Goal: Task Accomplishment & Management: Use online tool/utility

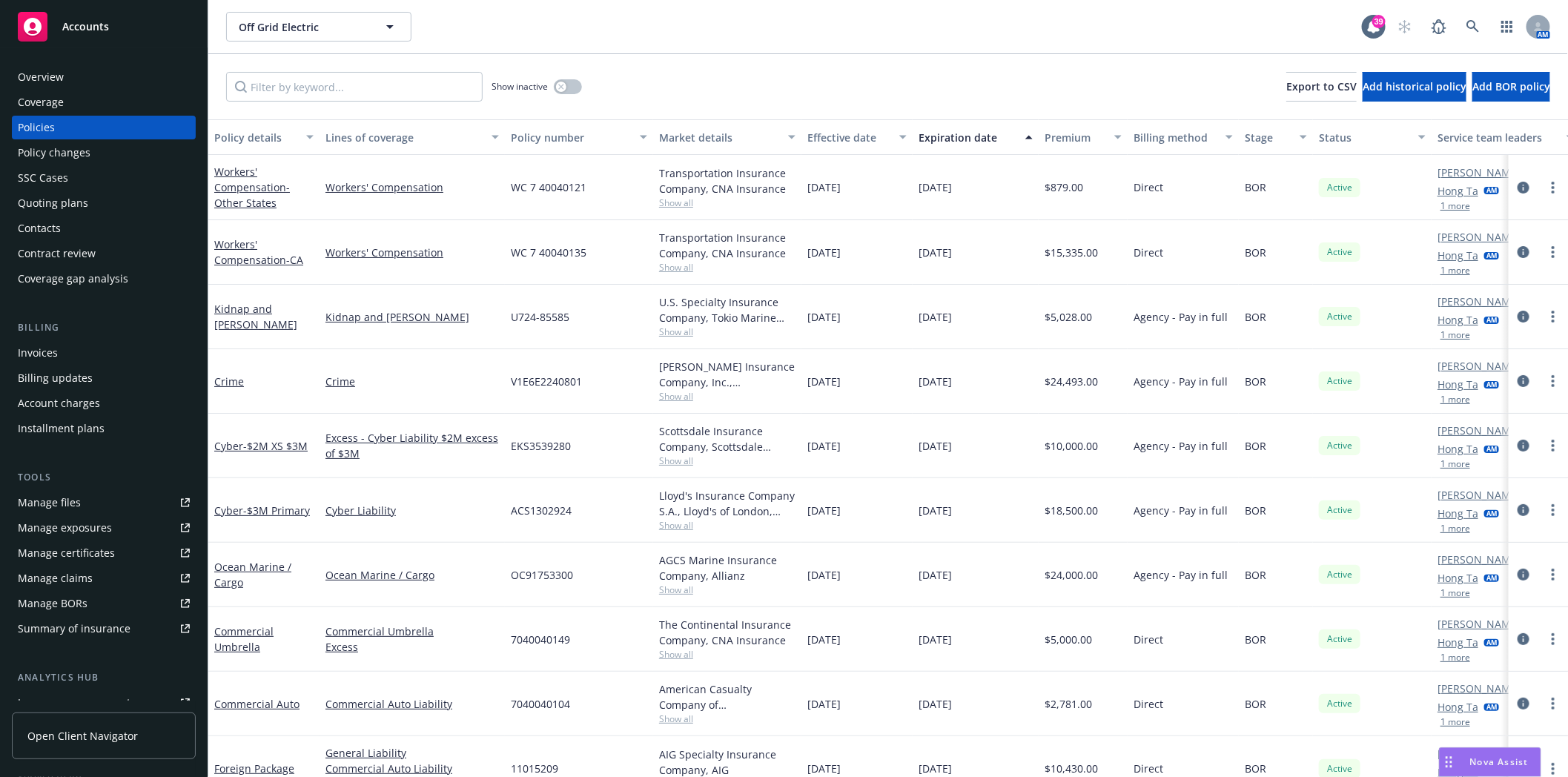
scroll to position [101, 0]
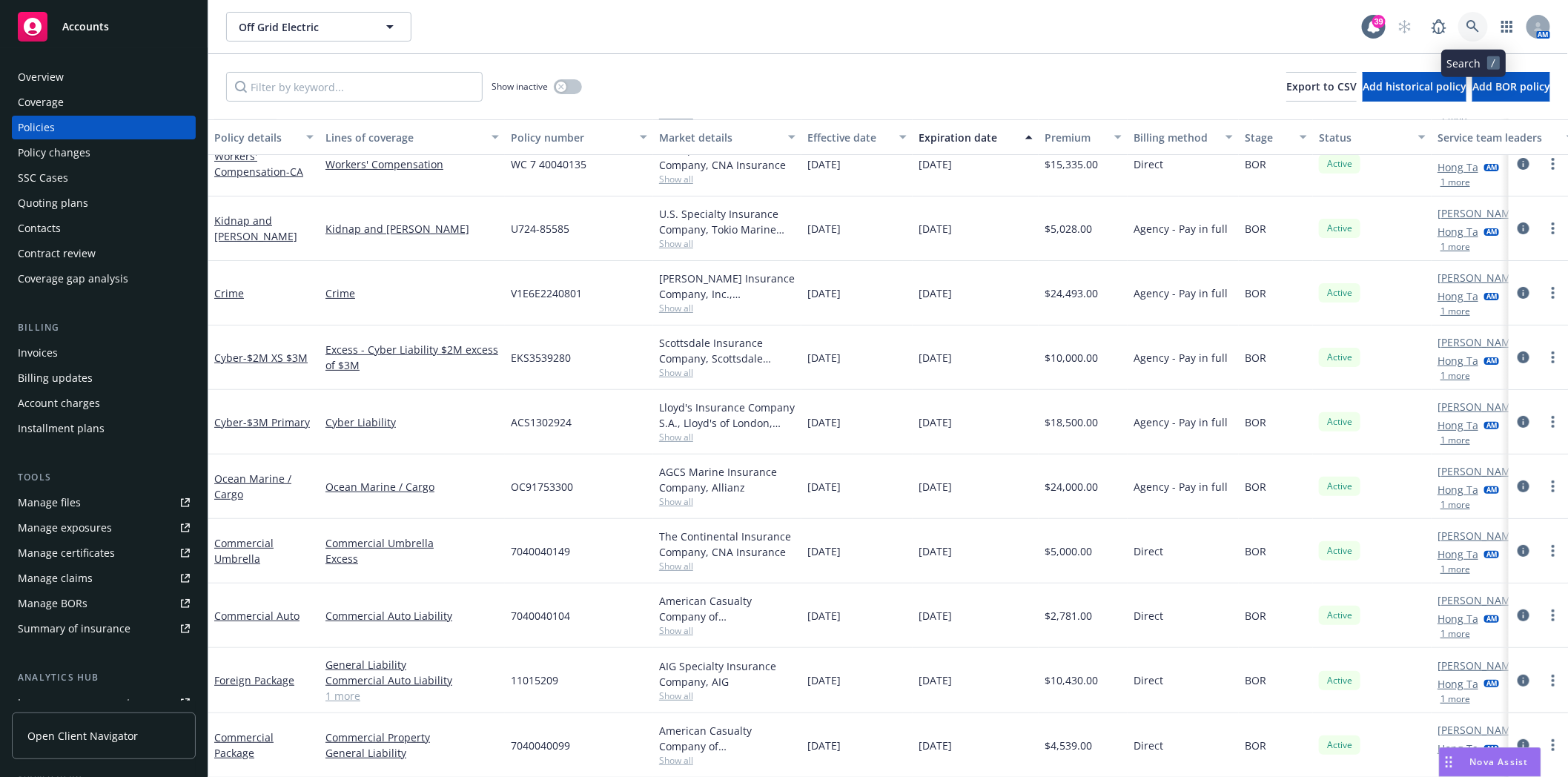
click at [1474, 22] on icon at bounding box center [1473, 26] width 13 height 13
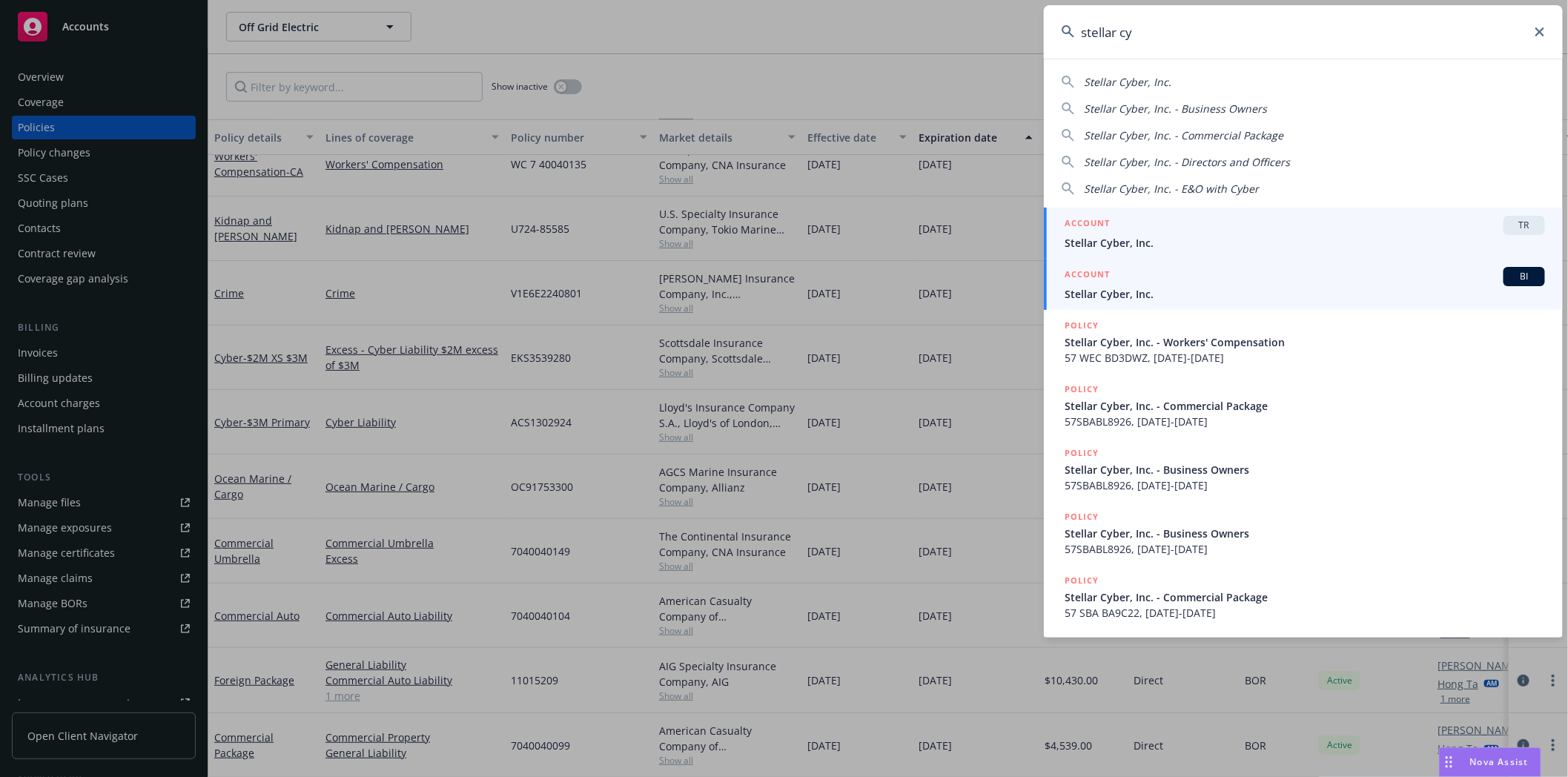
type input "stellar cy"
click at [1209, 302] on link "ACCOUNT BI Stellar Cyber, Inc." at bounding box center [1303, 284] width 519 height 51
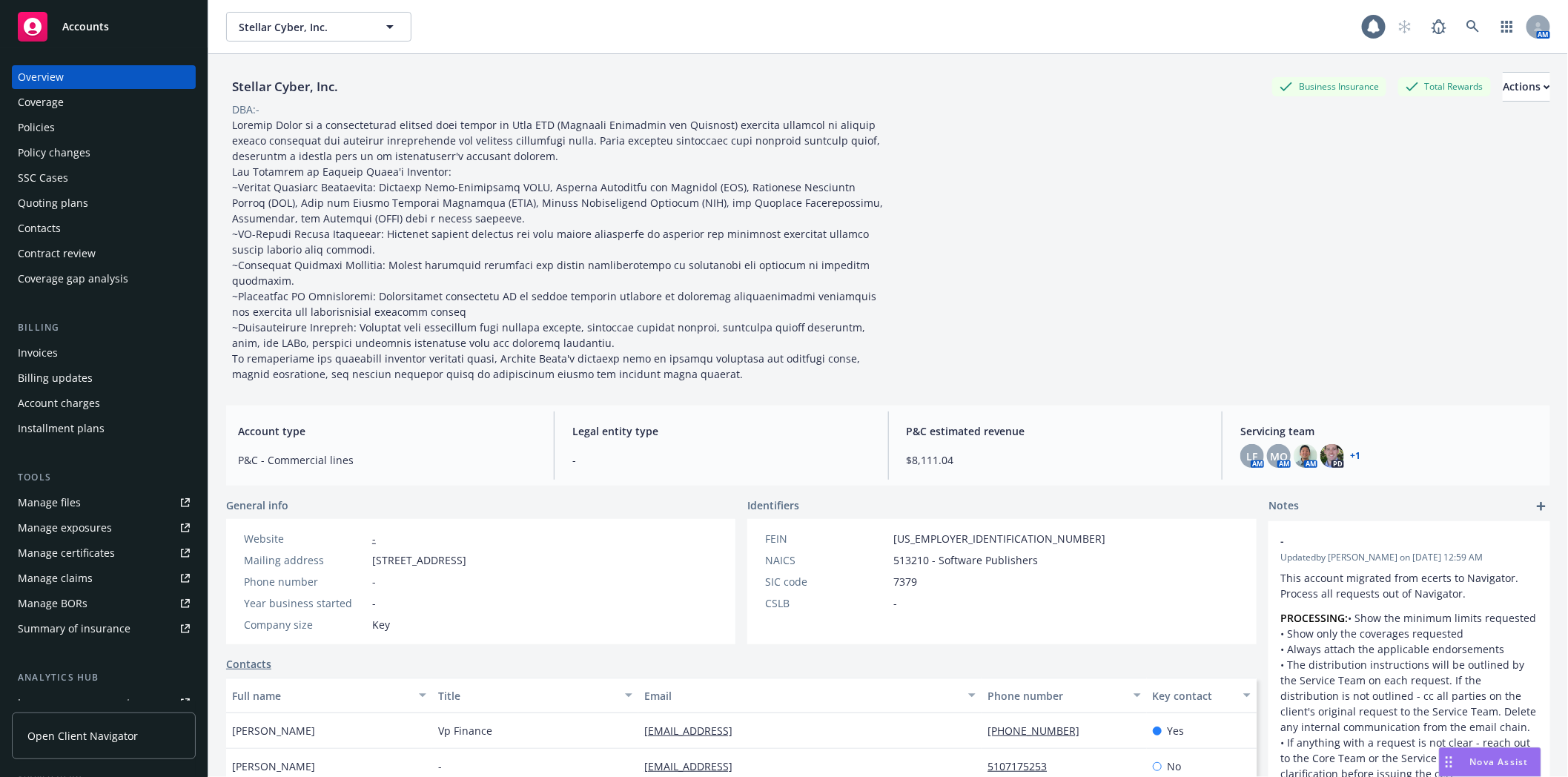
click at [46, 353] on div "Invoices" at bounding box center [38, 353] width 40 height 24
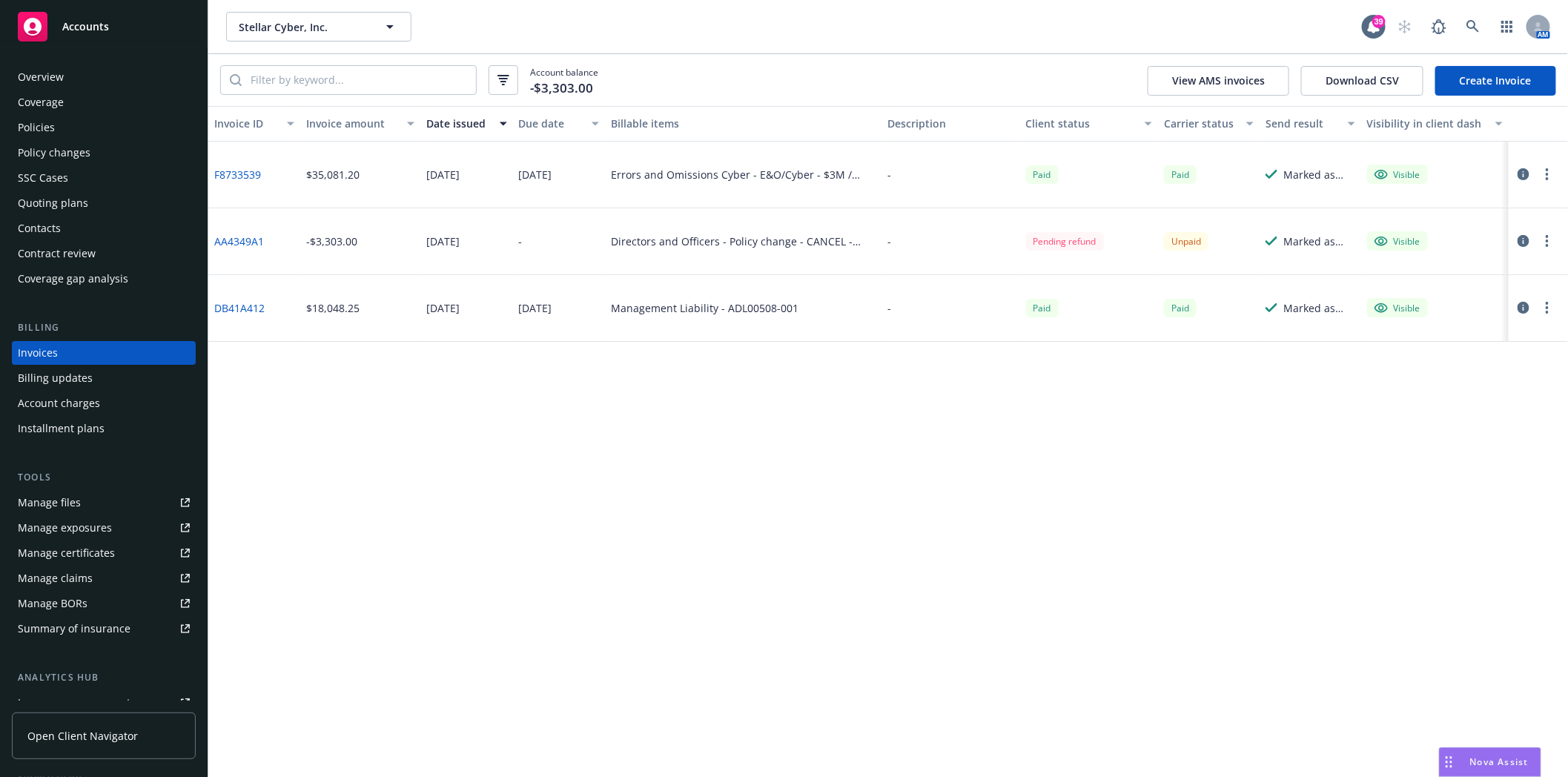
click at [56, 136] on div "Policies" at bounding box center [103, 128] width 172 height 24
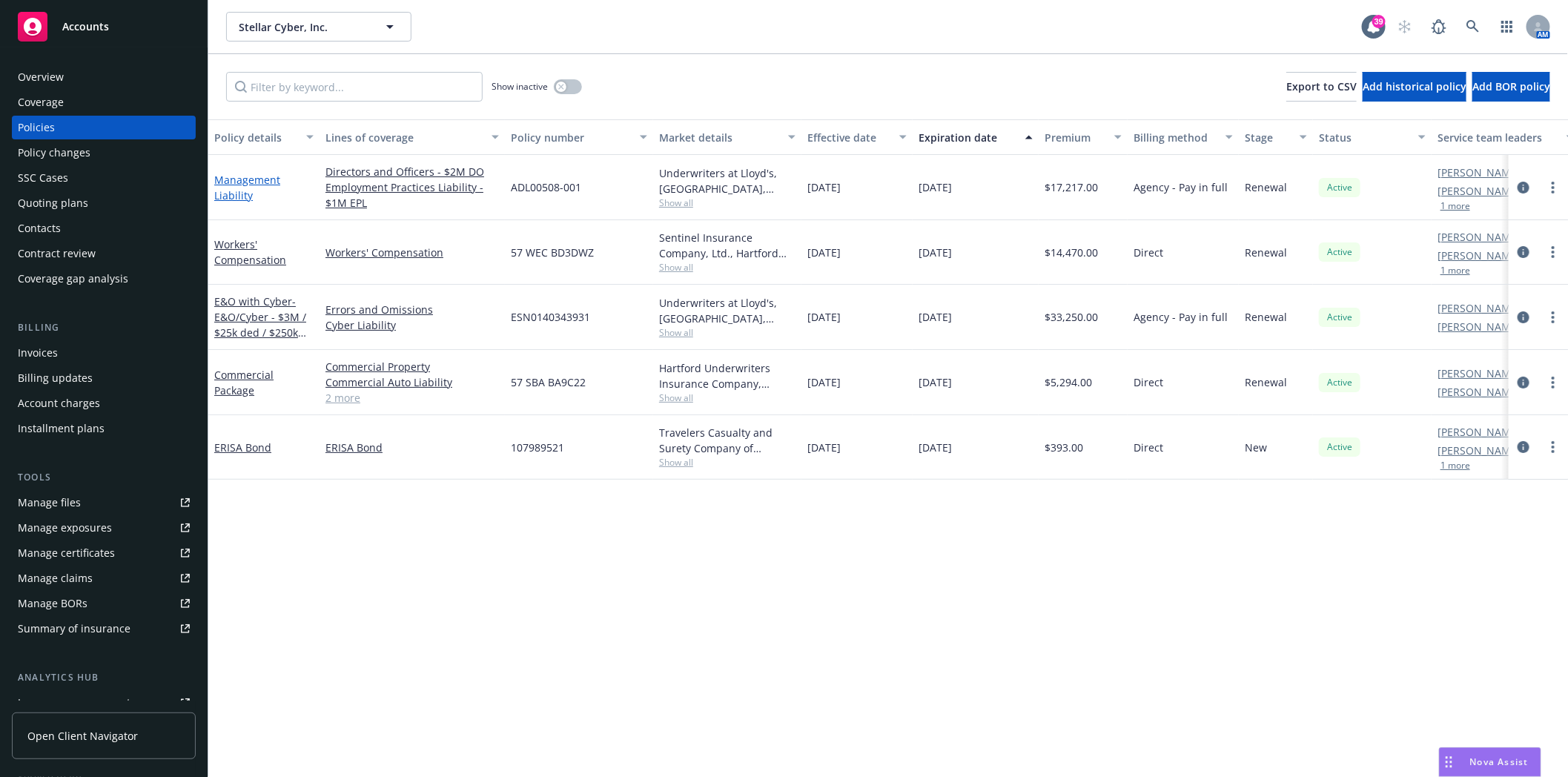
click at [227, 178] on link "Management Liability" at bounding box center [247, 187] width 66 height 30
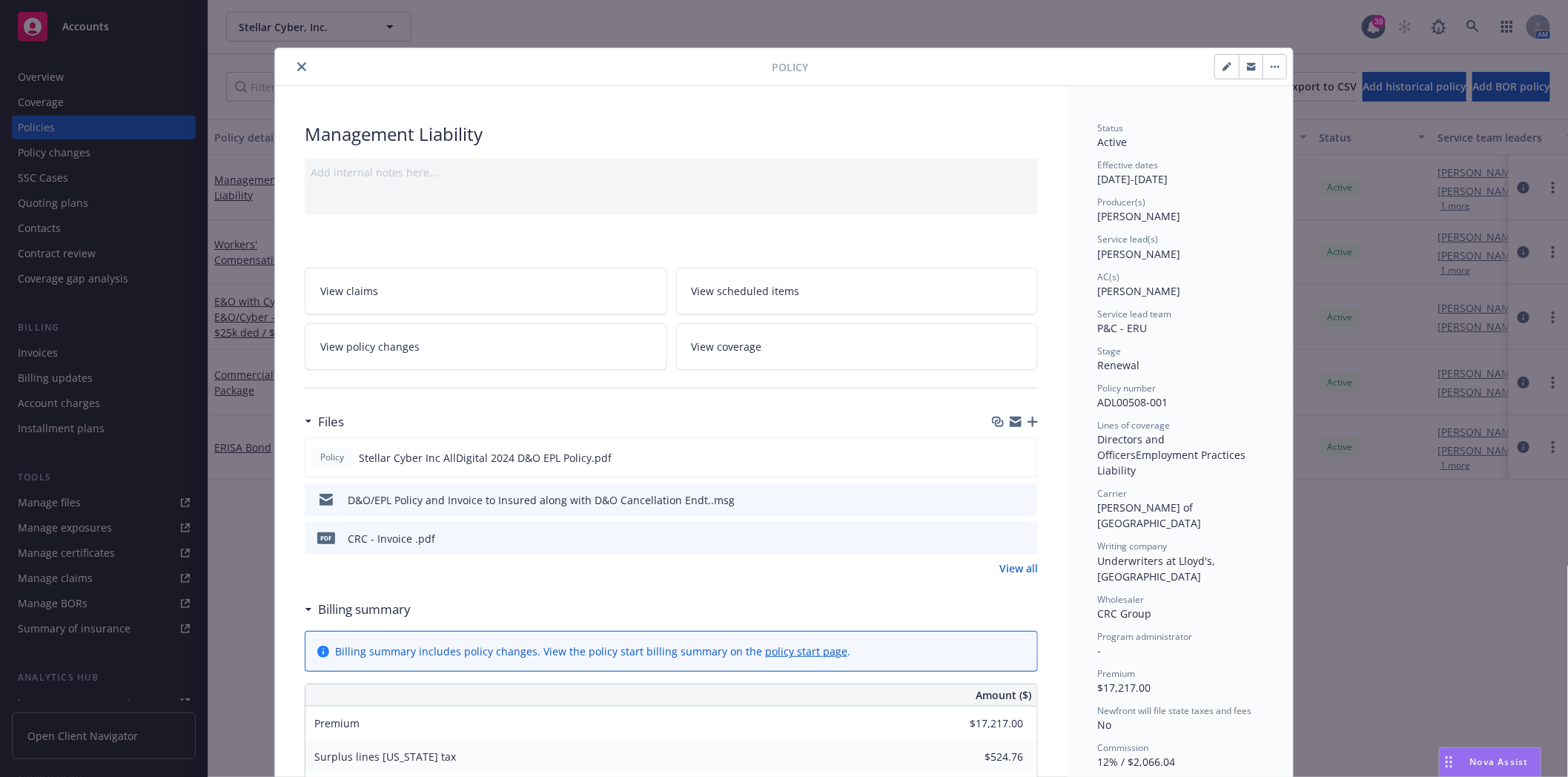
click at [1017, 500] on icon "preview file" at bounding box center [1024, 499] width 14 height 10
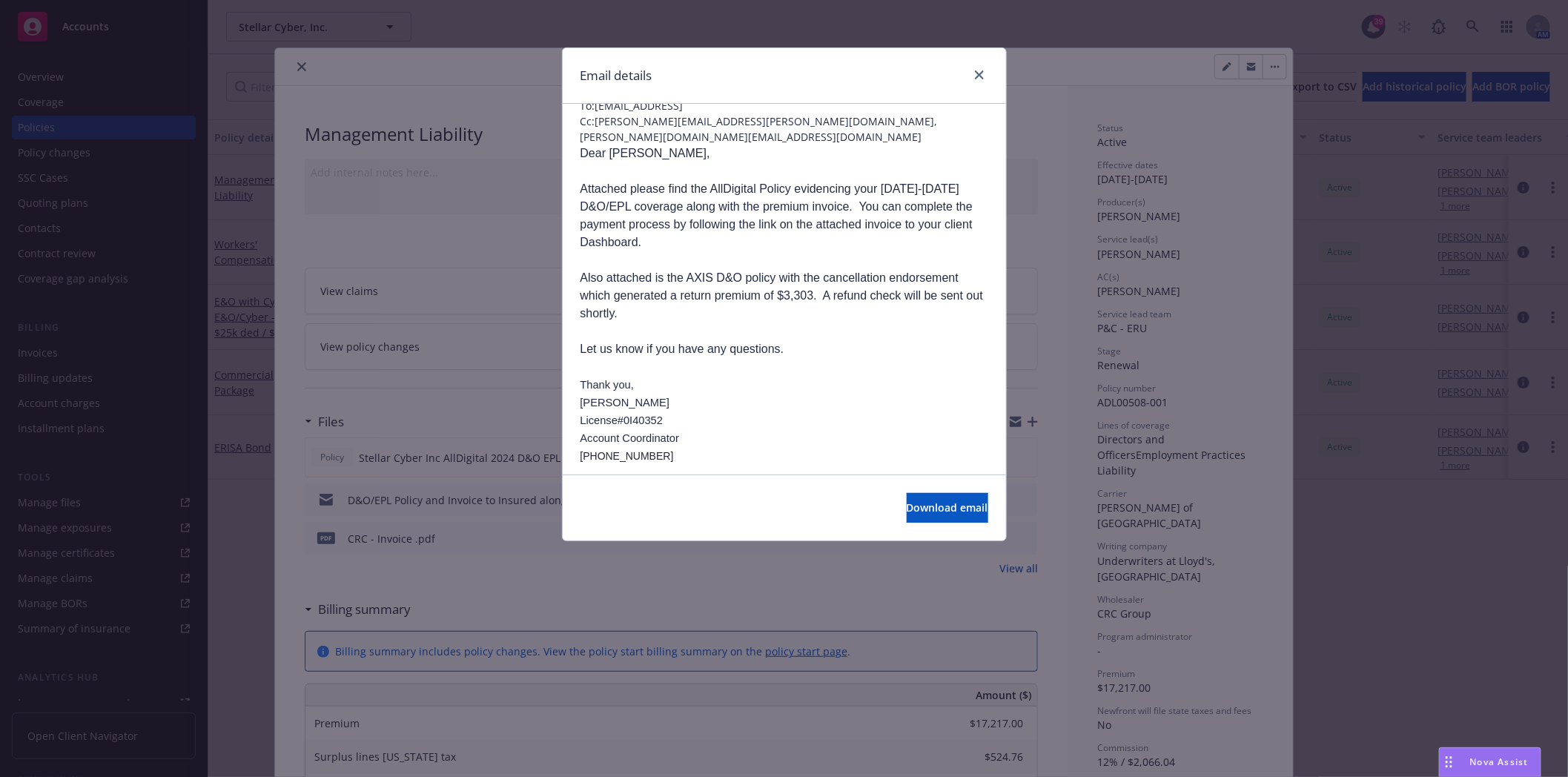
scroll to position [165, 0]
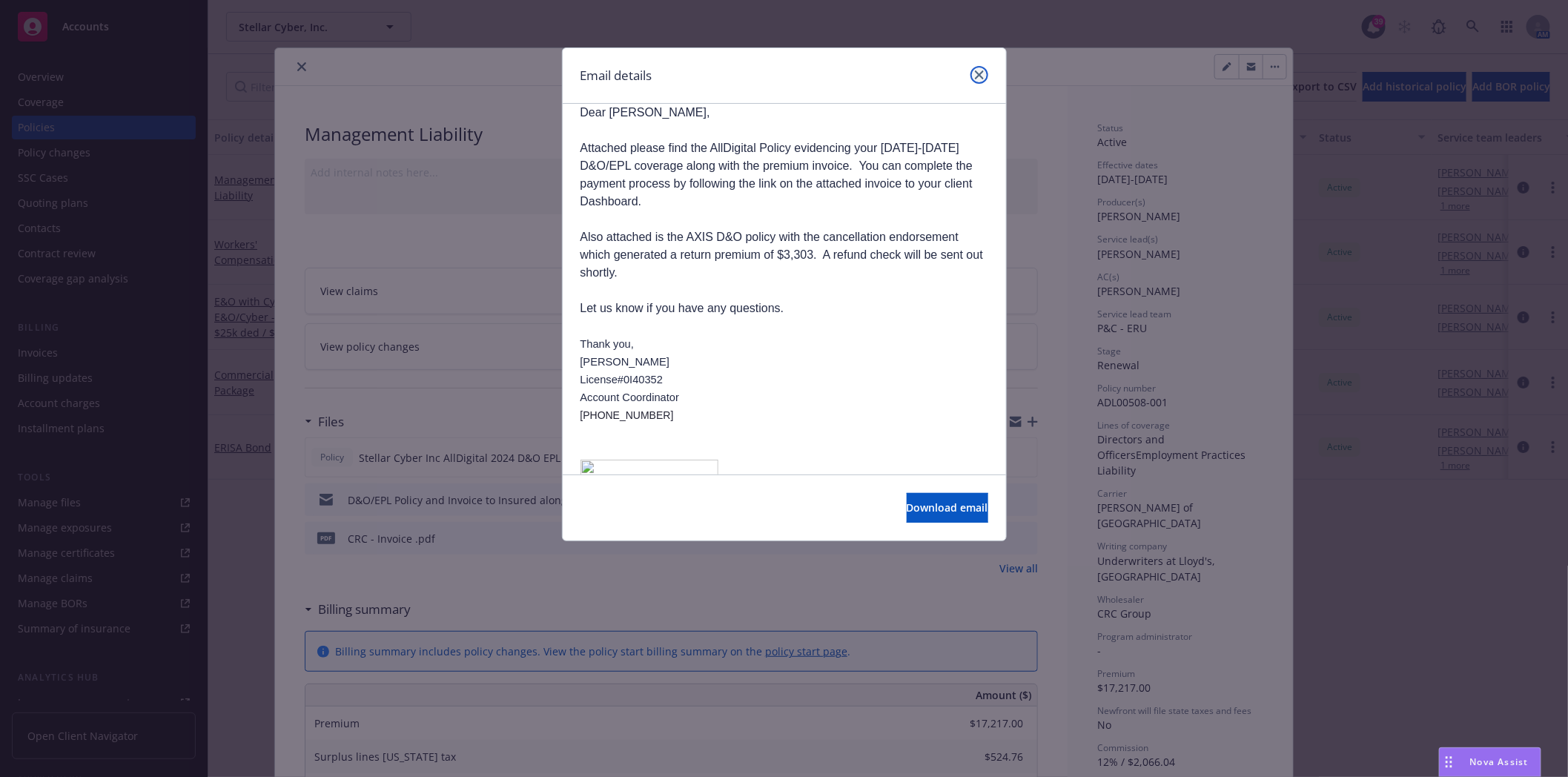
click at [977, 74] on icon "close" at bounding box center [979, 74] width 9 height 9
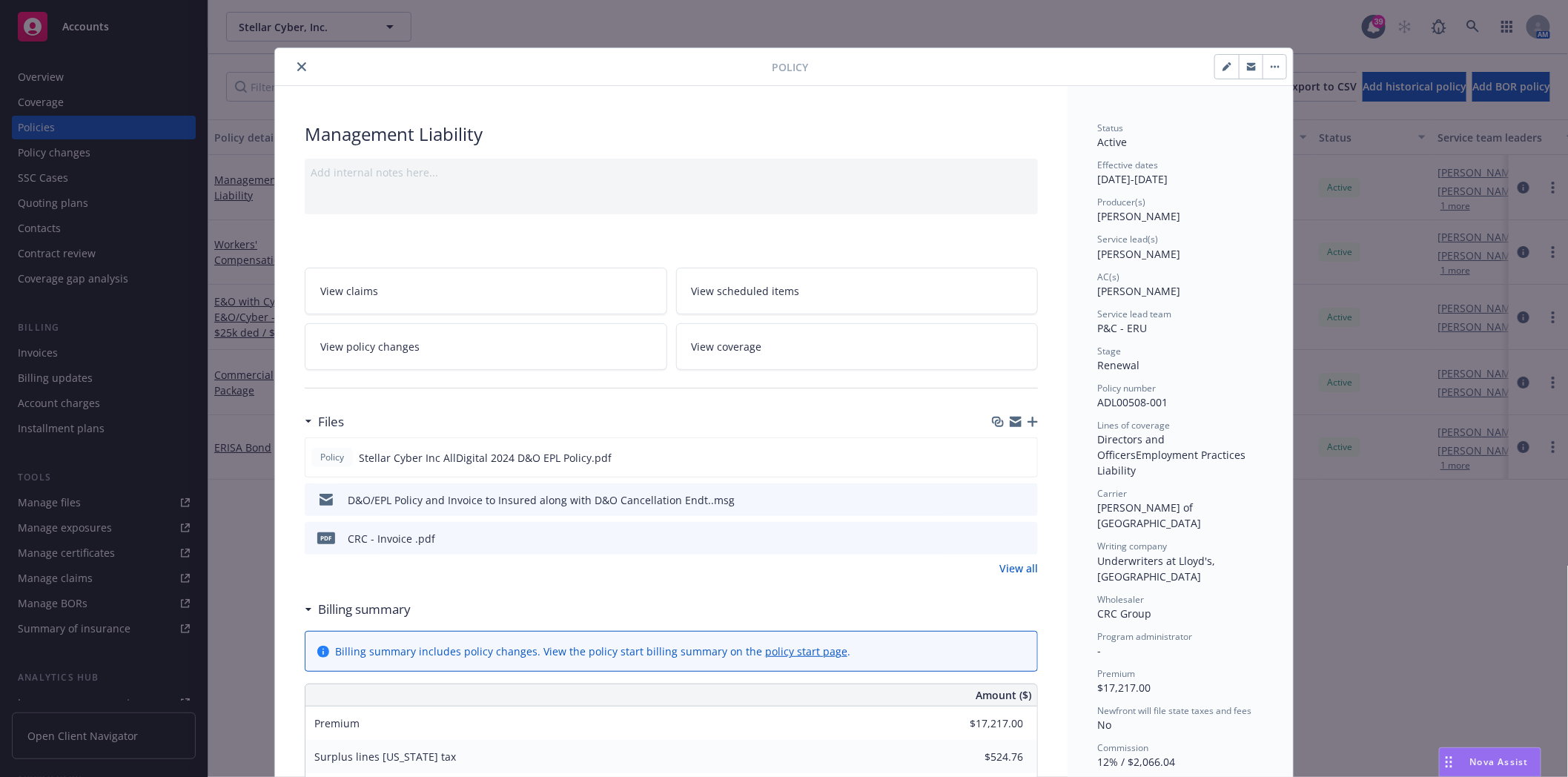
click at [295, 58] on button "close" at bounding box center [302, 66] width 18 height 18
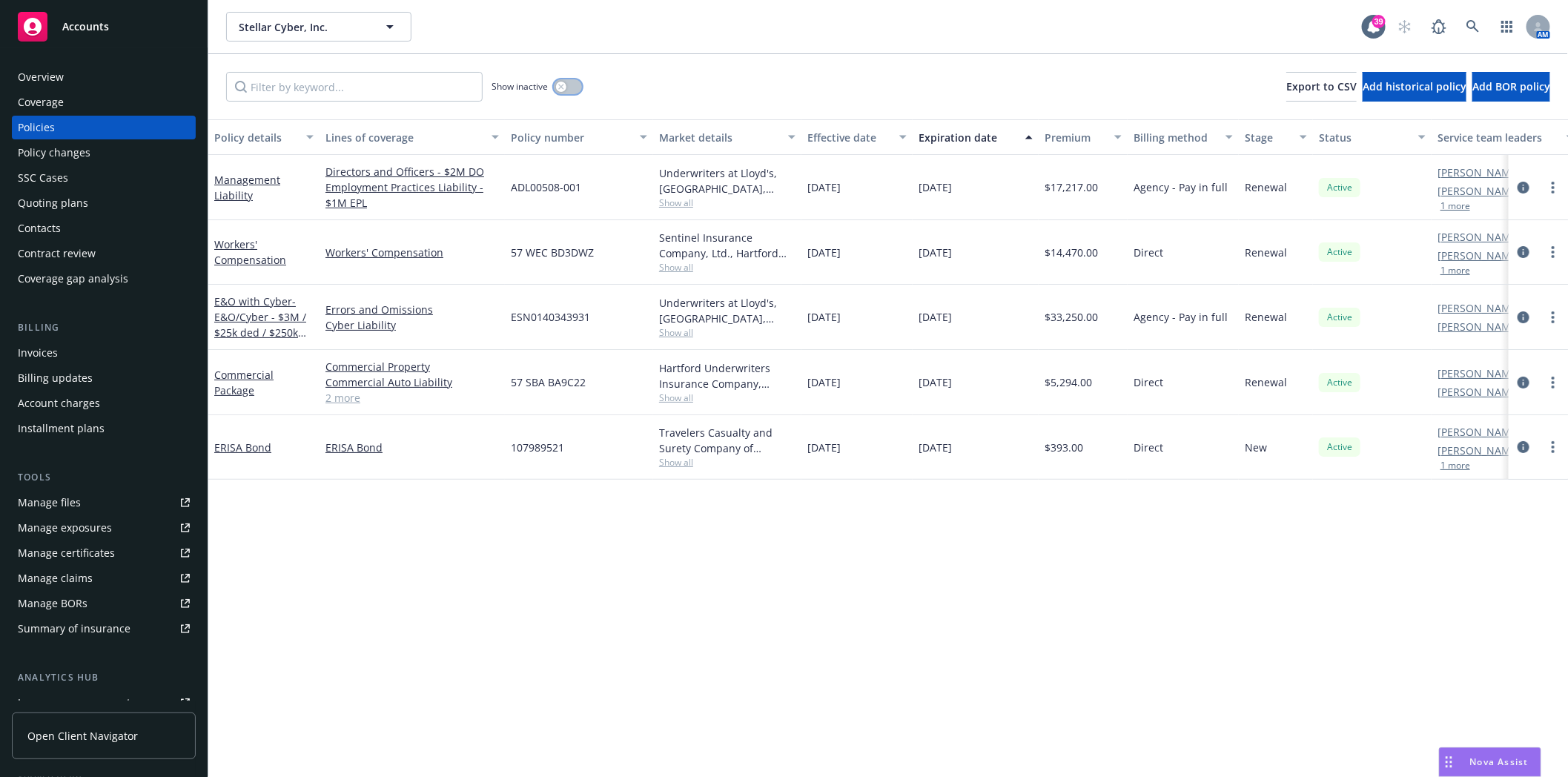
click at [571, 85] on button "button" at bounding box center [567, 86] width 28 height 15
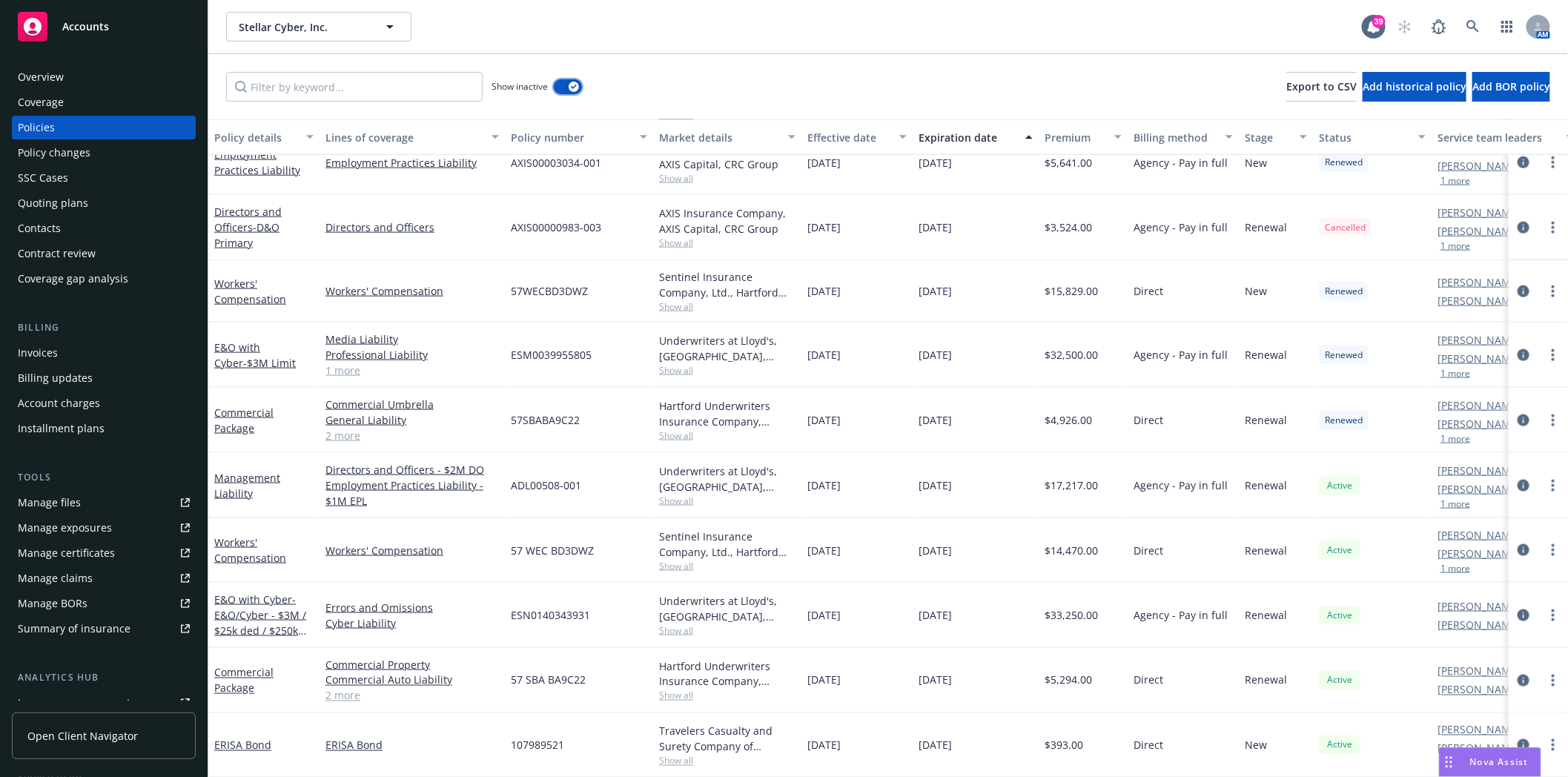
scroll to position [871, 0]
click at [228, 471] on link "Management Liability" at bounding box center [247, 485] width 66 height 30
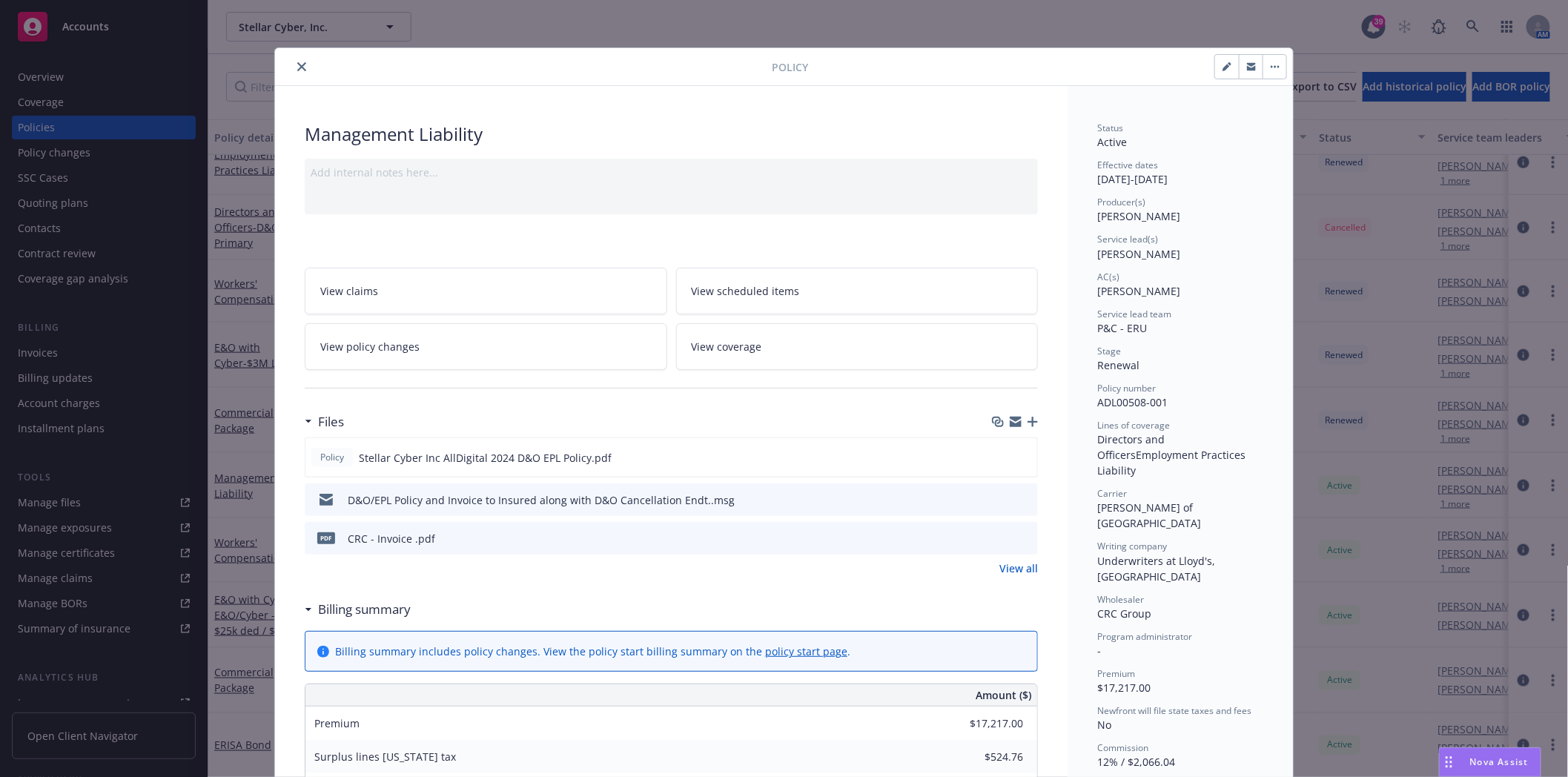
scroll to position [45, 0]
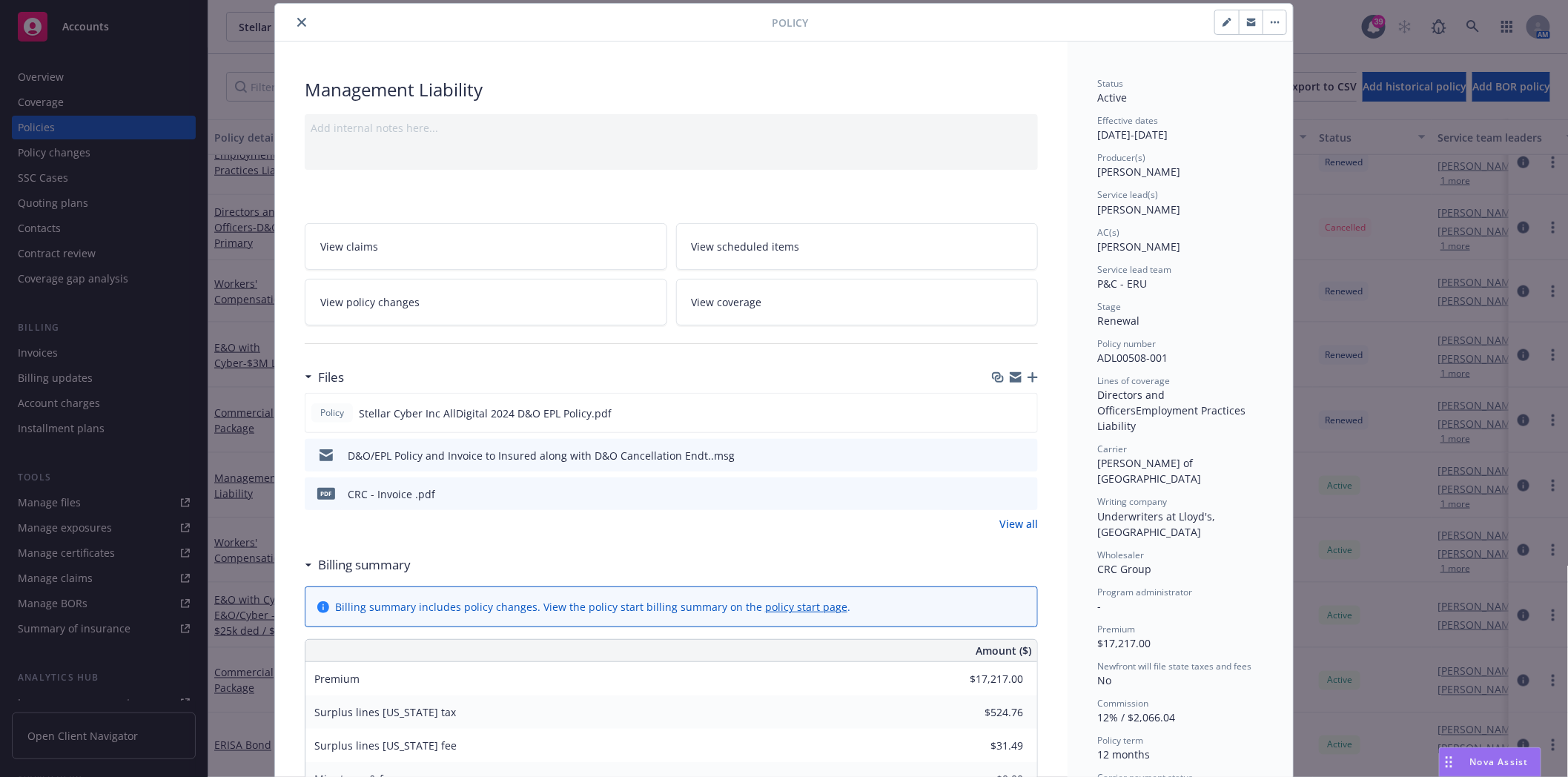
click at [297, 24] on icon "close" at bounding box center [301, 22] width 9 height 9
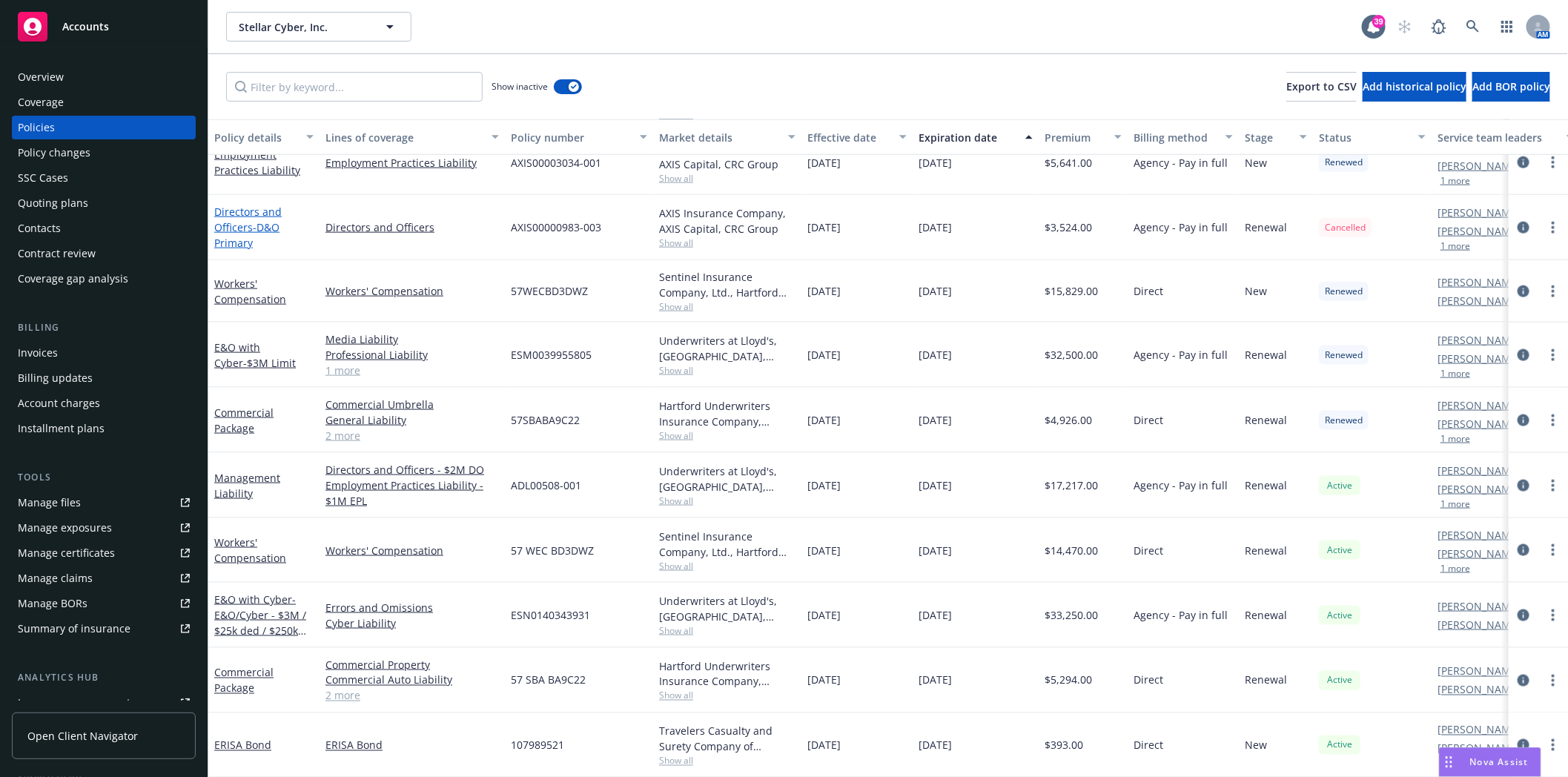
click at [253, 220] on span "- D&O Primary" at bounding box center [247, 234] width 66 height 30
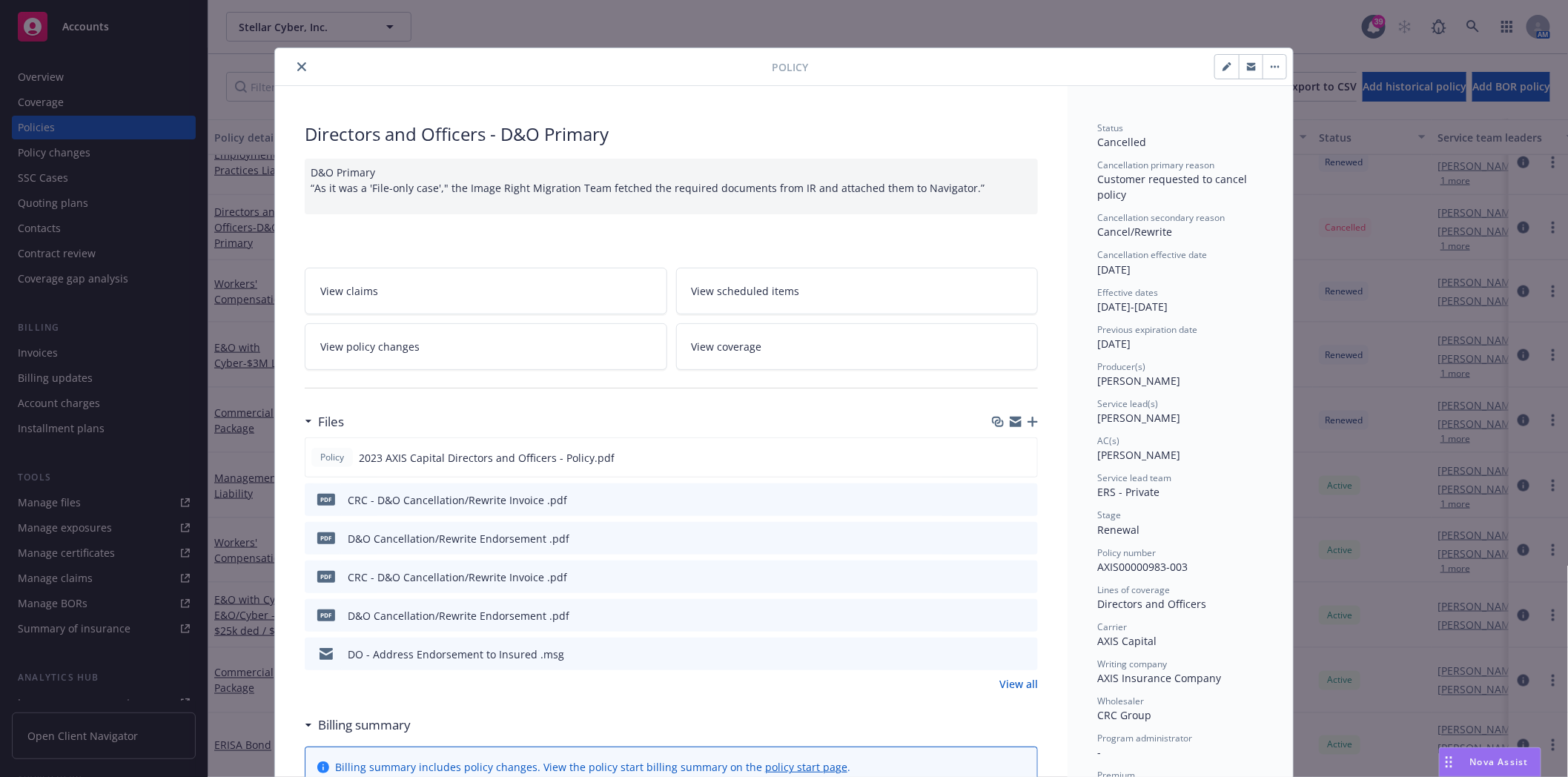
click at [297, 64] on icon "close" at bounding box center [301, 66] width 9 height 9
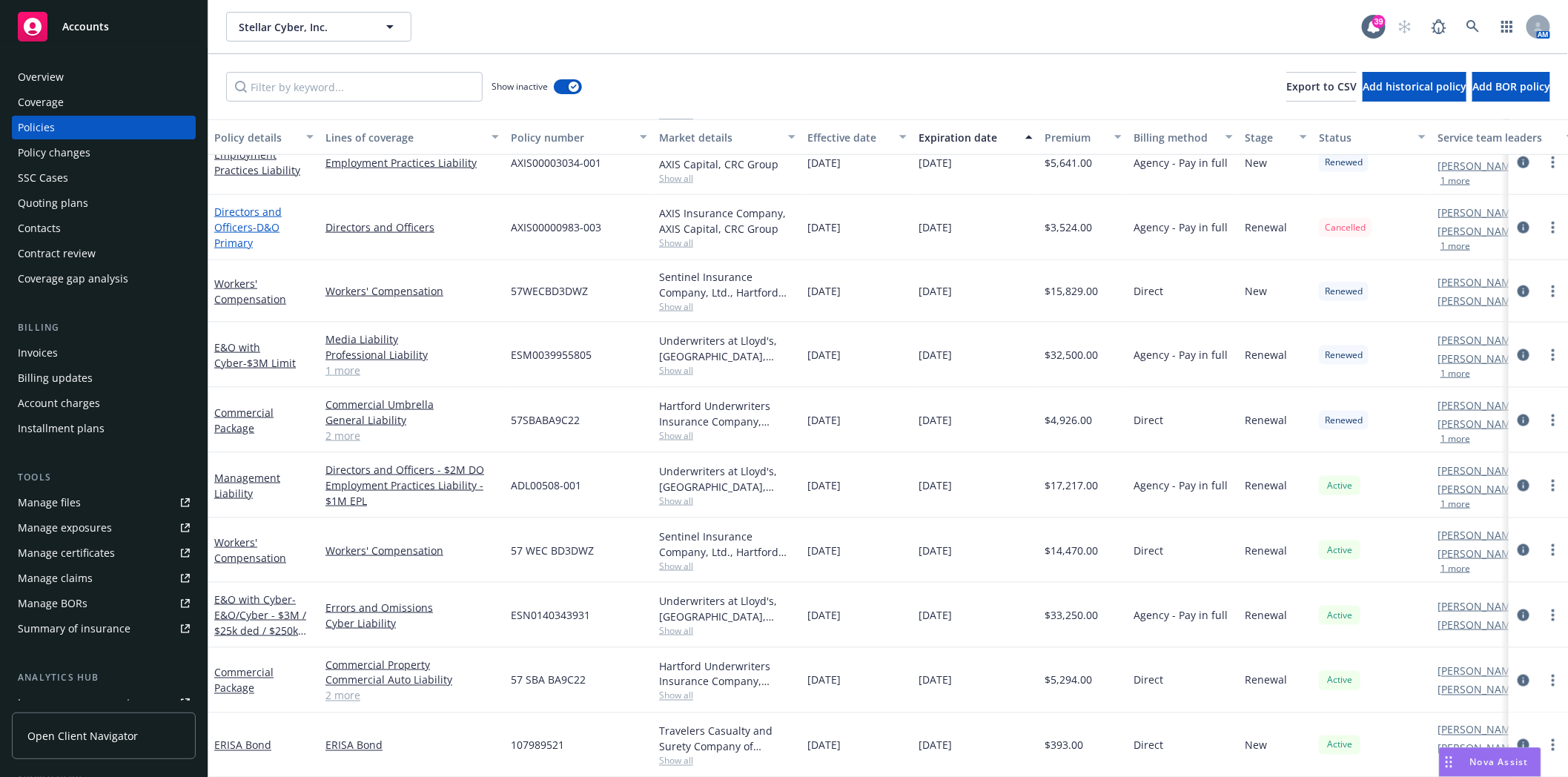
click at [235, 212] on link "Directors and Officers - D&O Primary" at bounding box center [248, 227] width 67 height 46
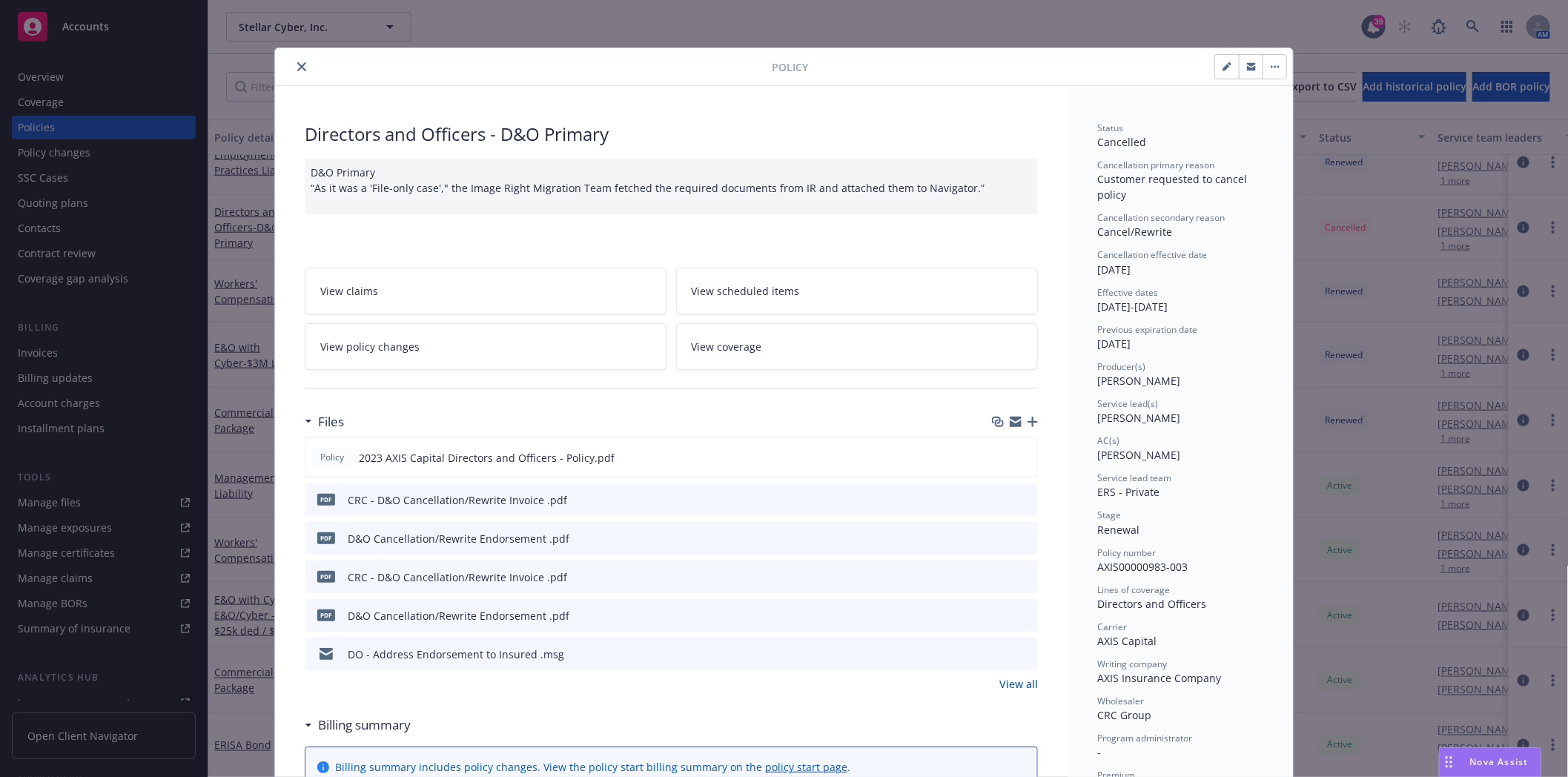
scroll to position [45, 0]
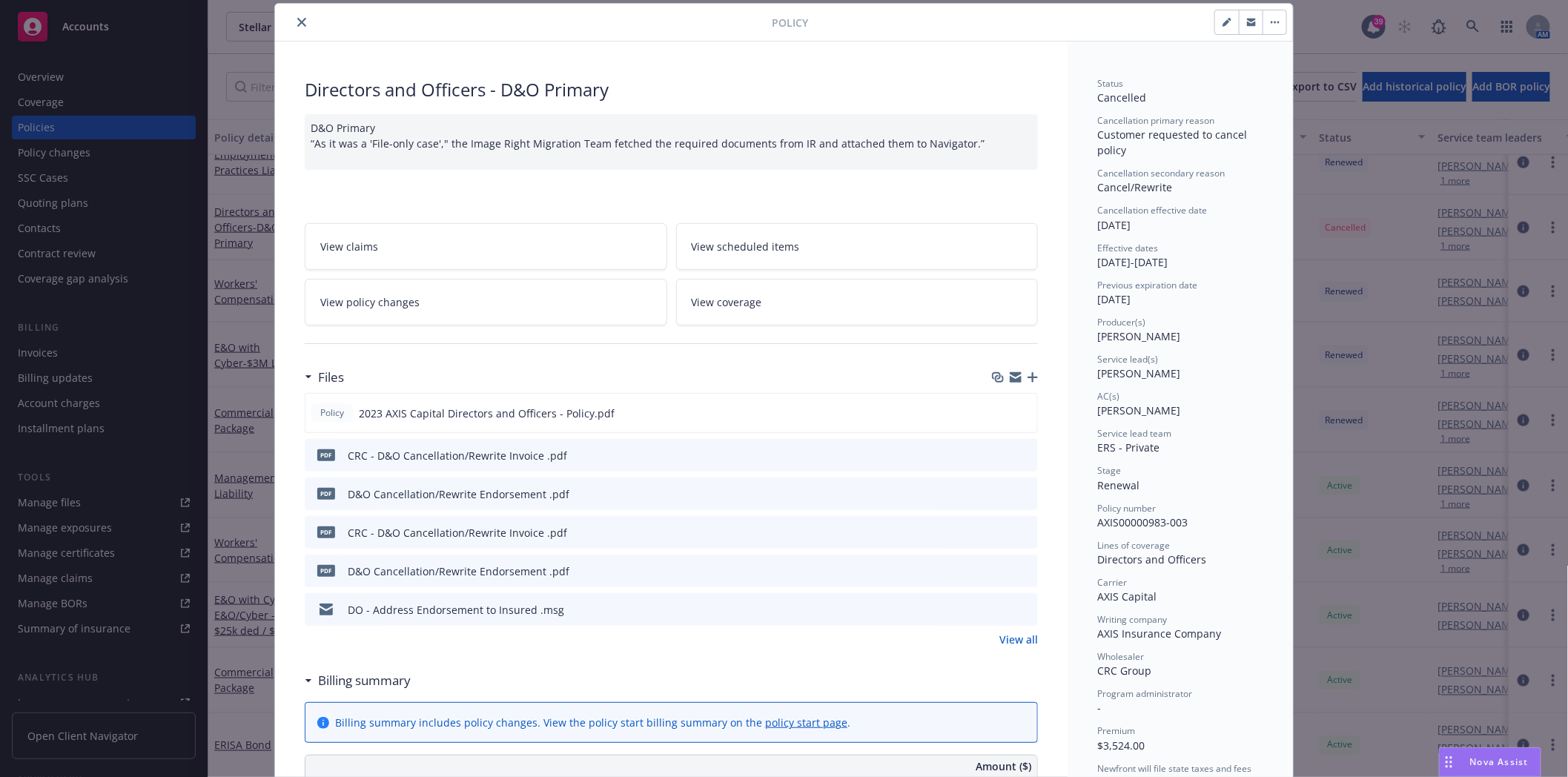
click at [1013, 639] on link "View all" at bounding box center [1019, 639] width 38 height 15
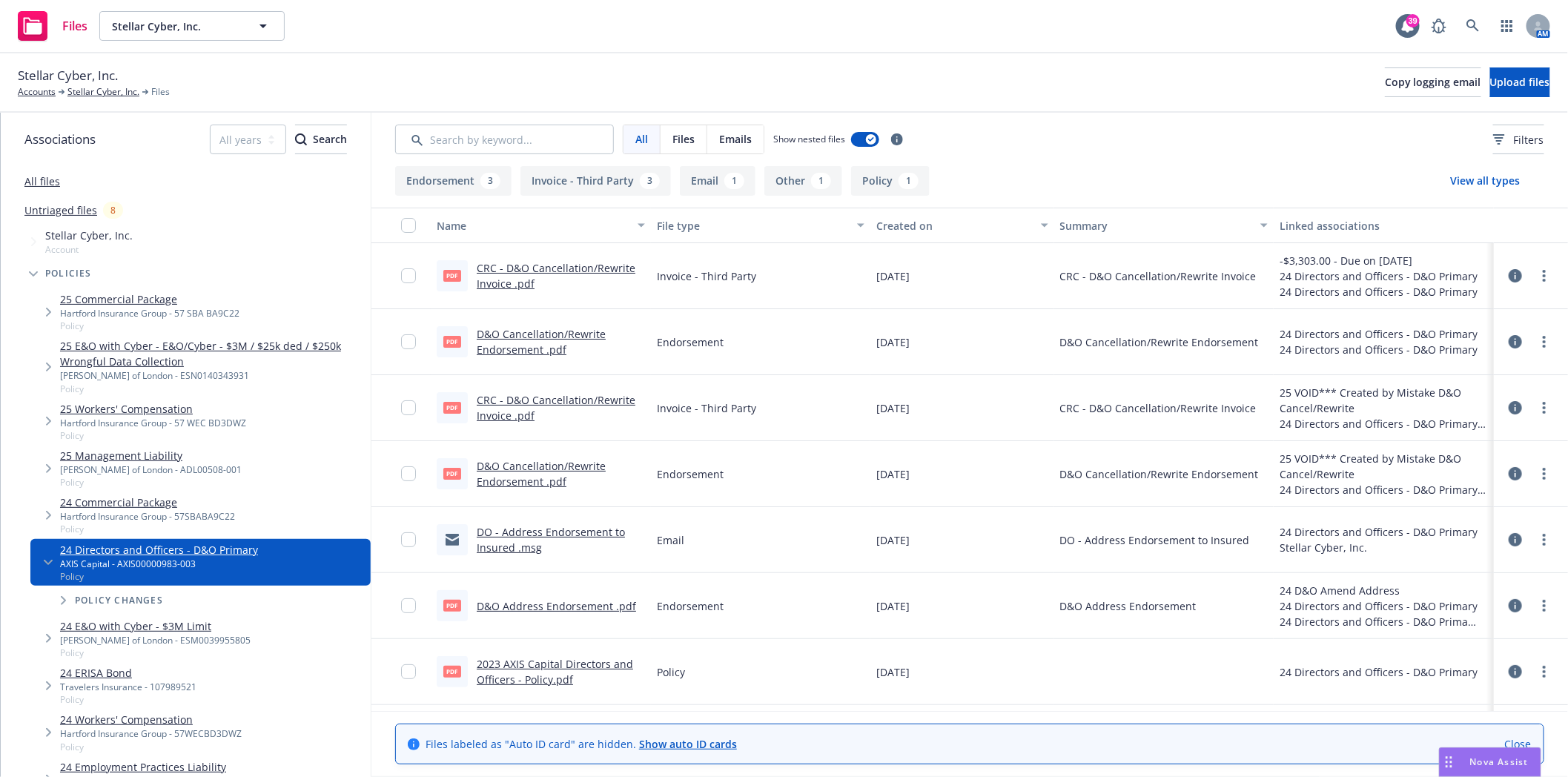
scroll to position [126, 0]
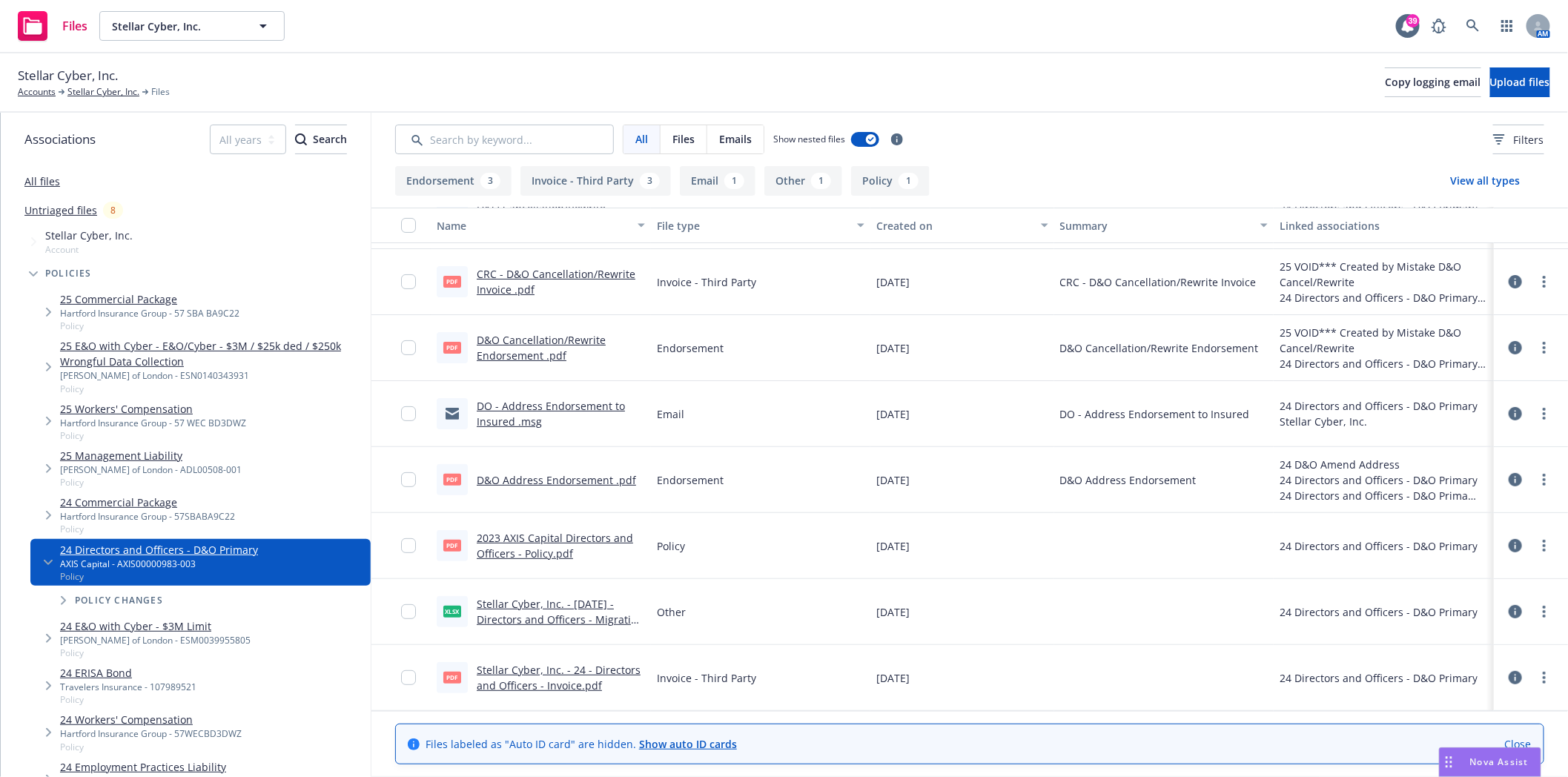
click at [523, 404] on link "DO - Address Endorsement to Insured .msg" at bounding box center [551, 413] width 148 height 30
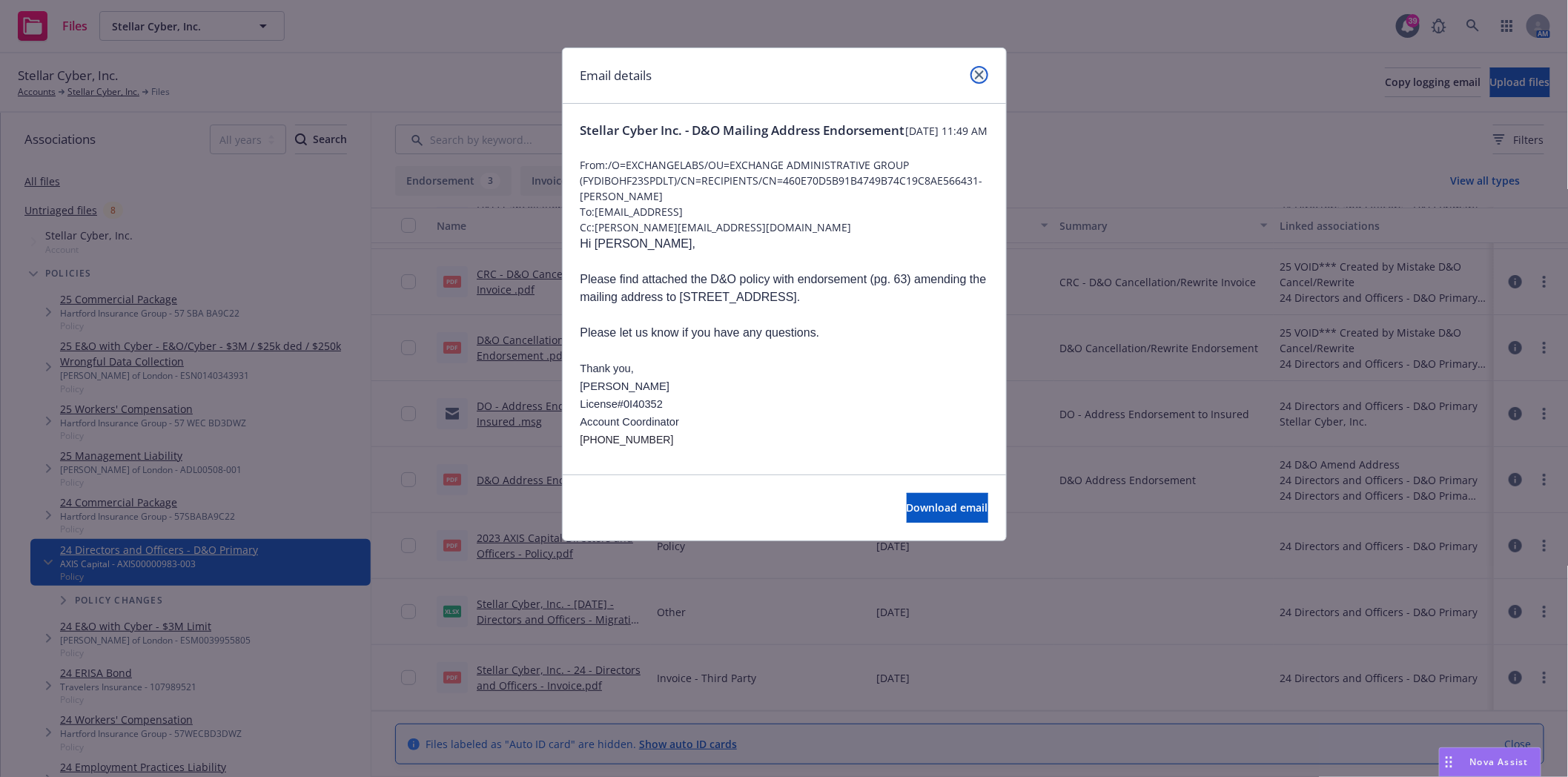
click at [981, 71] on icon "close" at bounding box center [979, 74] width 9 height 9
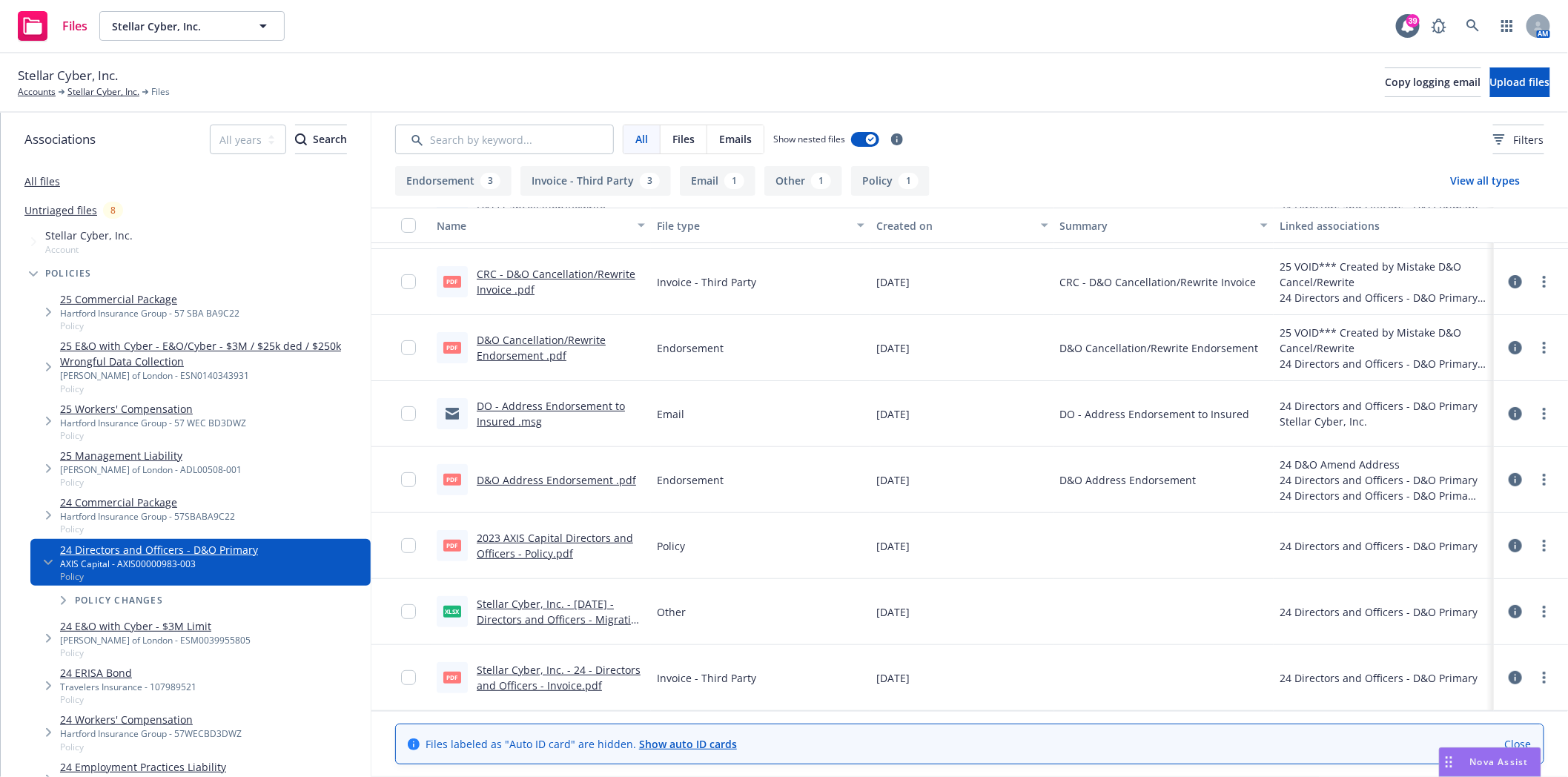
scroll to position [0, 0]
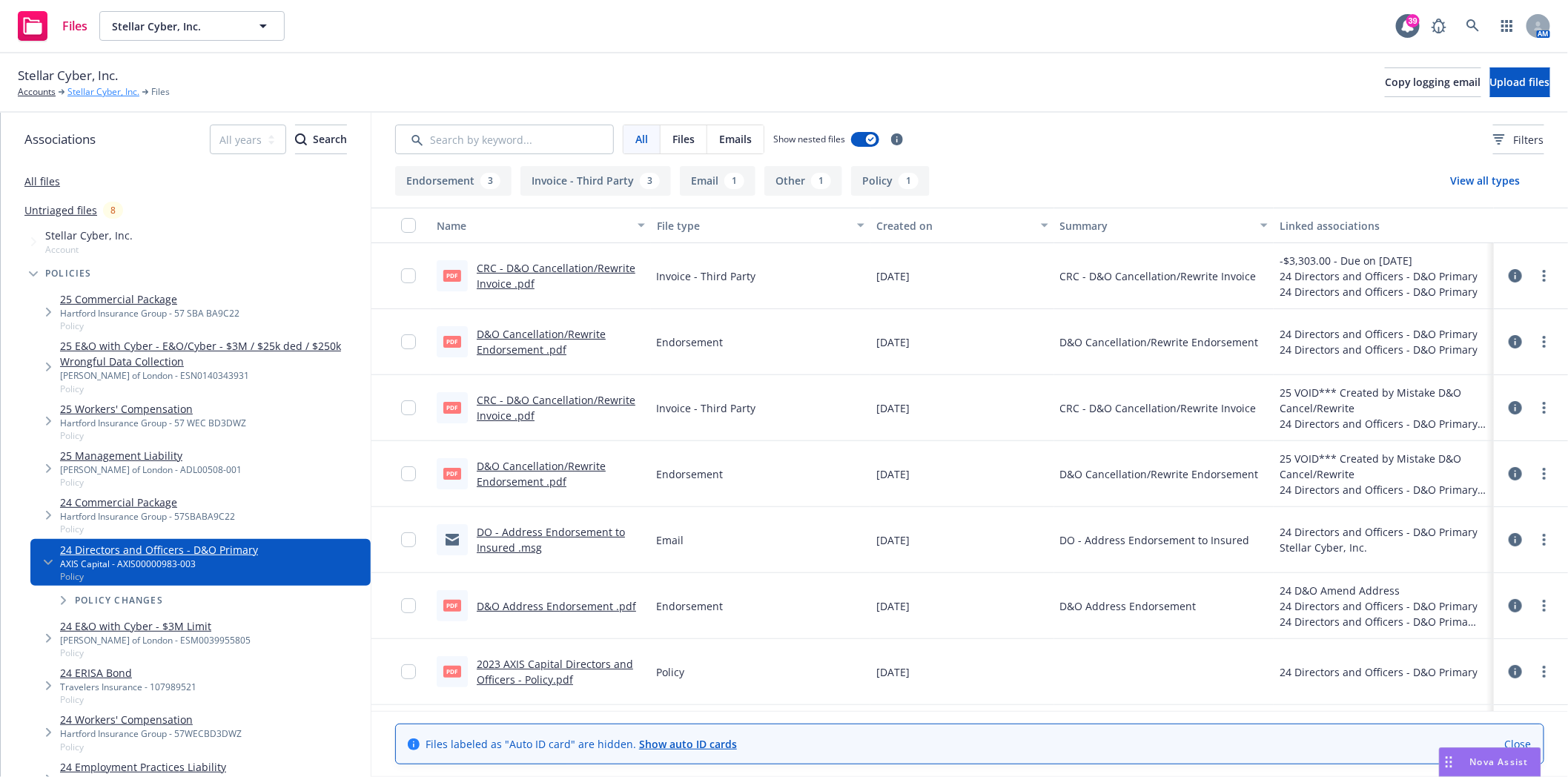
click at [92, 93] on link "Stellar Cyber, Inc." at bounding box center [103, 92] width 72 height 14
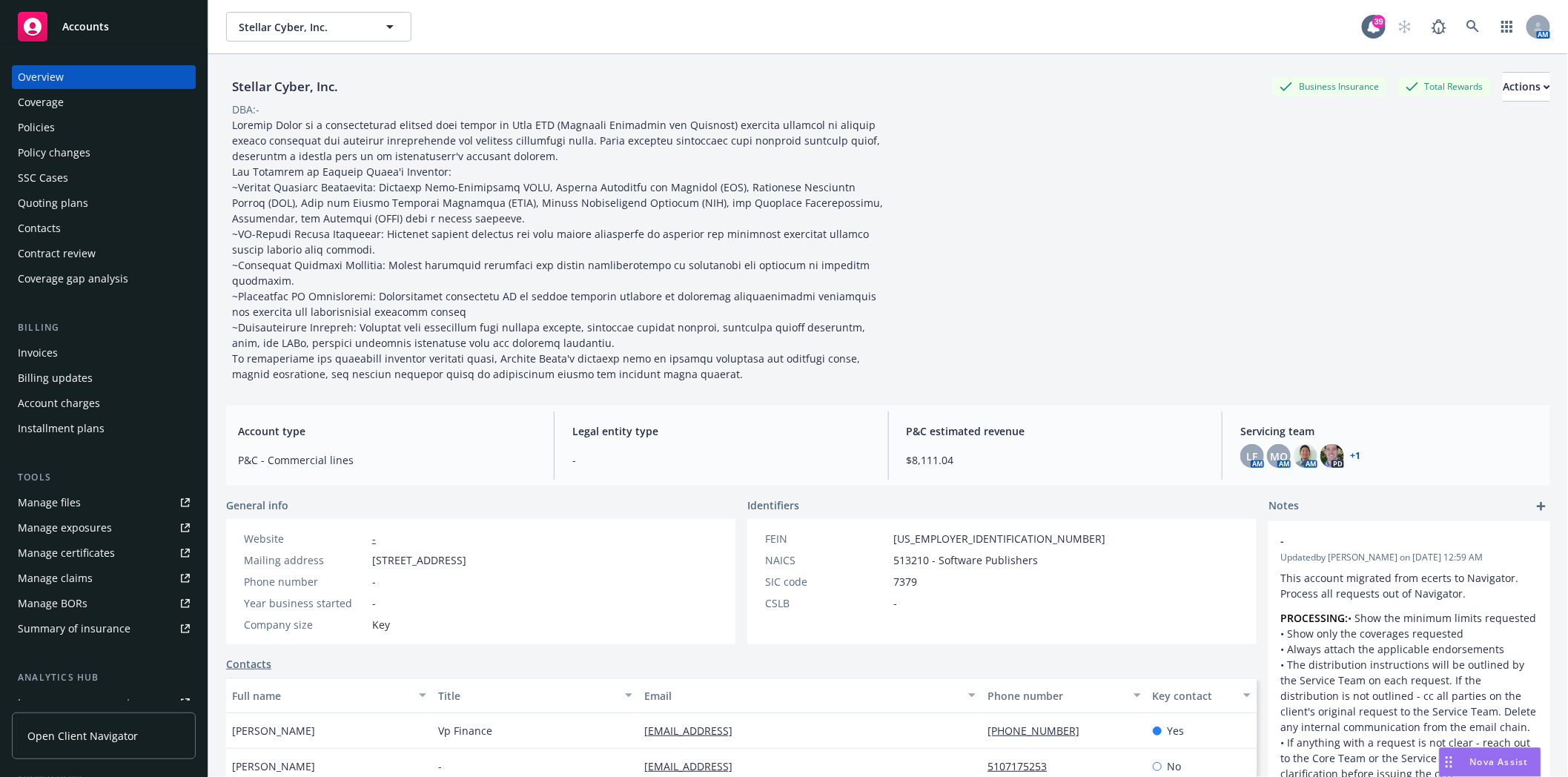
click at [82, 134] on div "Policies" at bounding box center [103, 128] width 172 height 24
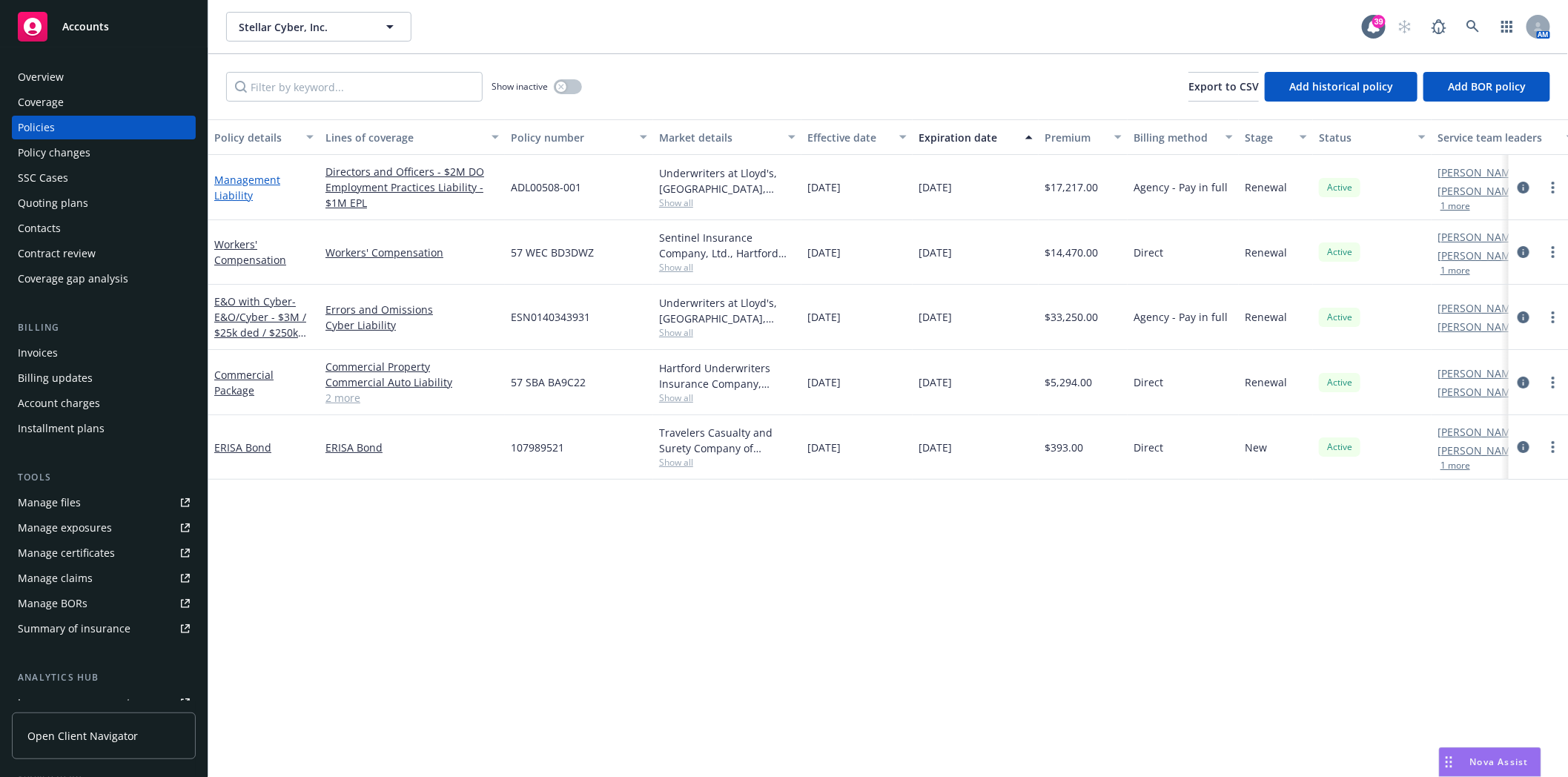
click at [234, 176] on link "Management Liability" at bounding box center [247, 187] width 66 height 30
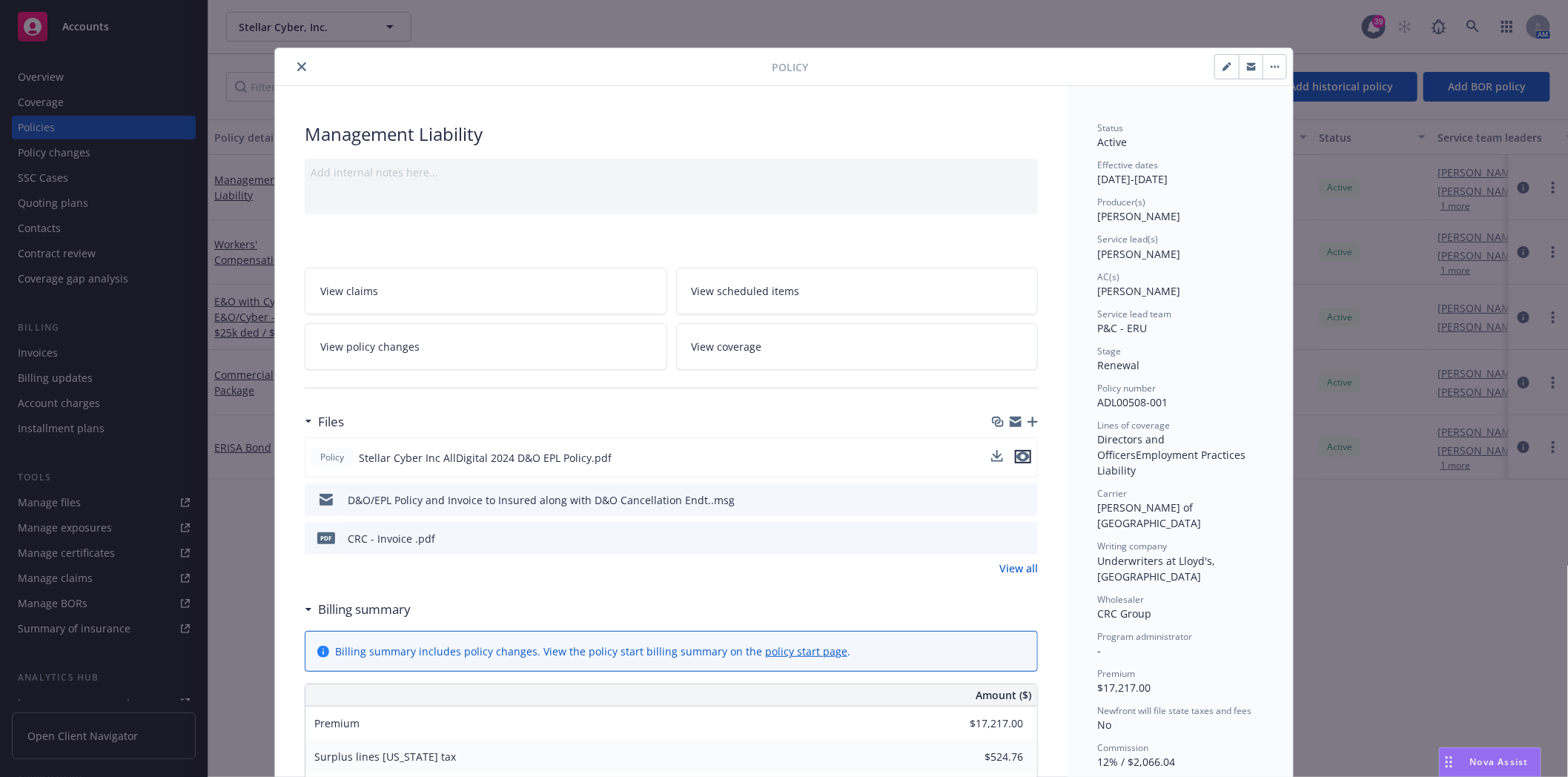
click at [1021, 457] on icon "preview file" at bounding box center [1023, 456] width 14 height 10
click at [297, 66] on icon "close" at bounding box center [301, 66] width 9 height 9
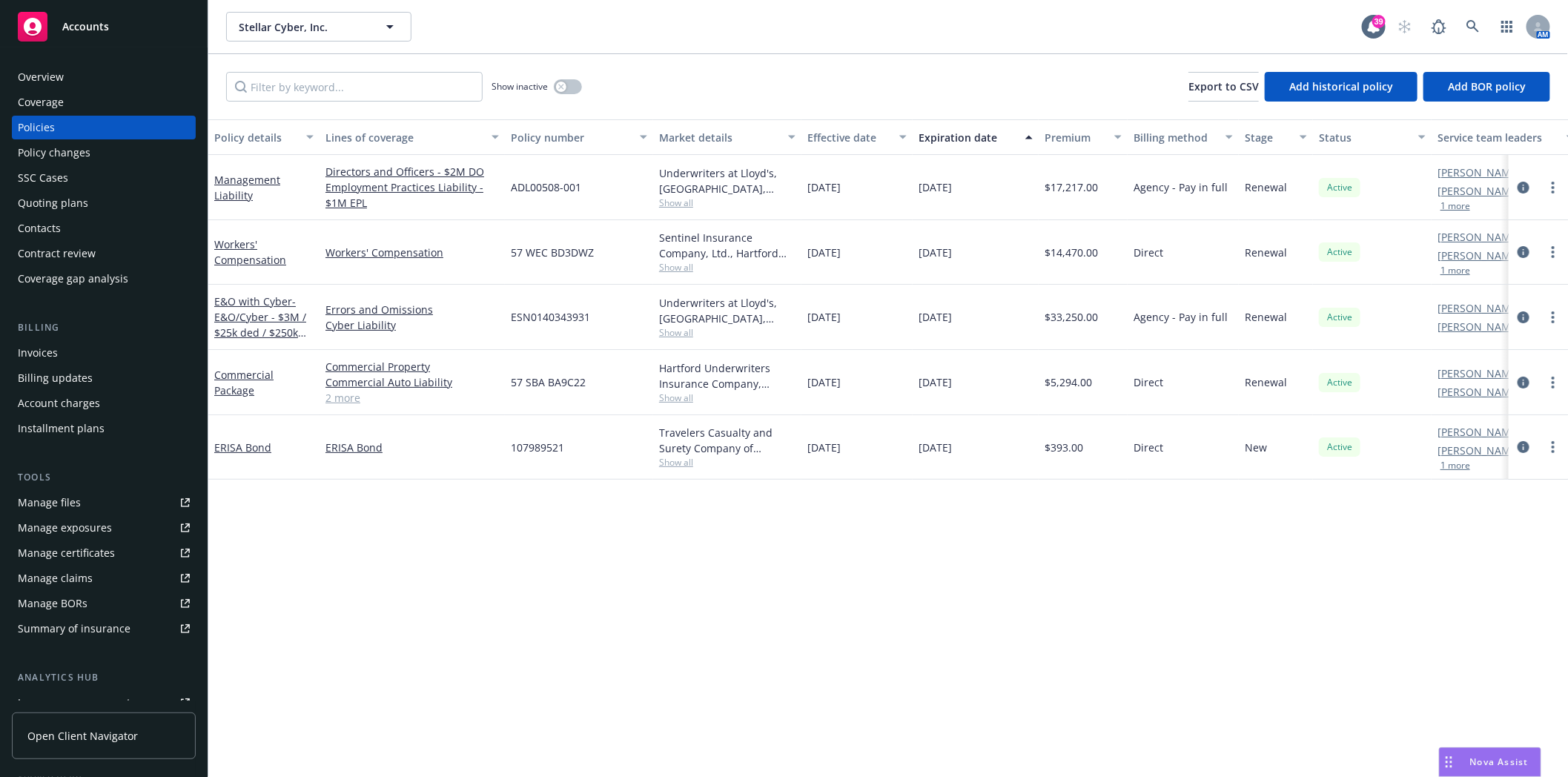
click at [46, 78] on div "Overview" at bounding box center [40, 78] width 46 height 24
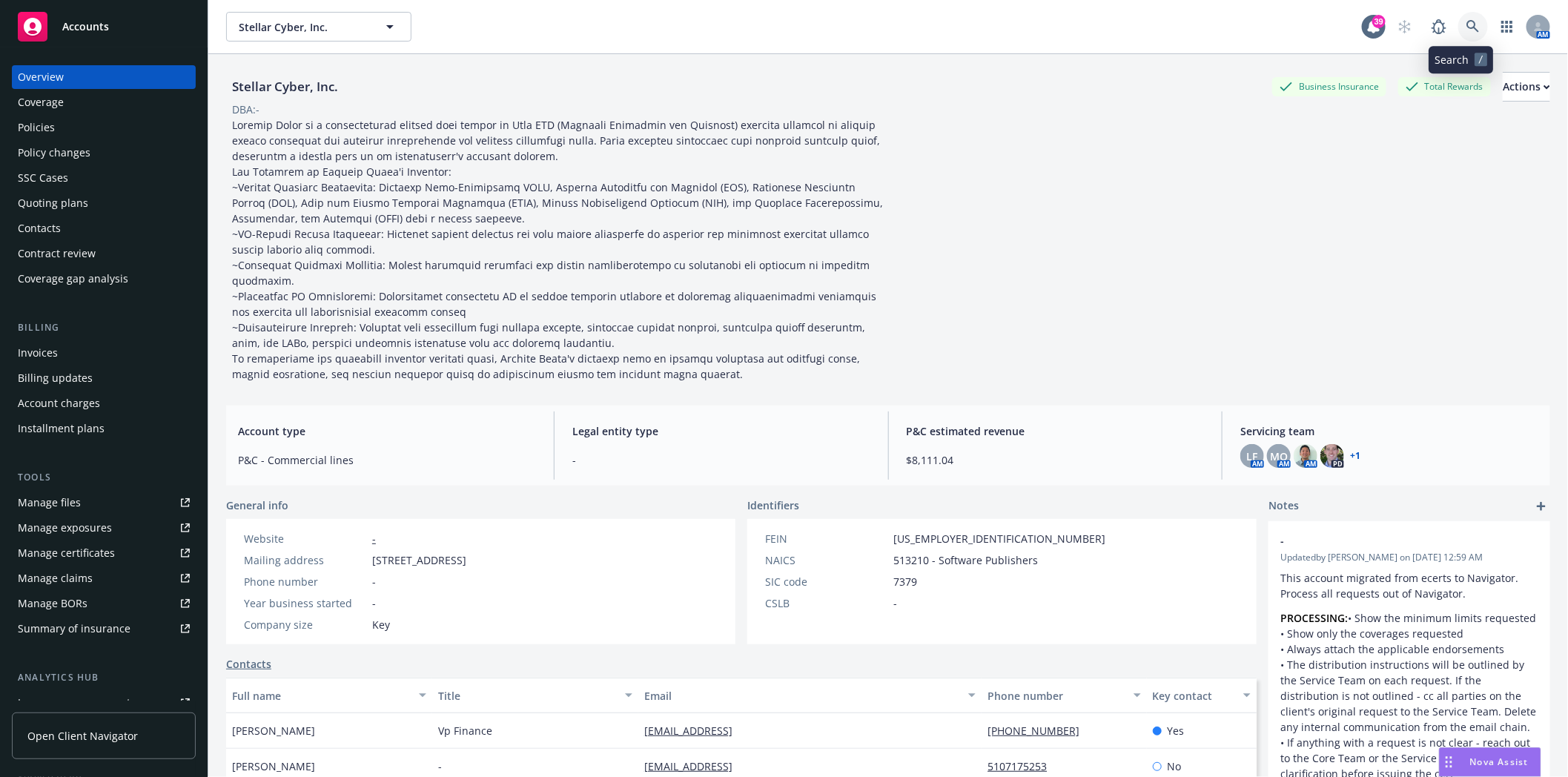
click at [1458, 18] on link at bounding box center [1473, 26] width 30 height 30
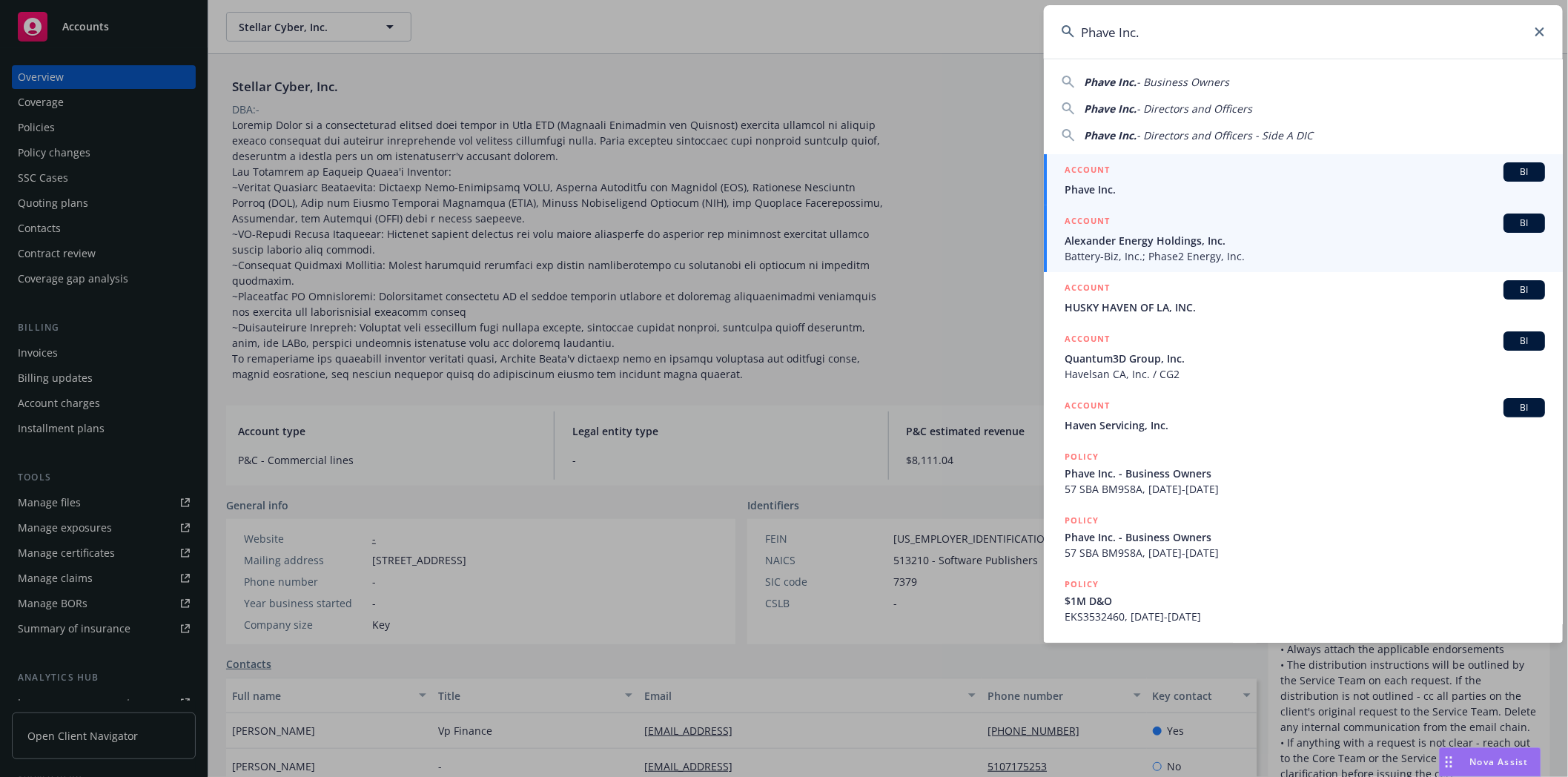
type input "Phave Inc."
click at [1097, 194] on span "Phave Inc." at bounding box center [1305, 189] width 480 height 15
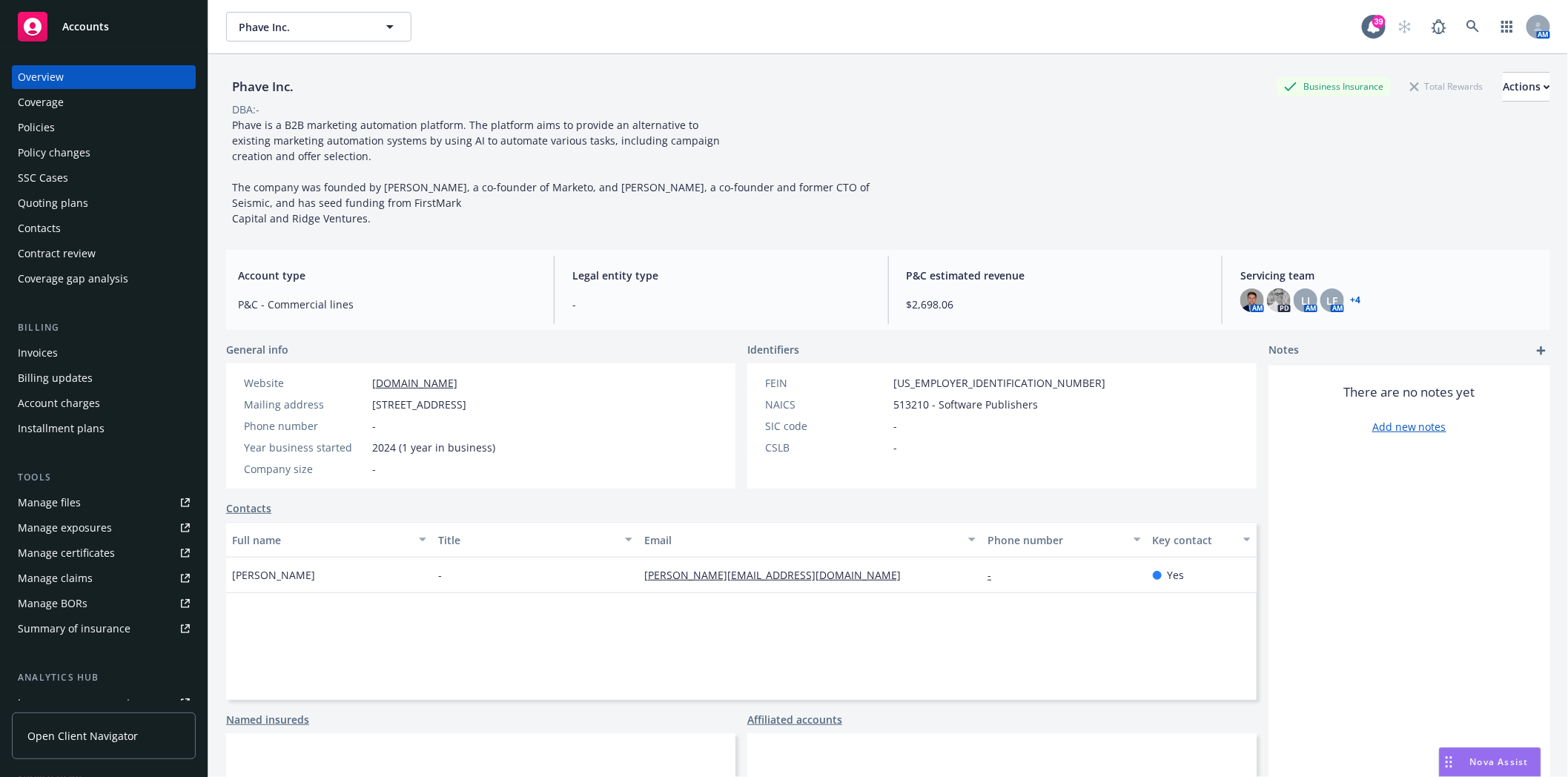
click at [61, 127] on div "Policies" at bounding box center [103, 128] width 172 height 24
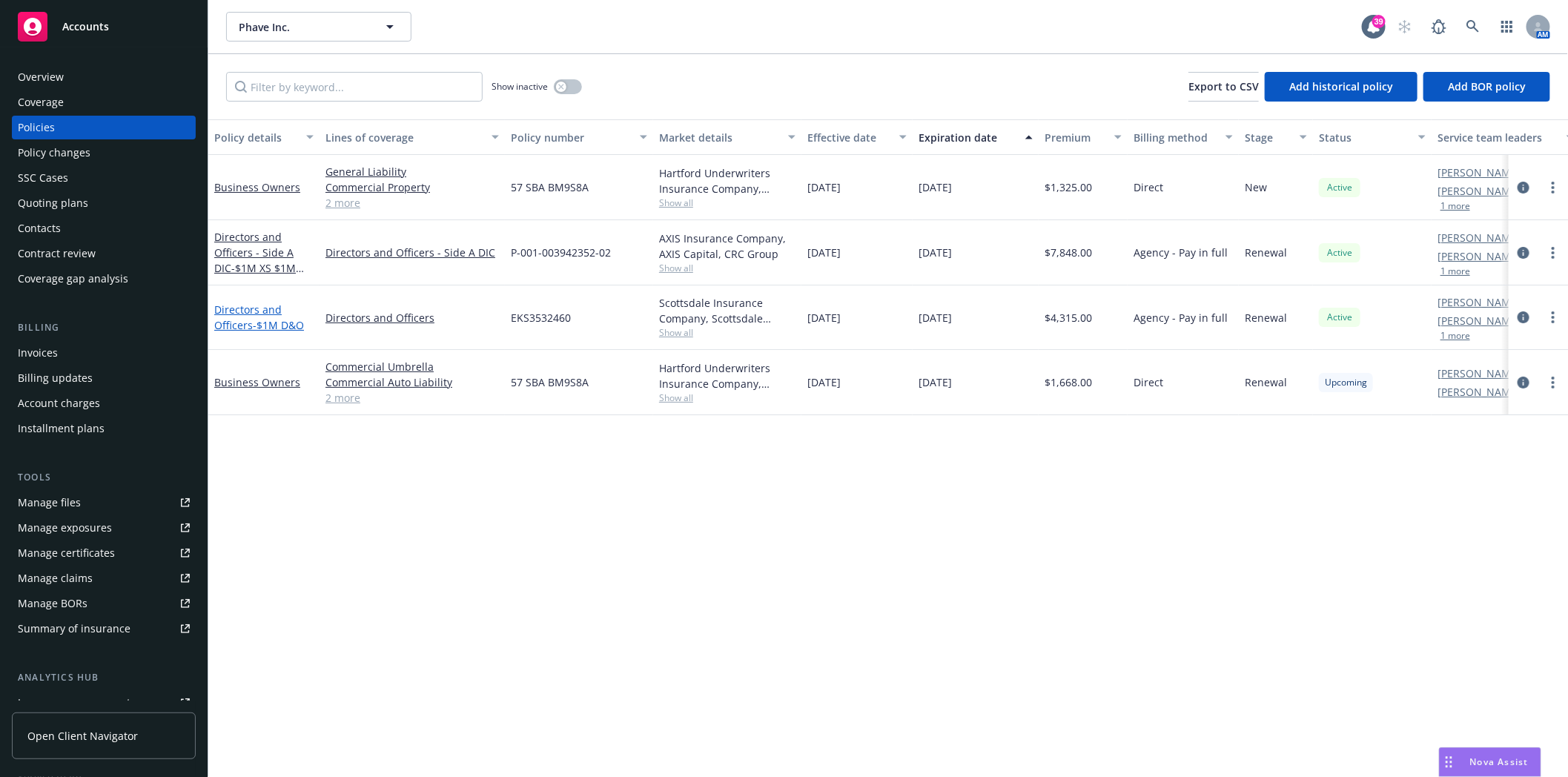
click at [253, 318] on span "- $1M D&O" at bounding box center [279, 325] width 51 height 14
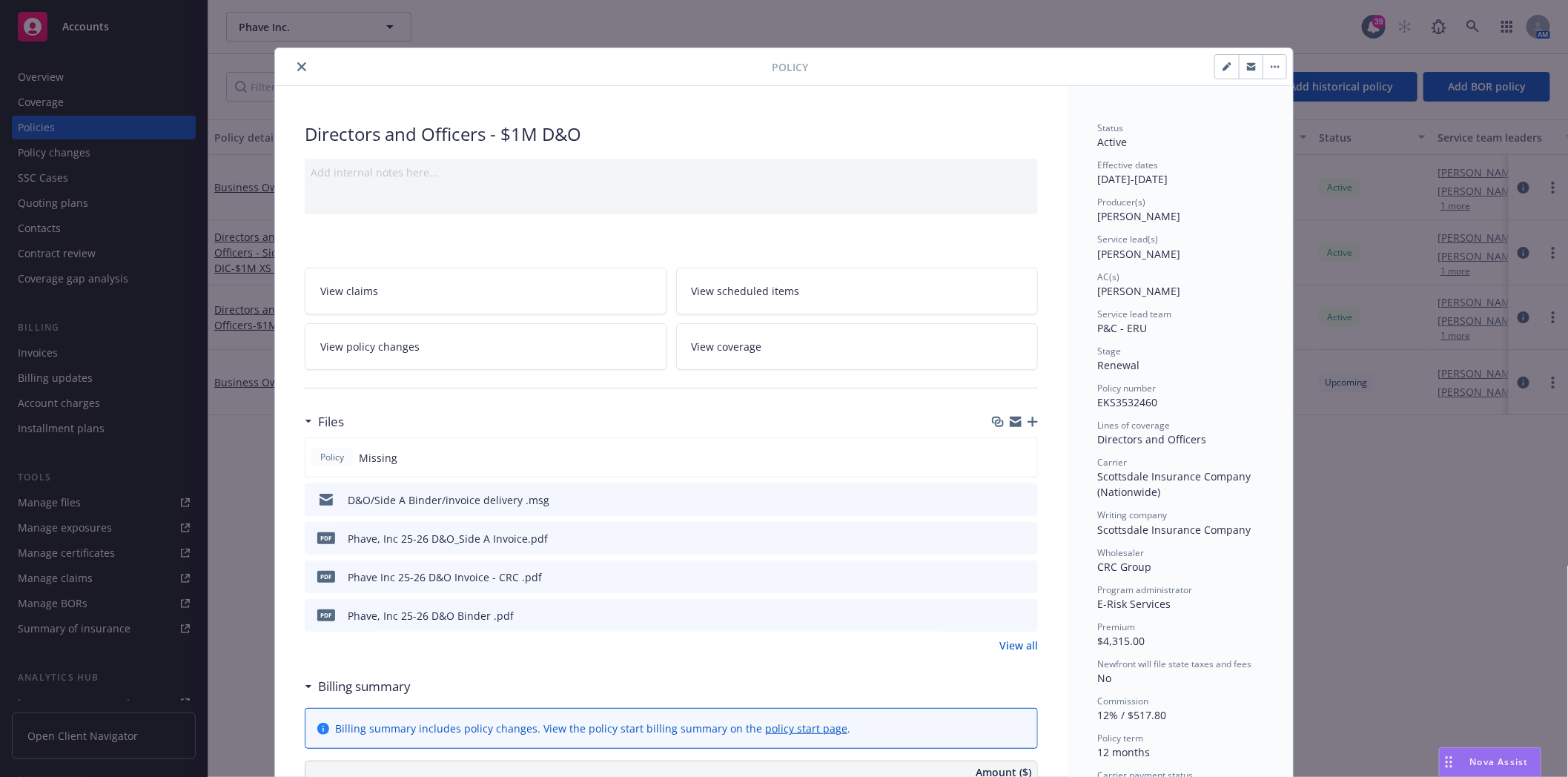
click at [1018, 499] on icon "preview file" at bounding box center [1024, 499] width 14 height 10
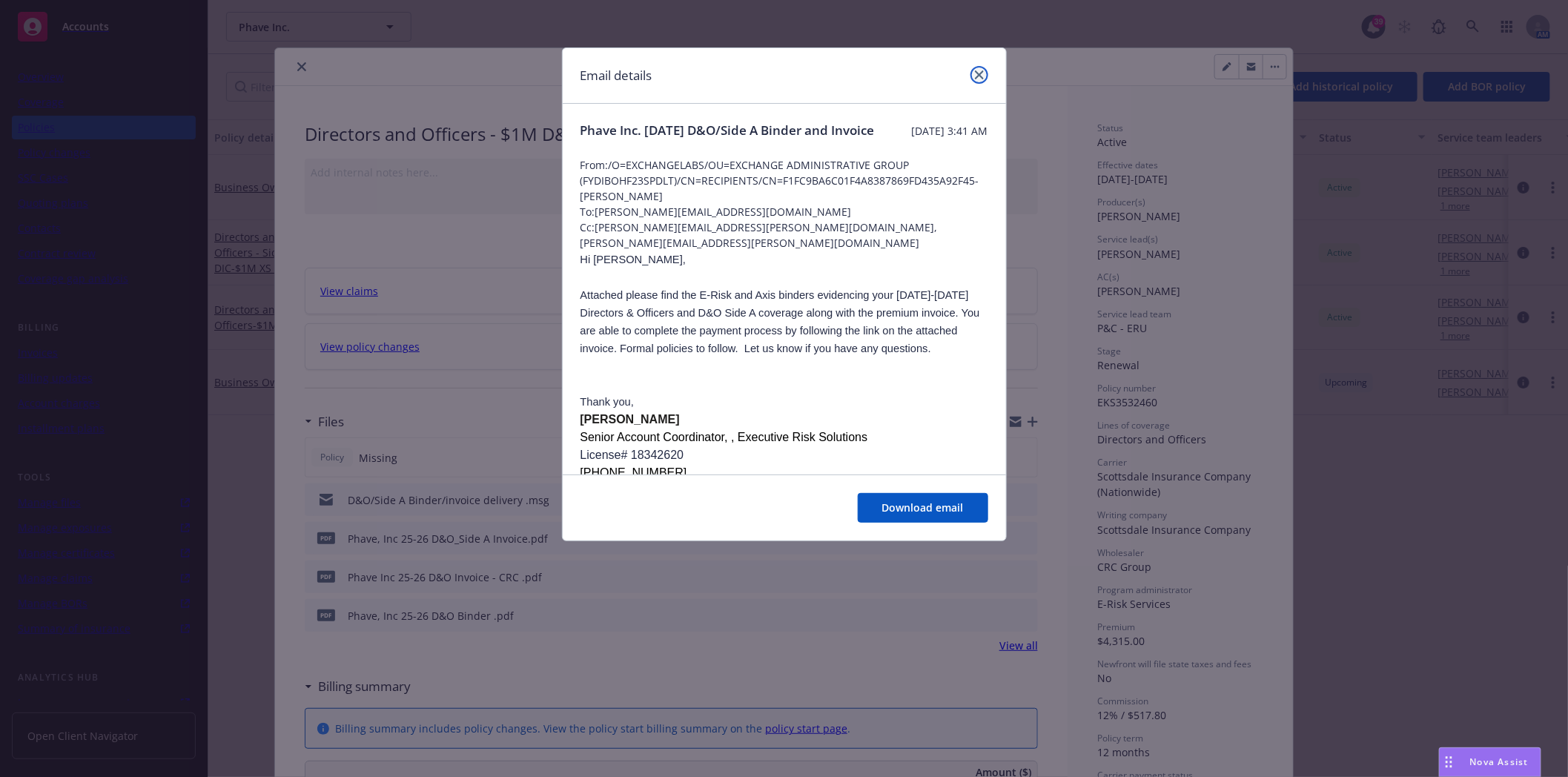
click at [976, 73] on icon "close" at bounding box center [979, 74] width 9 height 9
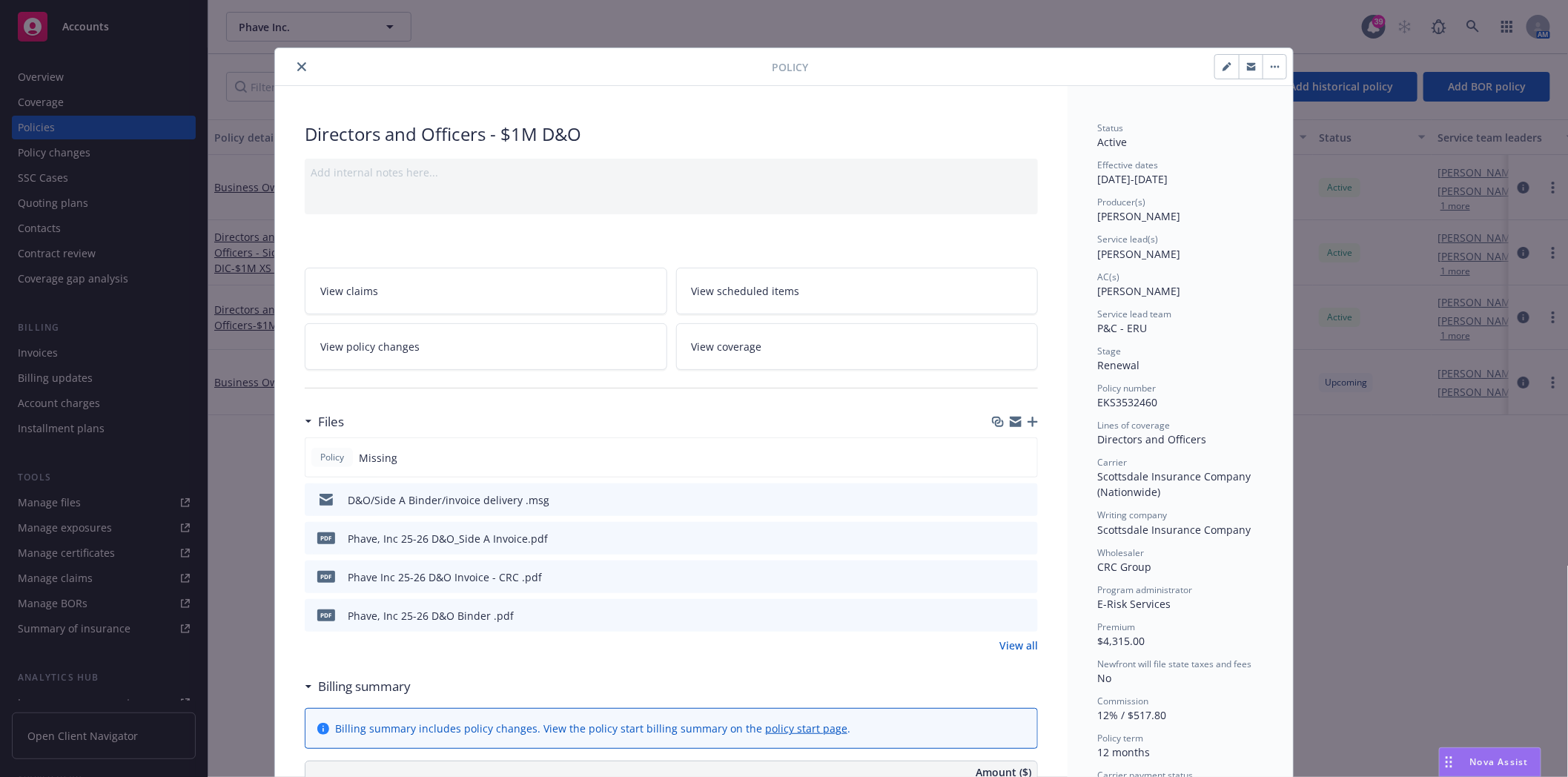
click at [297, 65] on icon "close" at bounding box center [301, 66] width 9 height 9
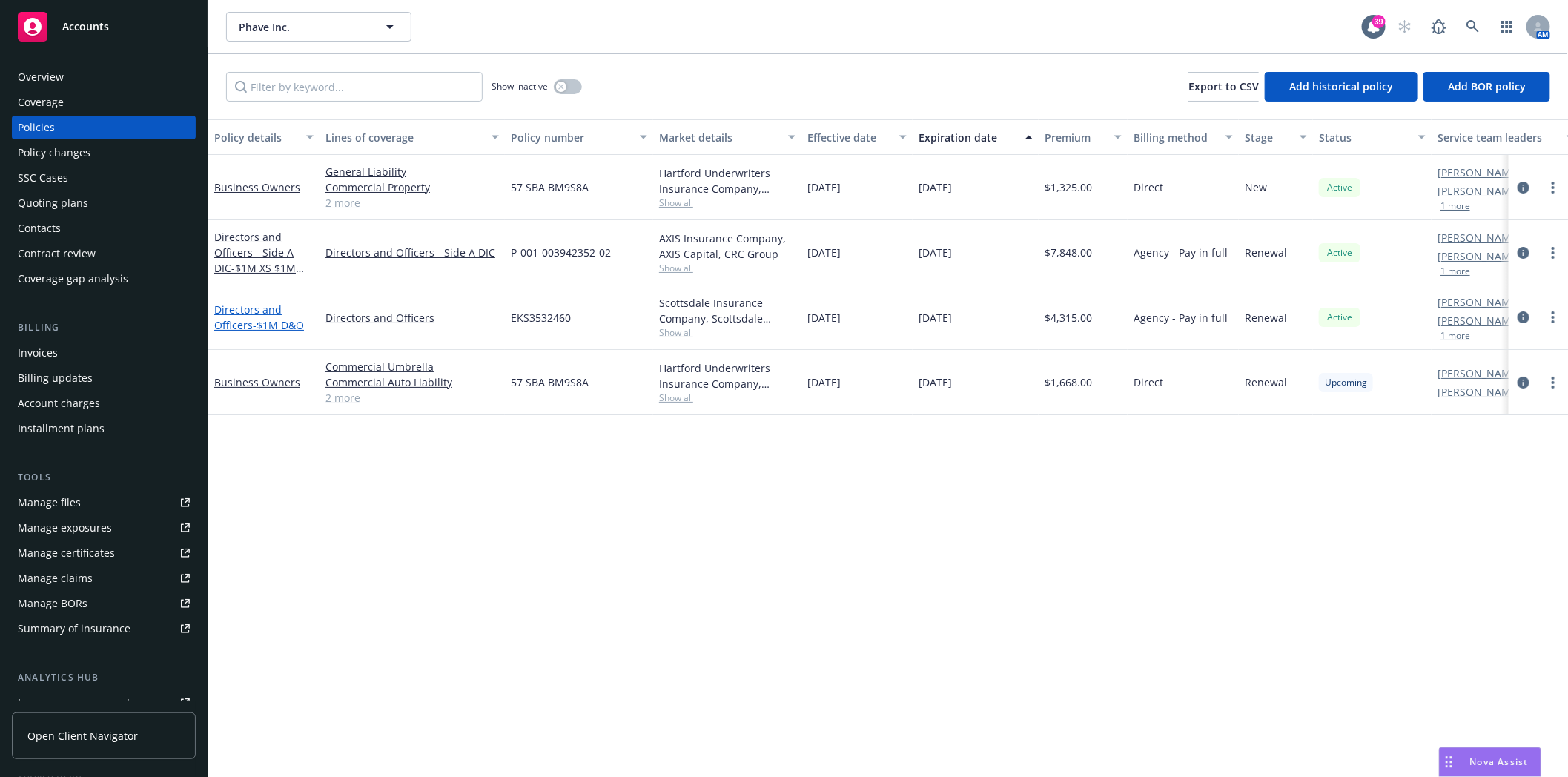
click at [258, 325] on span "- $1M D&O" at bounding box center [279, 325] width 51 height 14
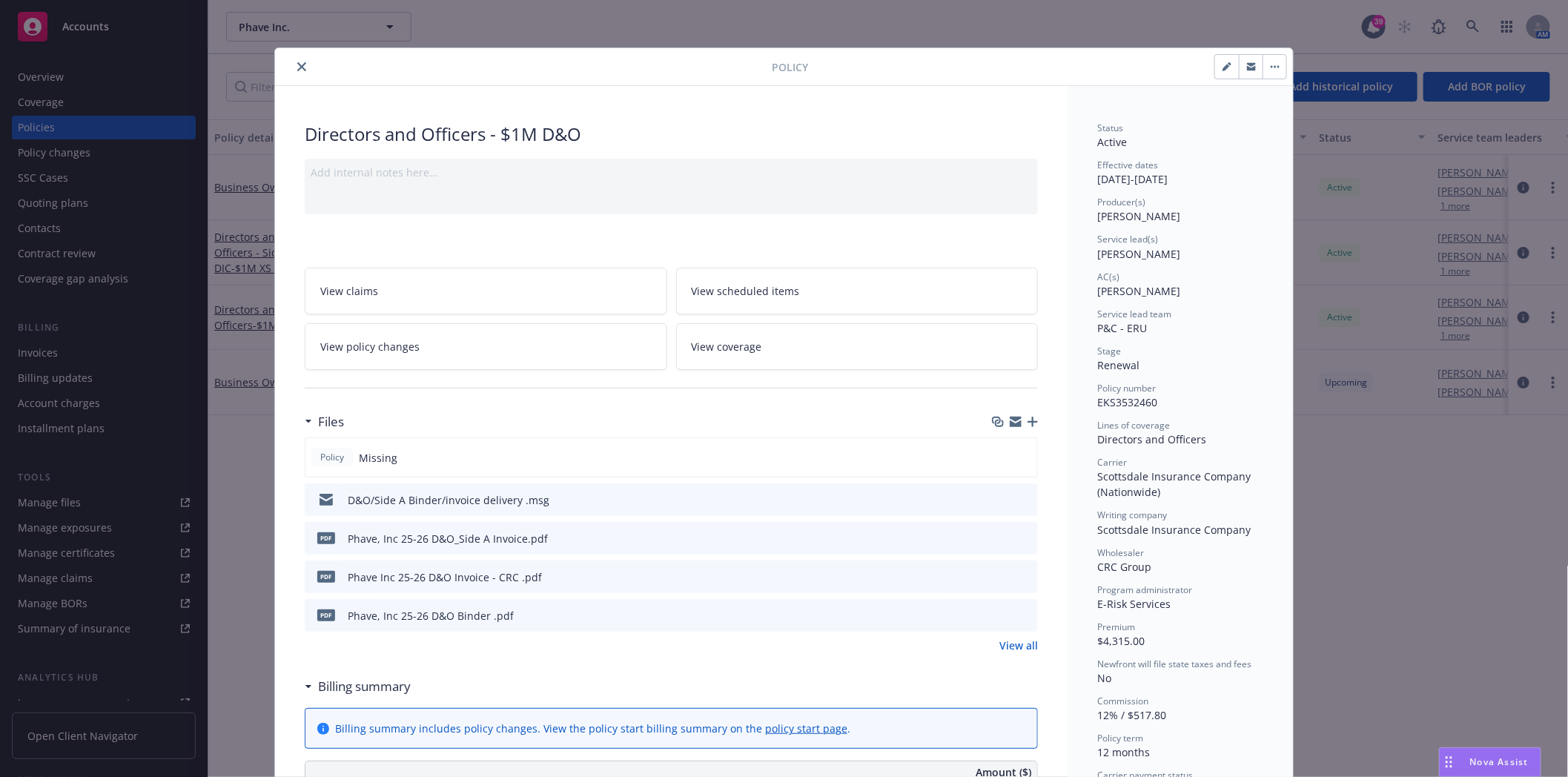
scroll to position [45, 0]
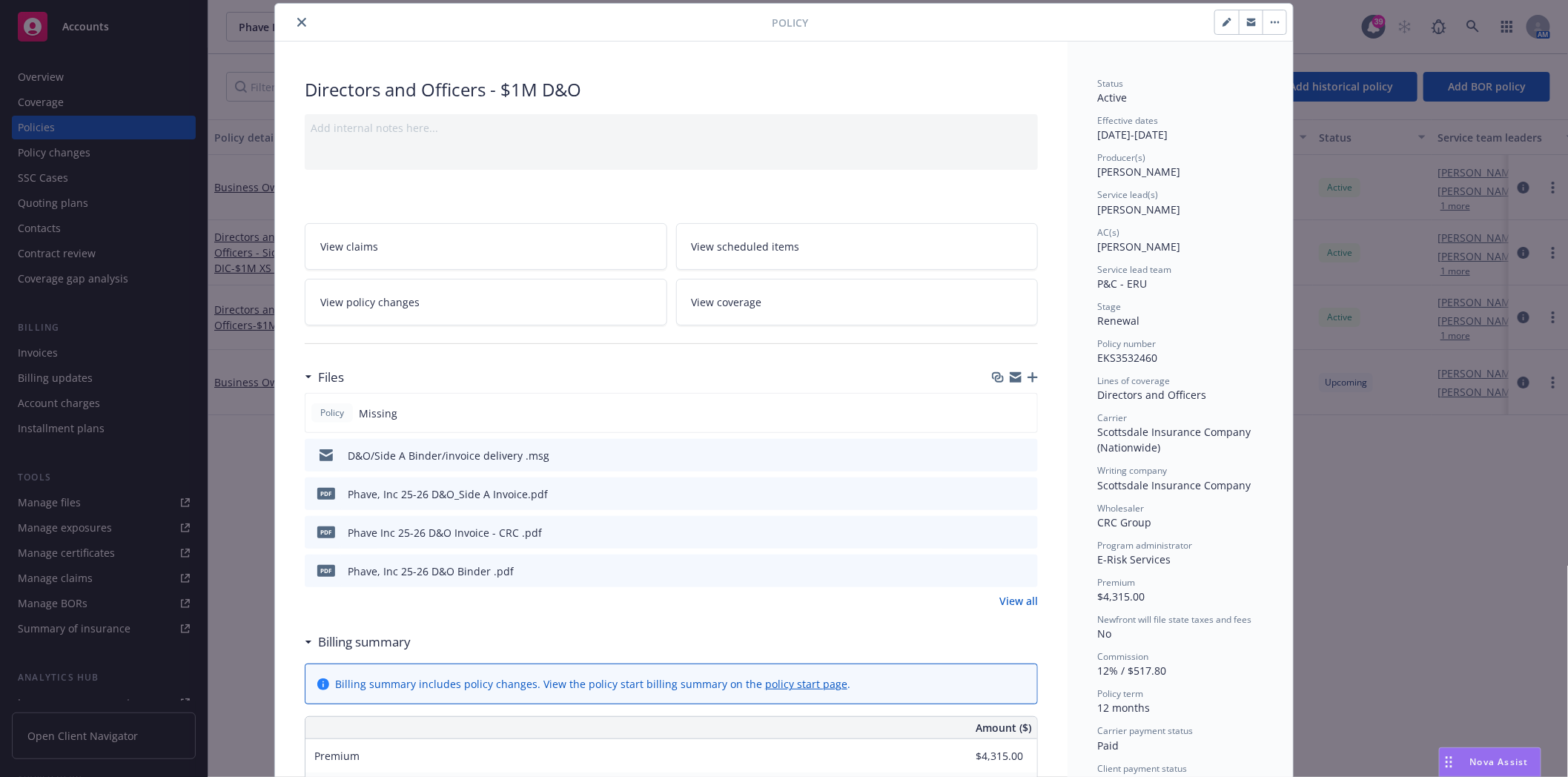
click at [1021, 572] on icon "preview file" at bounding box center [1024, 570] width 14 height 10
click at [300, 22] on button "close" at bounding box center [302, 22] width 18 height 18
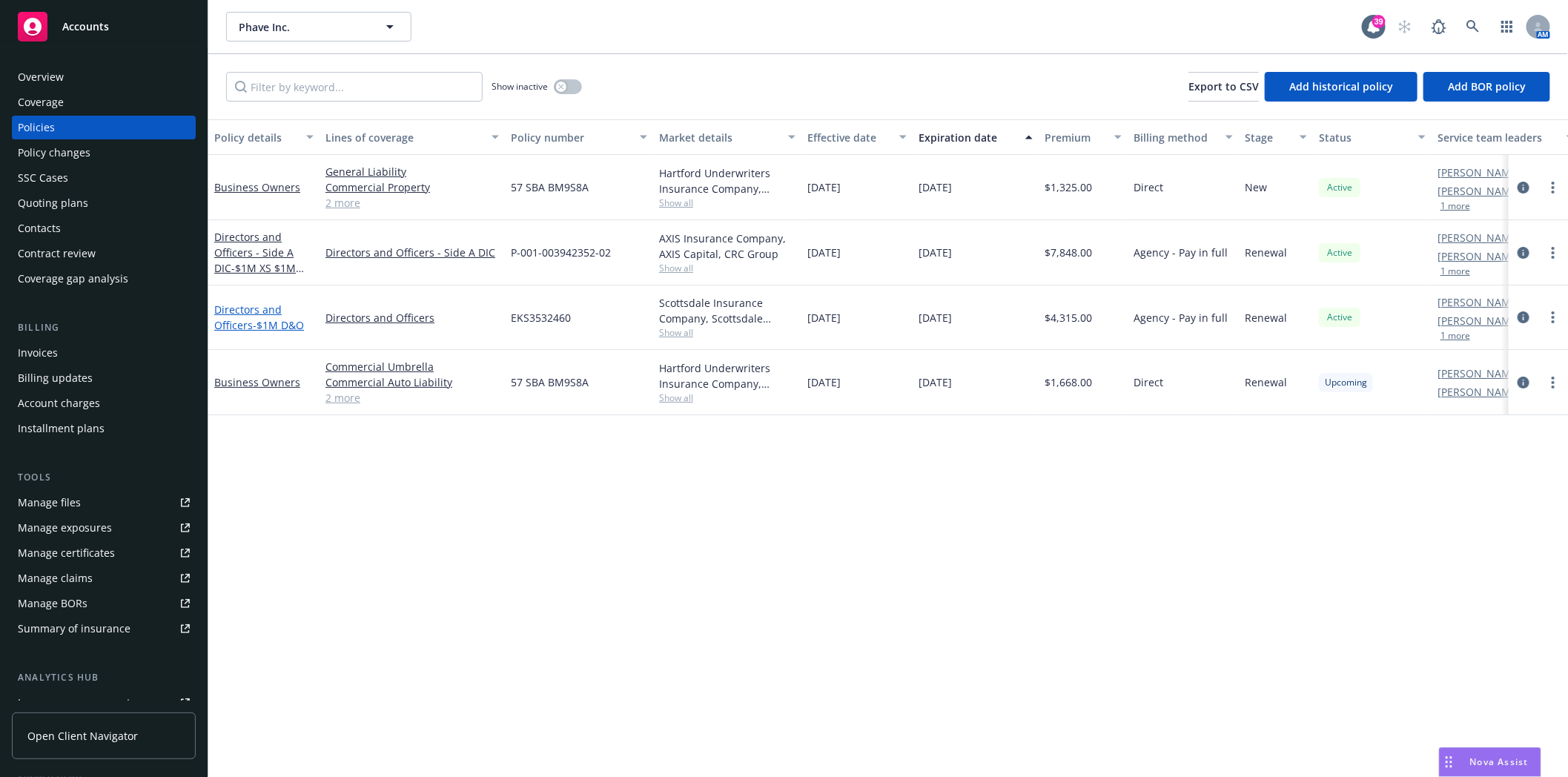
click at [249, 323] on link "Directors and Officers - $1M D&O" at bounding box center [259, 317] width 90 height 30
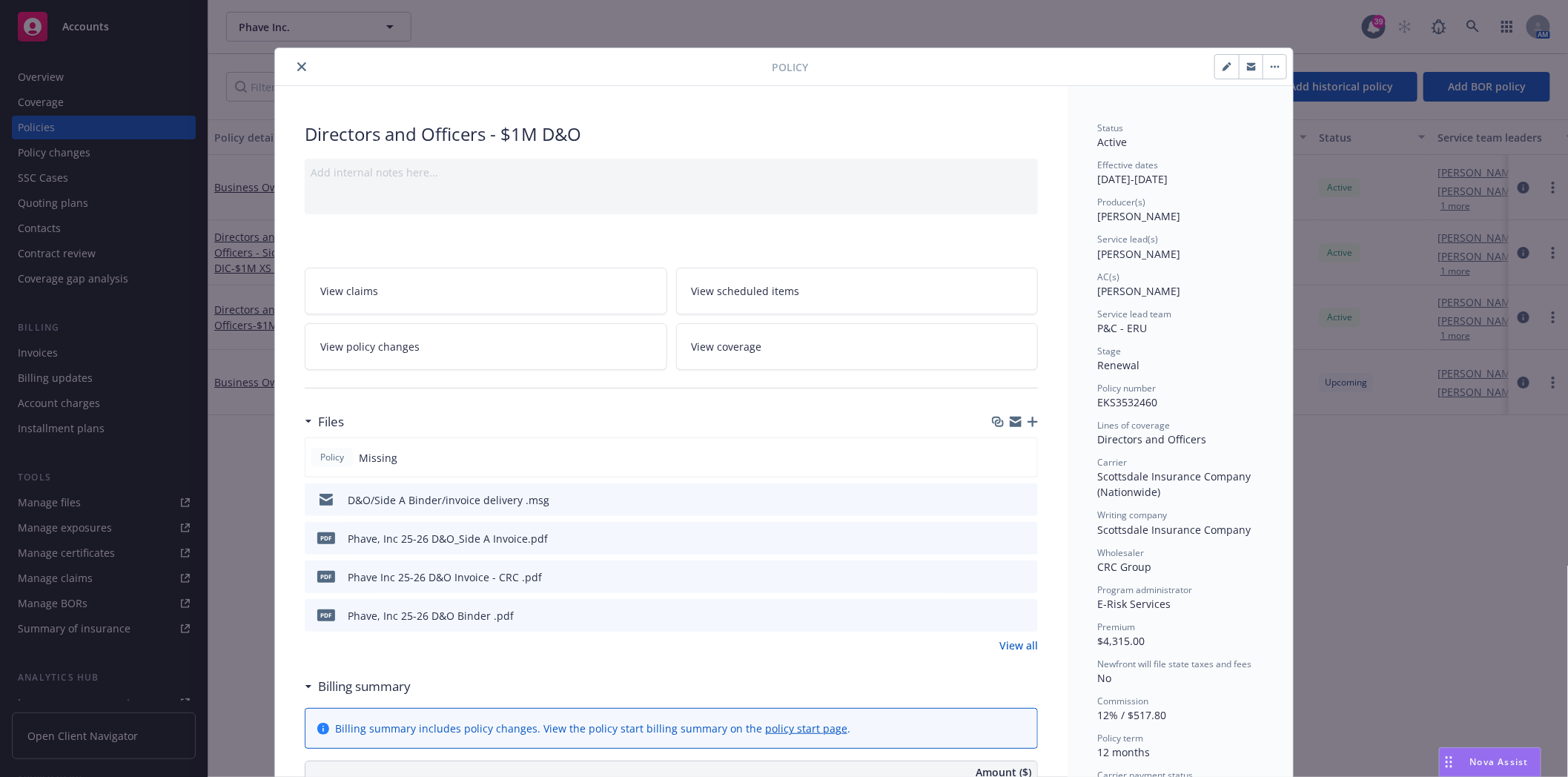
scroll to position [45, 0]
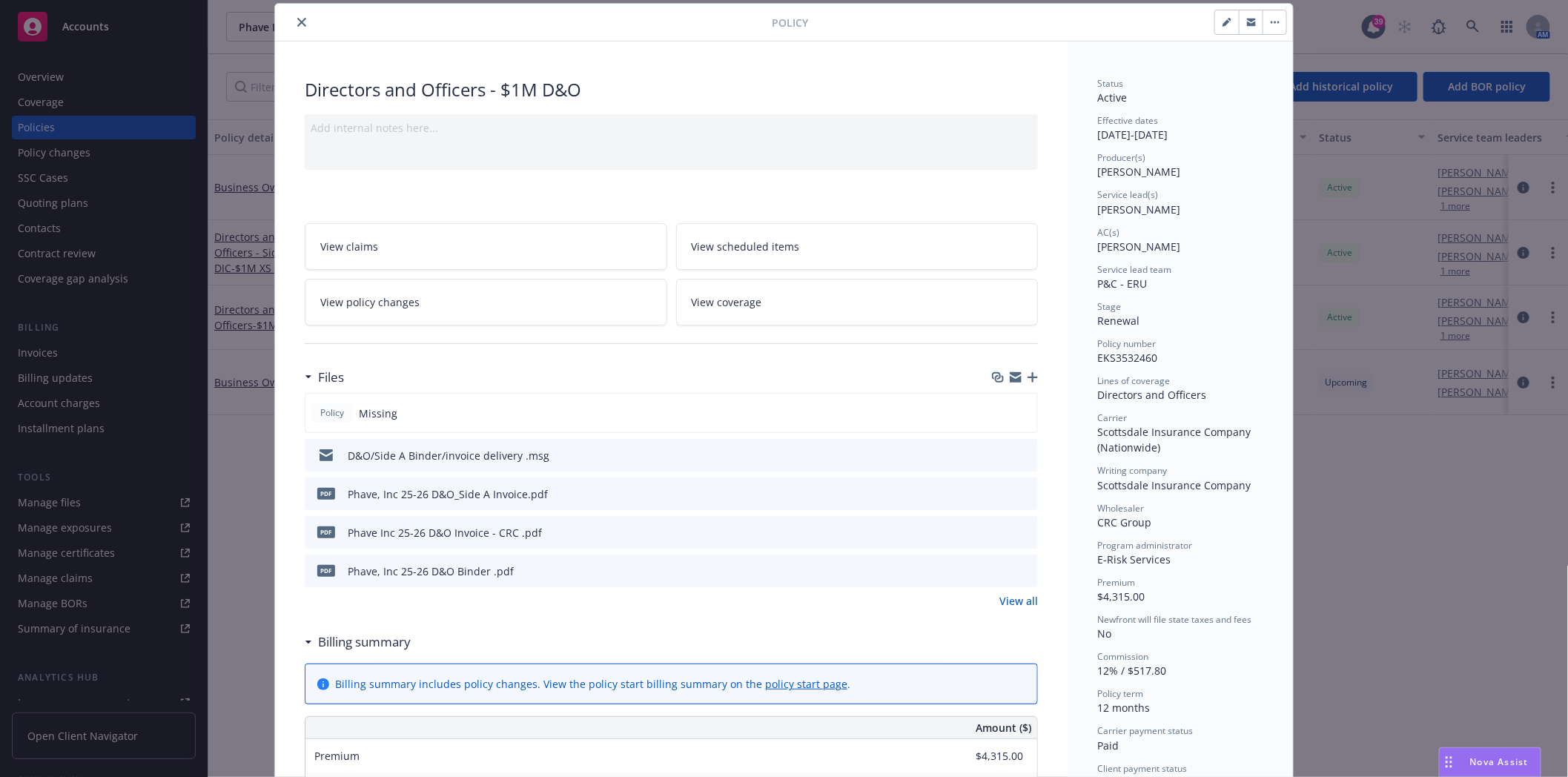
click at [1017, 569] on icon "preview file" at bounding box center [1024, 570] width 14 height 10
click at [1022, 453] on icon "preview file" at bounding box center [1024, 454] width 14 height 10
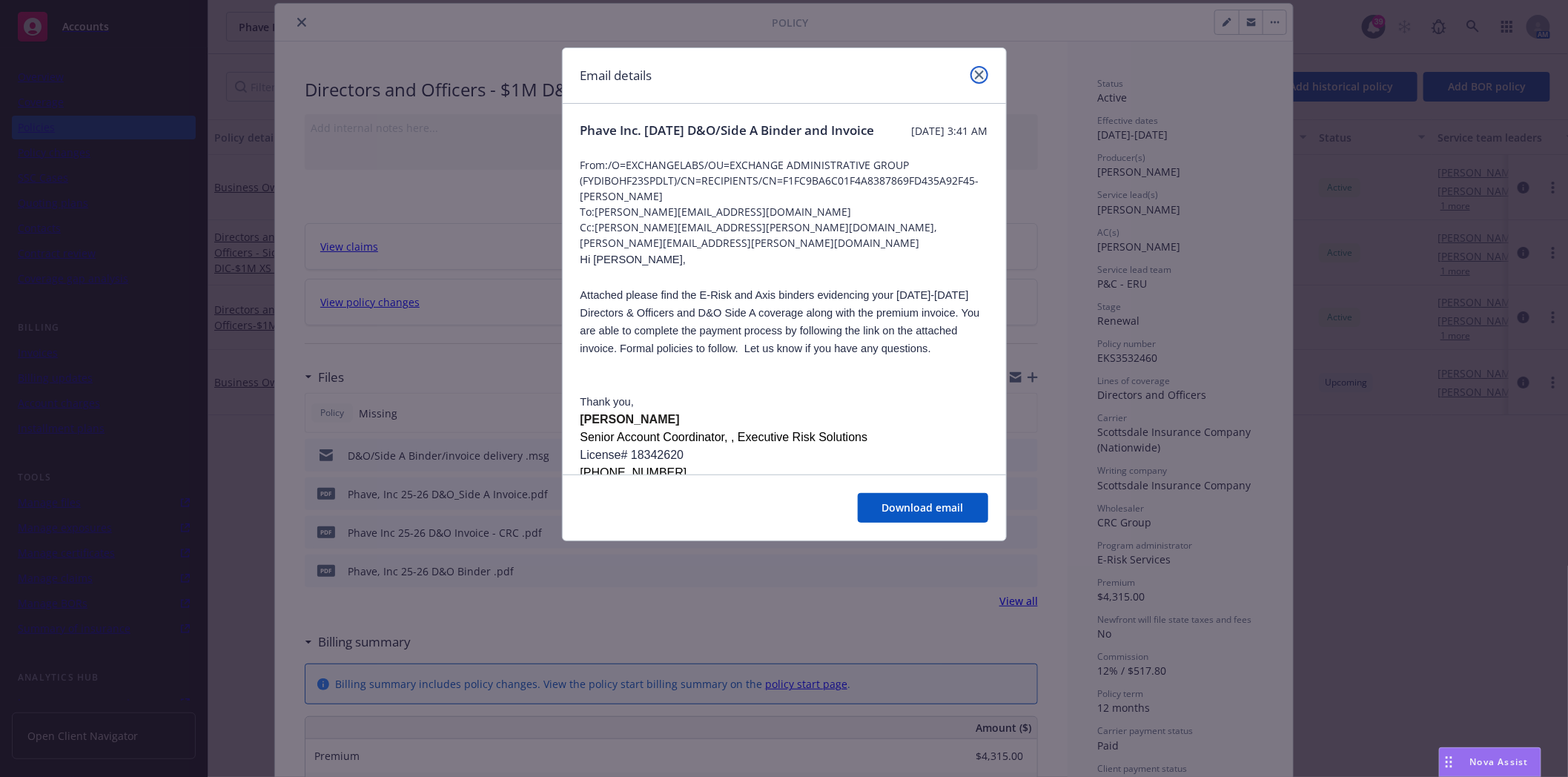
click at [981, 75] on icon "close" at bounding box center [979, 74] width 9 height 9
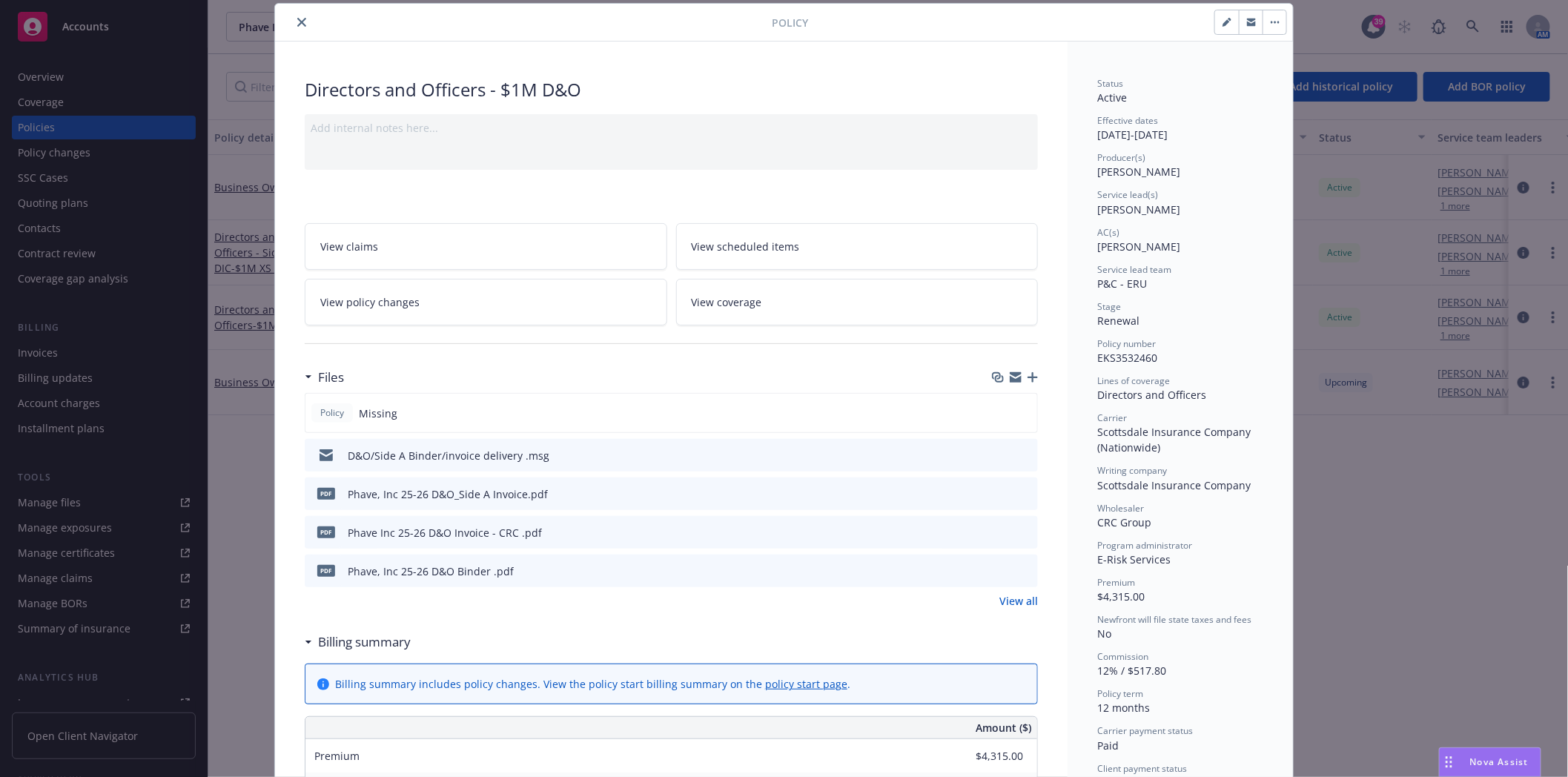
click at [297, 22] on icon "close" at bounding box center [301, 22] width 9 height 9
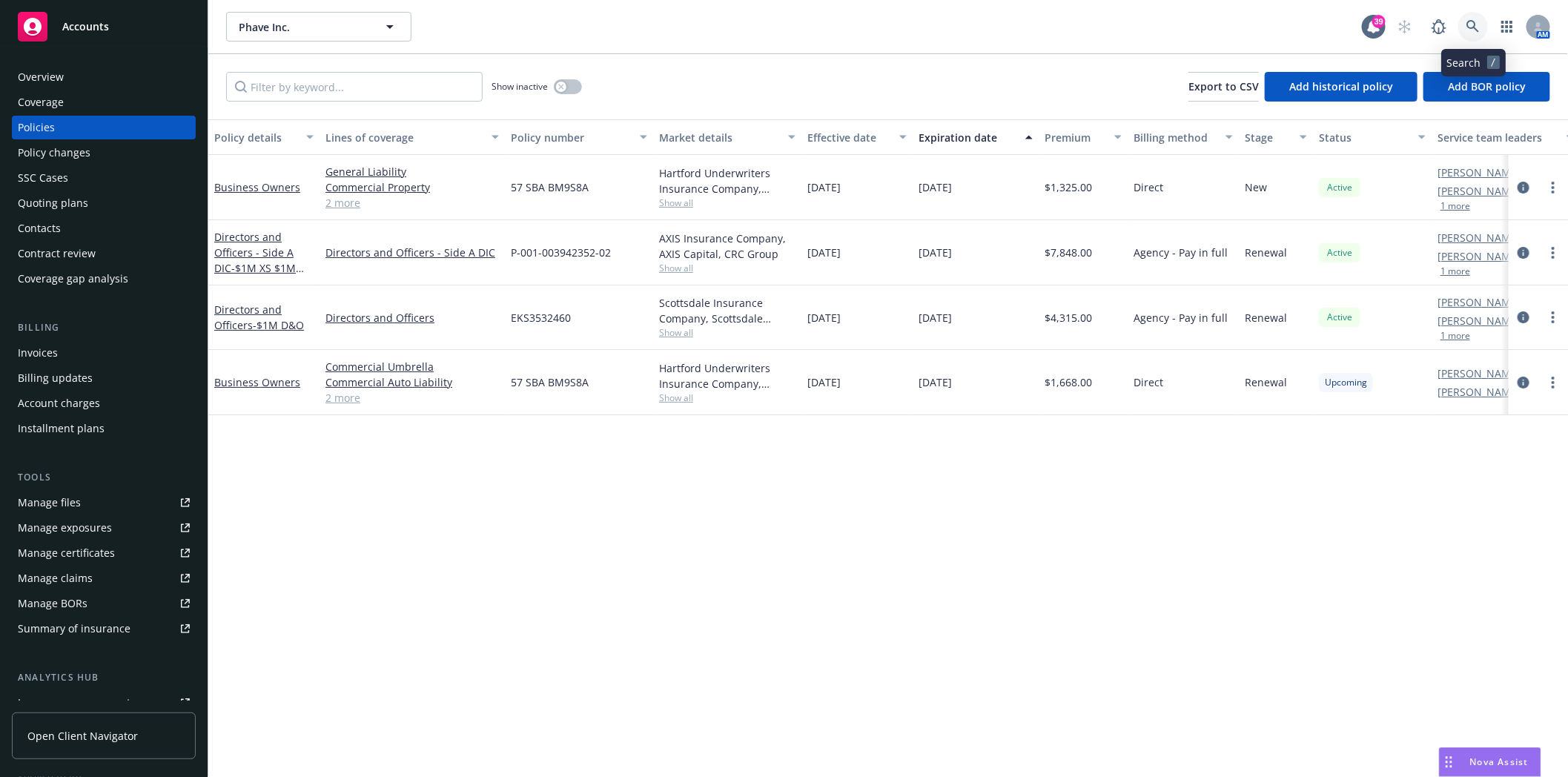
click at [1471, 25] on icon at bounding box center [1473, 26] width 14 height 14
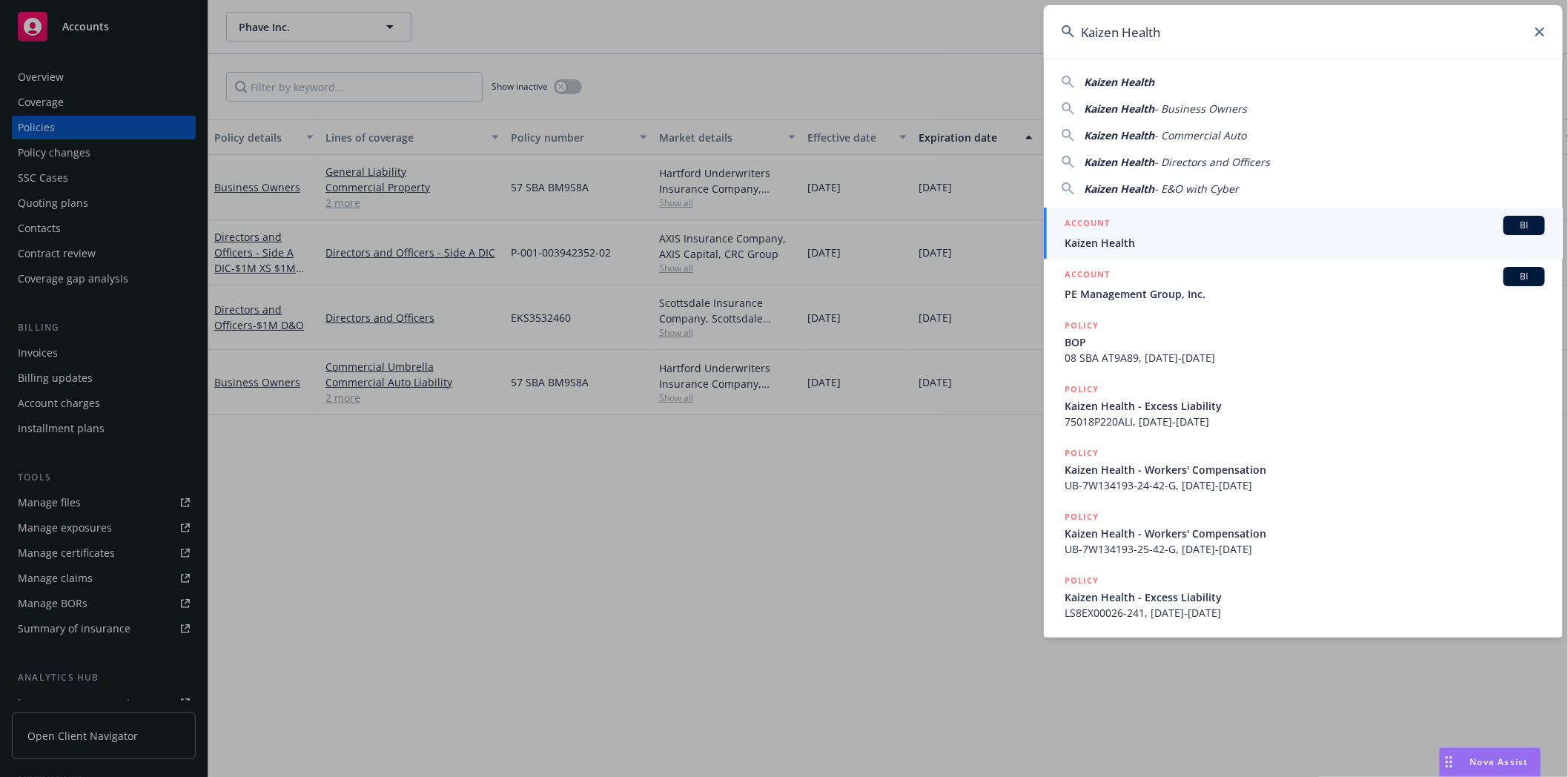
type input "Kaizen Health"
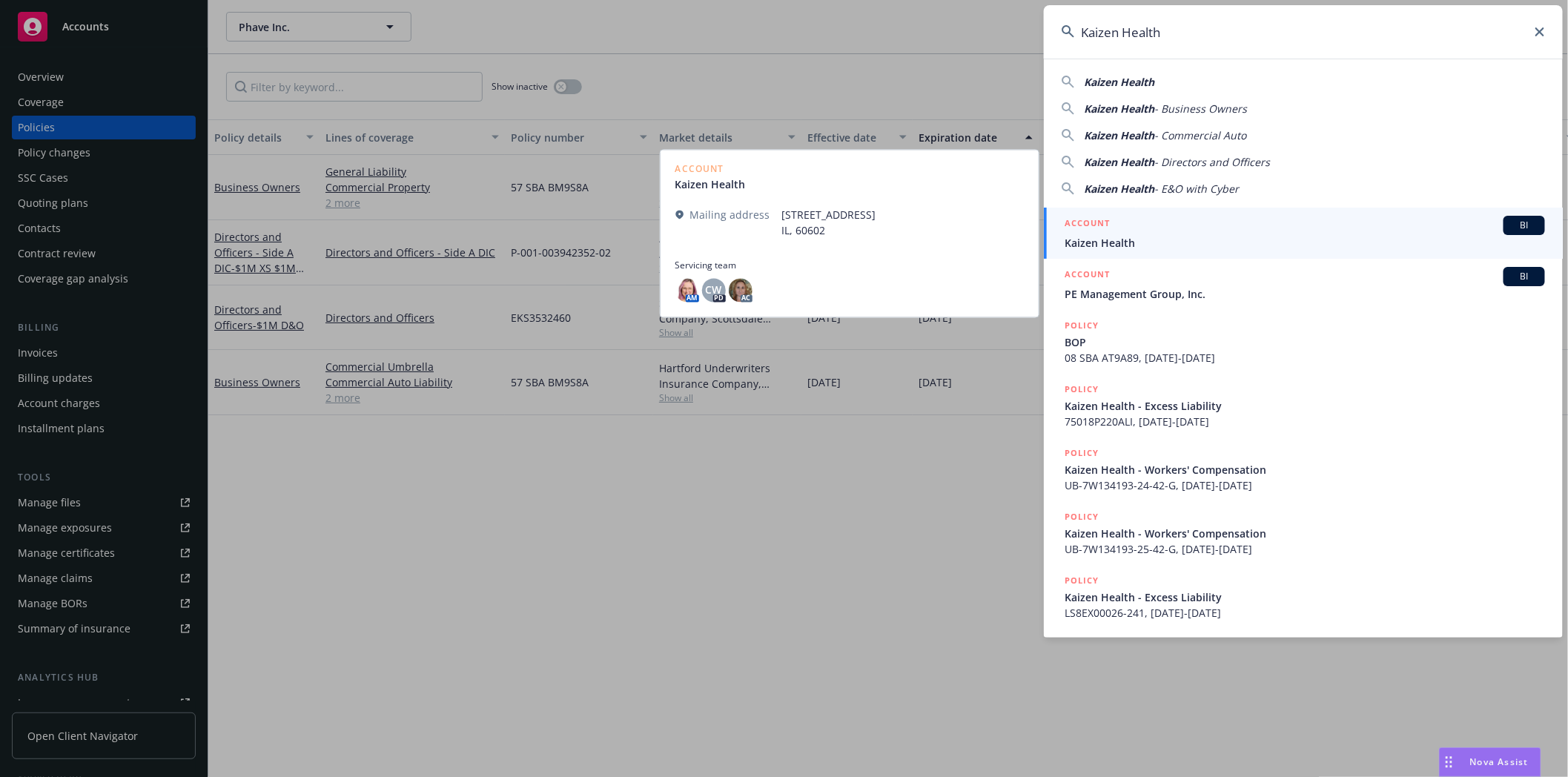
click at [1147, 243] on span "Kaizen Health" at bounding box center [1305, 242] width 480 height 15
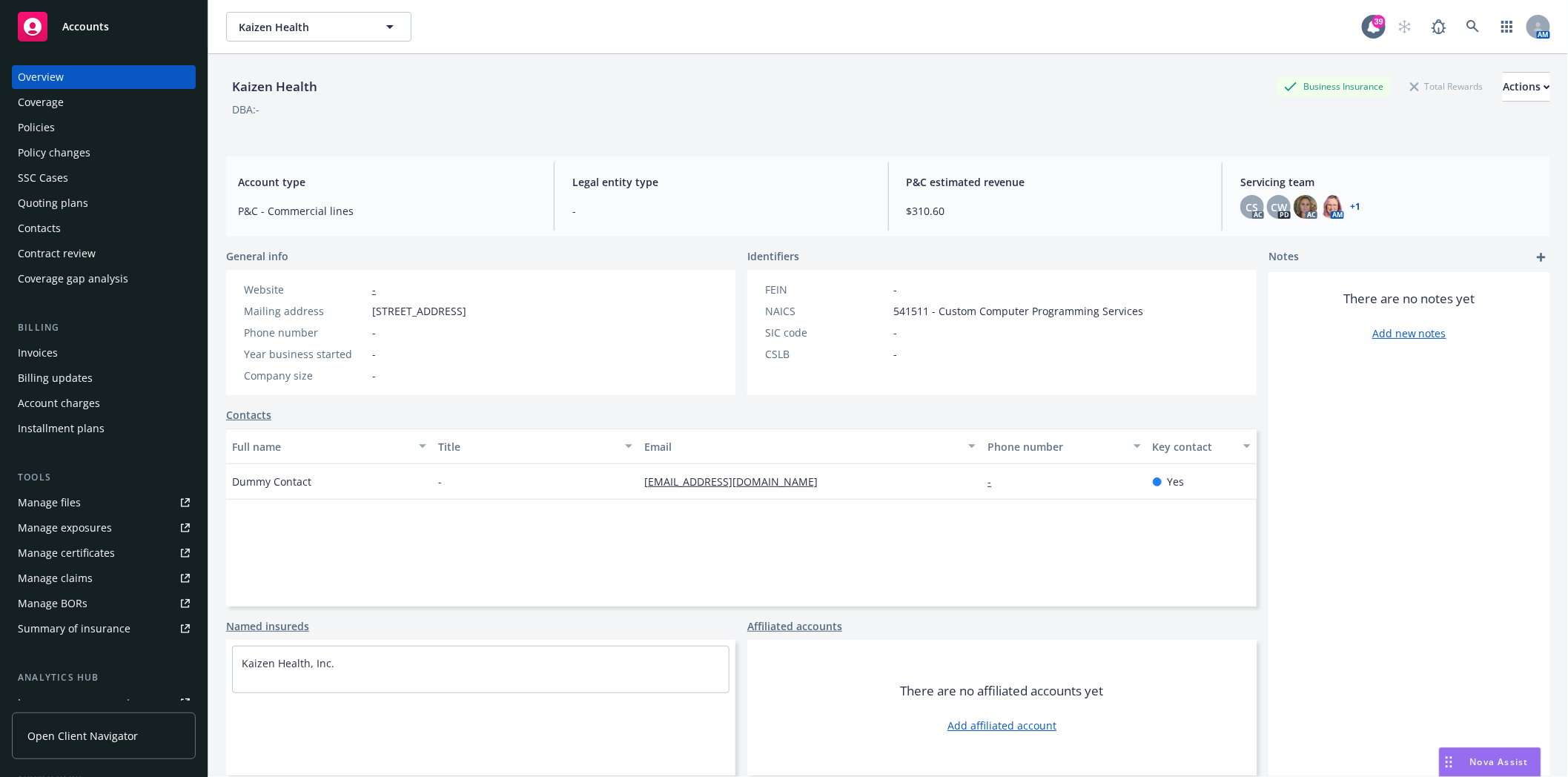
click at [54, 129] on div "Policies" at bounding box center [103, 128] width 172 height 24
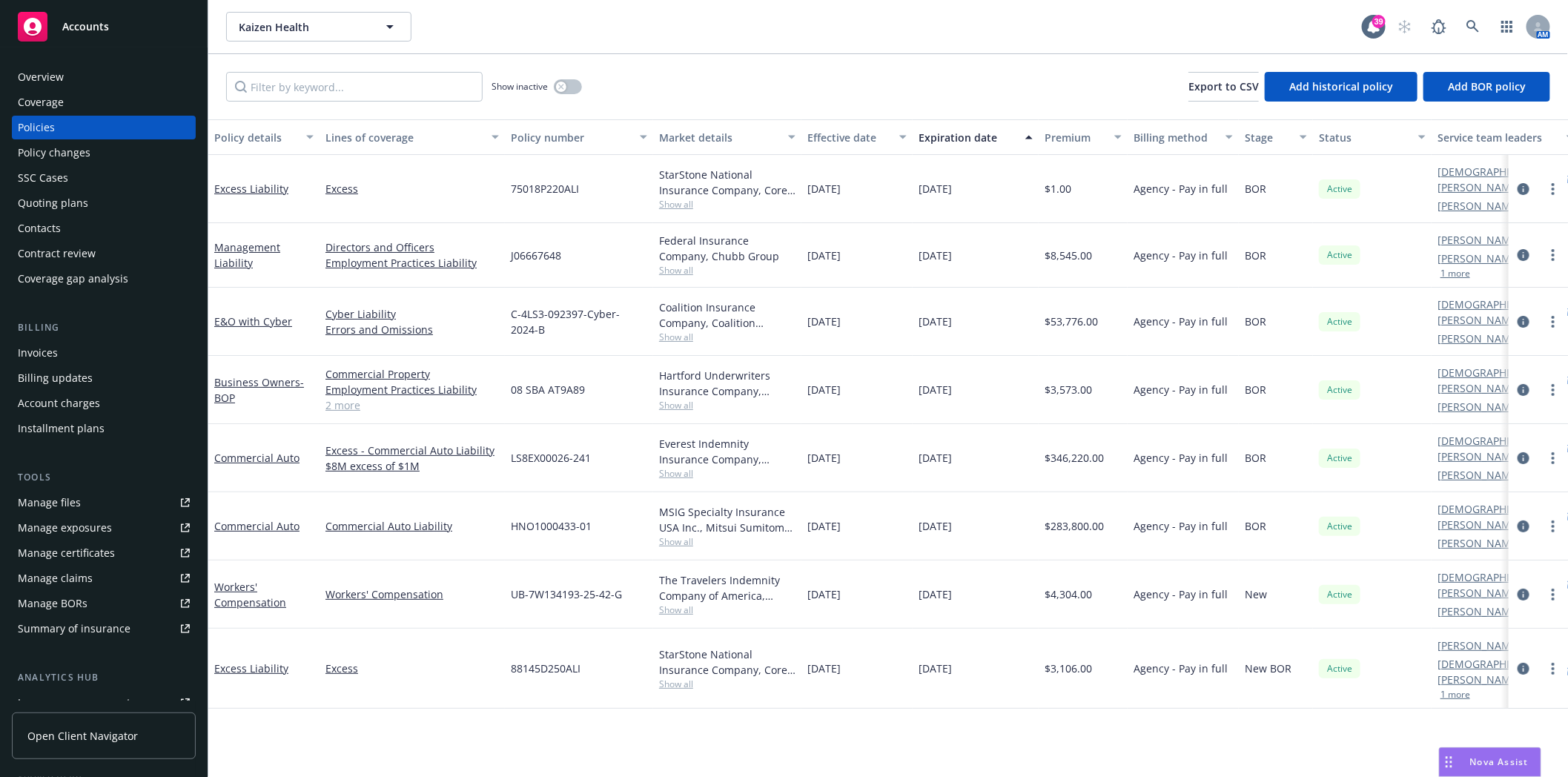
click at [48, 202] on div "Quoting plans" at bounding box center [53, 203] width 70 height 24
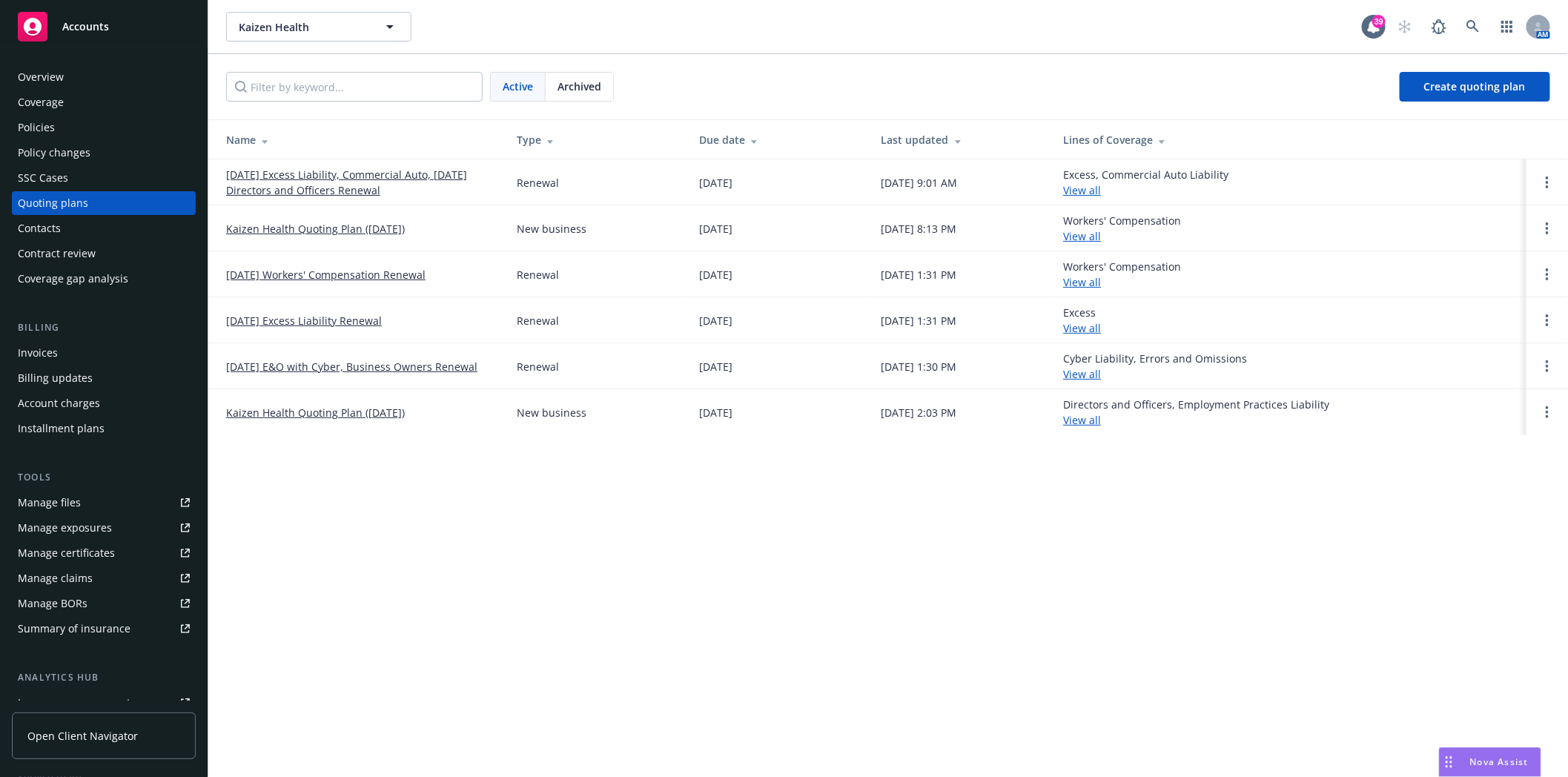
click at [266, 412] on link "Kaizen Health Quoting Plan (2025-06-04)" at bounding box center [315, 412] width 178 height 15
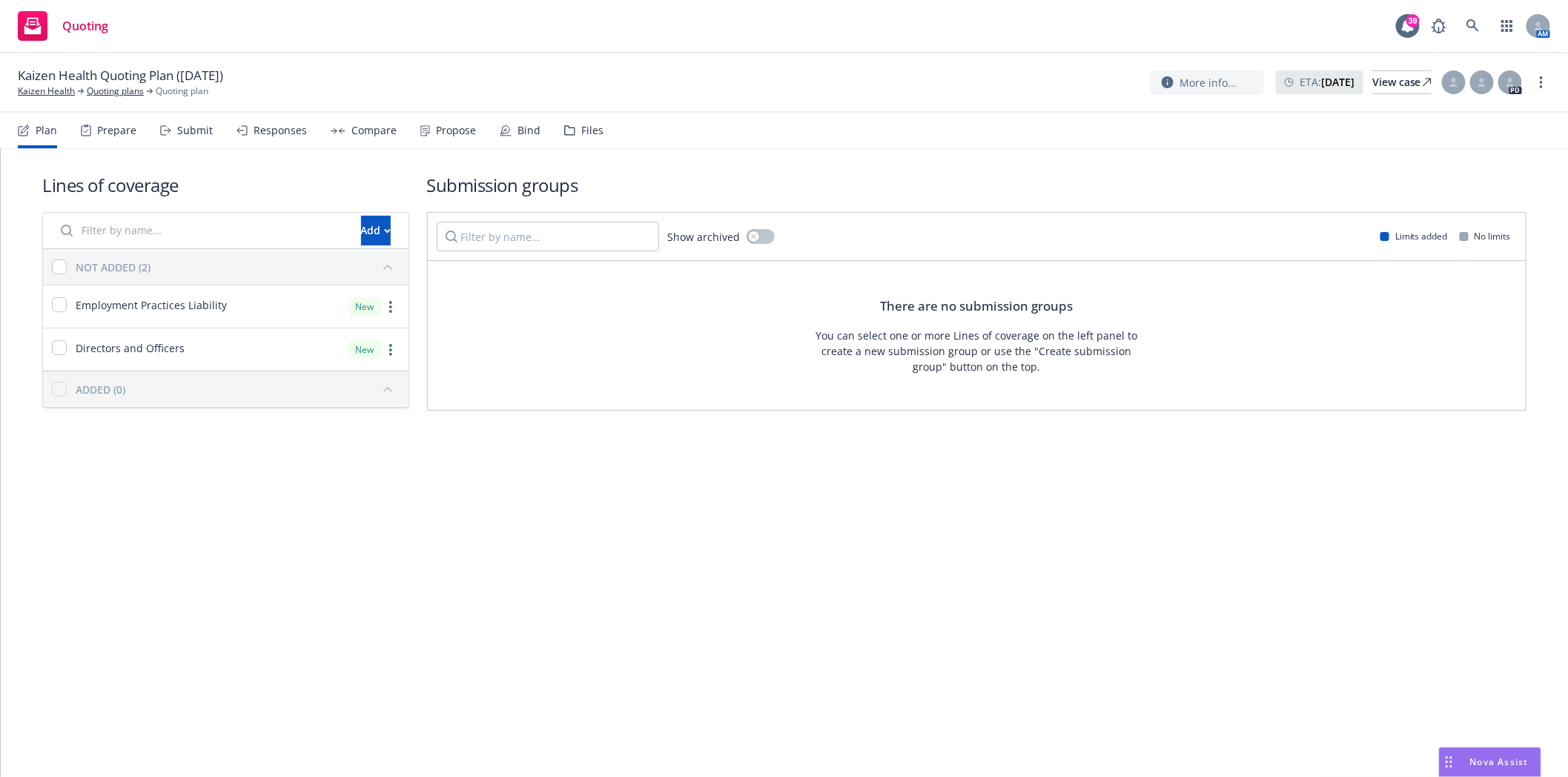
click at [581, 126] on div "Files" at bounding box center [592, 130] width 22 height 12
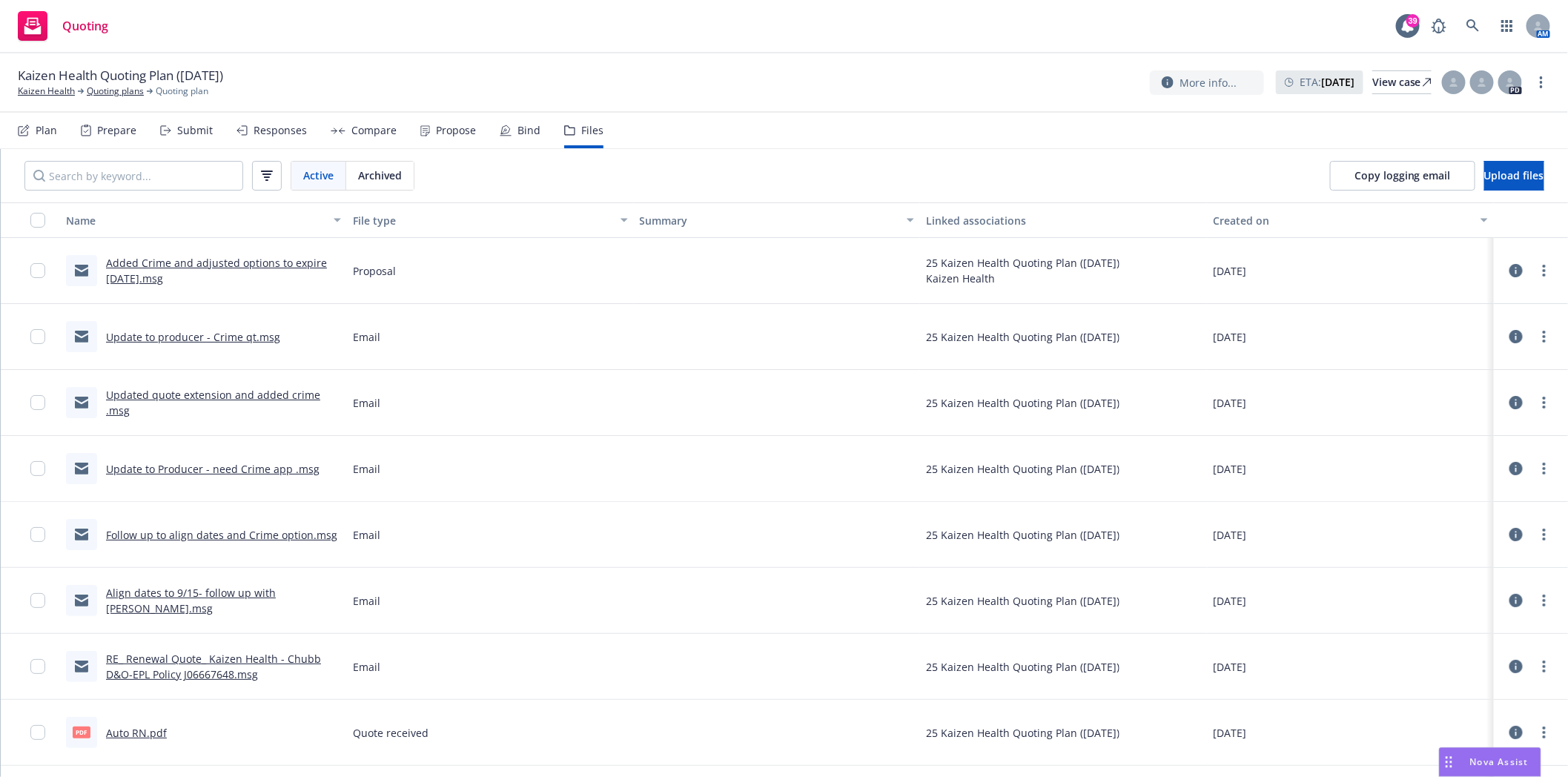
click at [163, 270] on div "Added Crime and adjusted options to expire 9/15/26.msg" at bounding box center [223, 270] width 235 height 31
click at [165, 258] on link "Added Crime and adjusted options to expire 9/15/26.msg" at bounding box center [216, 270] width 221 height 30
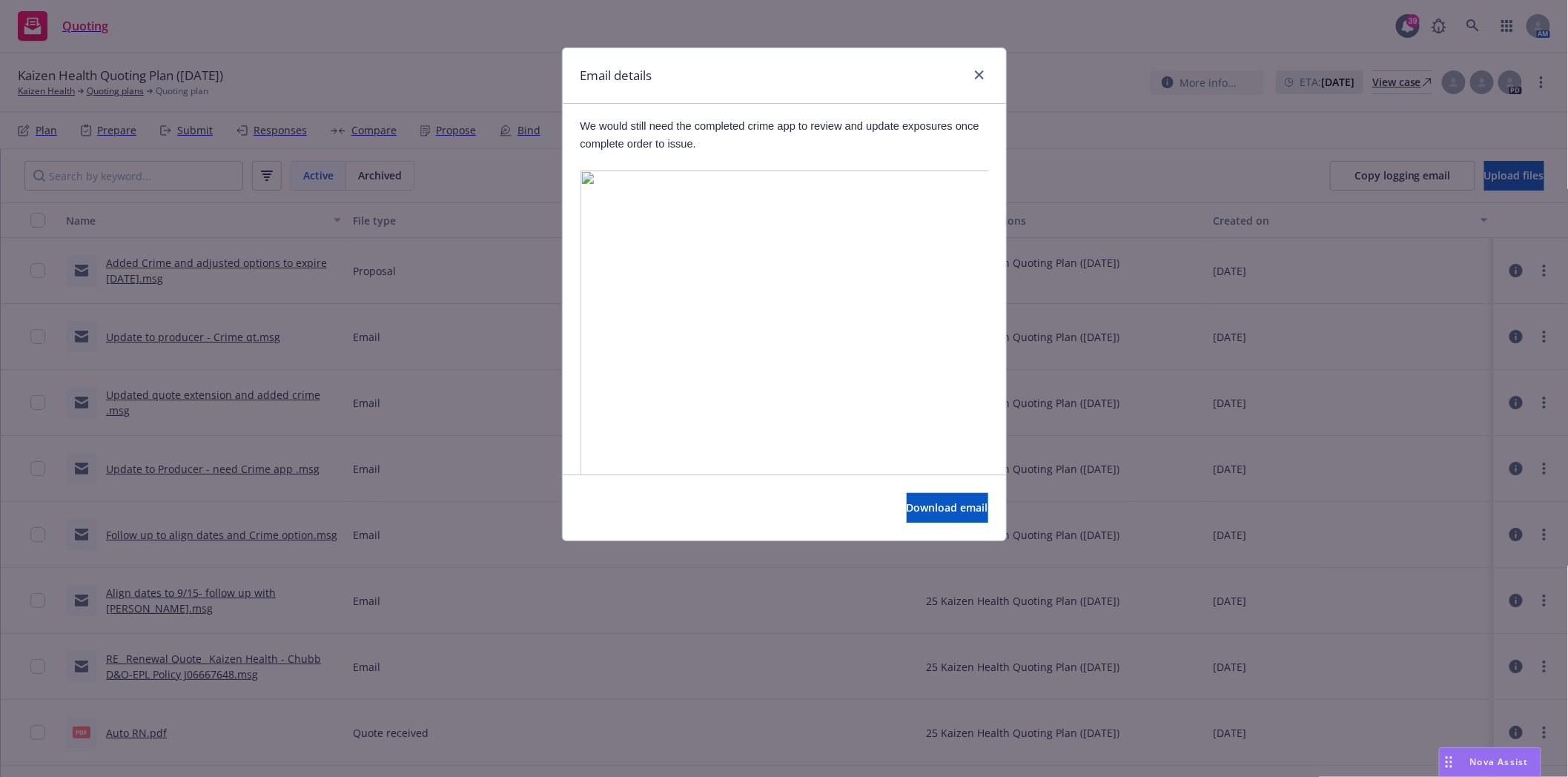
scroll to position [1483, 0]
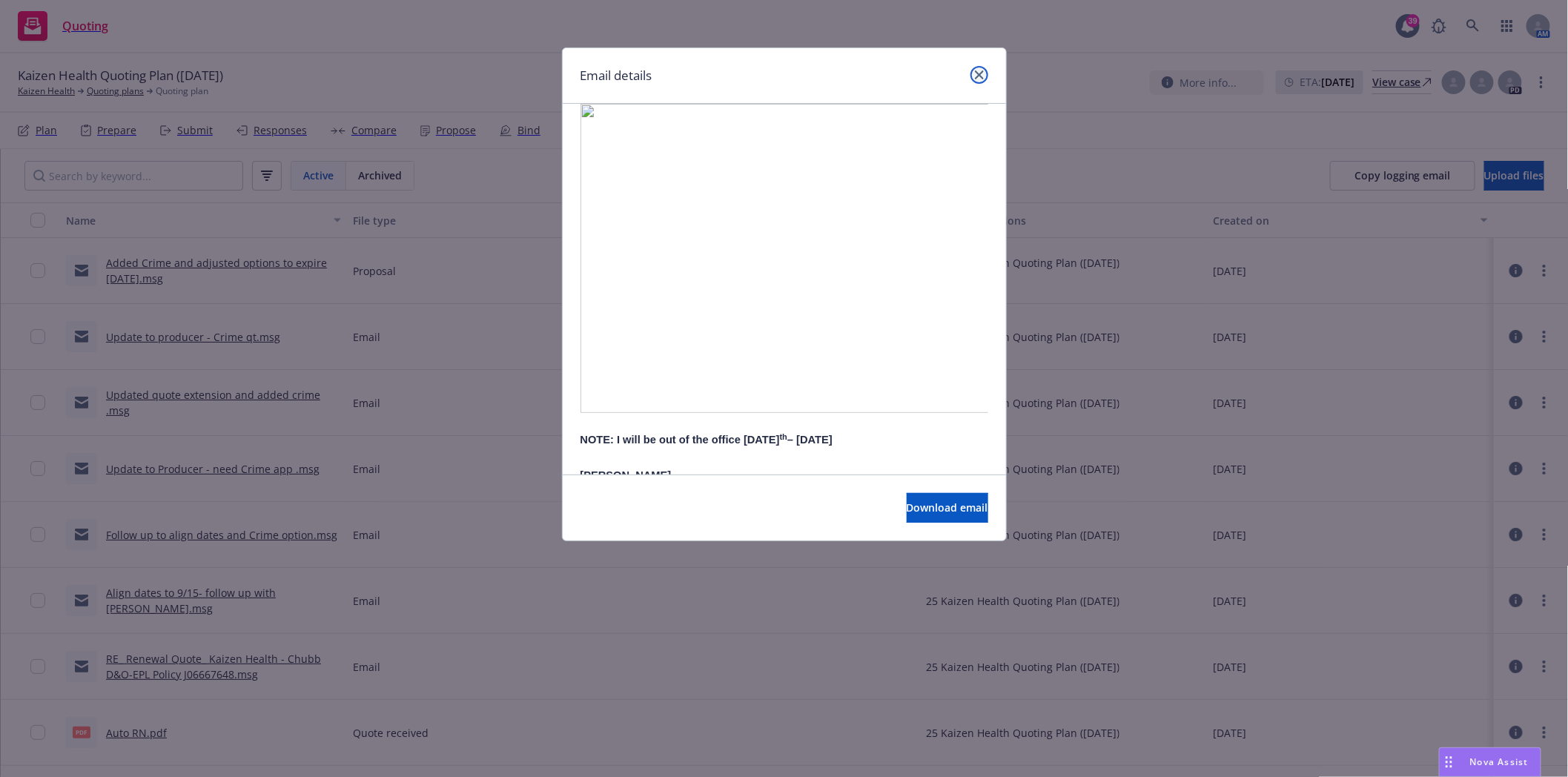
click at [981, 78] on icon "close" at bounding box center [979, 74] width 9 height 9
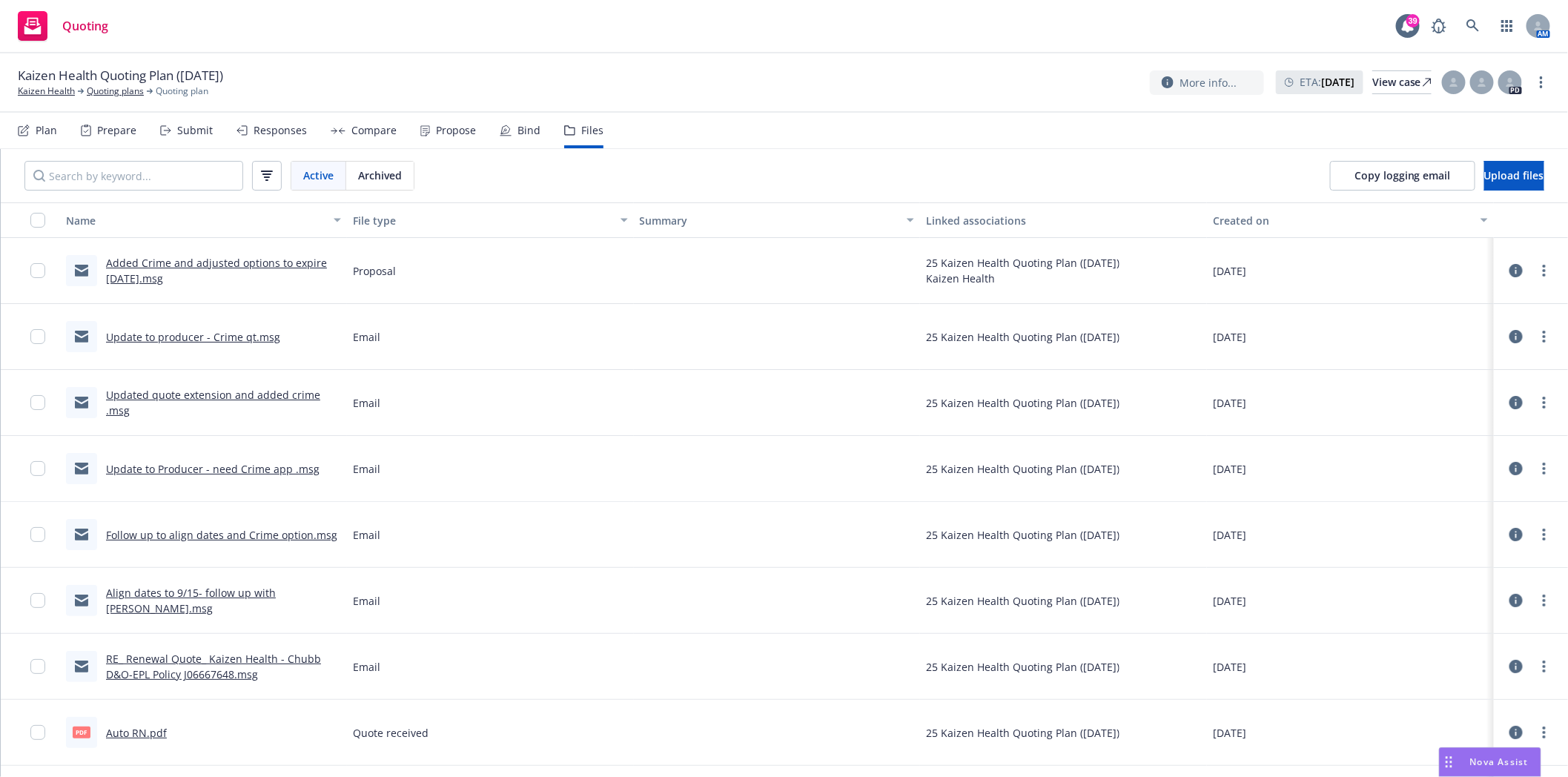
click at [174, 264] on link "Added Crime and adjusted options to expire 9/15/26.msg" at bounding box center [216, 270] width 221 height 30
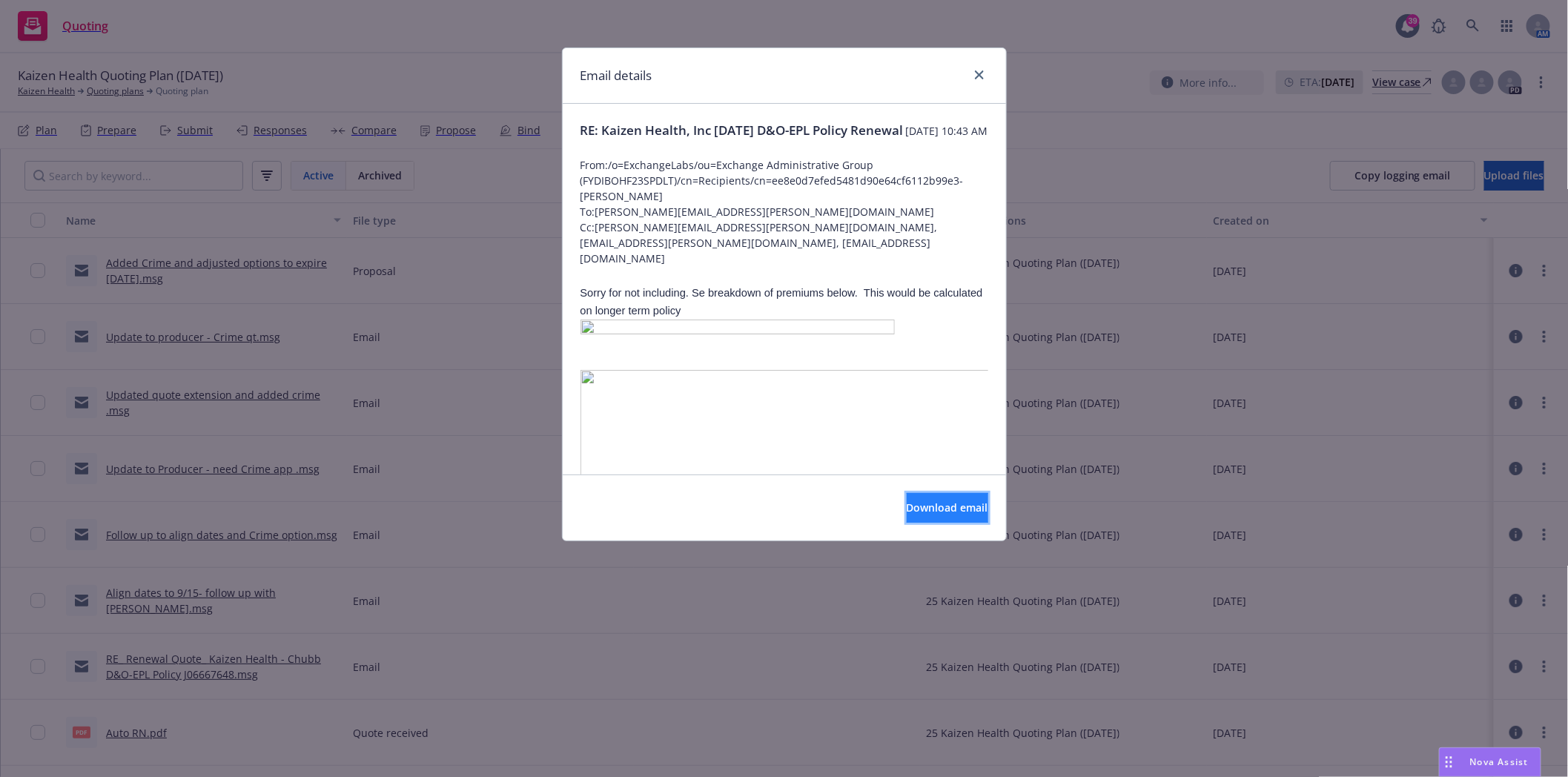
click at [907, 516] on button "Download email" at bounding box center [948, 507] width 82 height 30
click at [982, 70] on icon "close" at bounding box center [979, 74] width 9 height 9
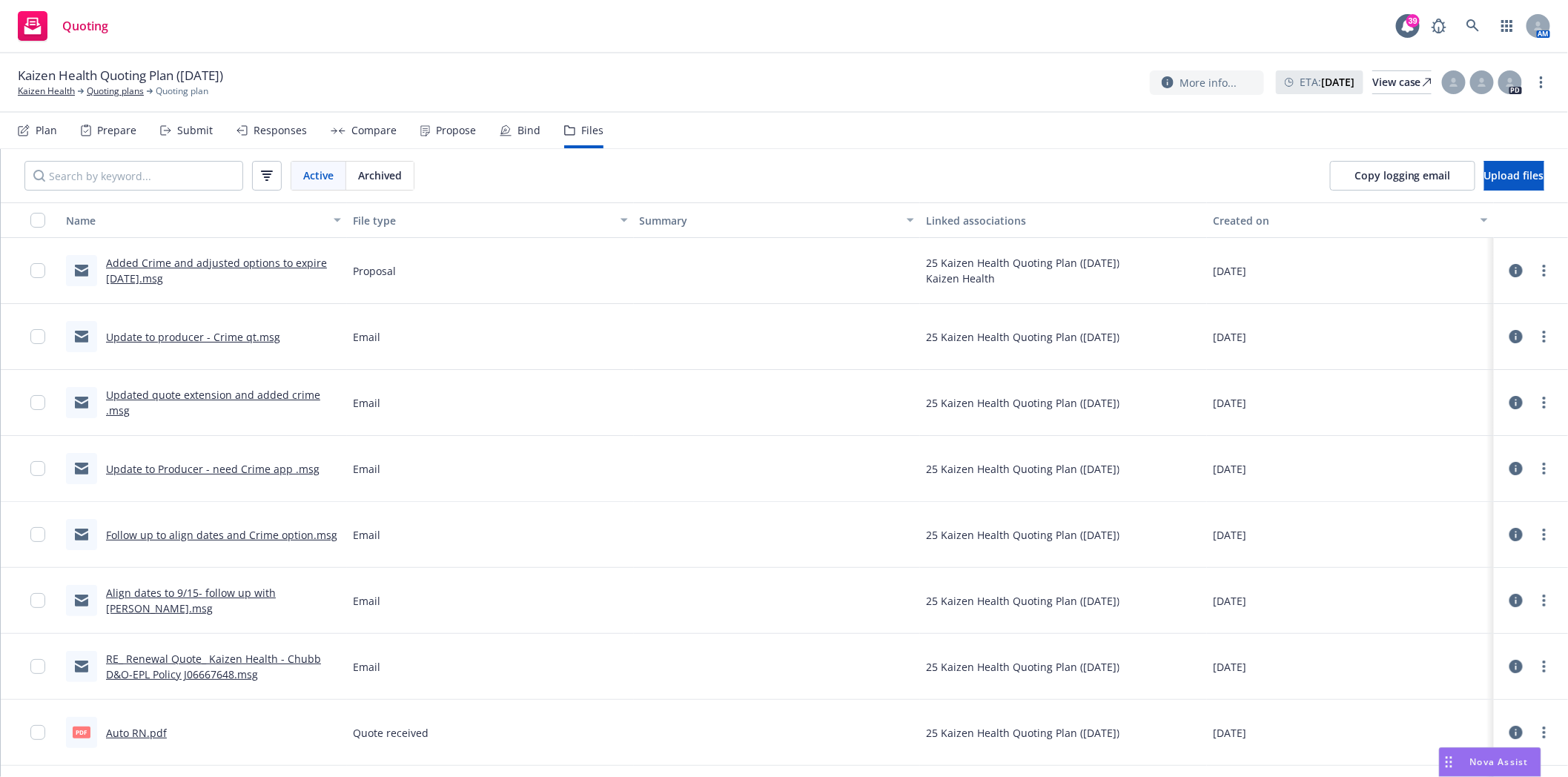
click at [168, 338] on link "Update to producer - Crime qt.msg" at bounding box center [193, 337] width 174 height 14
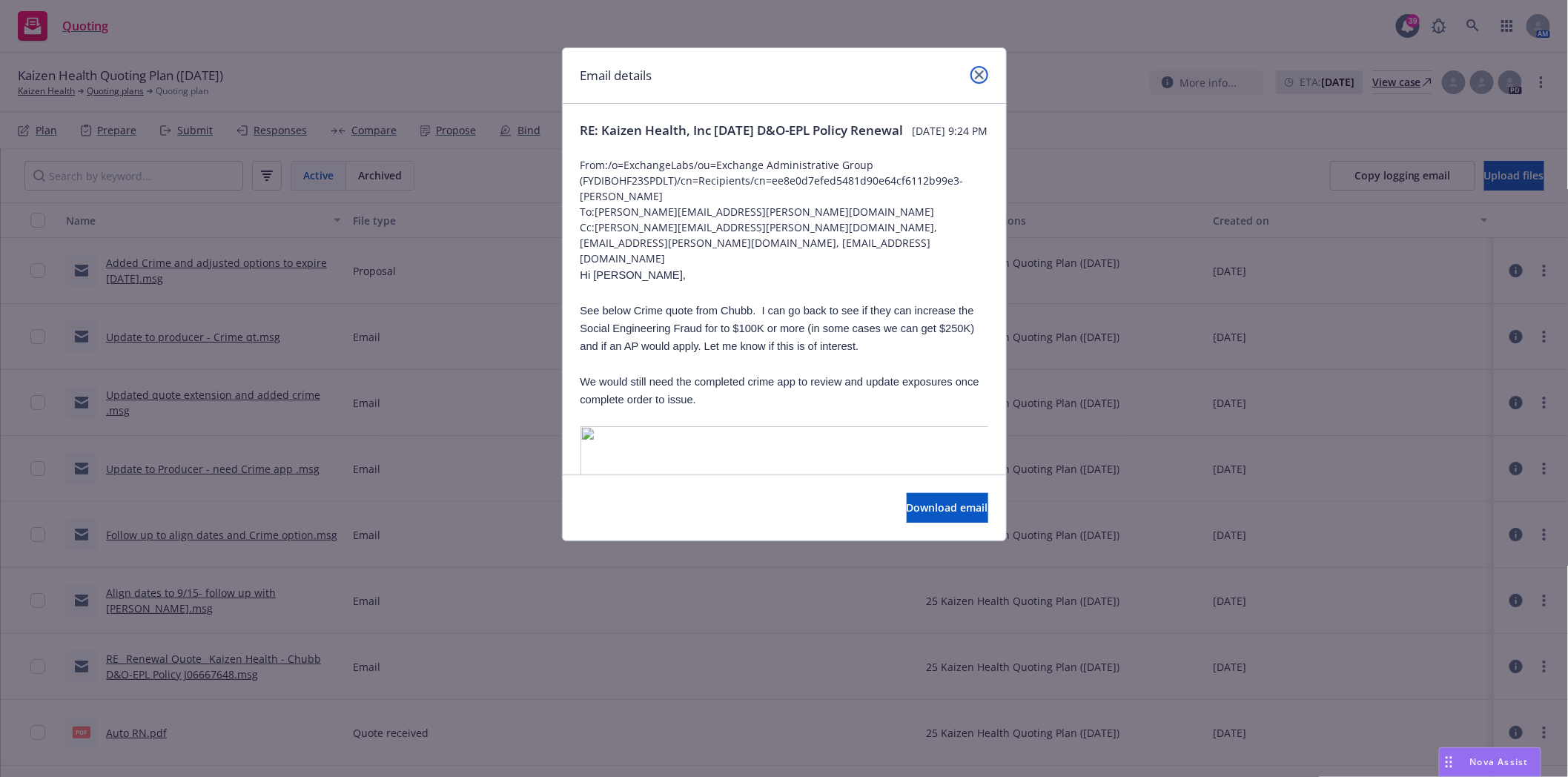
click at [981, 70] on icon "close" at bounding box center [979, 74] width 9 height 9
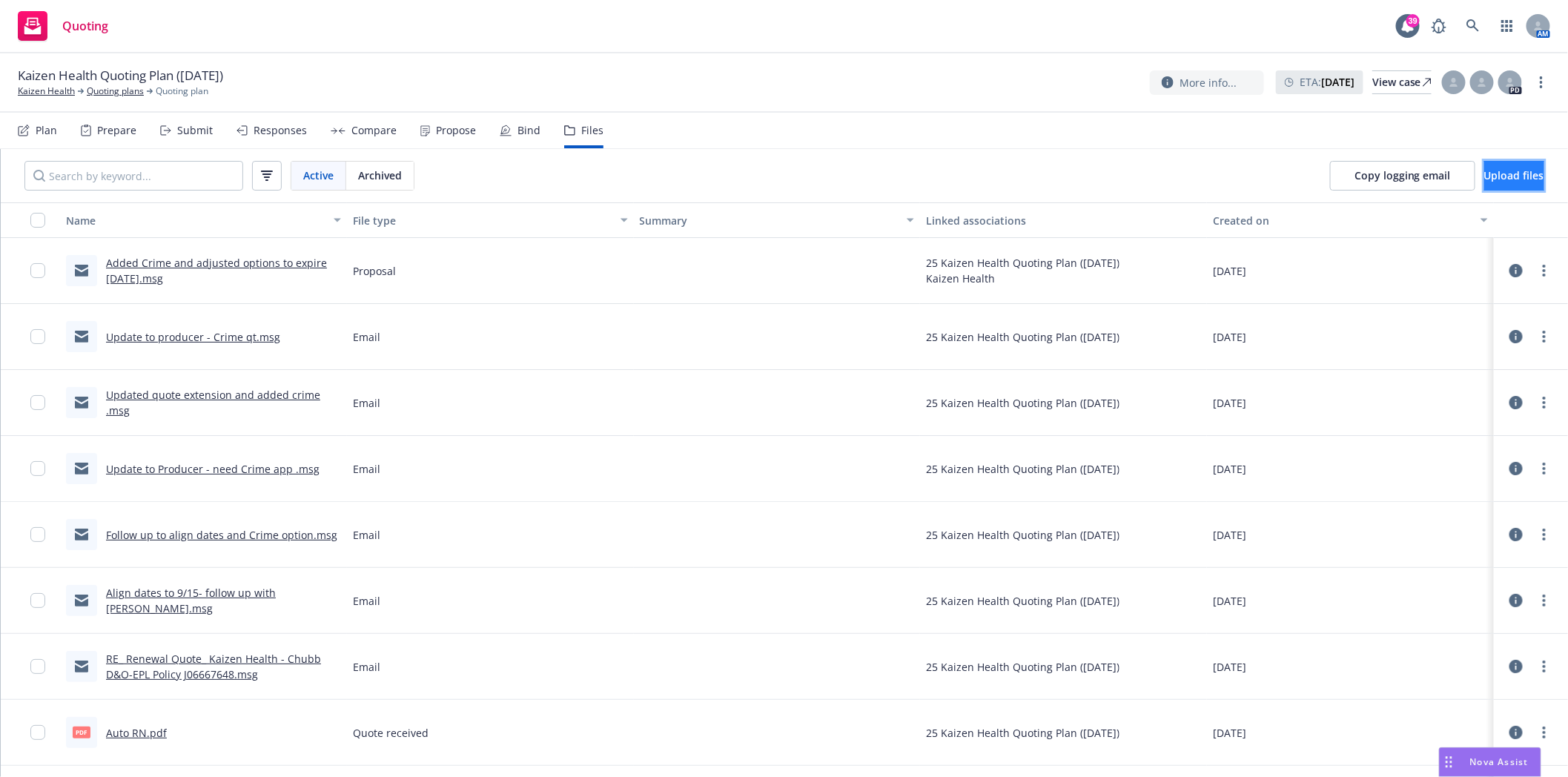
click at [1485, 175] on button "Upload files" at bounding box center [1514, 175] width 60 height 30
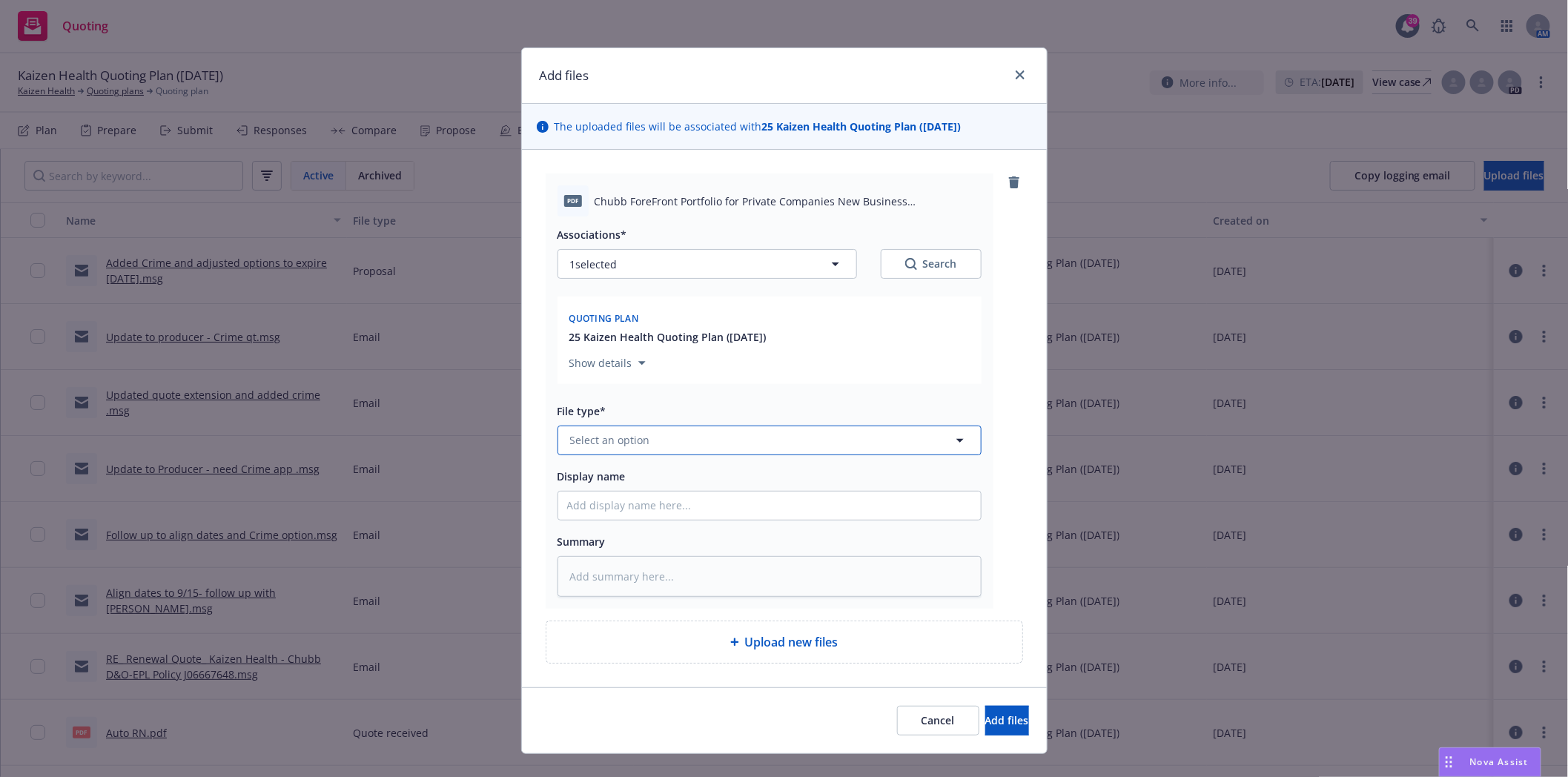
click at [600, 436] on span "Select an option" at bounding box center [610, 439] width 80 height 15
type input "app"
click at [624, 334] on div "Application - signed" at bounding box center [770, 320] width 423 height 39
type textarea "x"
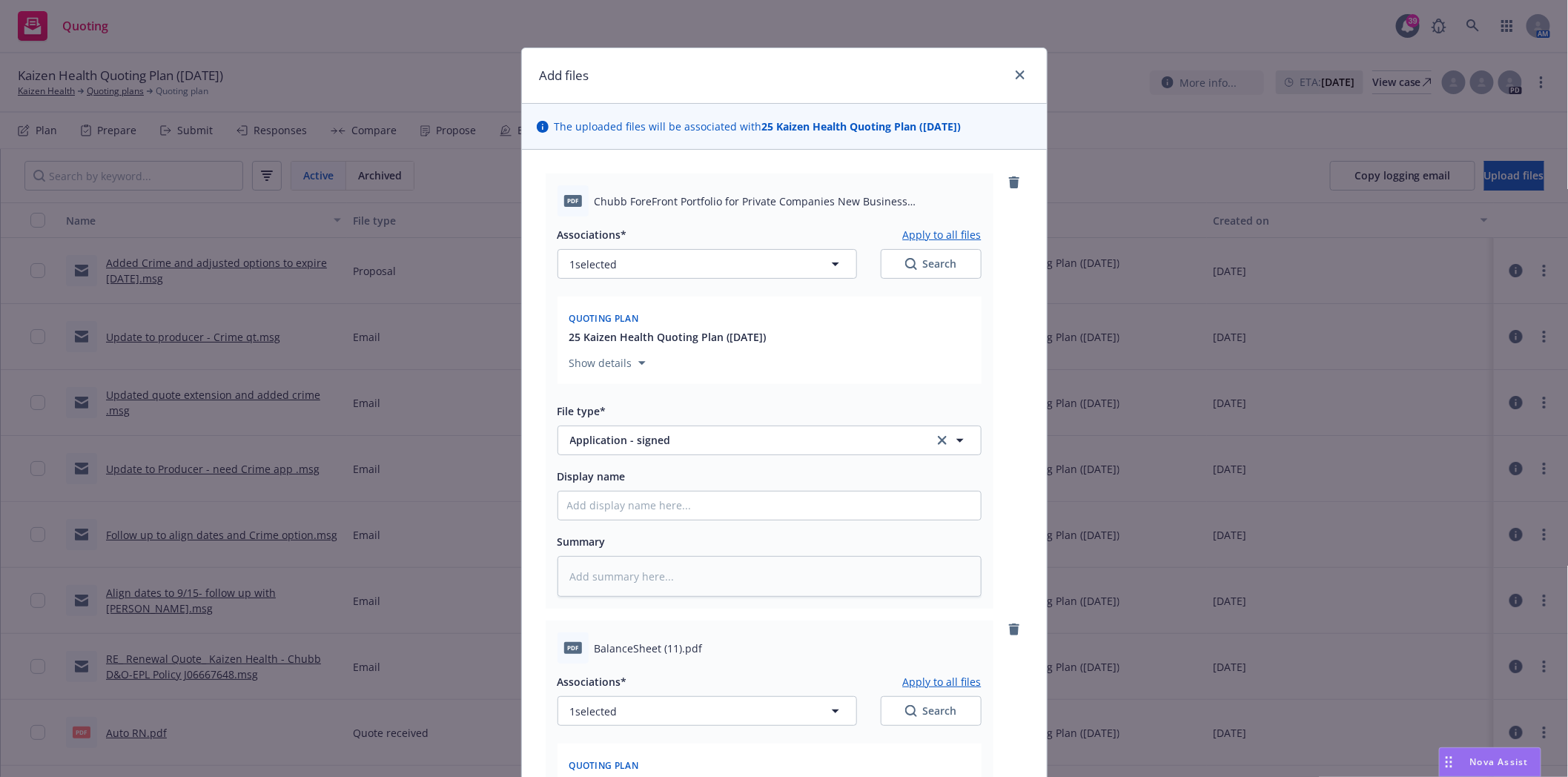
scroll to position [475, 0]
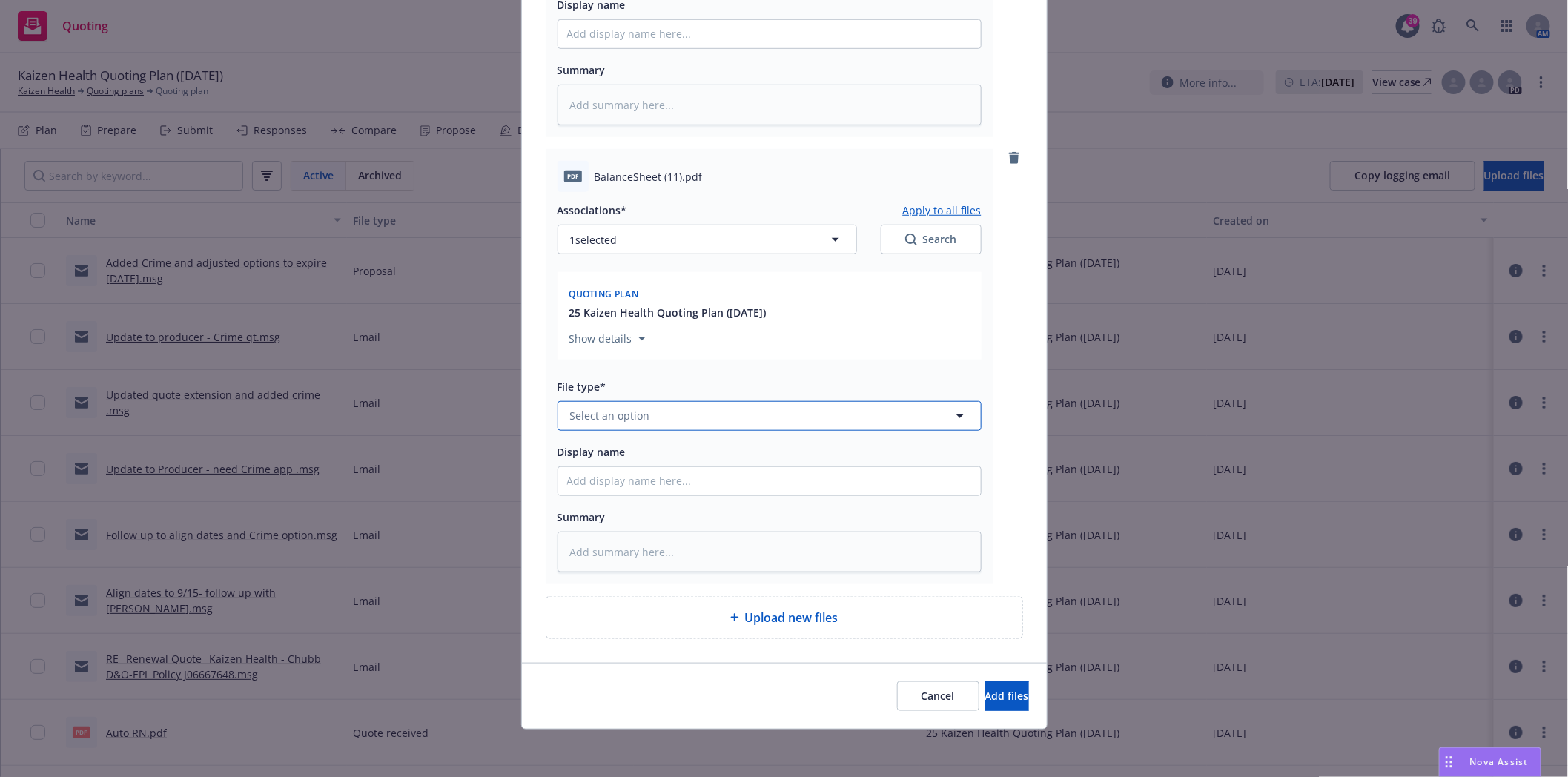
click at [658, 424] on button "Select an option" at bounding box center [770, 415] width 424 height 30
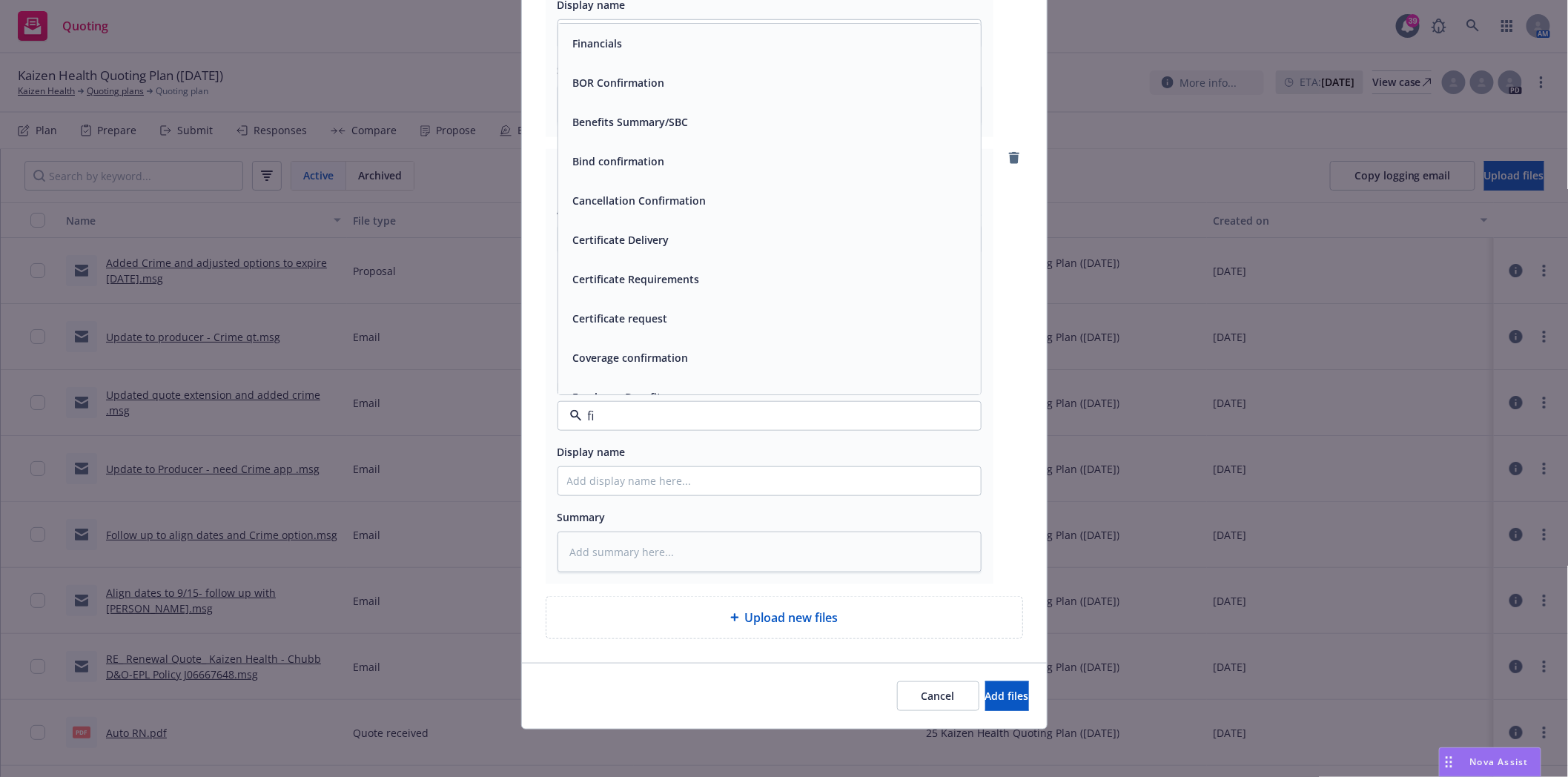
type input "fin"
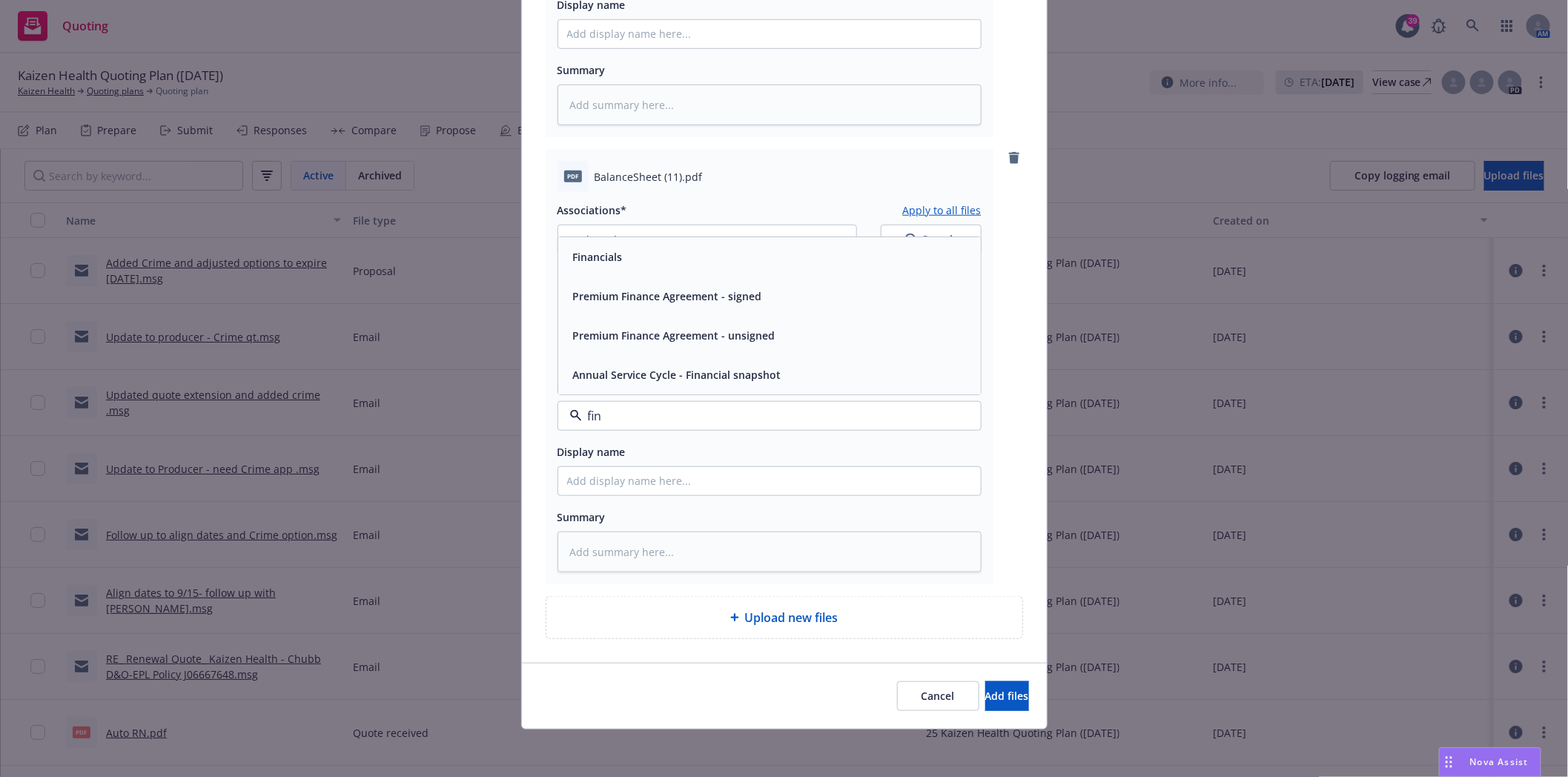
click at [604, 252] on span "Financials" at bounding box center [598, 256] width 50 height 15
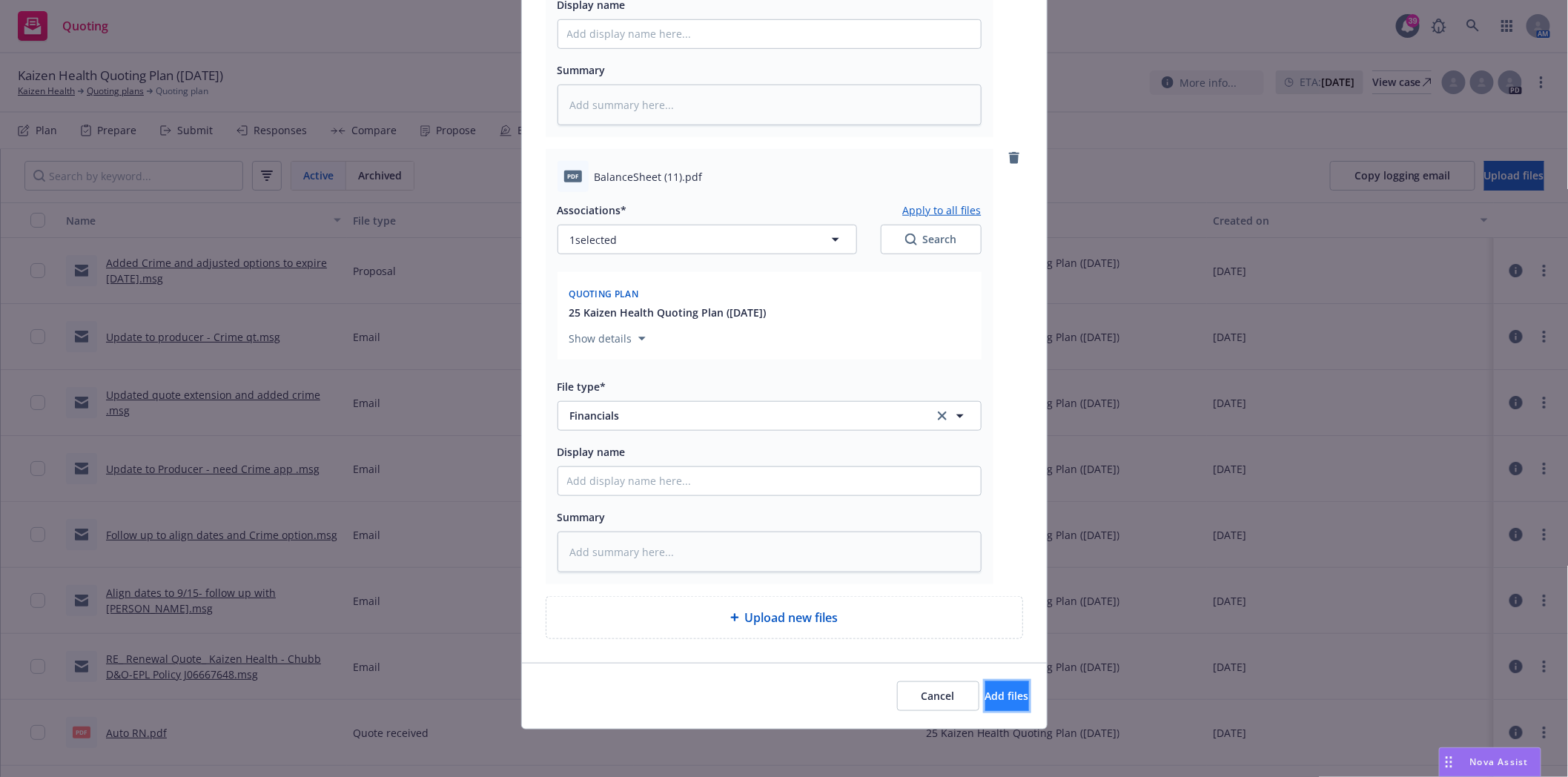
click at [987, 699] on span "Add files" at bounding box center [1007, 696] width 44 height 14
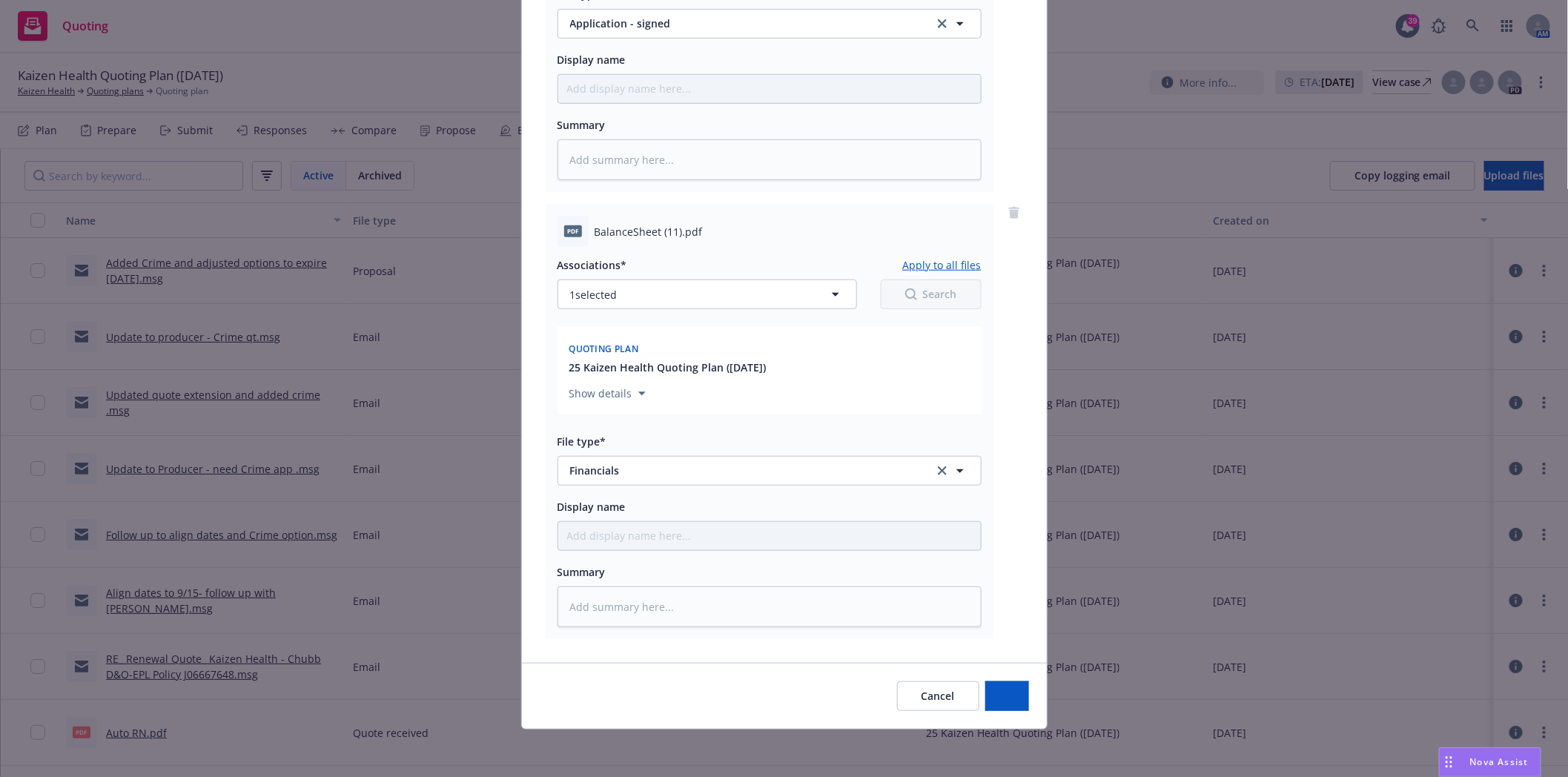
scroll to position [419, 0]
type textarea "x"
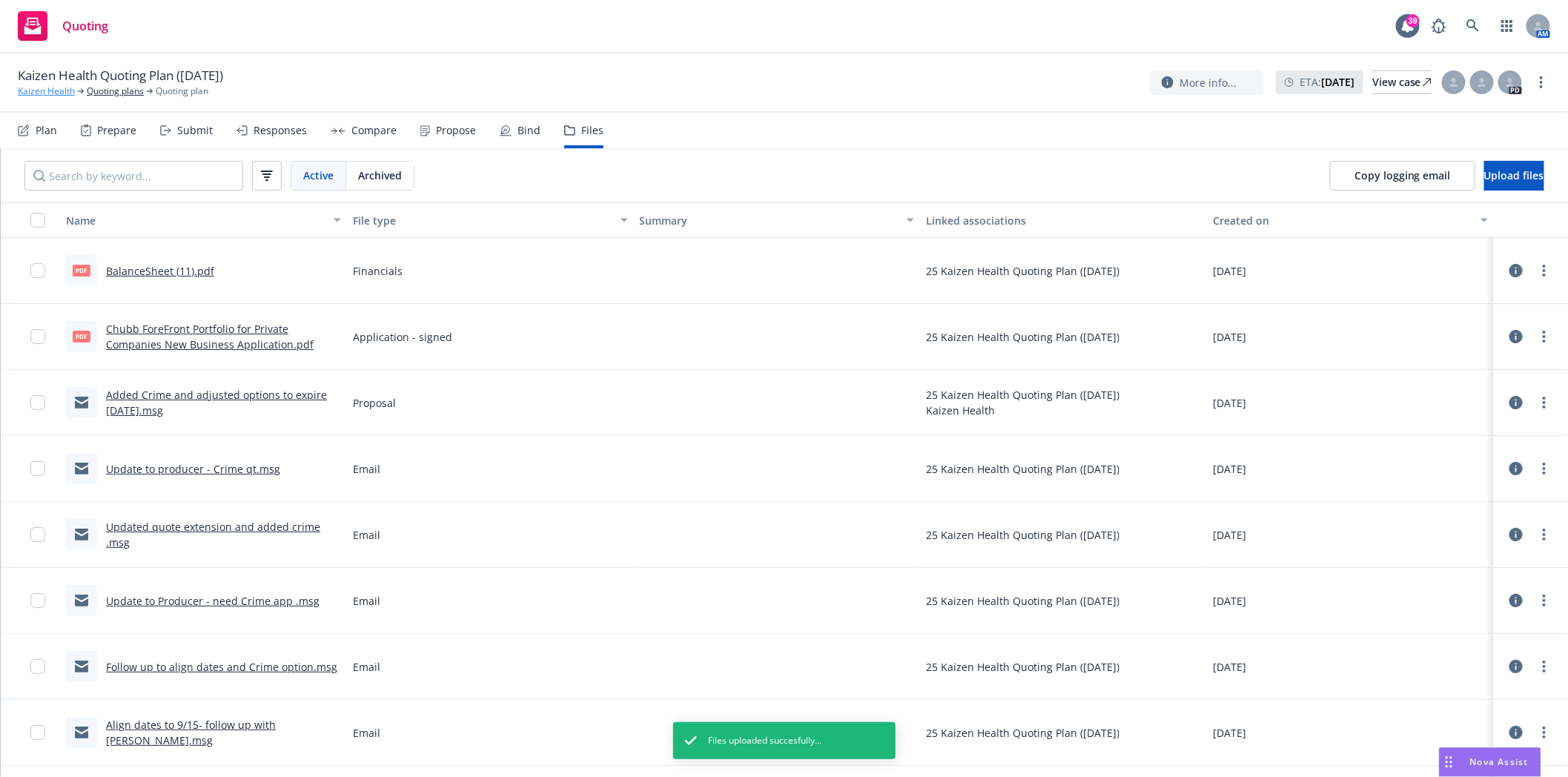
click at [46, 91] on link "Kaizen Health" at bounding box center [46, 91] width 57 height 14
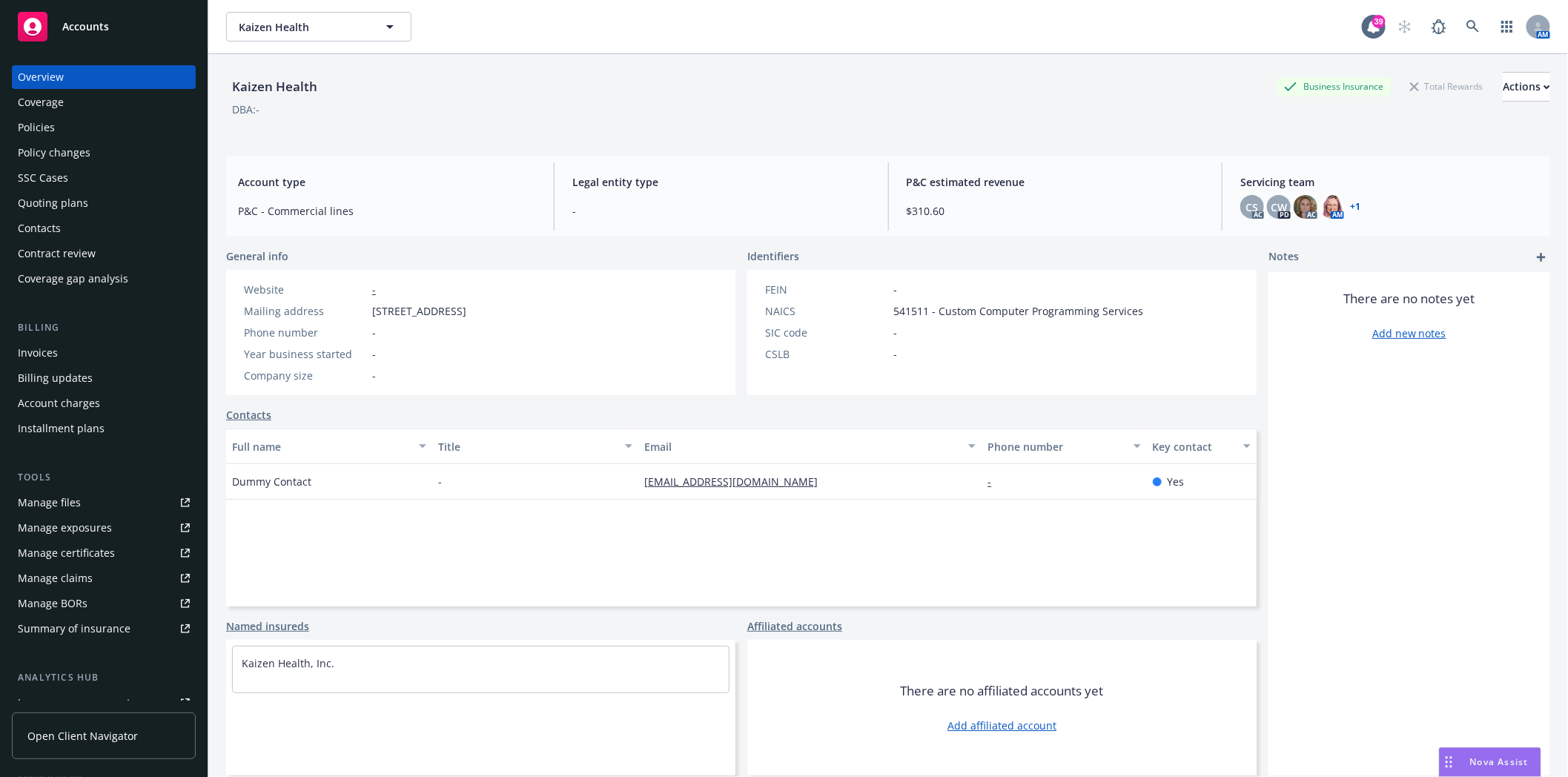
click at [50, 132] on div "Policies" at bounding box center [36, 128] width 37 height 24
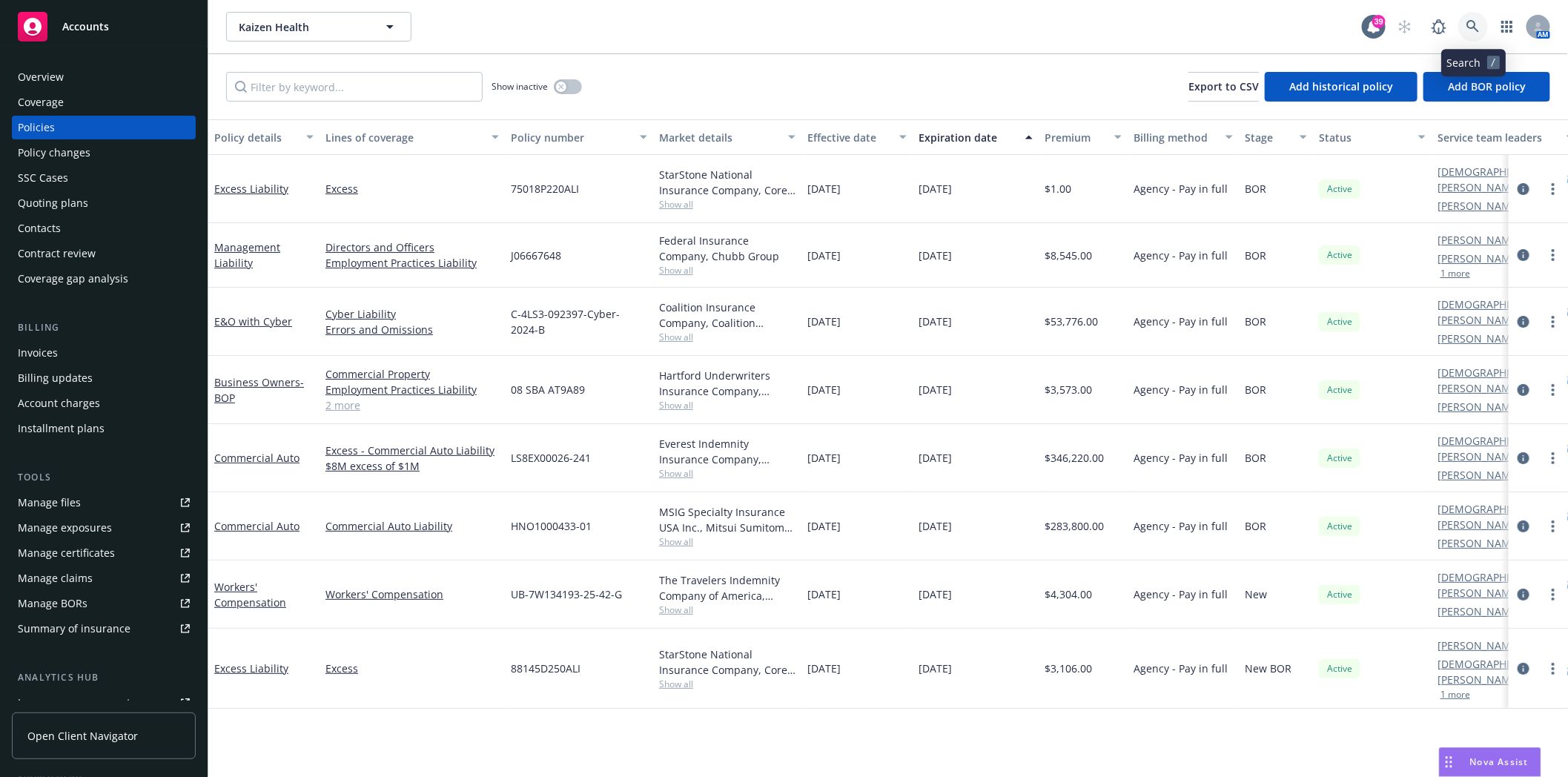
click at [1469, 22] on icon at bounding box center [1473, 26] width 13 height 13
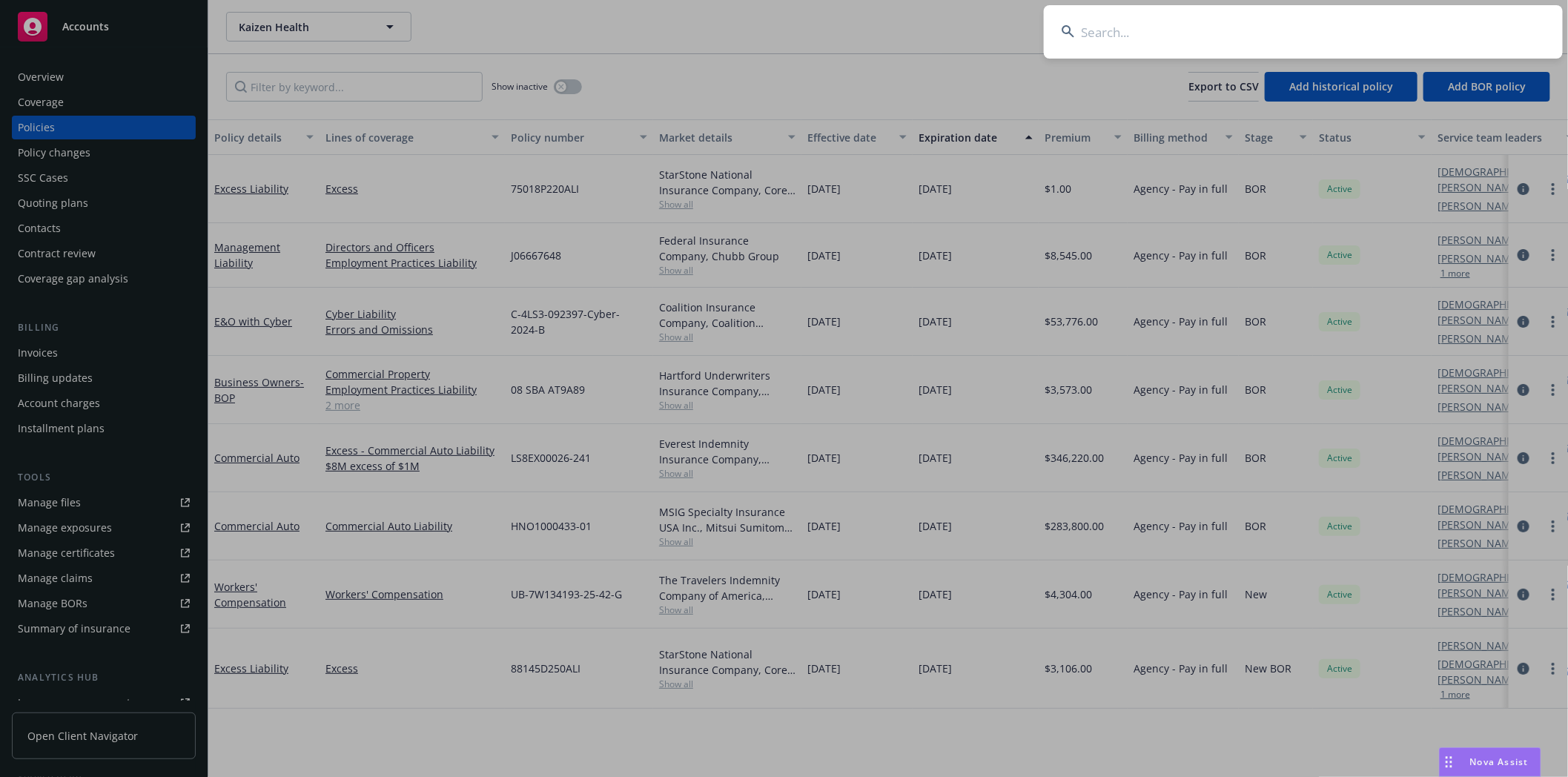
click at [1248, 30] on input at bounding box center [1303, 31] width 519 height 54
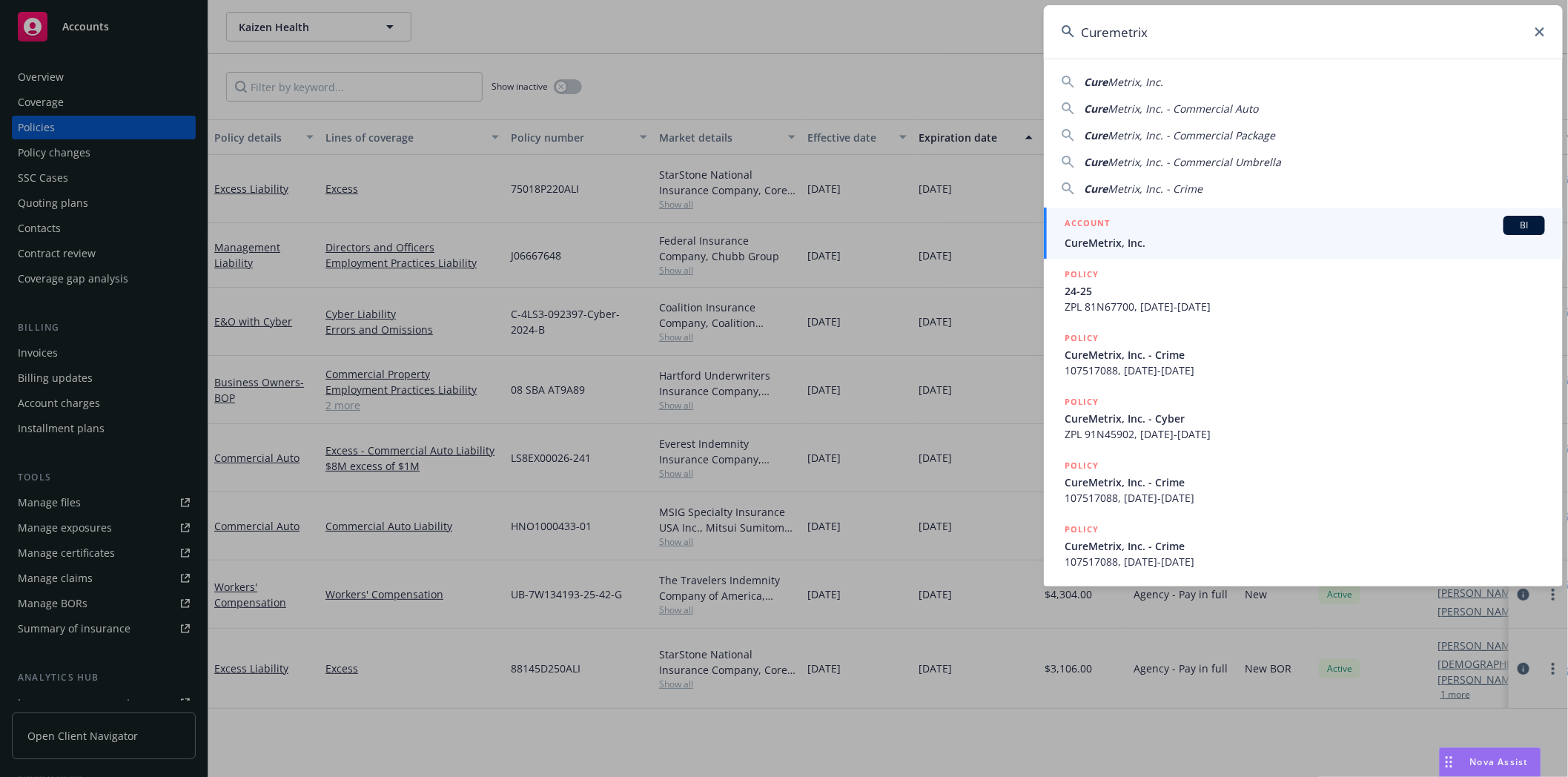
type input "Curemetrix"
click at [1124, 226] on div "ACCOUNT BI" at bounding box center [1305, 226] width 480 height 19
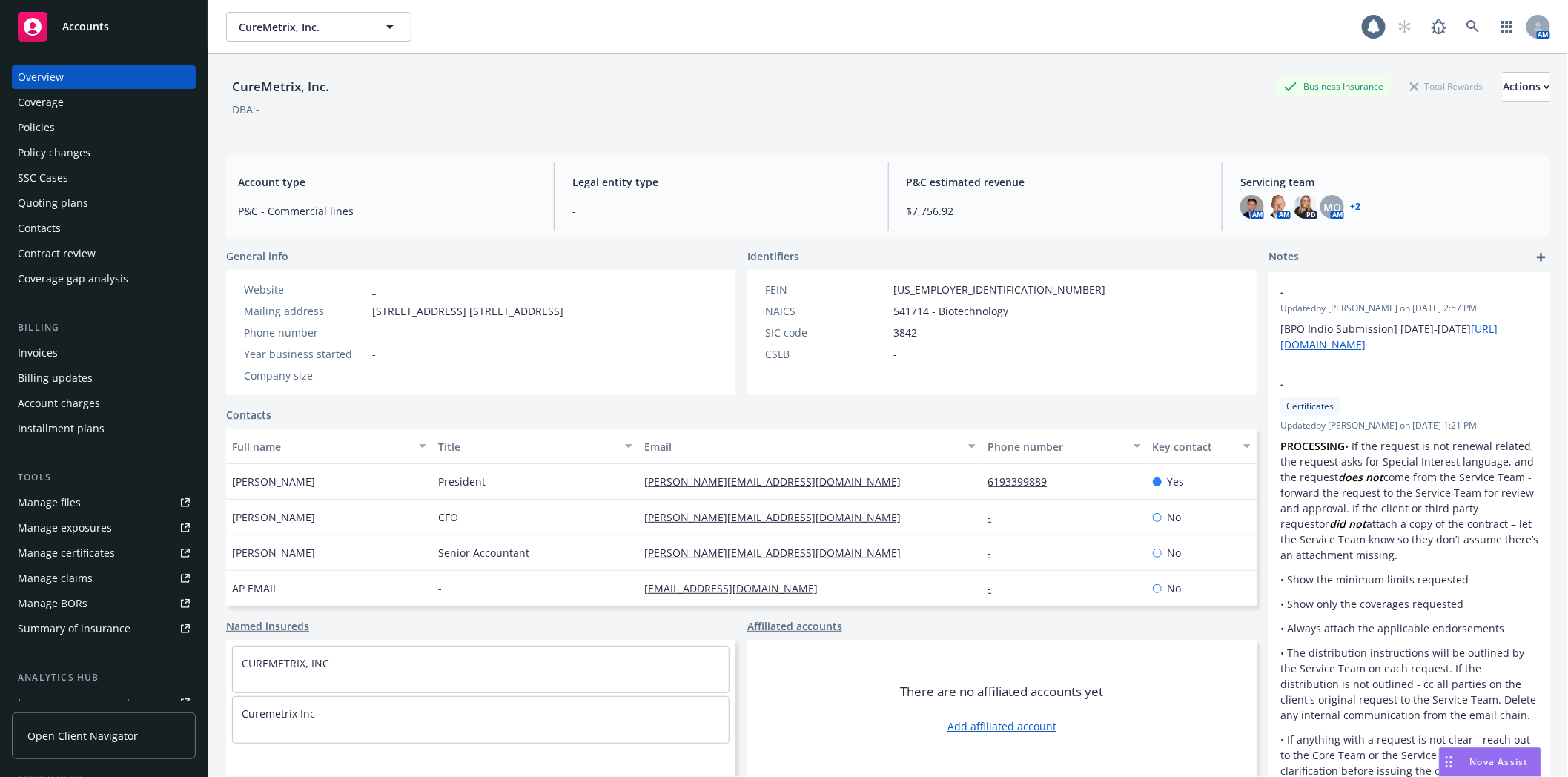
click at [56, 130] on div "Policies" at bounding box center [103, 128] width 172 height 24
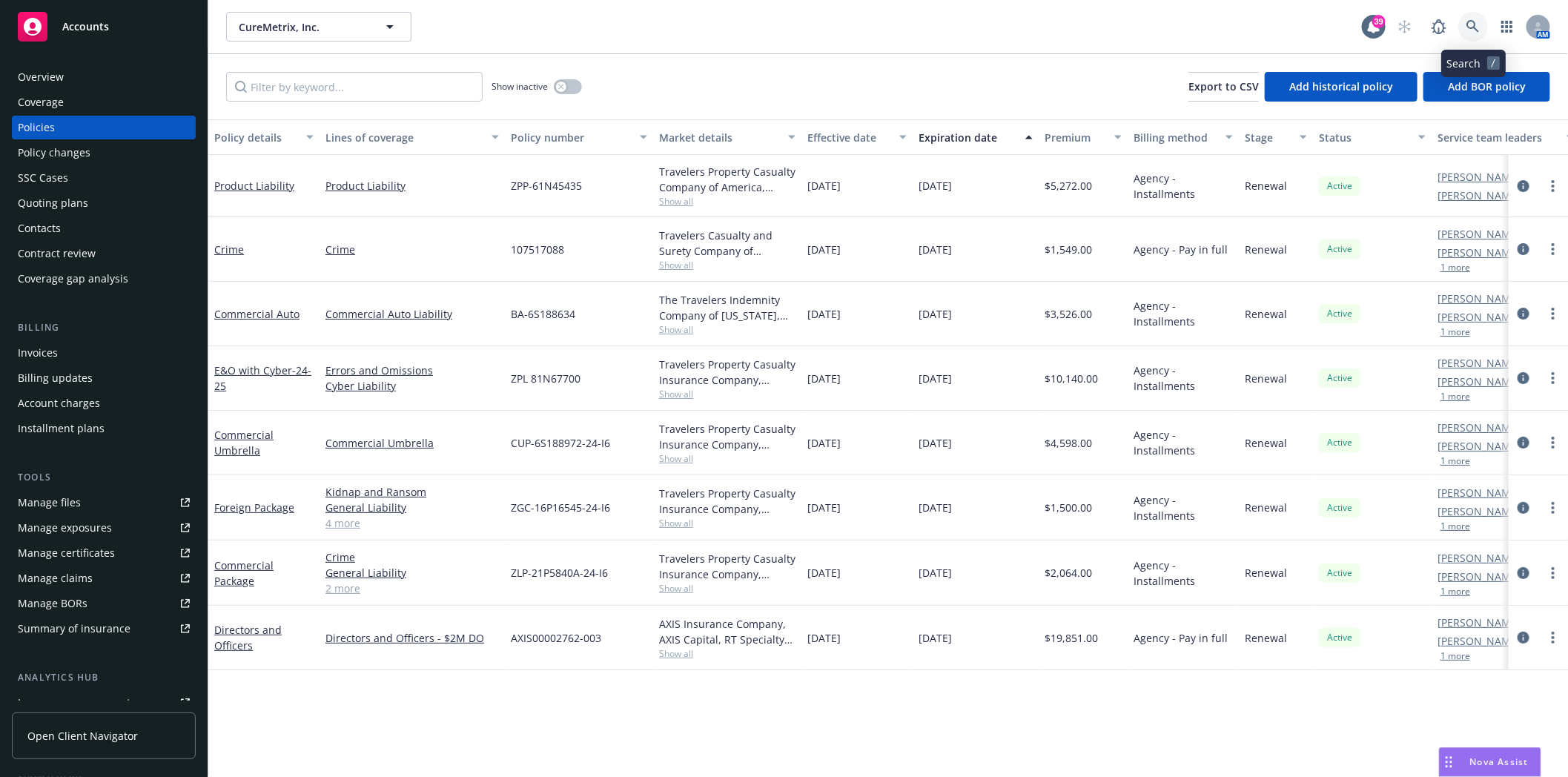
click at [1464, 27] on link at bounding box center [1473, 26] width 30 height 30
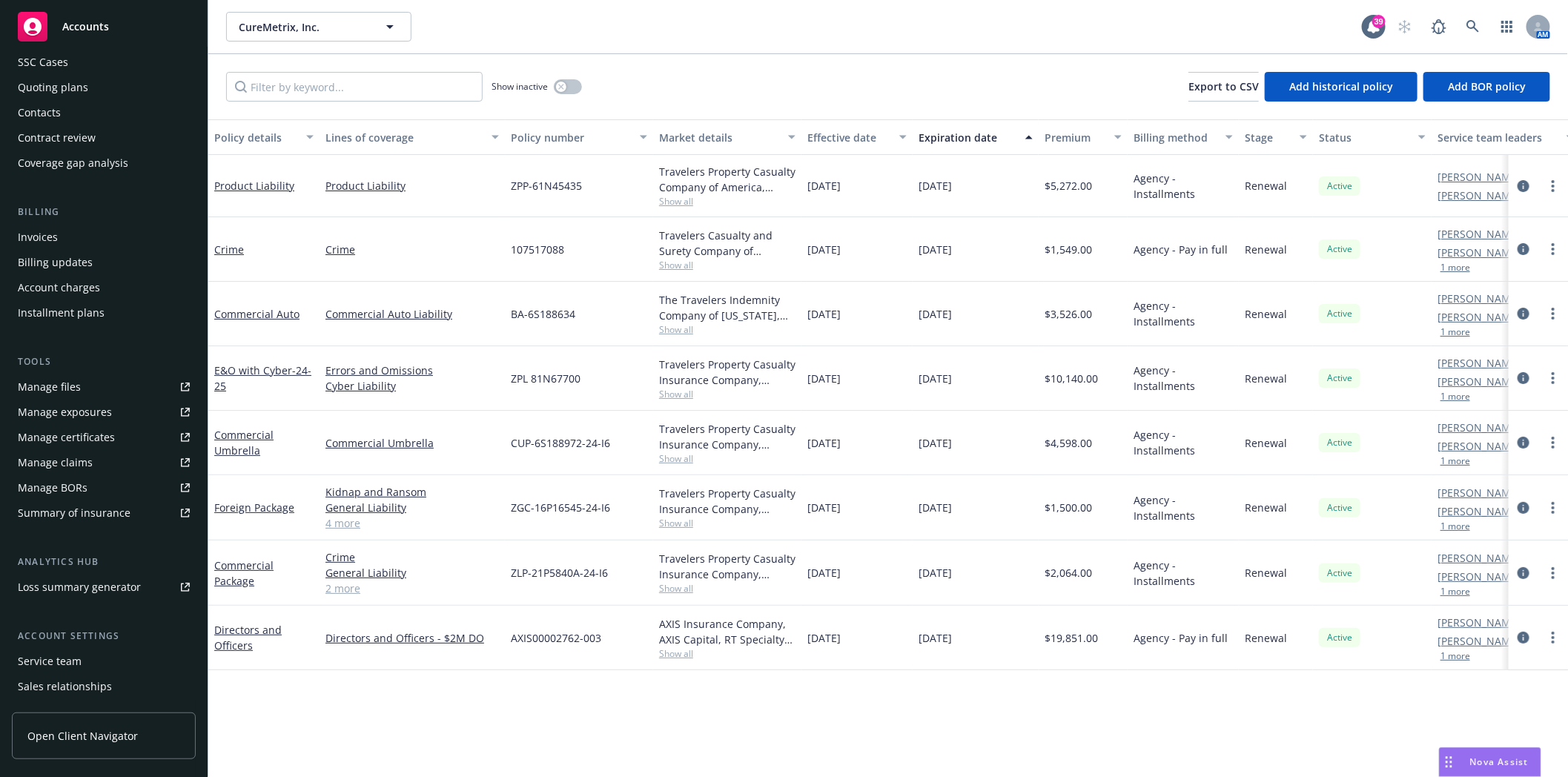
scroll to position [188, 0]
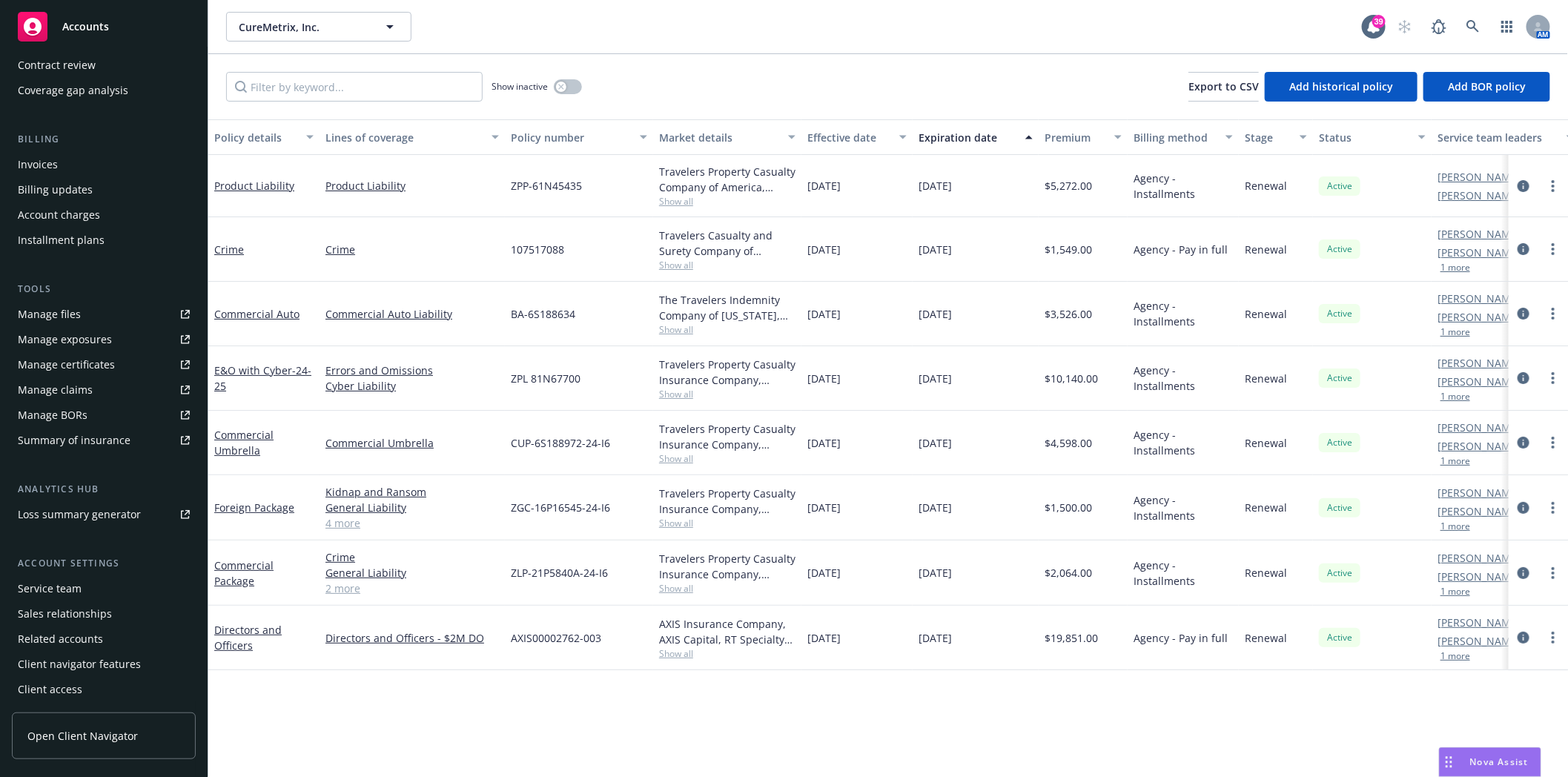
click at [62, 589] on div "Service team" at bounding box center [50, 589] width 64 height 24
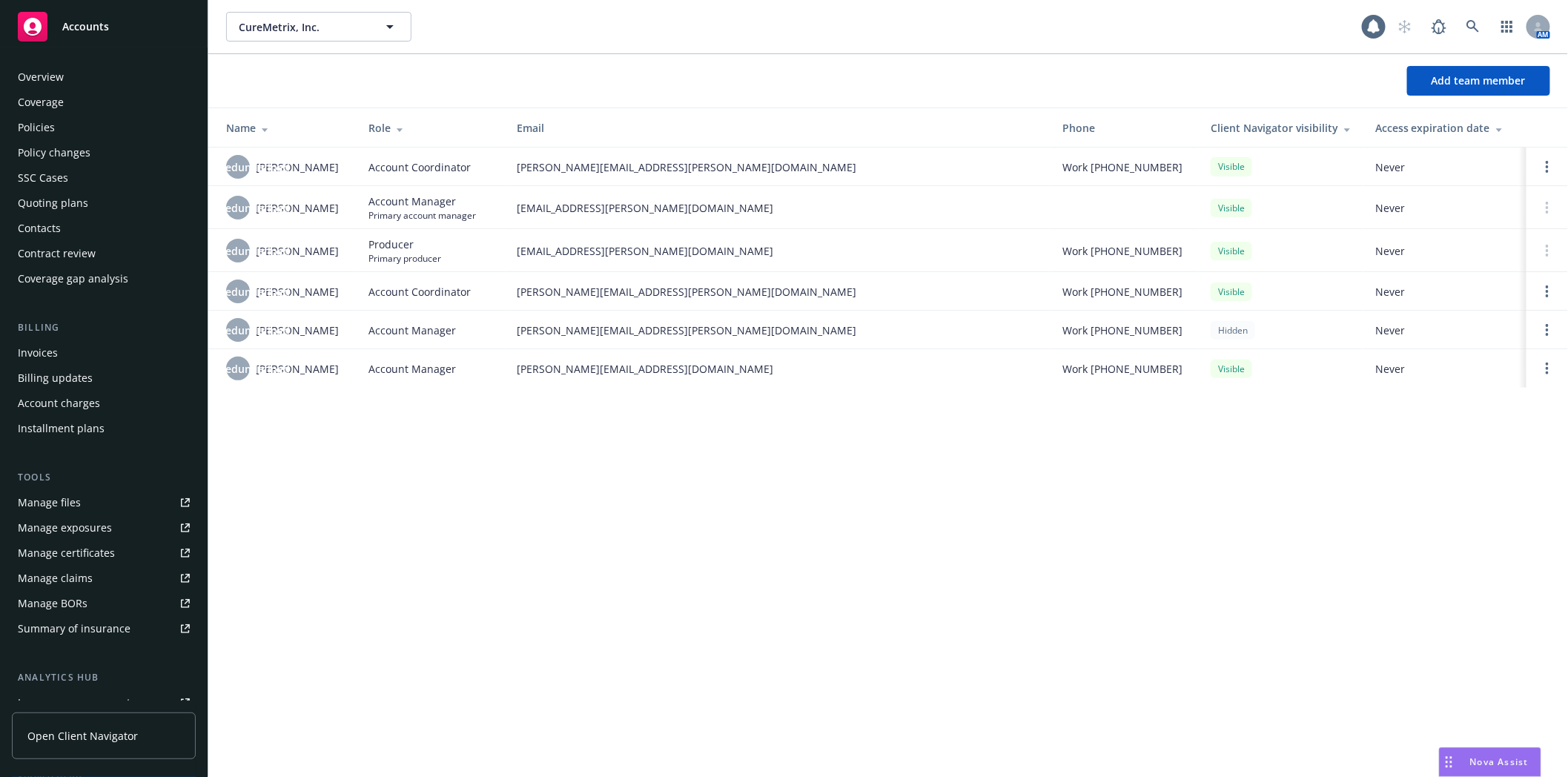
scroll to position [188, 0]
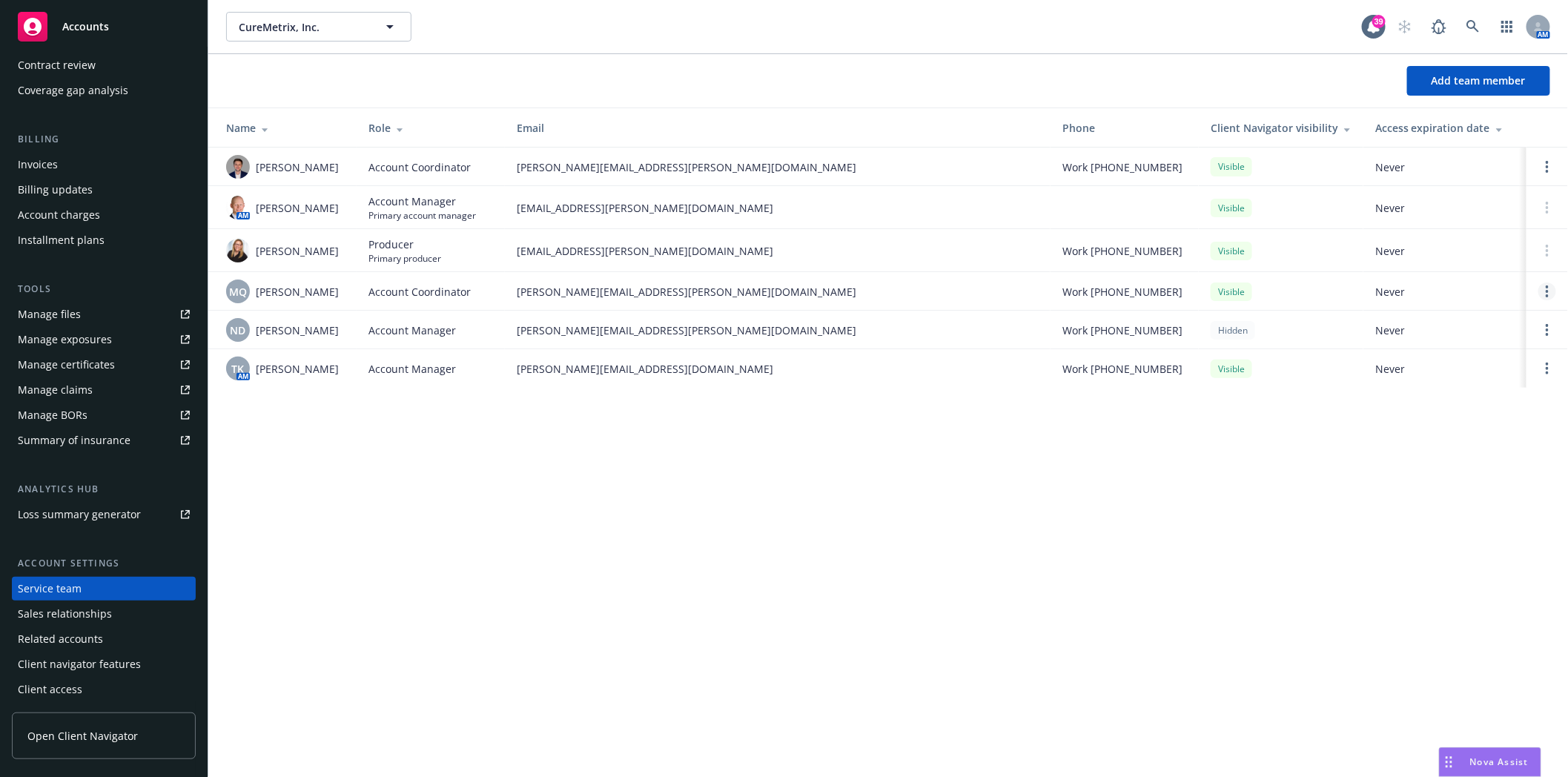
click at [1546, 288] on circle "Open options" at bounding box center [1547, 287] width 3 height 3
click at [1412, 257] on span "Remove account coordinator" at bounding box center [1448, 257] width 178 height 14
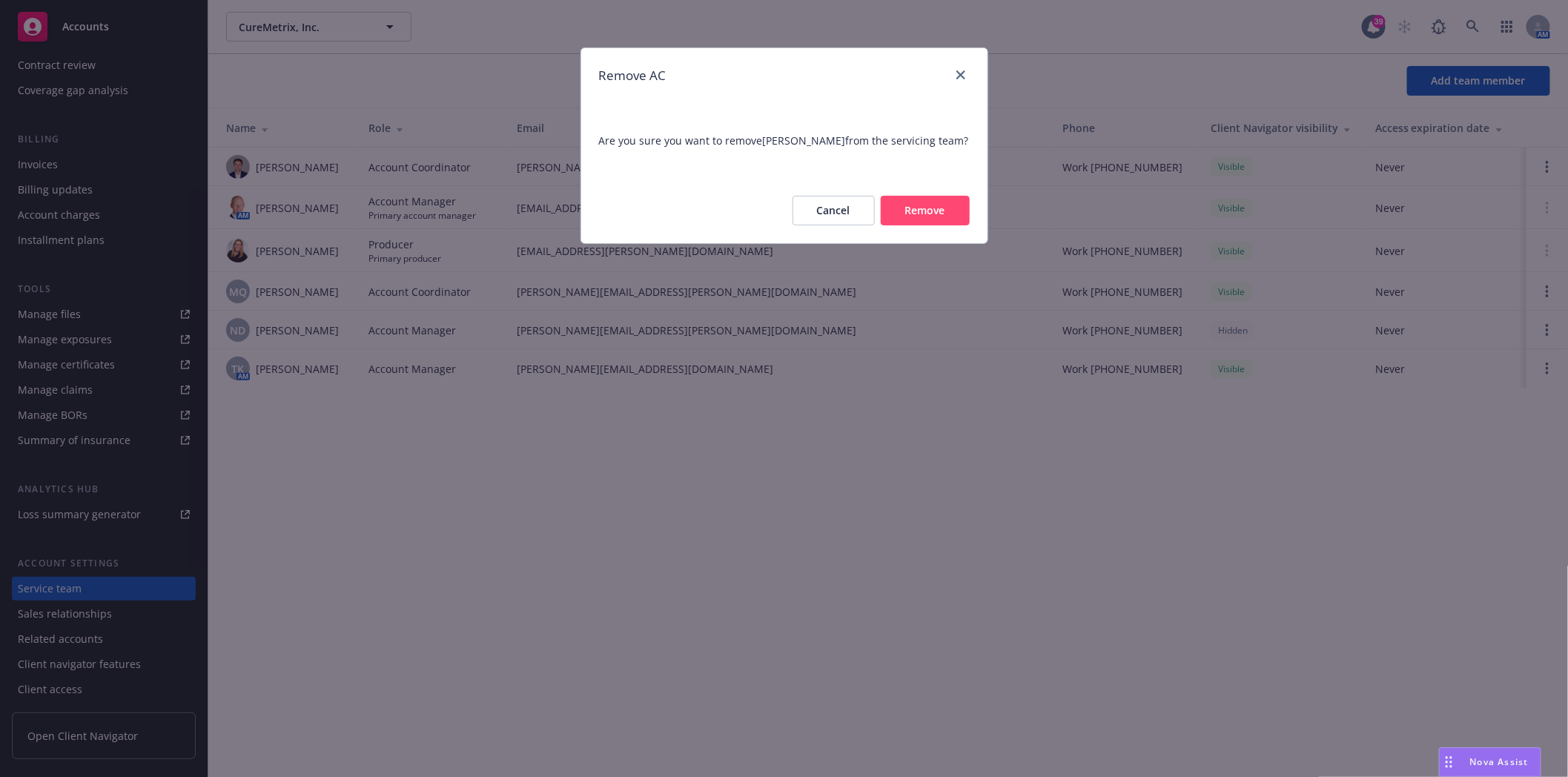
click at [921, 214] on button "Remove" at bounding box center [925, 210] width 89 height 30
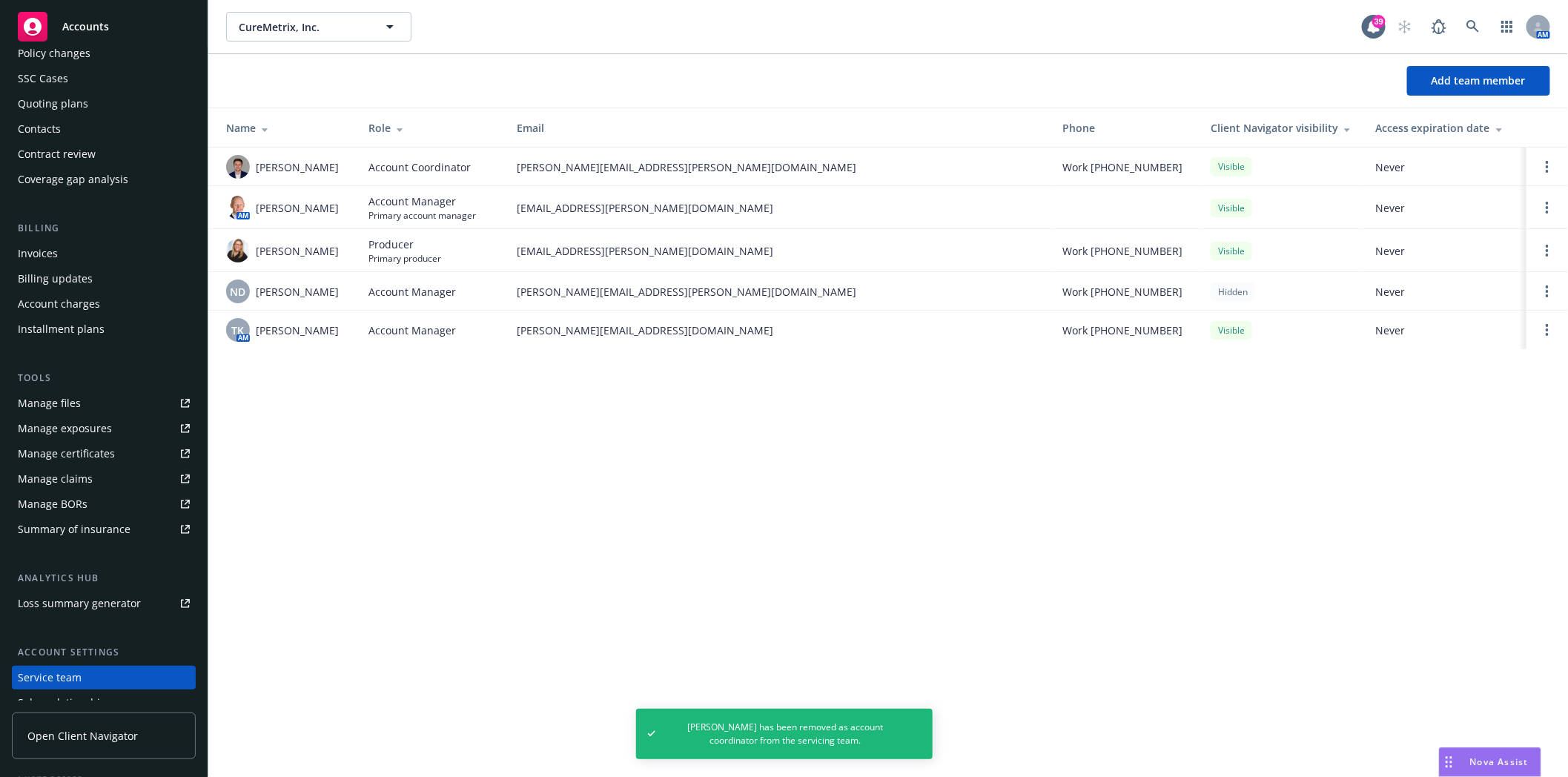
scroll to position [0, 0]
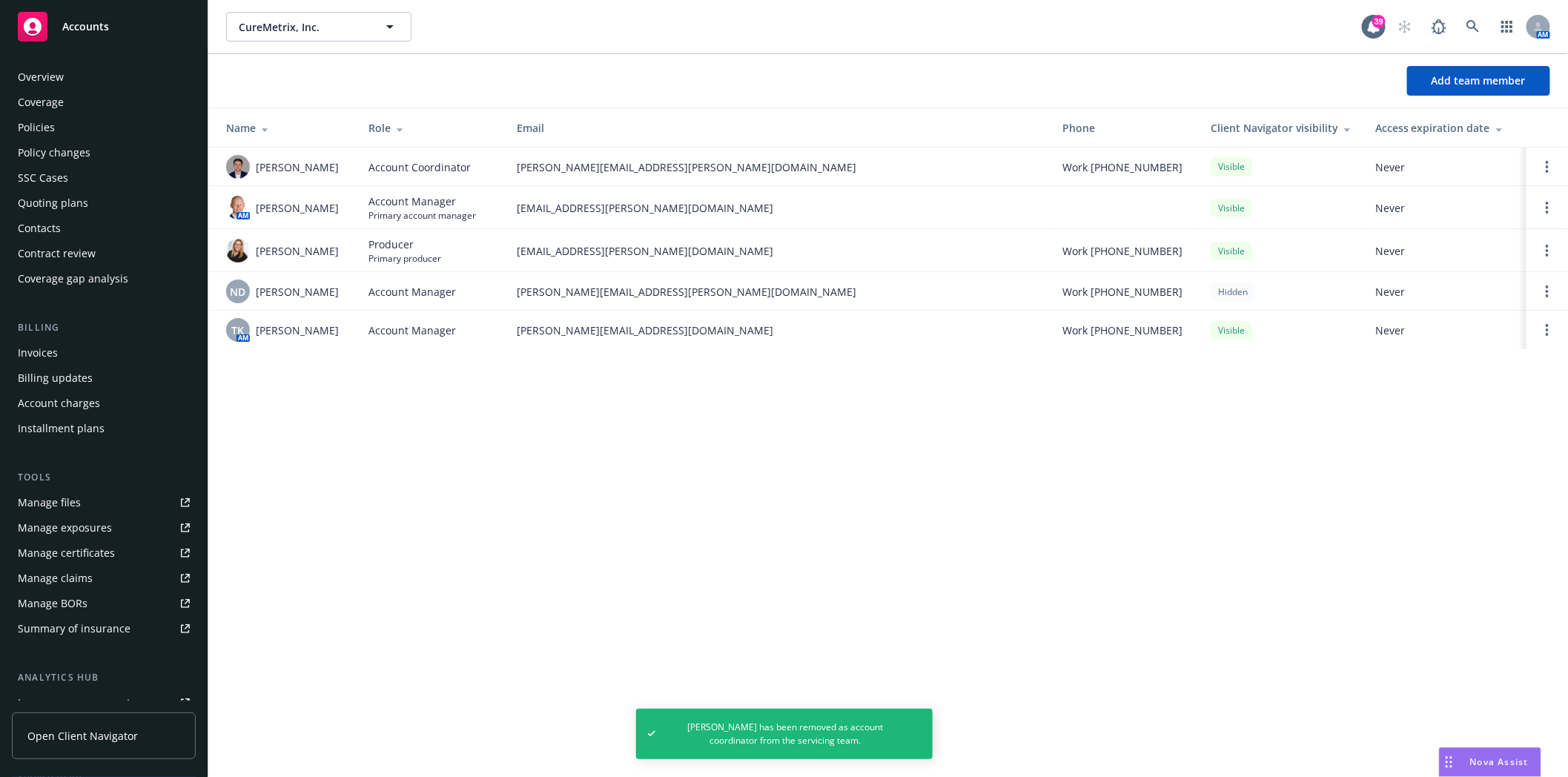
click at [33, 108] on div "Coverage" at bounding box center [40, 102] width 46 height 24
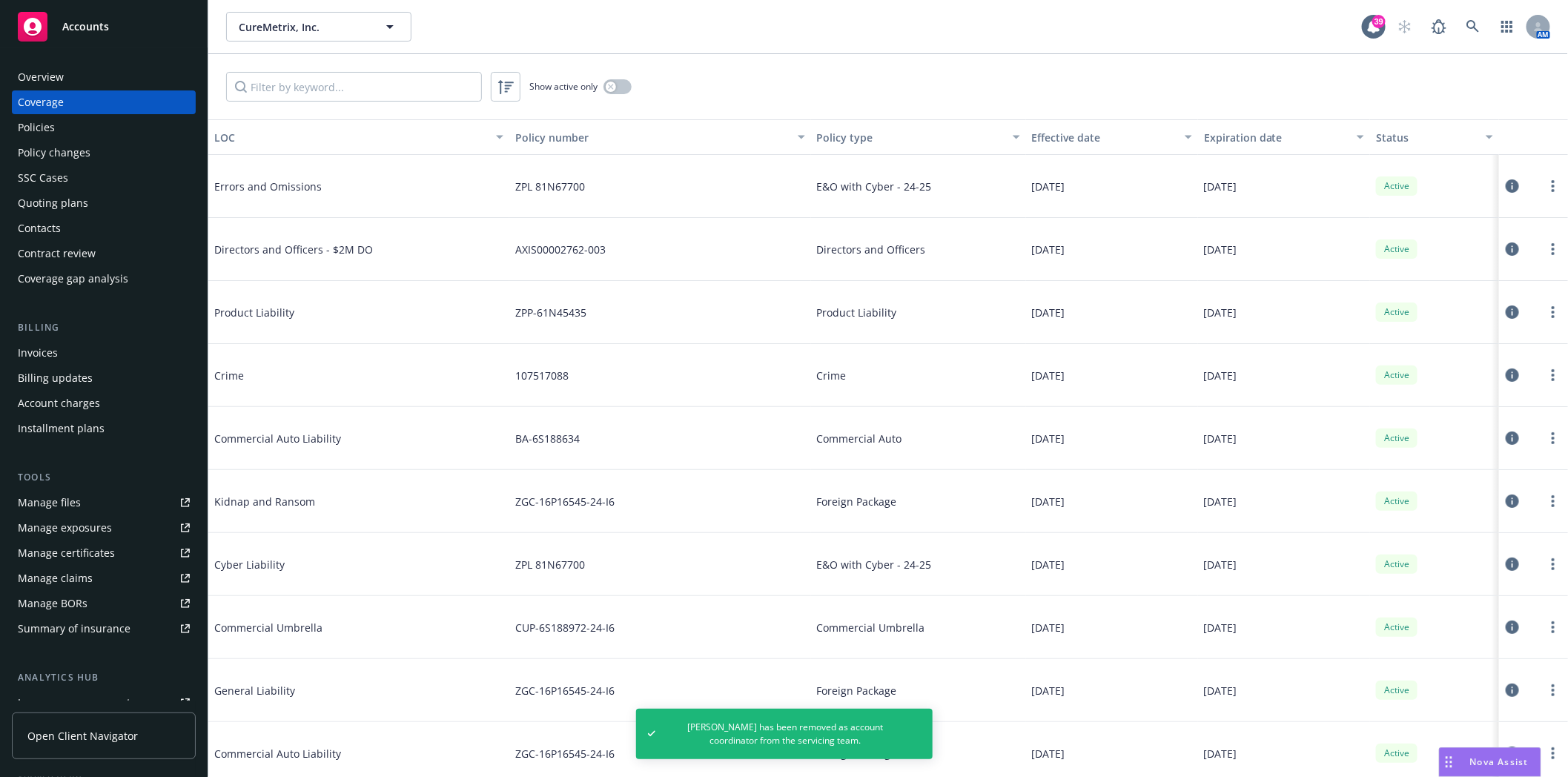
click at [30, 130] on div "Policies" at bounding box center [36, 128] width 37 height 24
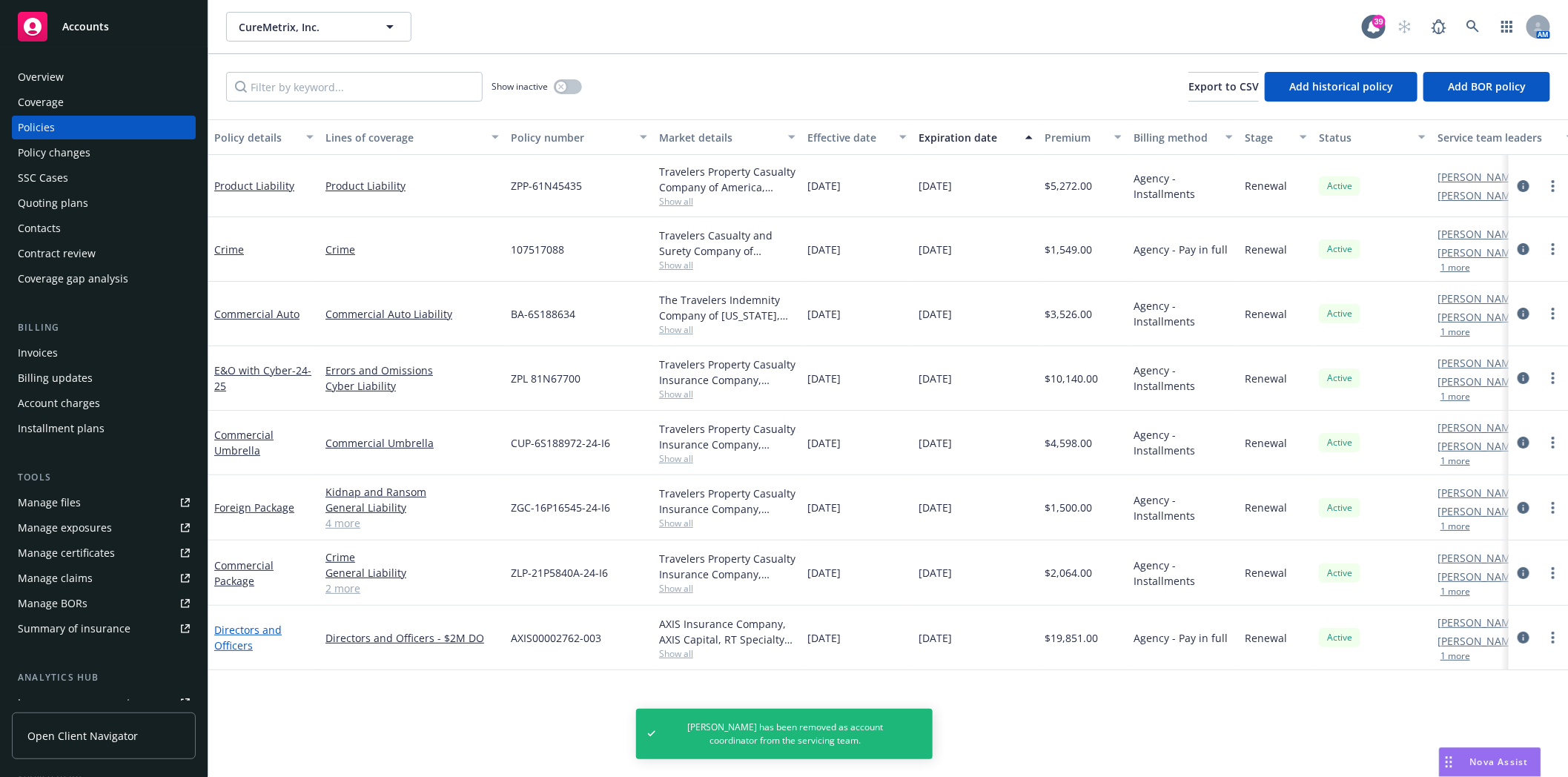
click at [257, 627] on link "Directors and Officers" at bounding box center [248, 637] width 67 height 30
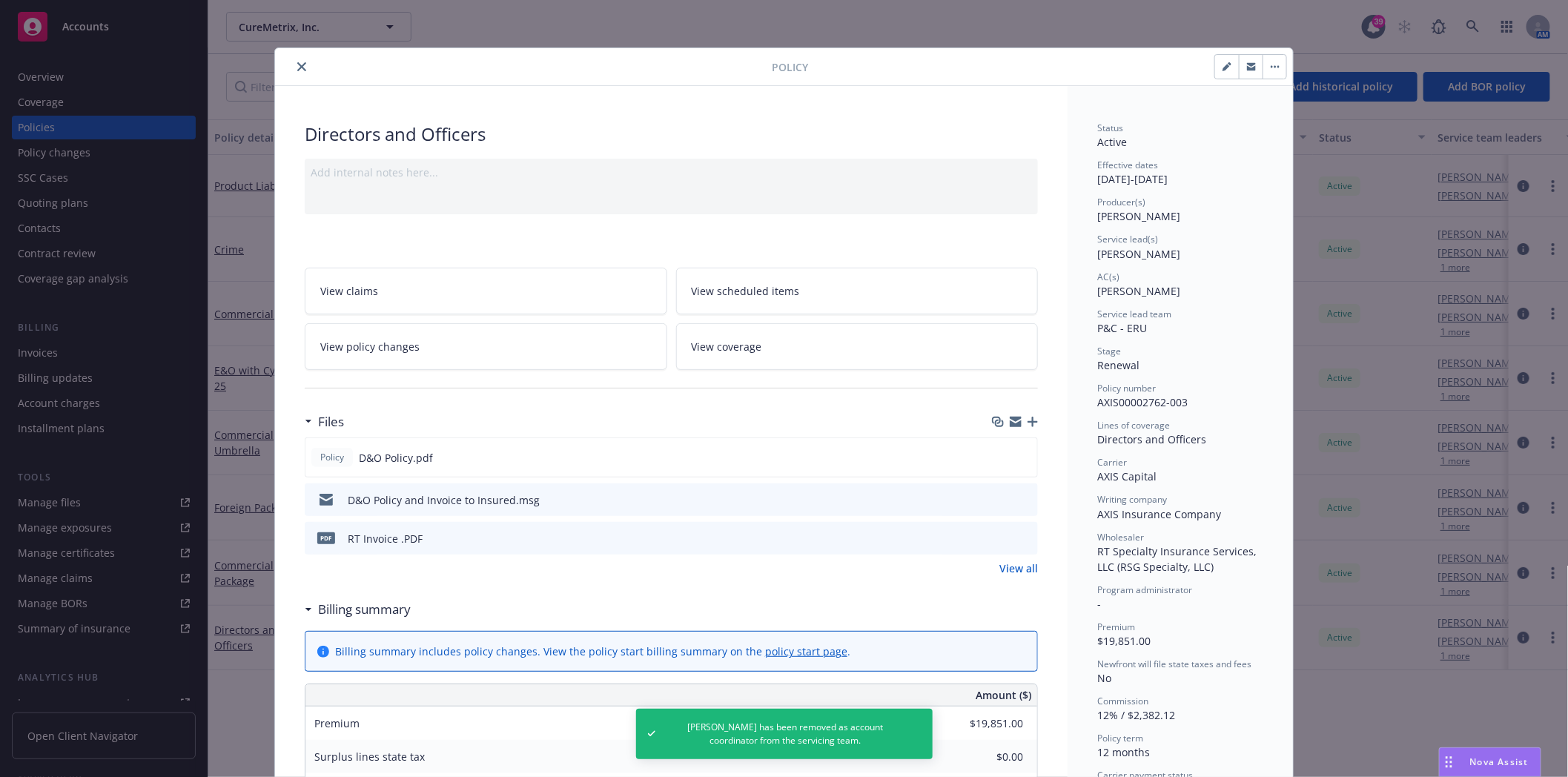
click at [1223, 66] on icon "button" at bounding box center [1226, 67] width 7 height 7
select select "RENEWAL"
select select "12"
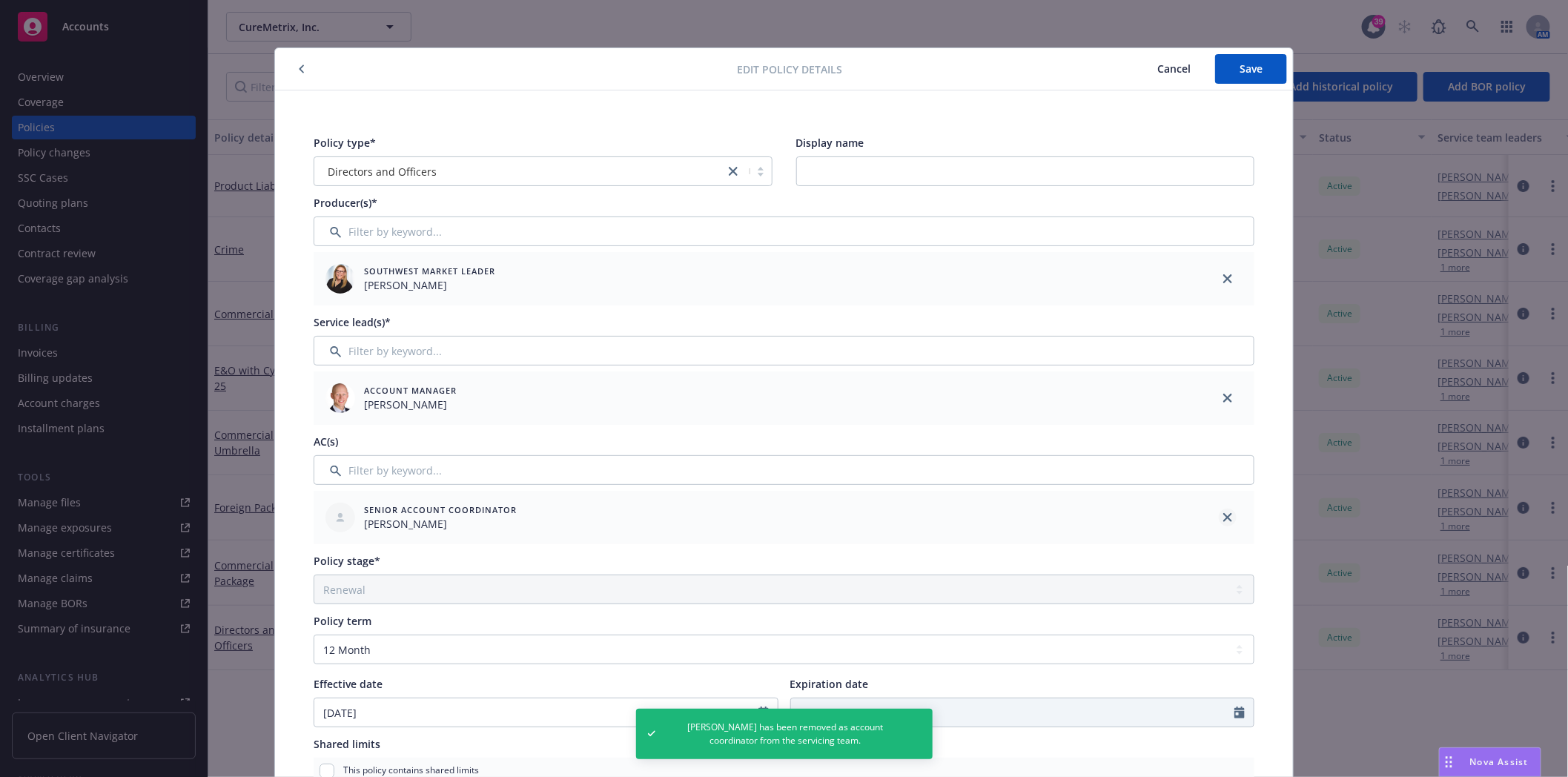
click at [1224, 519] on icon "close" at bounding box center [1228, 517] width 9 height 9
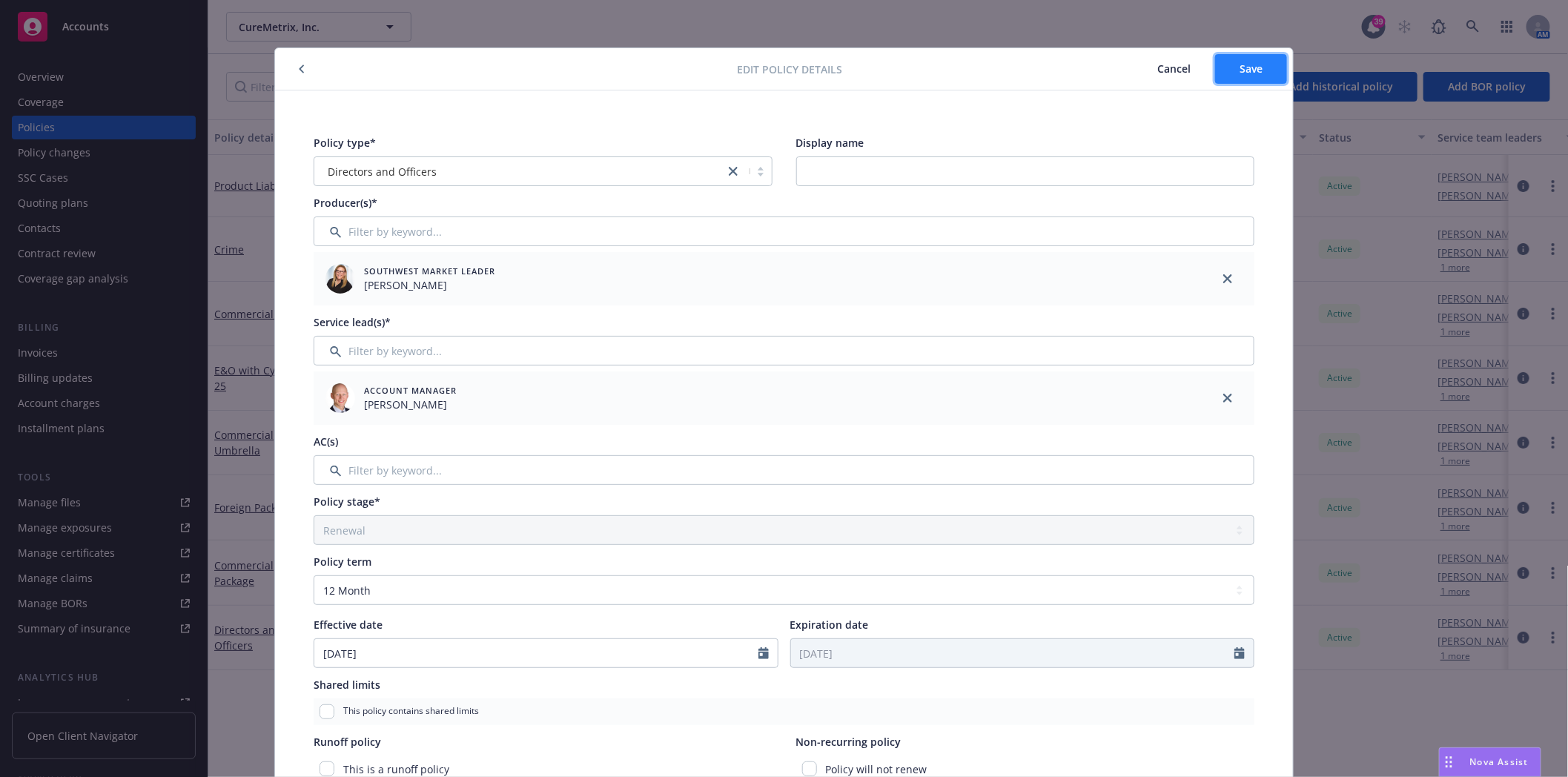
click at [1240, 66] on span "Save" at bounding box center [1251, 69] width 23 height 14
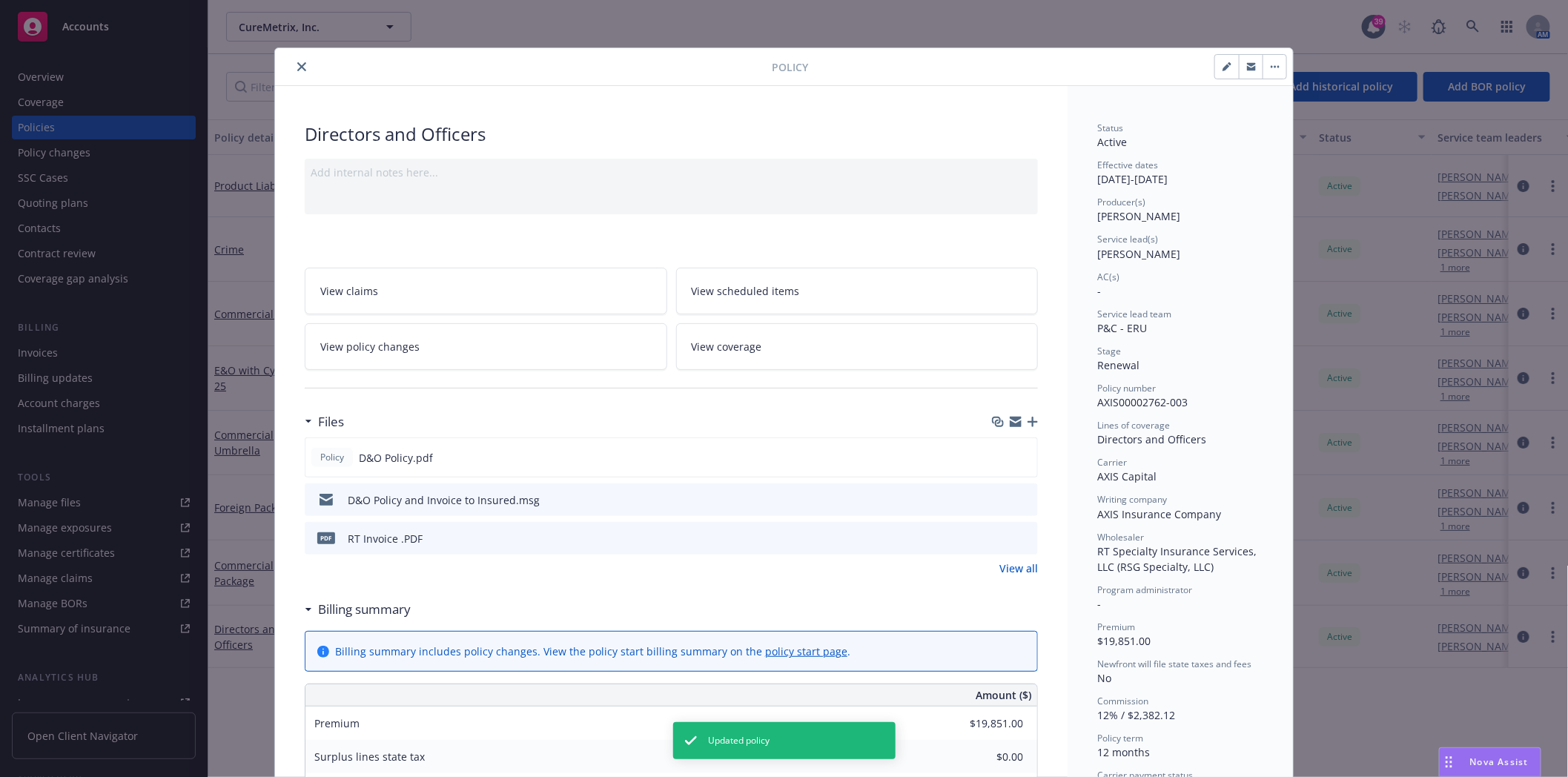
click at [297, 68] on icon "close" at bounding box center [301, 66] width 9 height 9
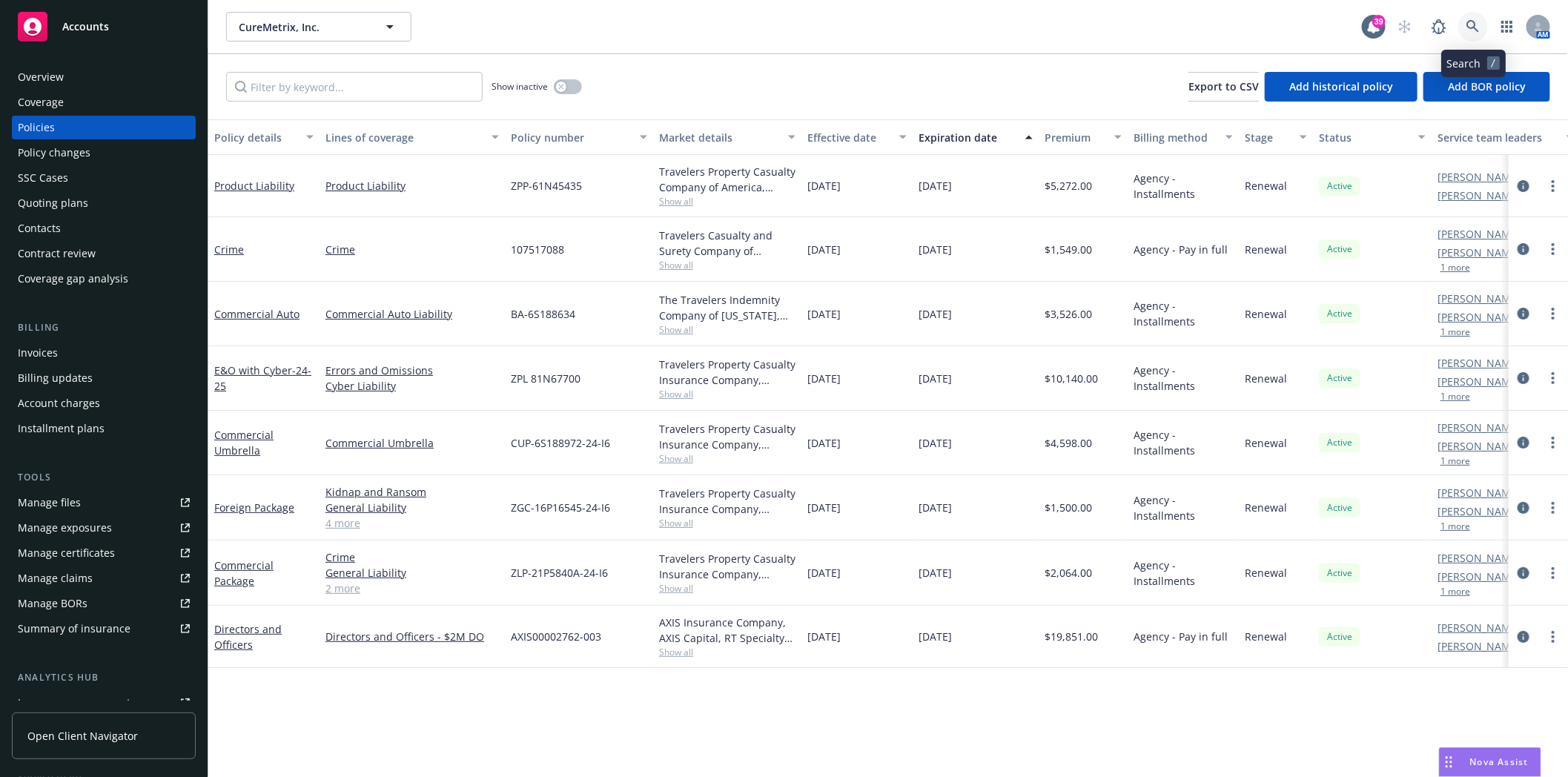
click at [1468, 25] on icon at bounding box center [1473, 26] width 13 height 13
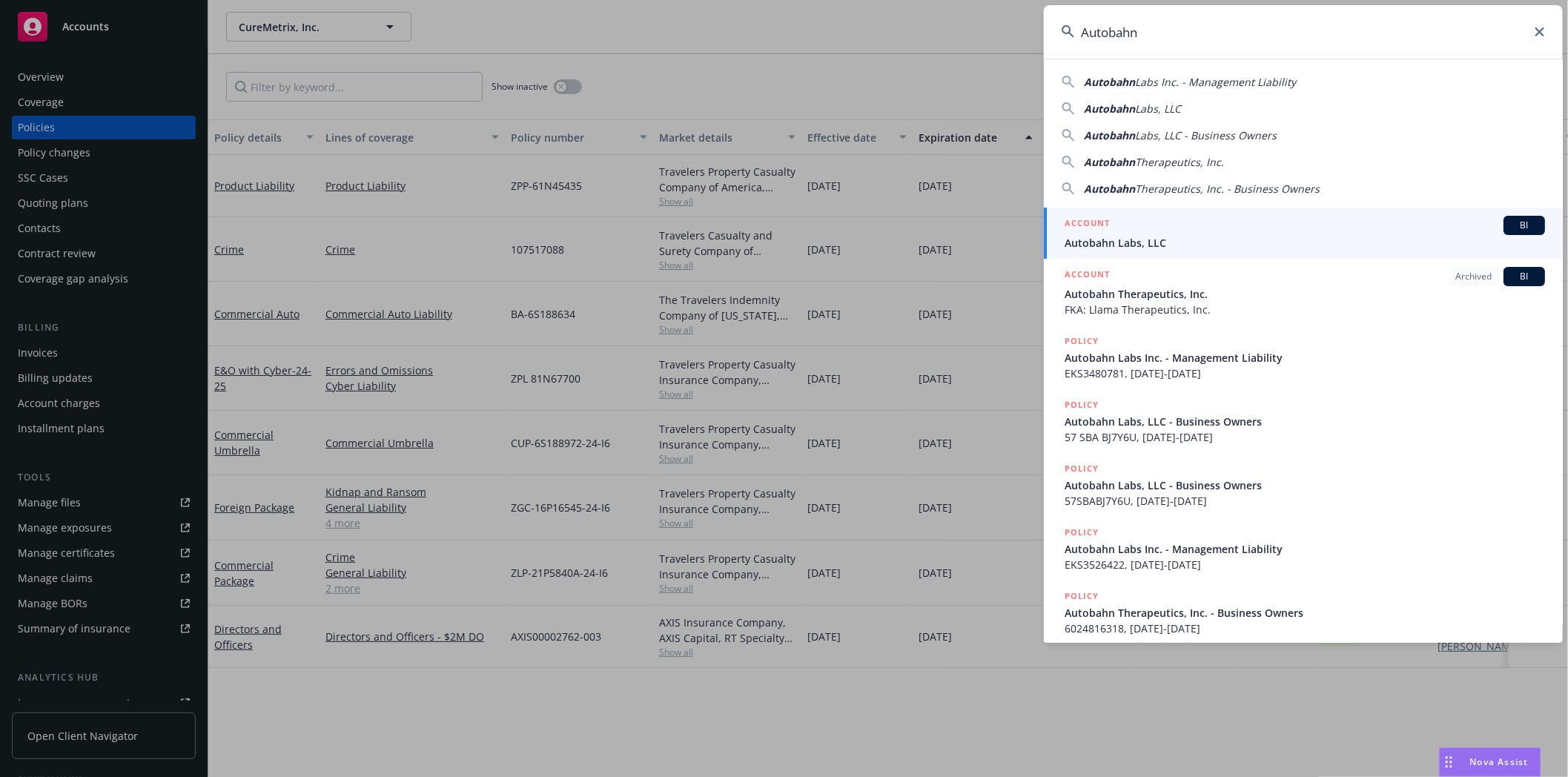
type input "Autobahn"
click at [1129, 240] on span "Autobahn Labs, LLC" at bounding box center [1305, 242] width 480 height 15
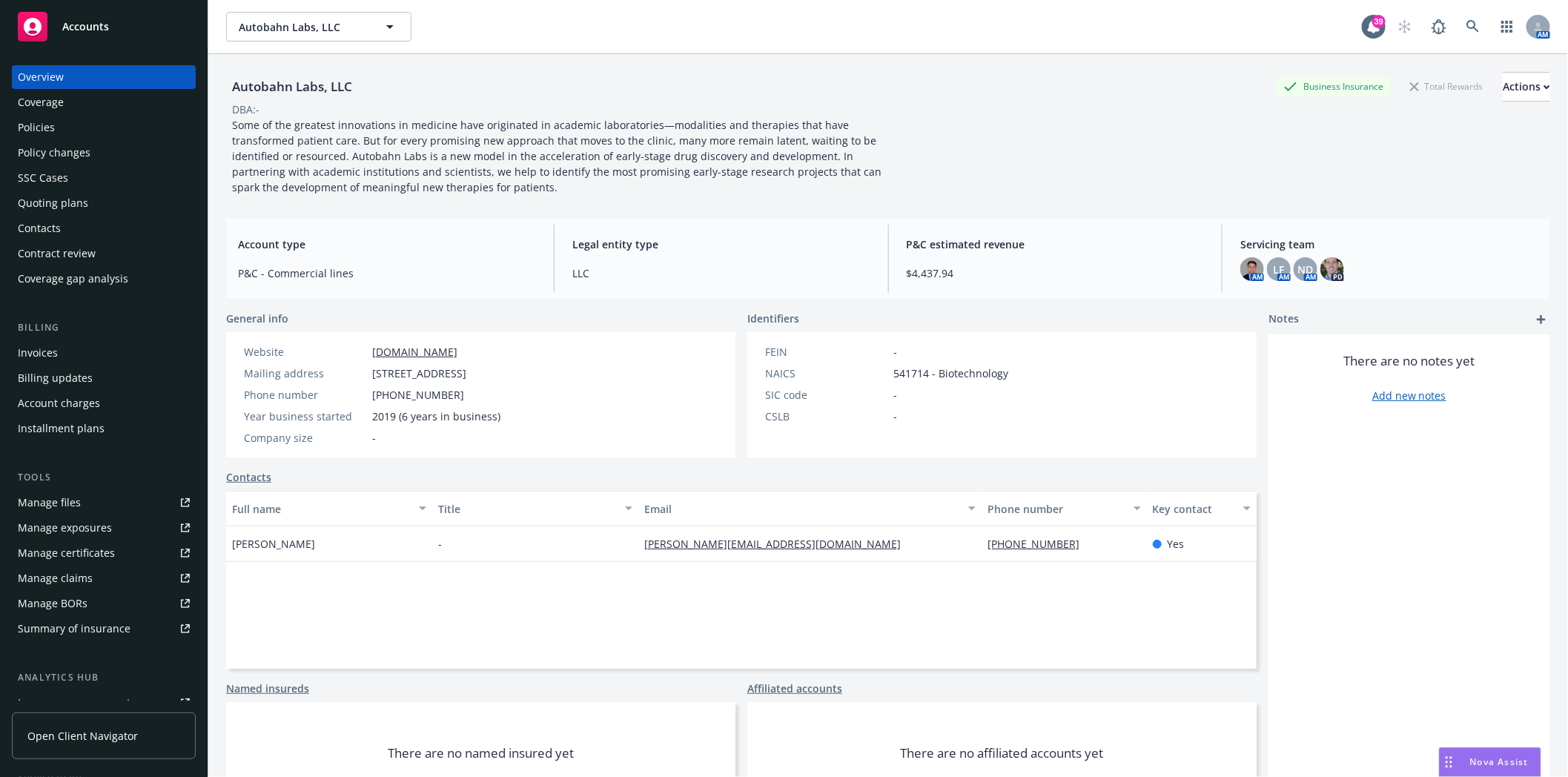
click at [60, 126] on div "Policies" at bounding box center [103, 128] width 172 height 24
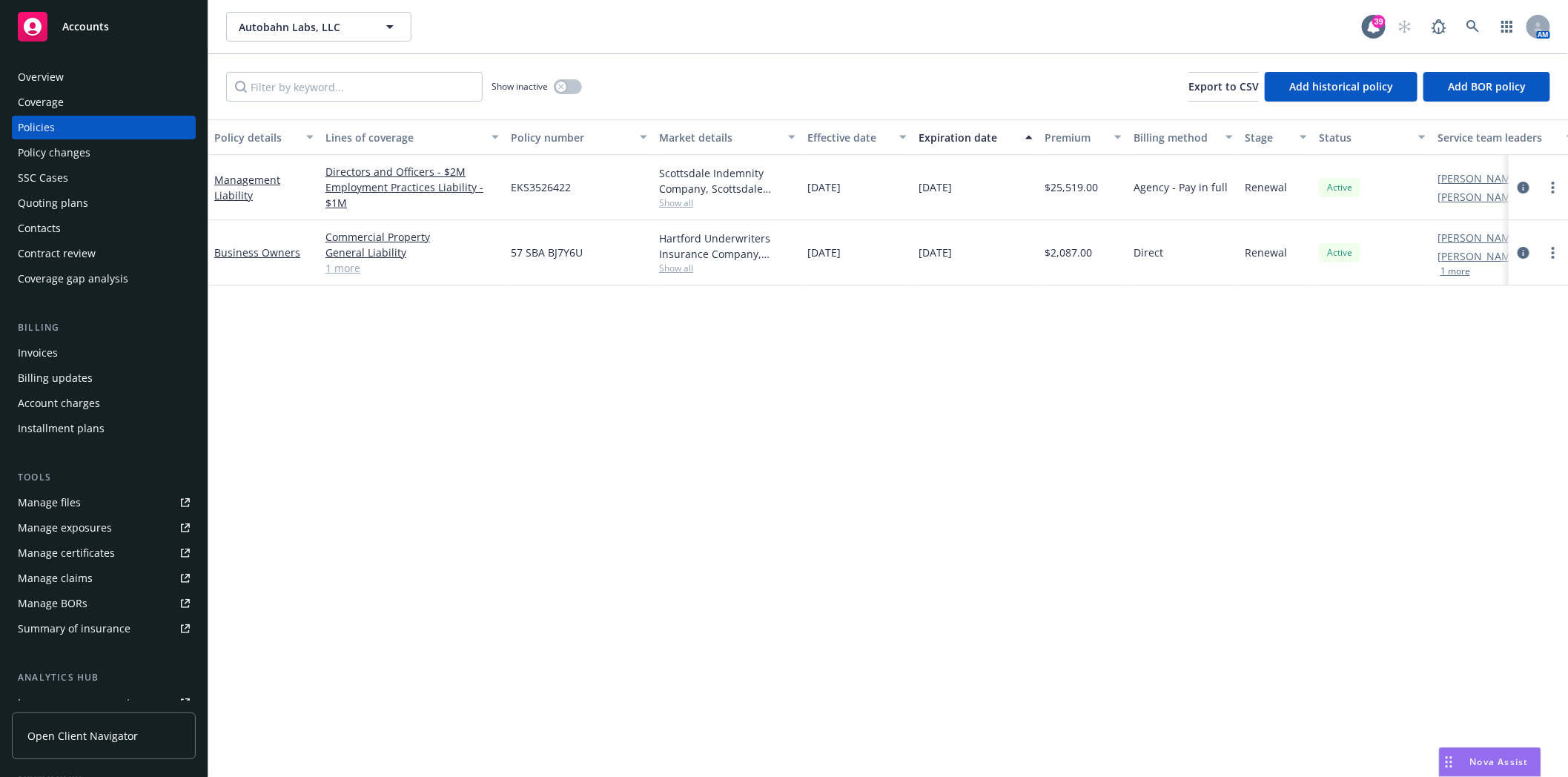
scroll to position [165, 0]
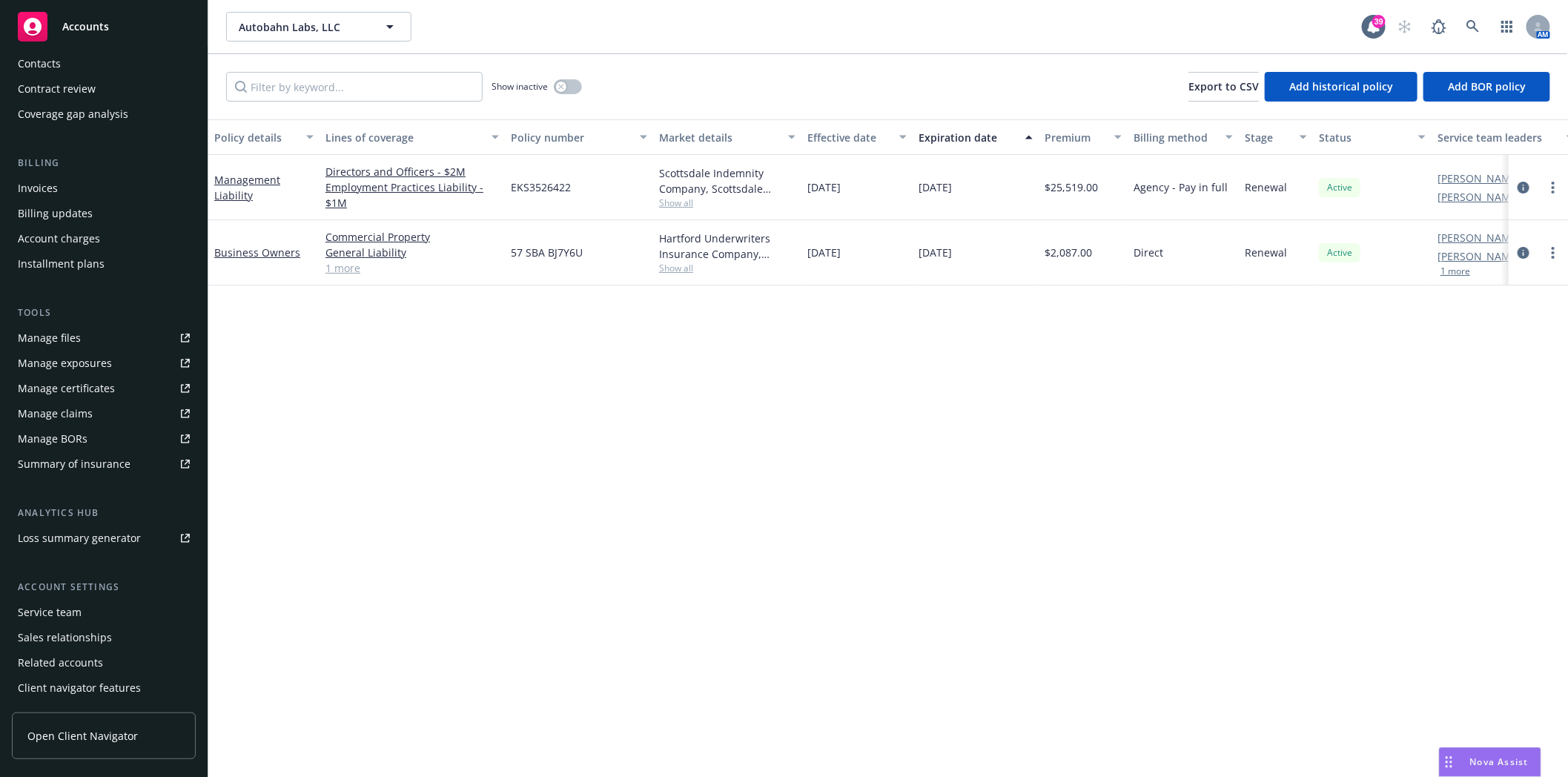
click at [67, 616] on div "Service team" at bounding box center [50, 612] width 64 height 24
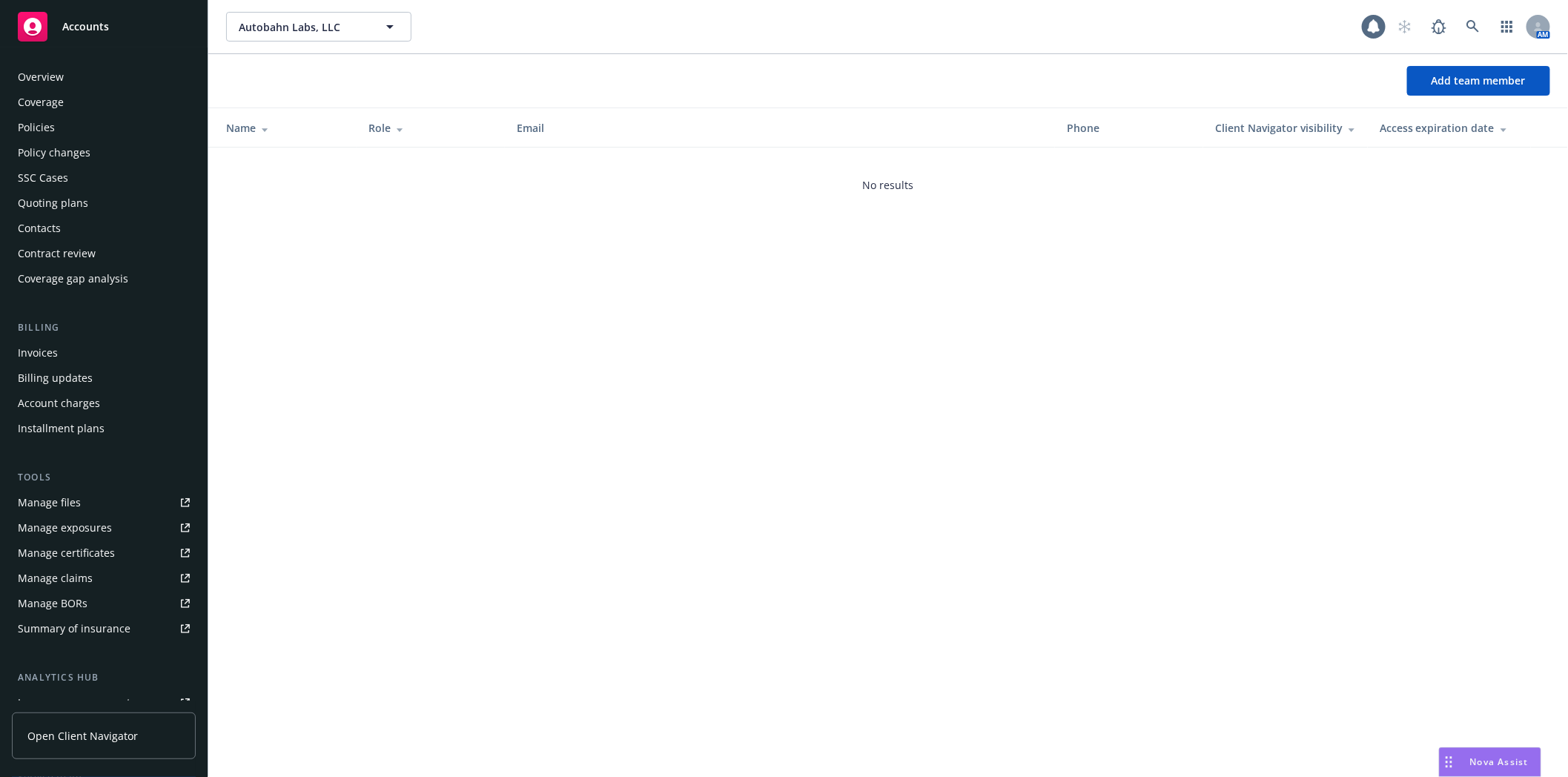
scroll to position [188, 0]
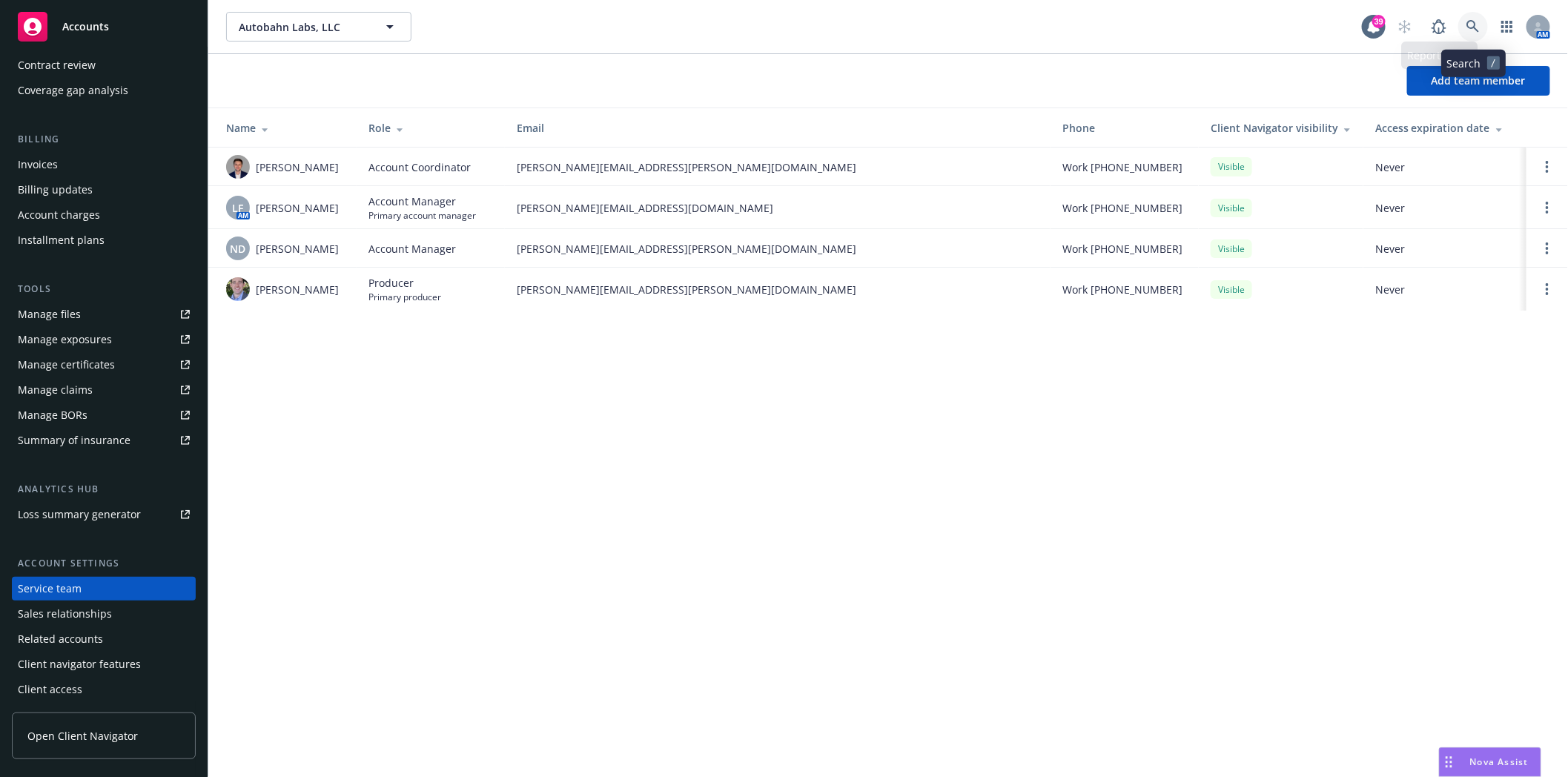
click at [1470, 22] on icon at bounding box center [1473, 26] width 13 height 13
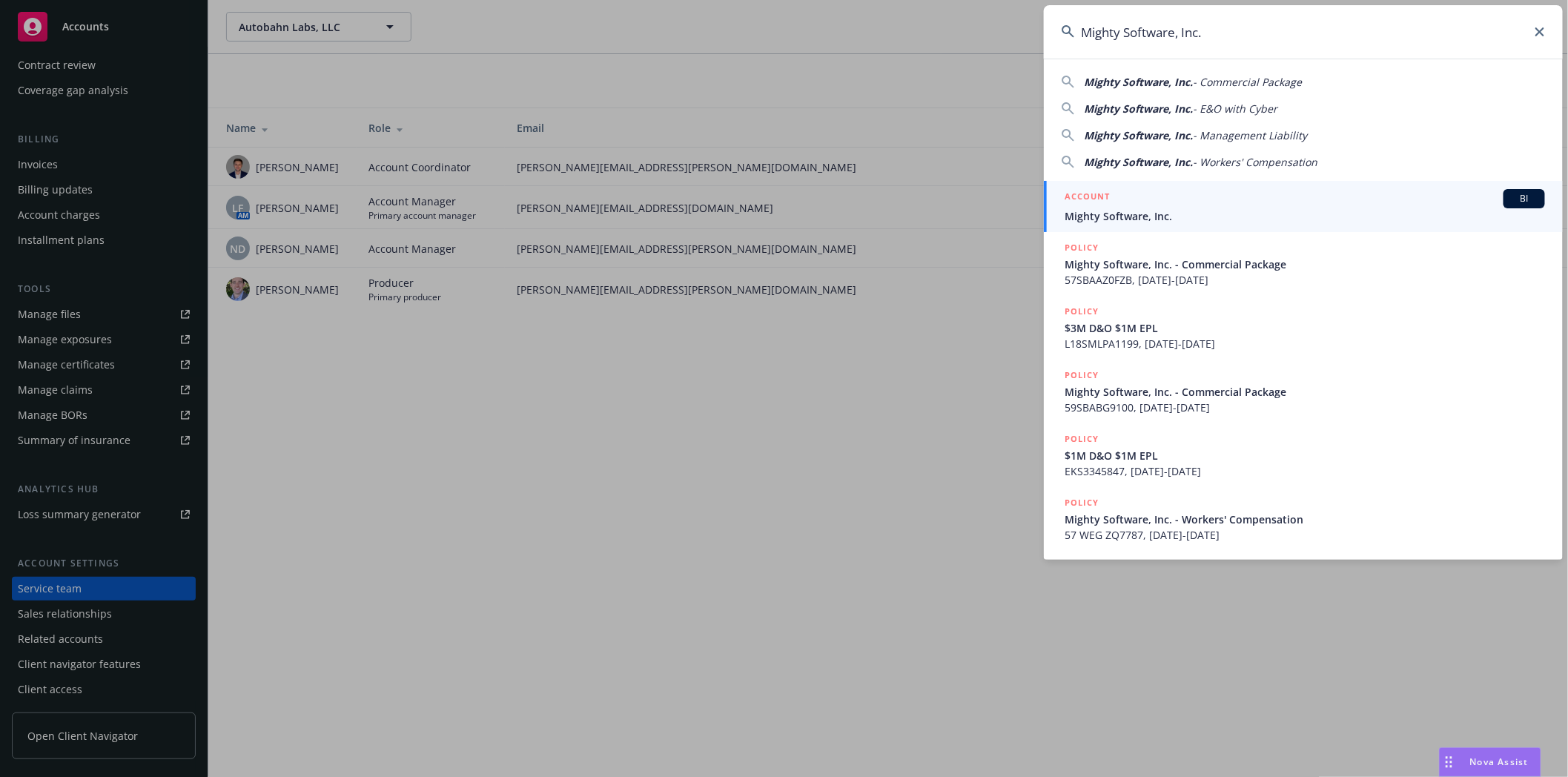
type input "Mighty Software, Inc."
click at [1196, 209] on span "Mighty Software, Inc." at bounding box center [1305, 215] width 480 height 15
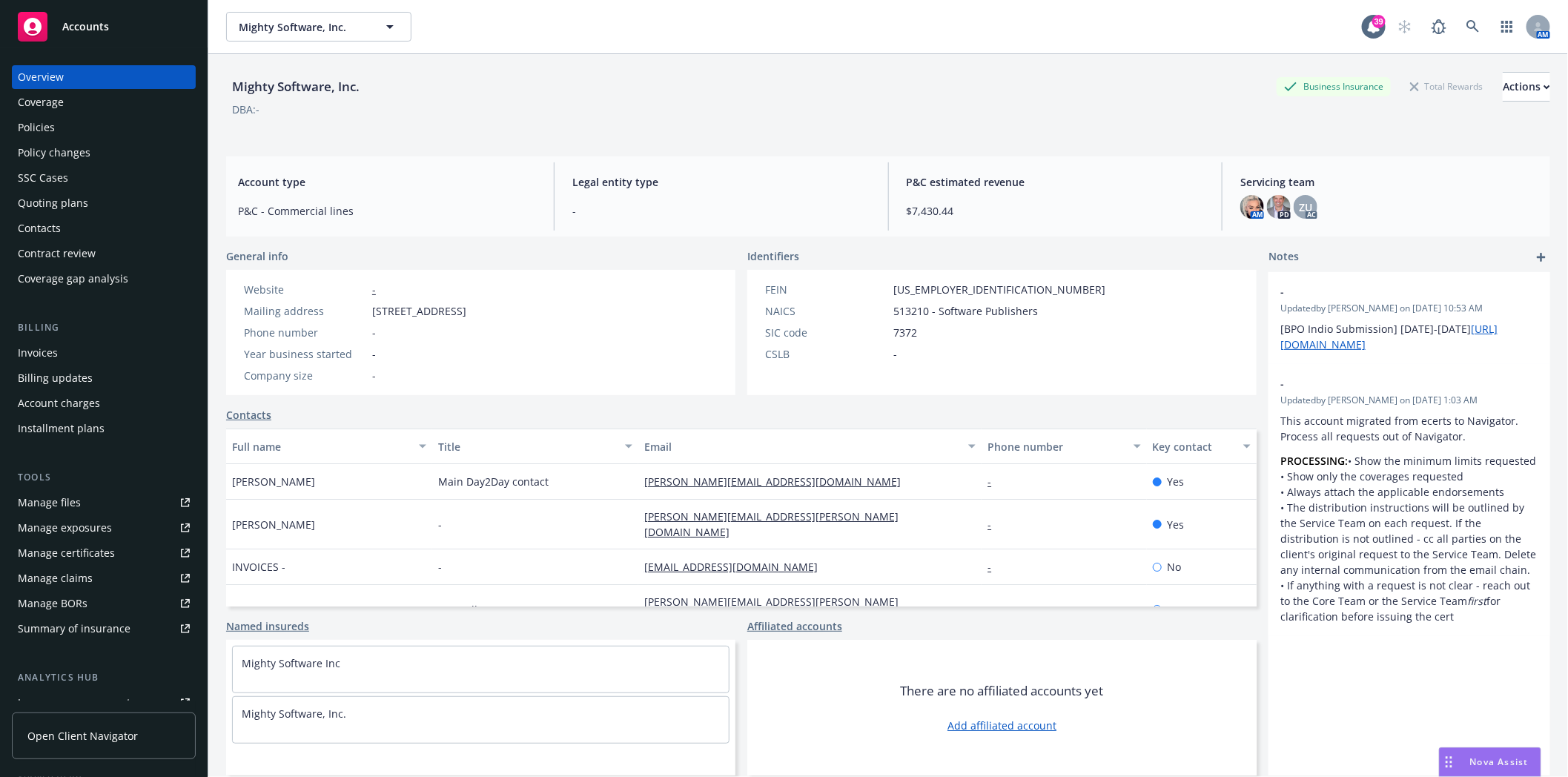
click at [57, 117] on div "Policies" at bounding box center [103, 128] width 172 height 24
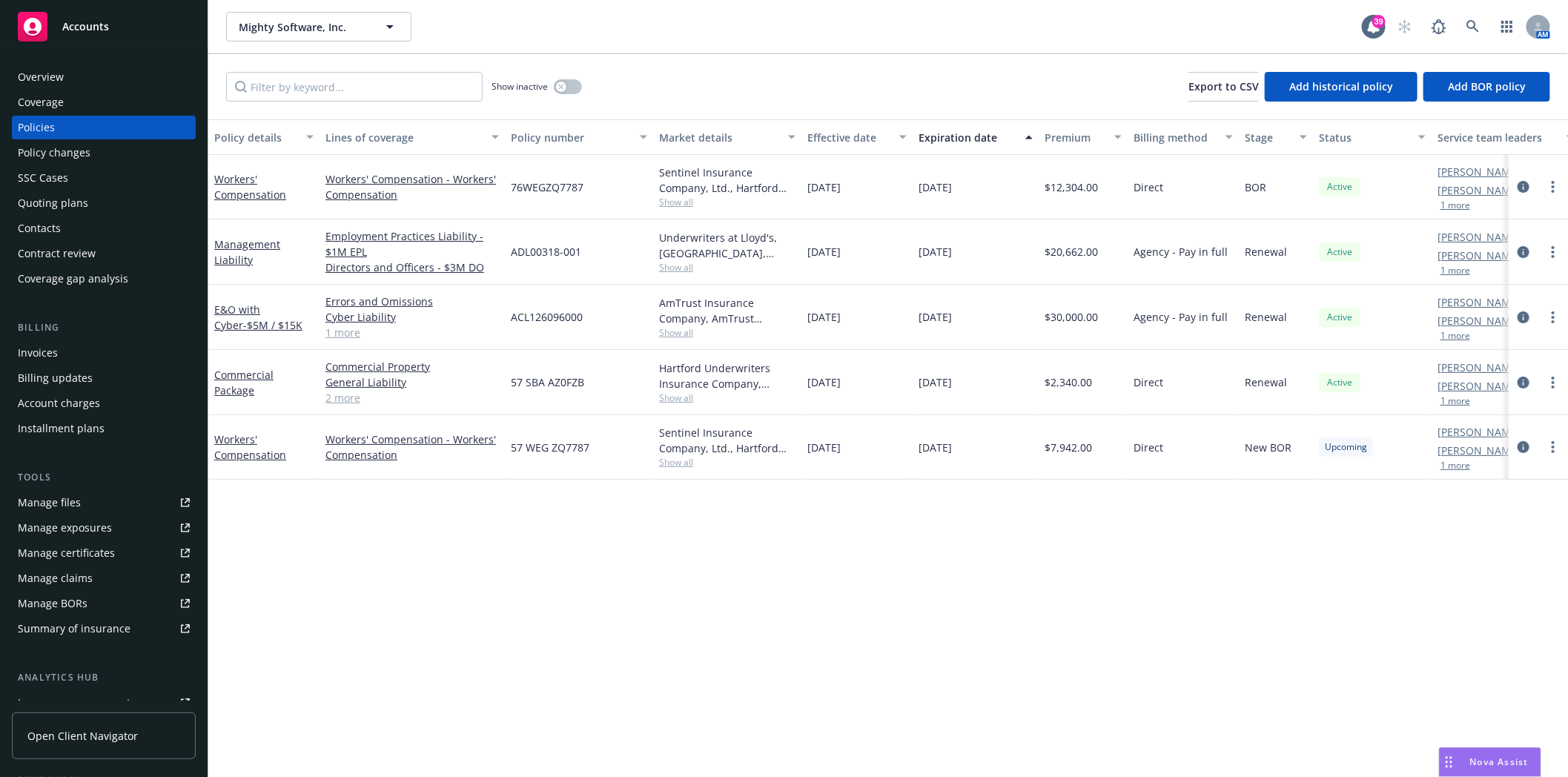
scroll to position [165, 0]
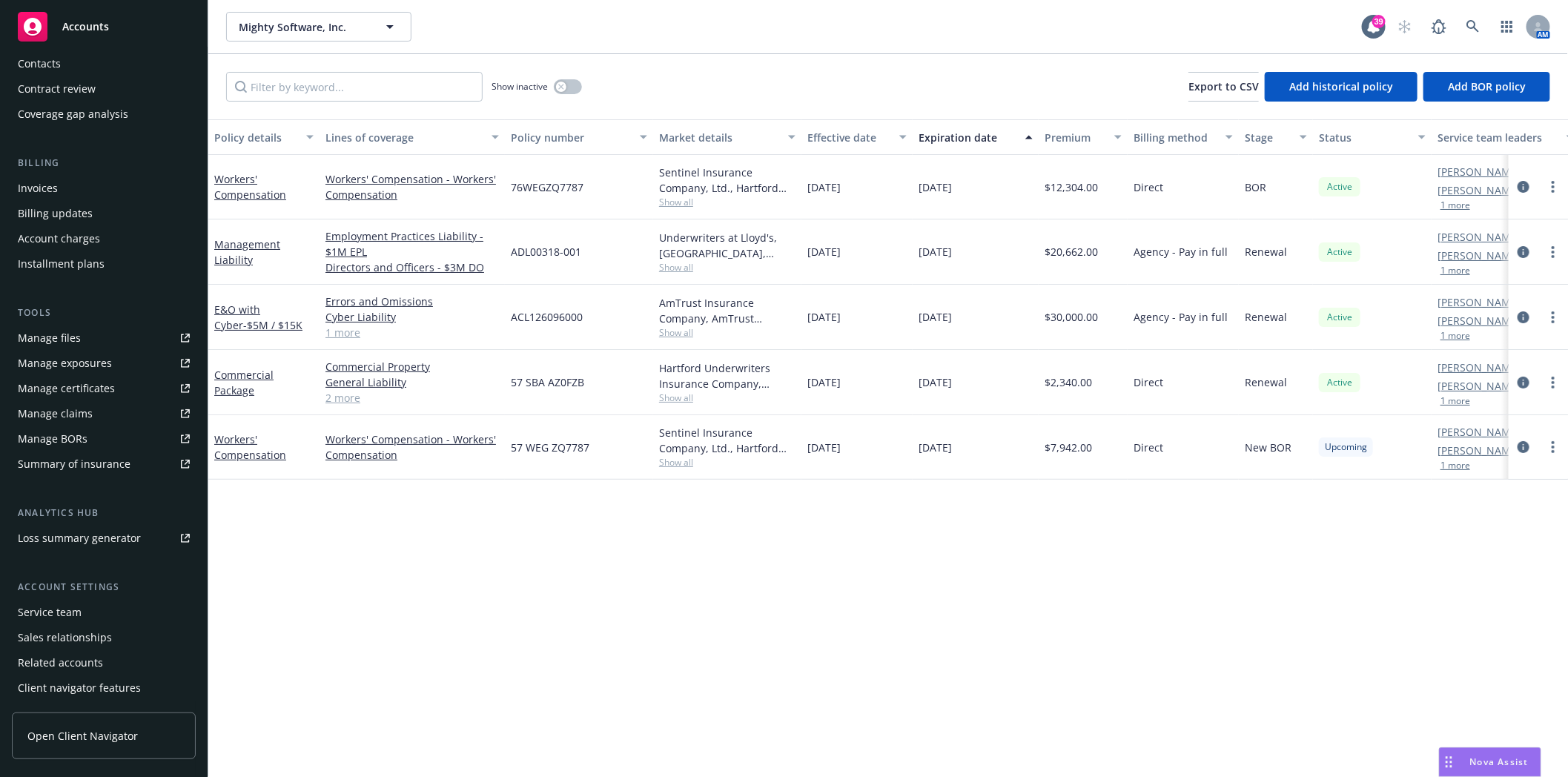
click at [52, 614] on div "Service team" at bounding box center [50, 612] width 64 height 24
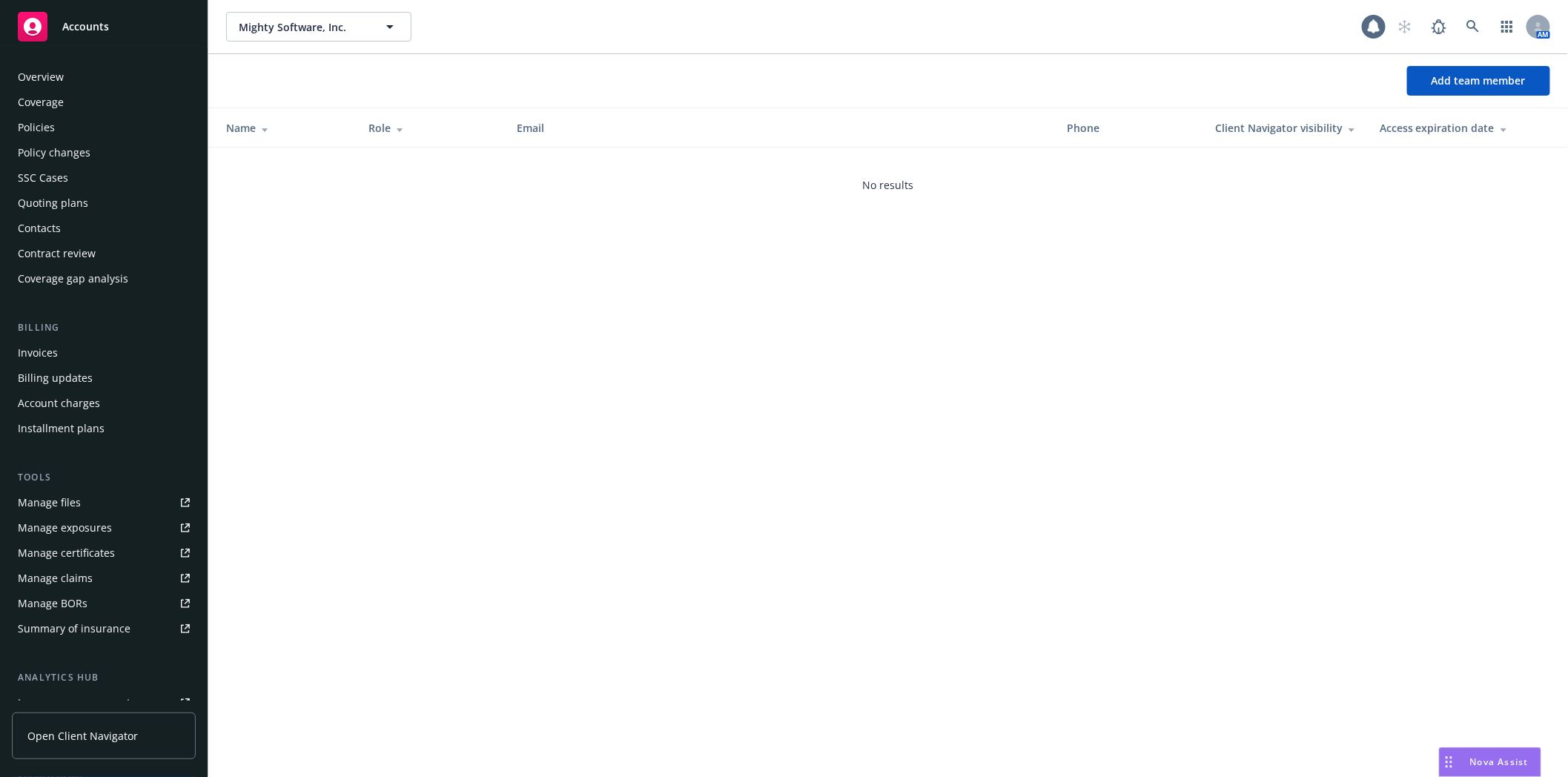
scroll to position [188, 0]
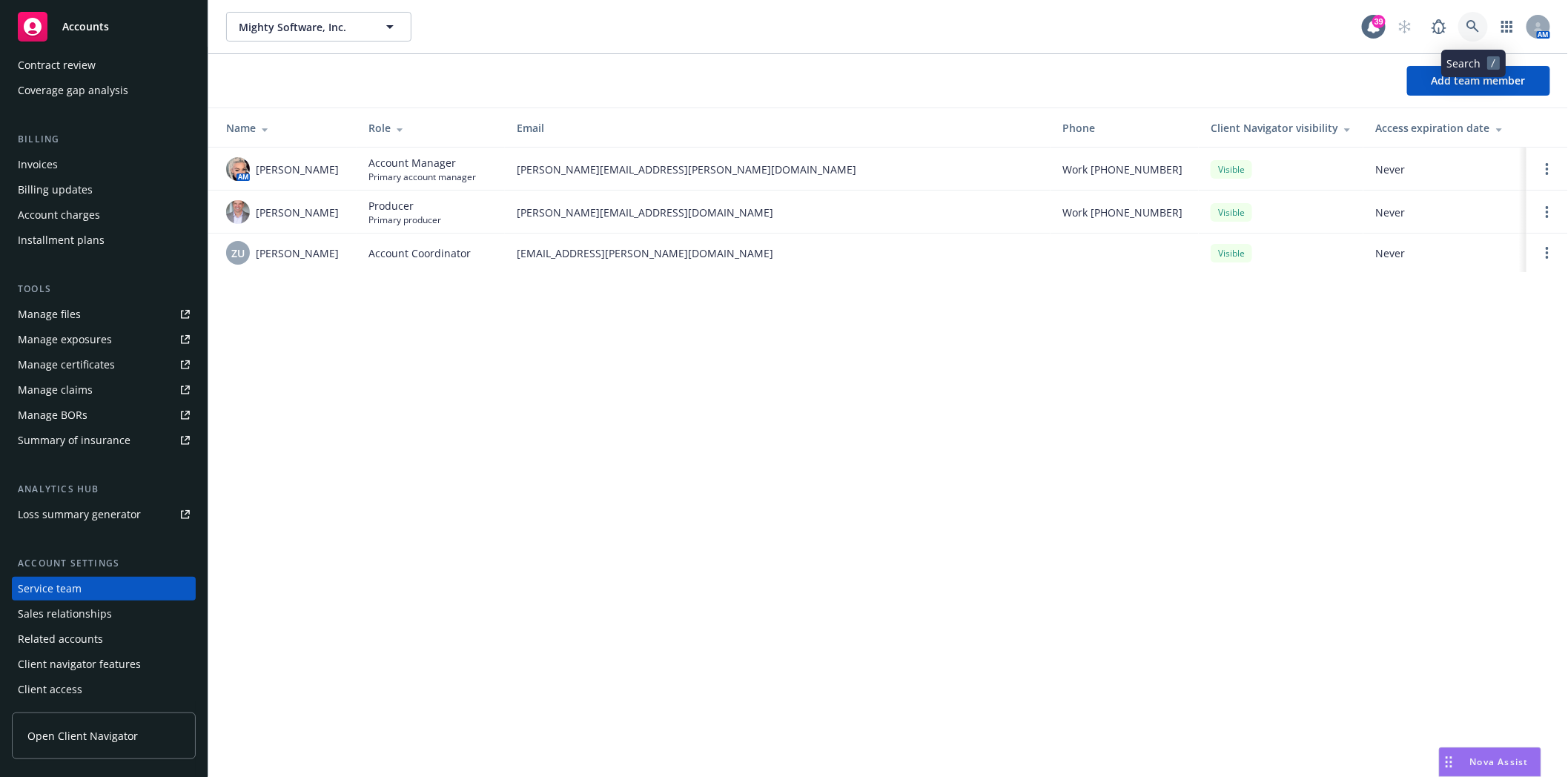
click at [1472, 27] on icon at bounding box center [1473, 26] width 13 height 13
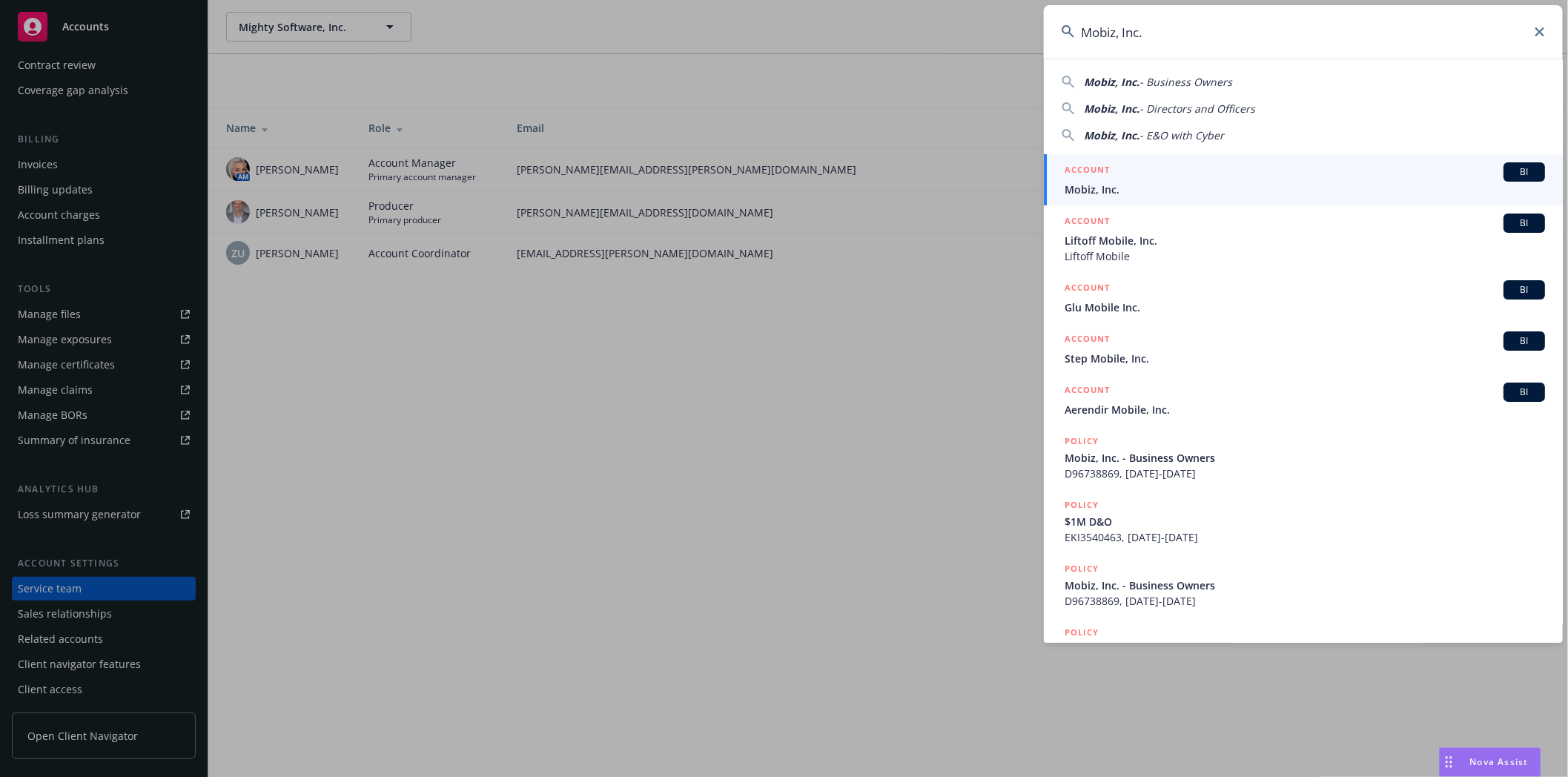
type input "Mobiz, Inc."
click at [1091, 184] on span "Mobiz, Inc." at bounding box center [1305, 189] width 480 height 15
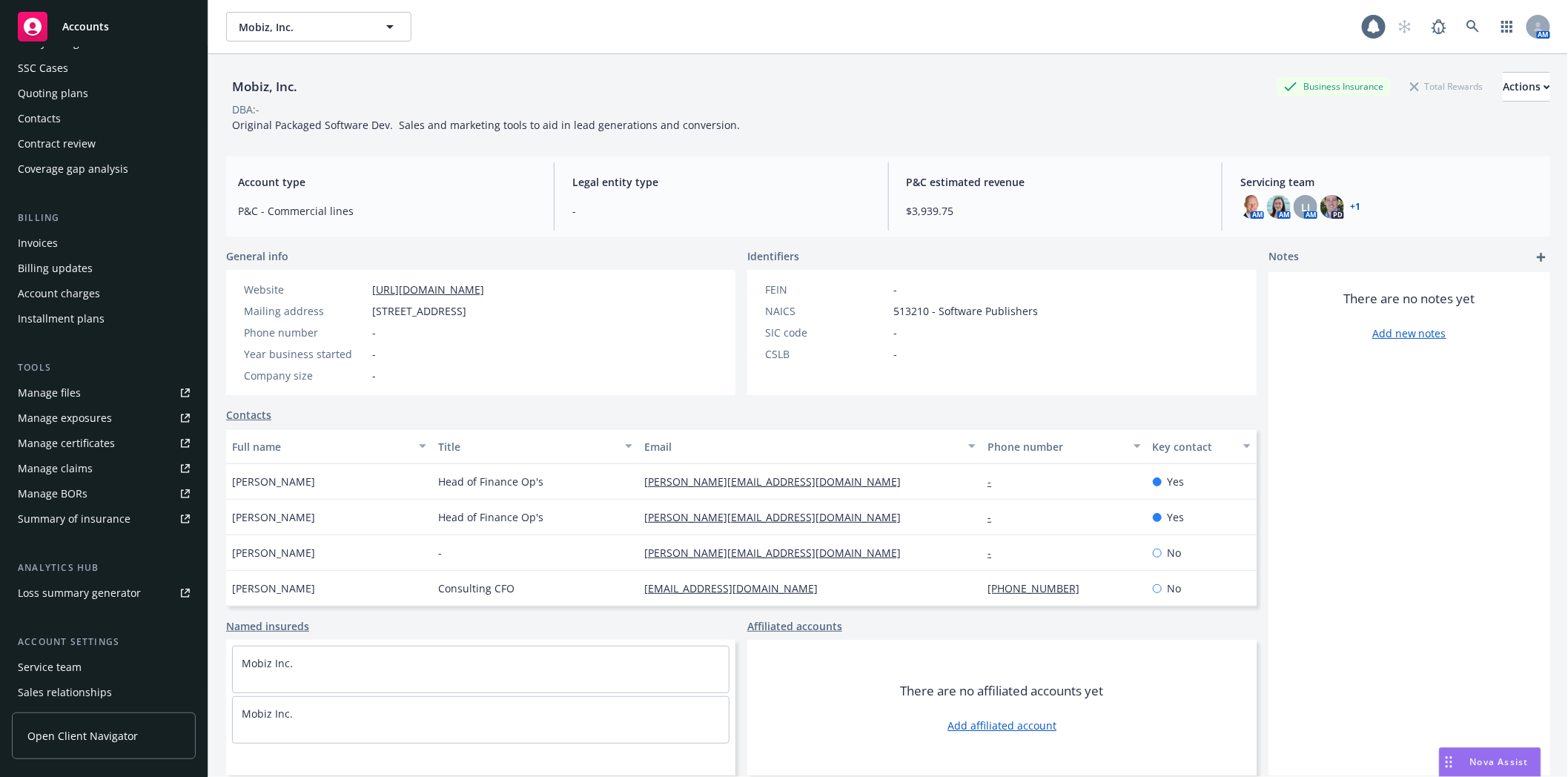
scroll to position [165, 0]
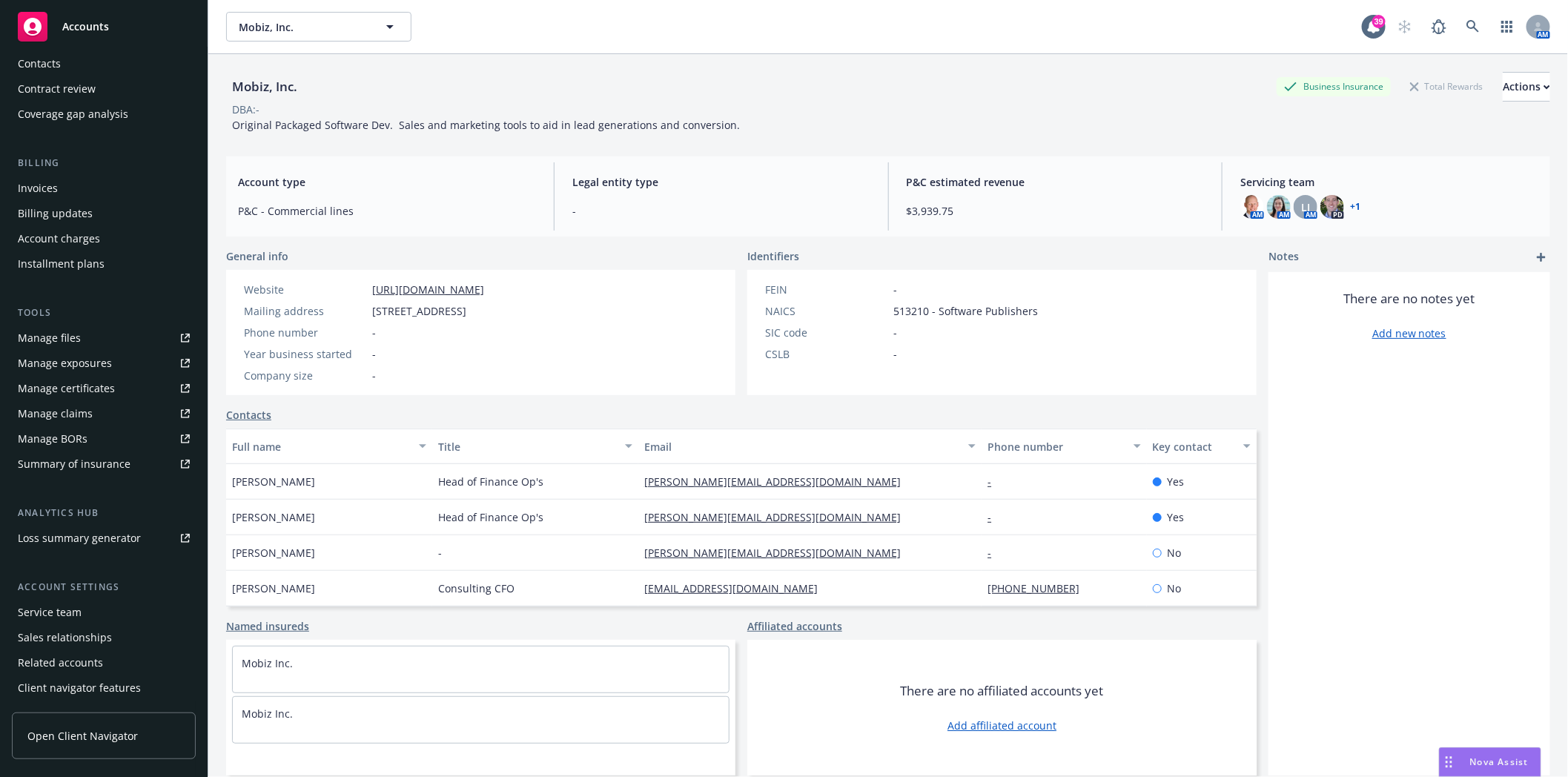
click at [38, 607] on div "Service team" at bounding box center [50, 612] width 64 height 24
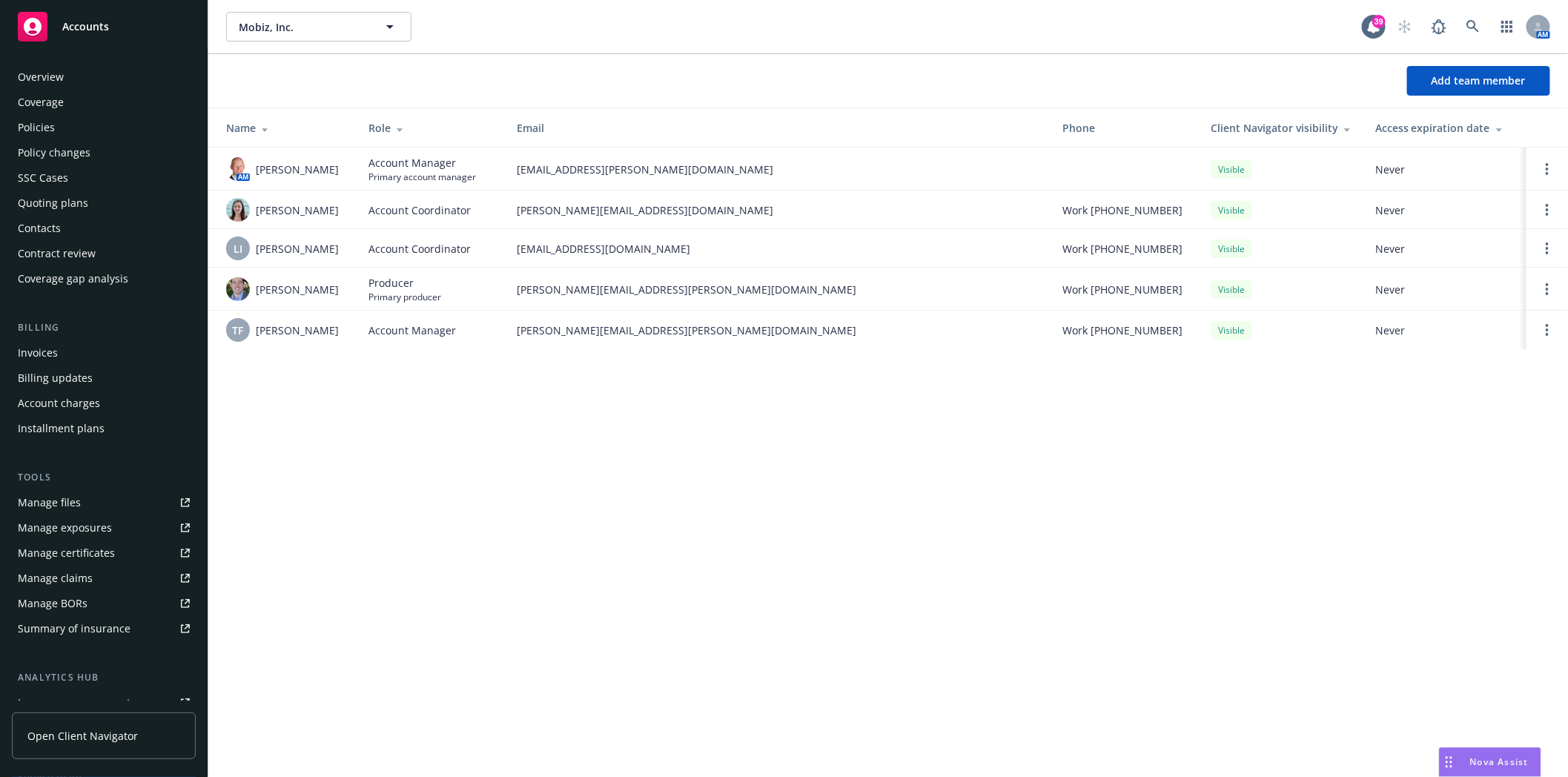
click at [72, 129] on div "Policies" at bounding box center [103, 128] width 172 height 24
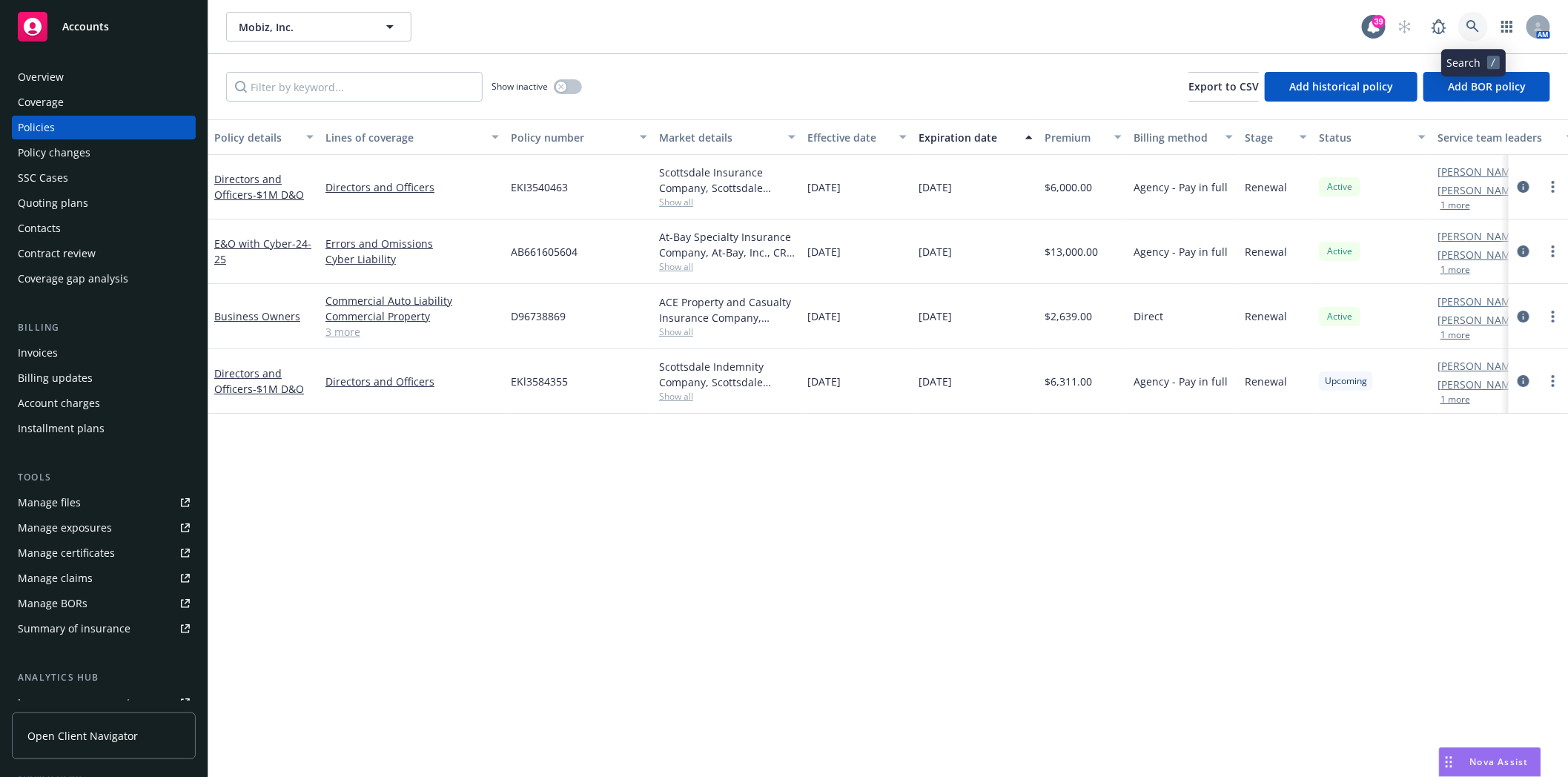
click at [1478, 27] on icon at bounding box center [1473, 26] width 14 height 14
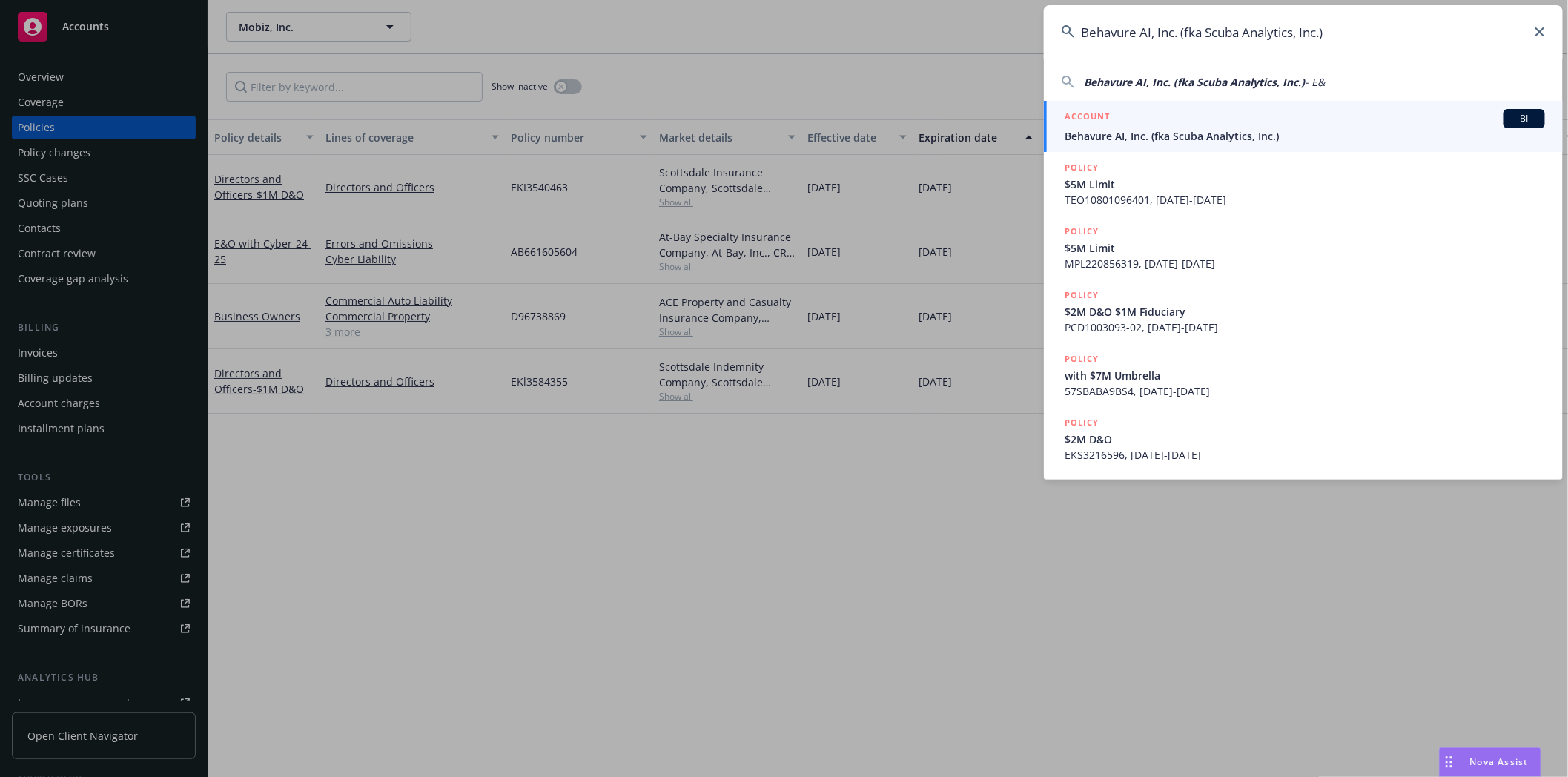
type input "Behavure AI, Inc. (fka Scuba Analytics, Inc.)"
click at [1269, 134] on span "Behavure AI, Inc. (fka Scuba Analytics, Inc.)" at bounding box center [1305, 135] width 480 height 15
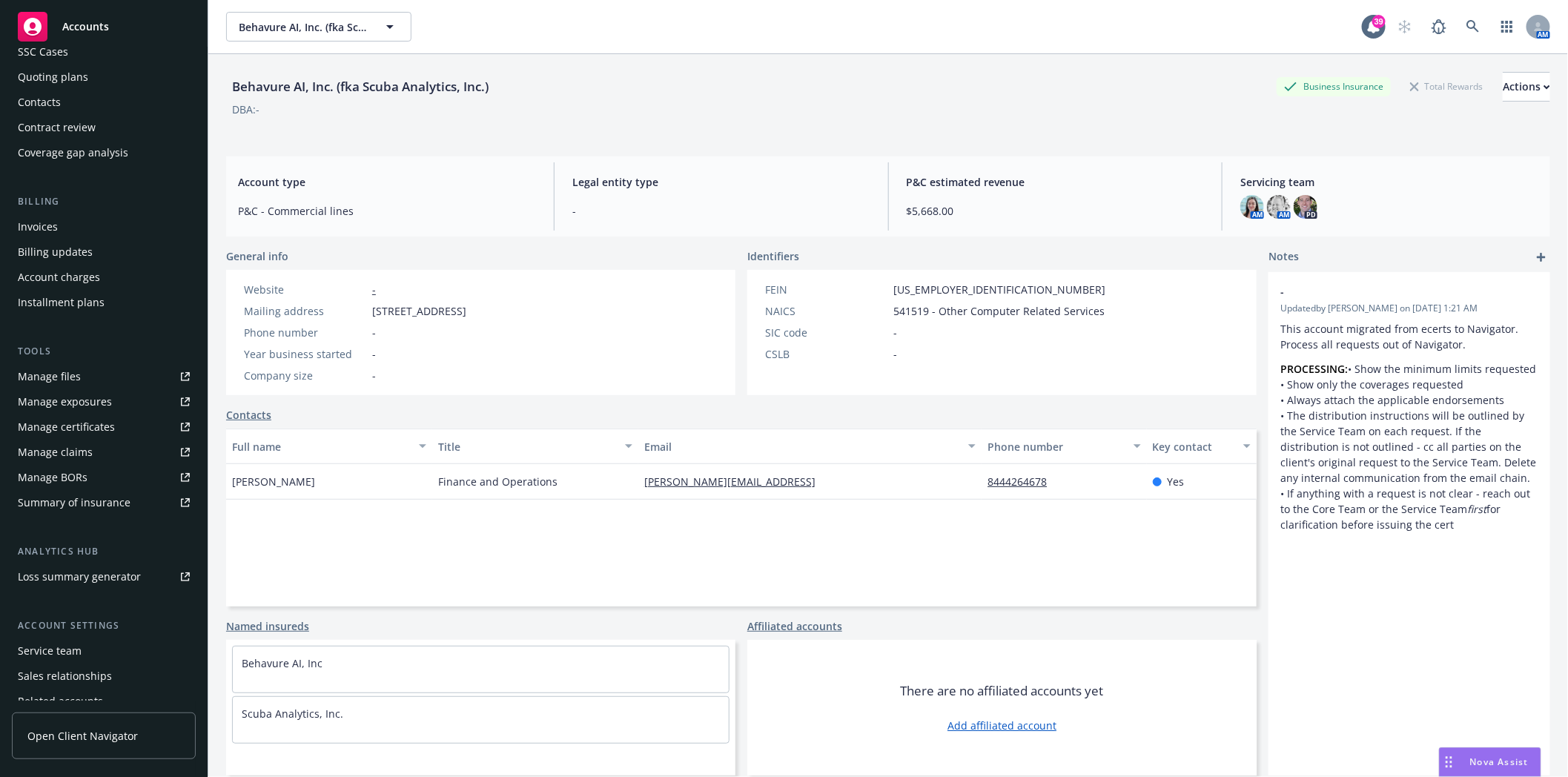
scroll to position [165, 0]
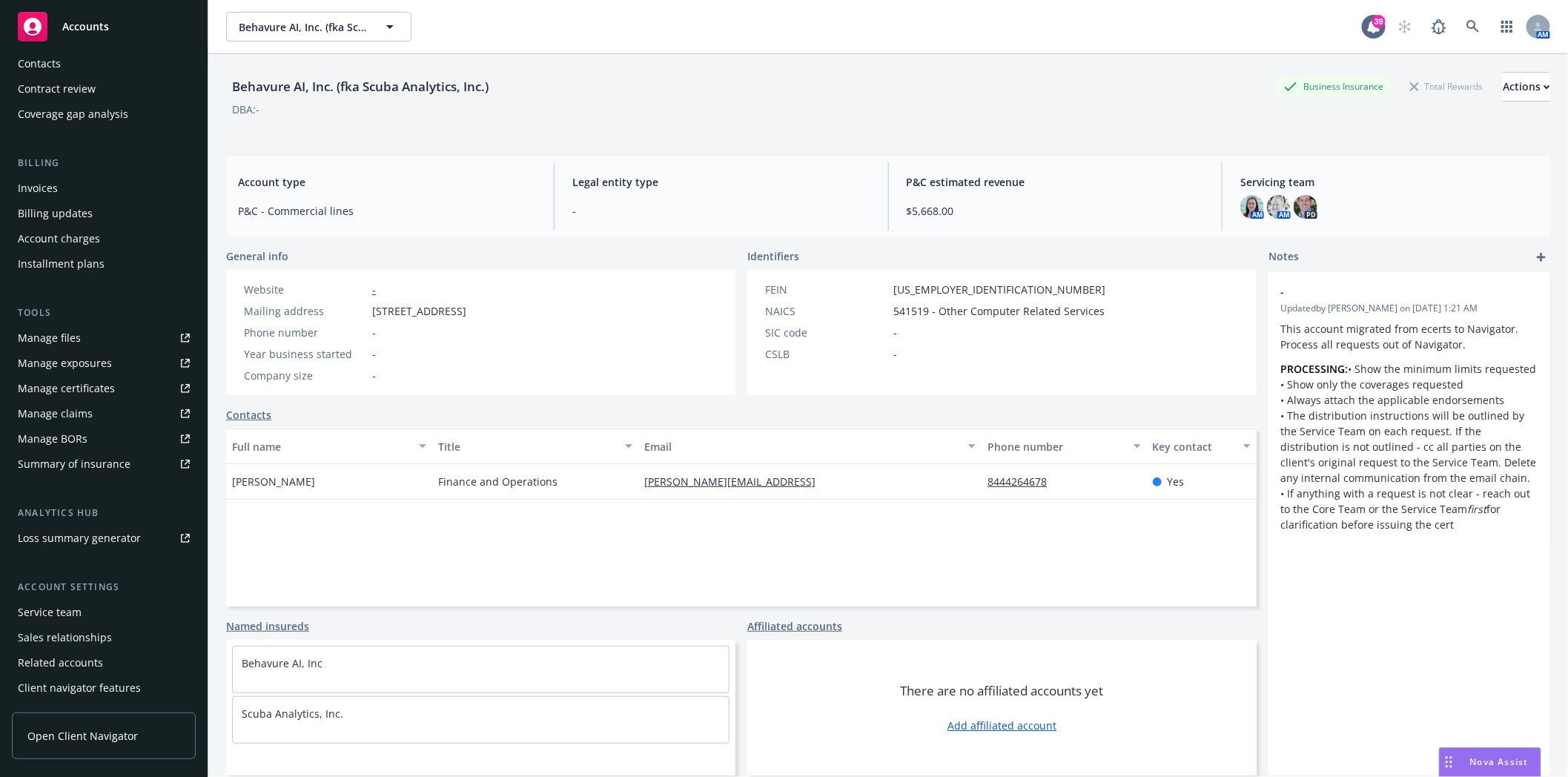
click at [54, 619] on div "Service team" at bounding box center [50, 612] width 64 height 24
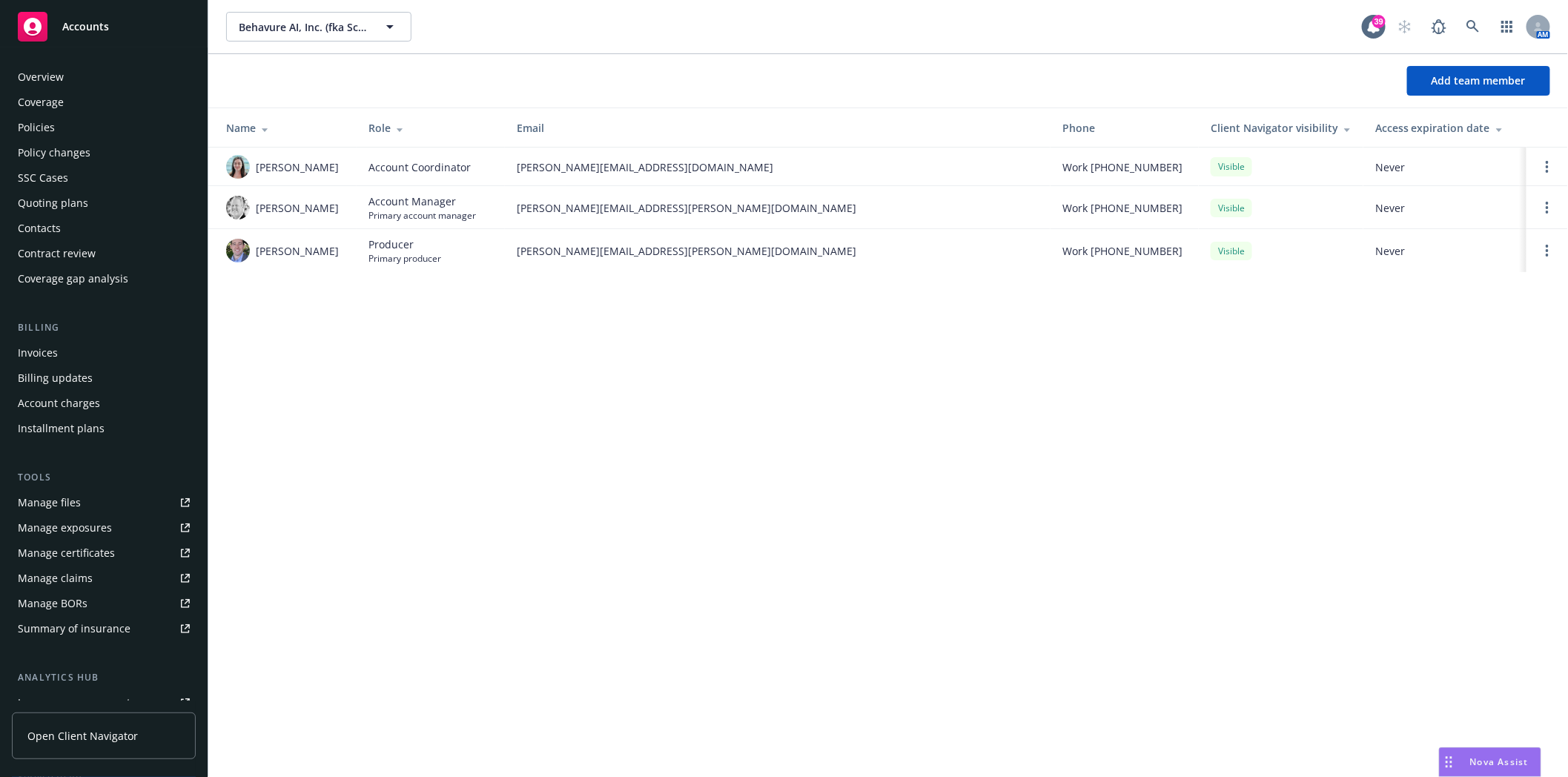
click at [75, 124] on div "Policies" at bounding box center [103, 128] width 172 height 24
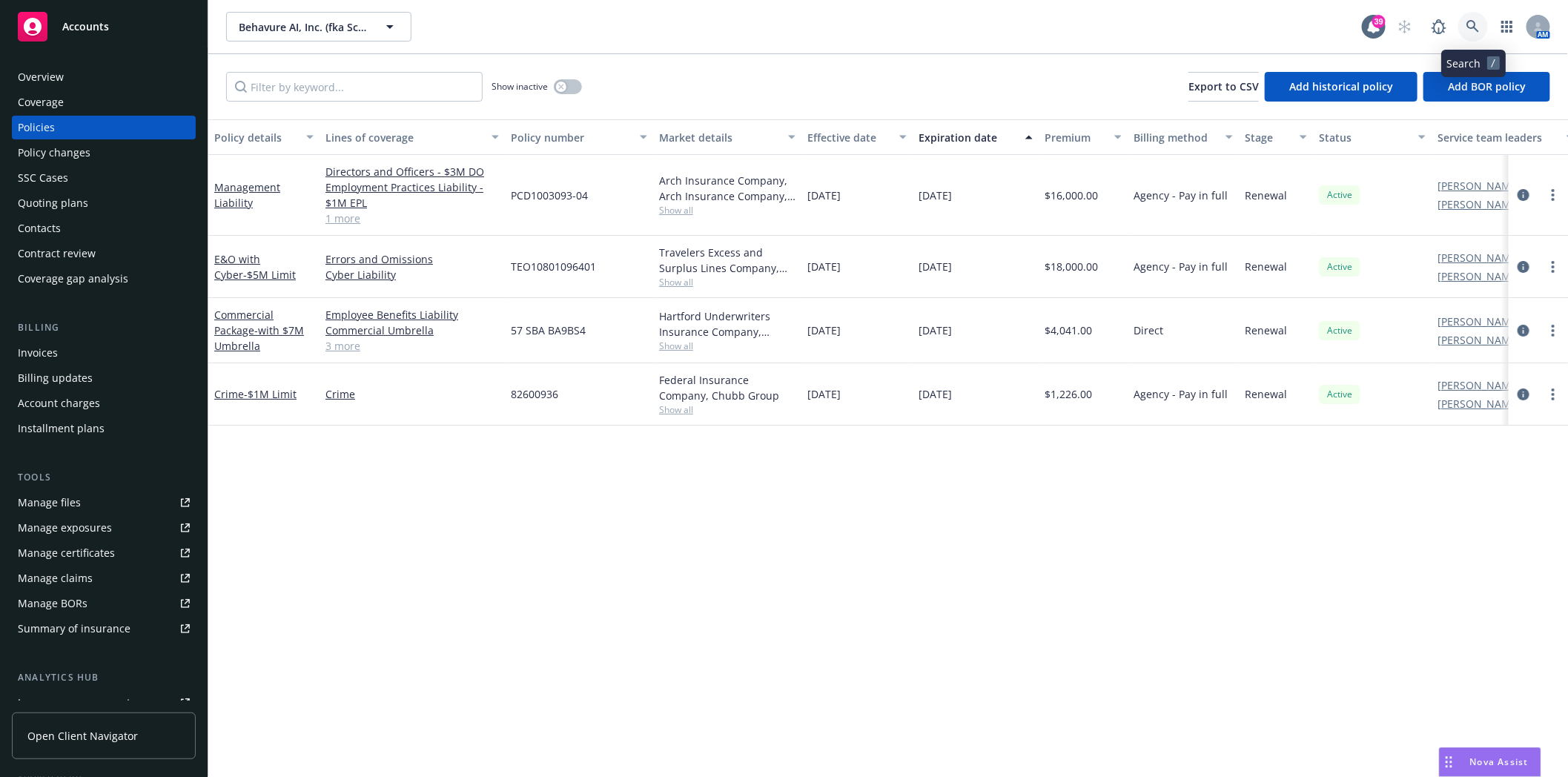
click at [1476, 21] on icon at bounding box center [1473, 26] width 14 height 14
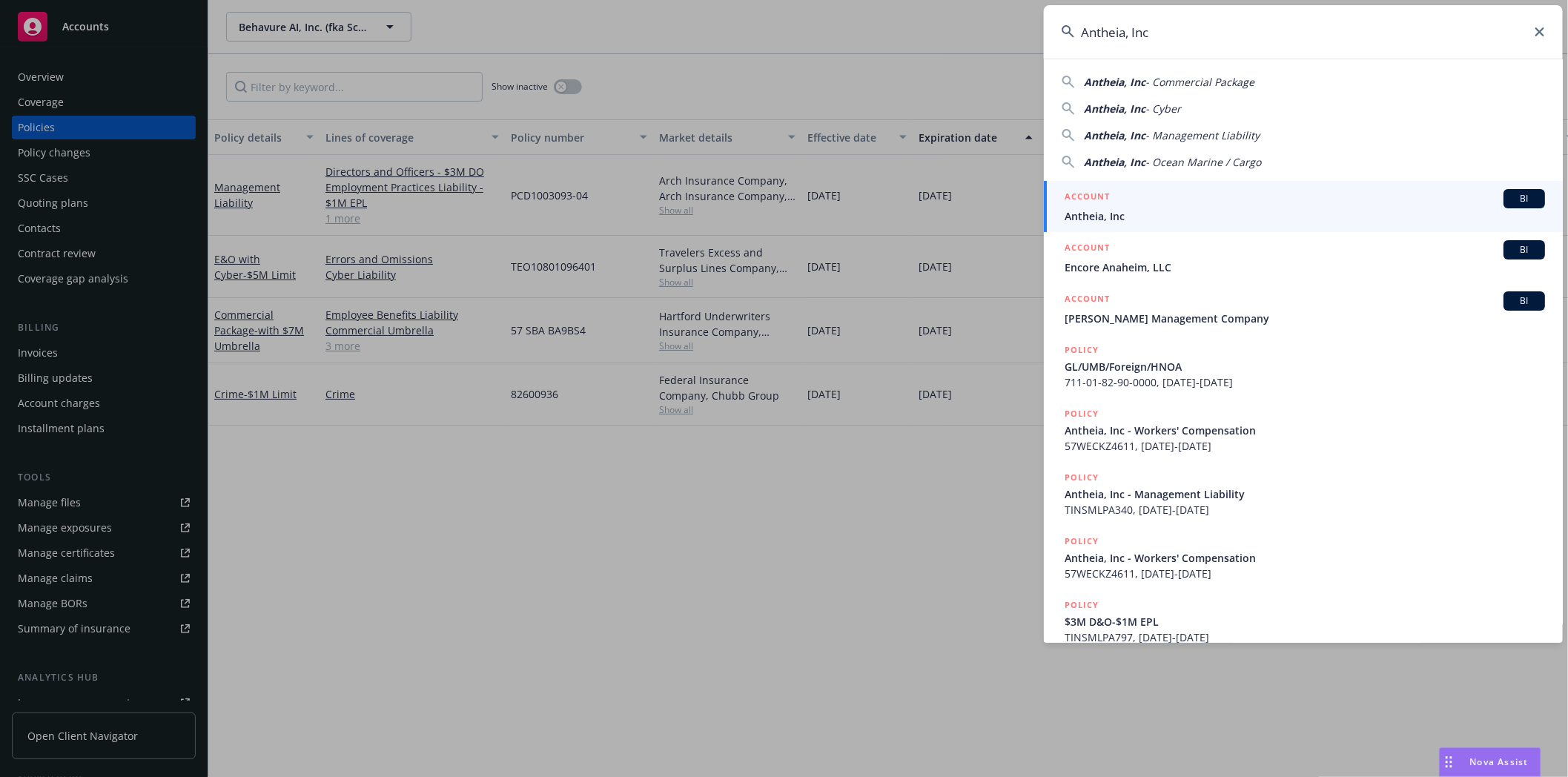
type input "Antheia, Inc"
click at [1116, 198] on div "ACCOUNT BI" at bounding box center [1305, 198] width 480 height 19
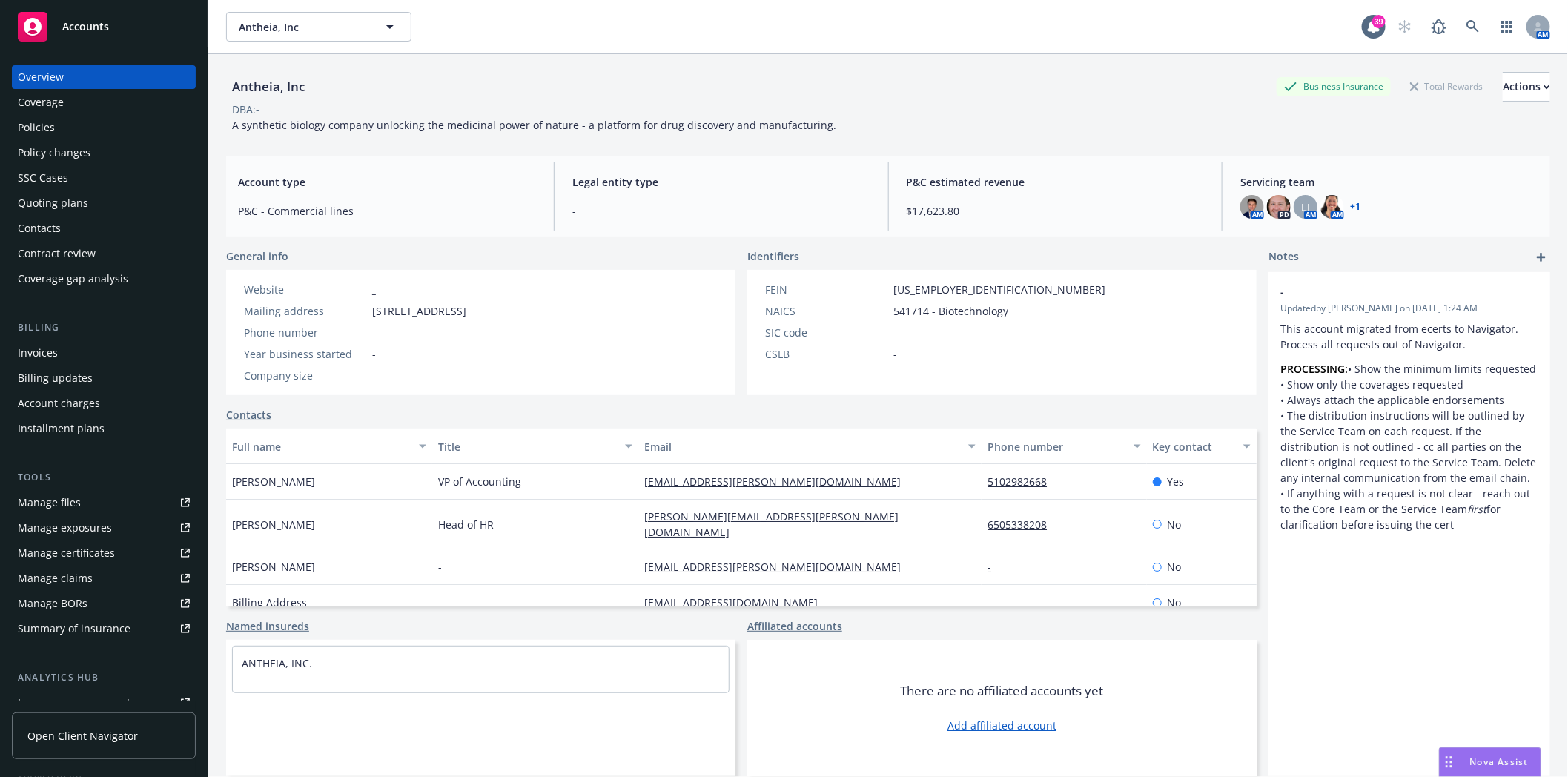
click at [78, 132] on div "Policies" at bounding box center [103, 128] width 172 height 24
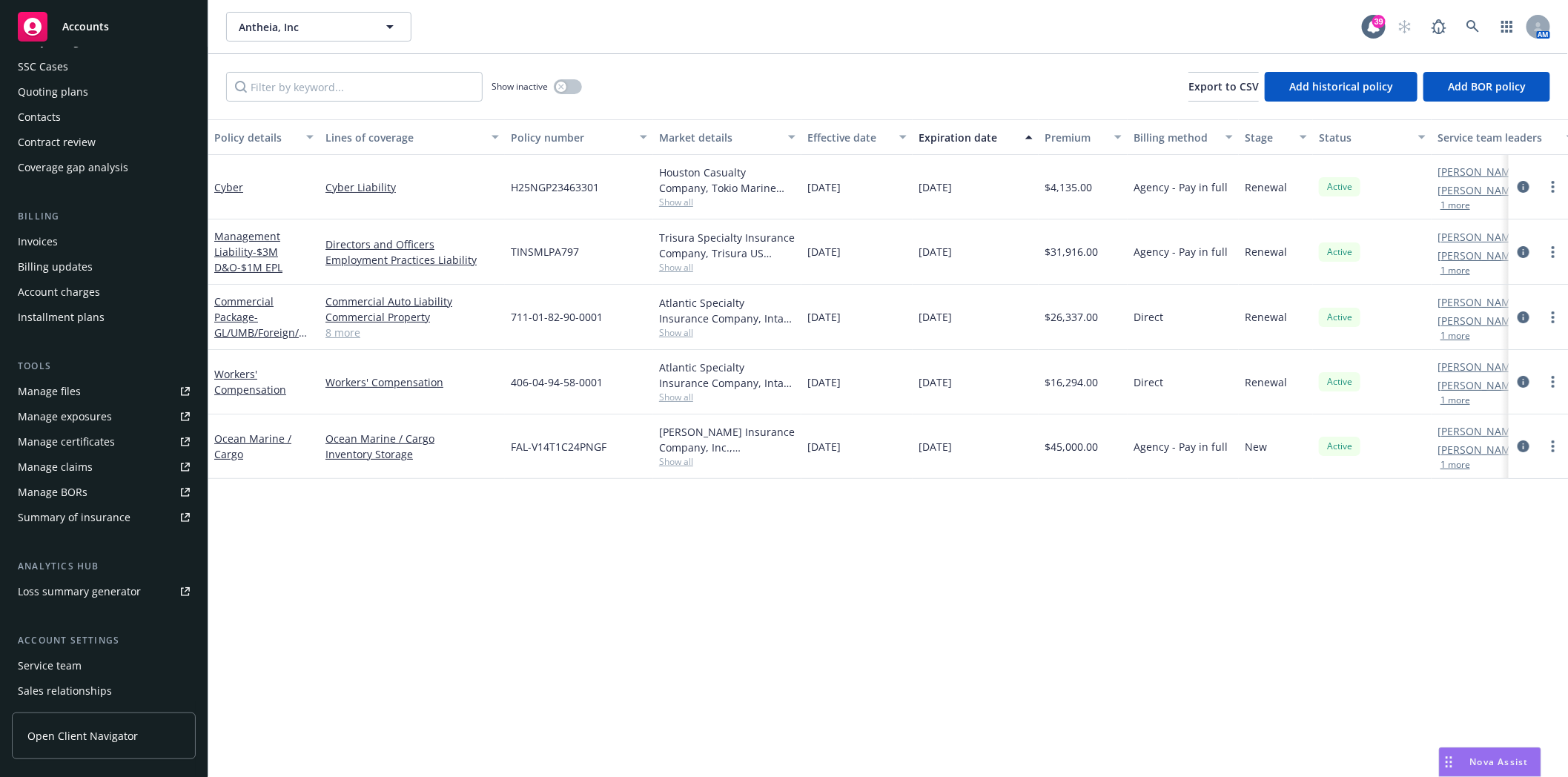
scroll to position [188, 0]
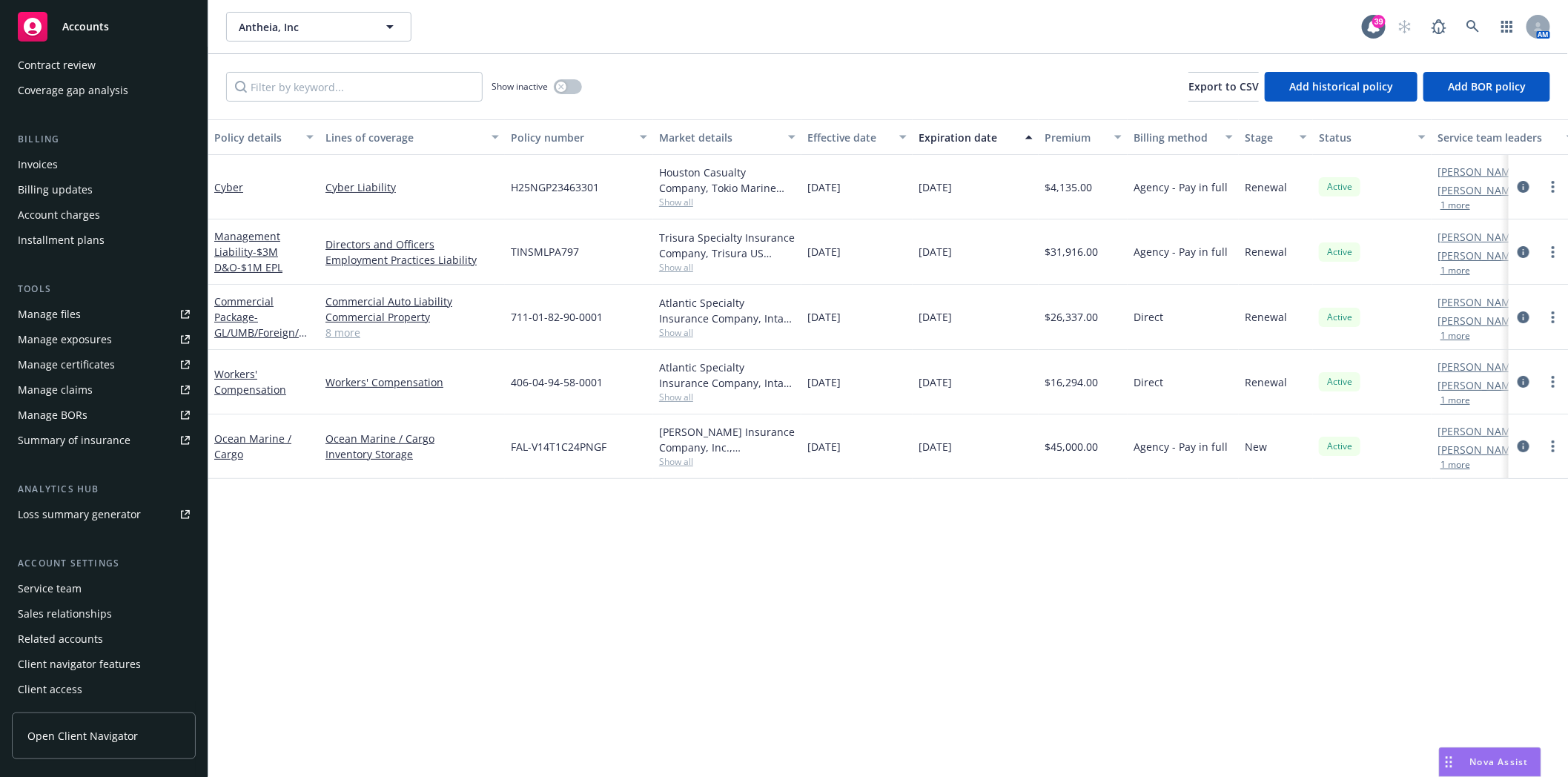
click at [55, 587] on div "Service team" at bounding box center [50, 589] width 64 height 24
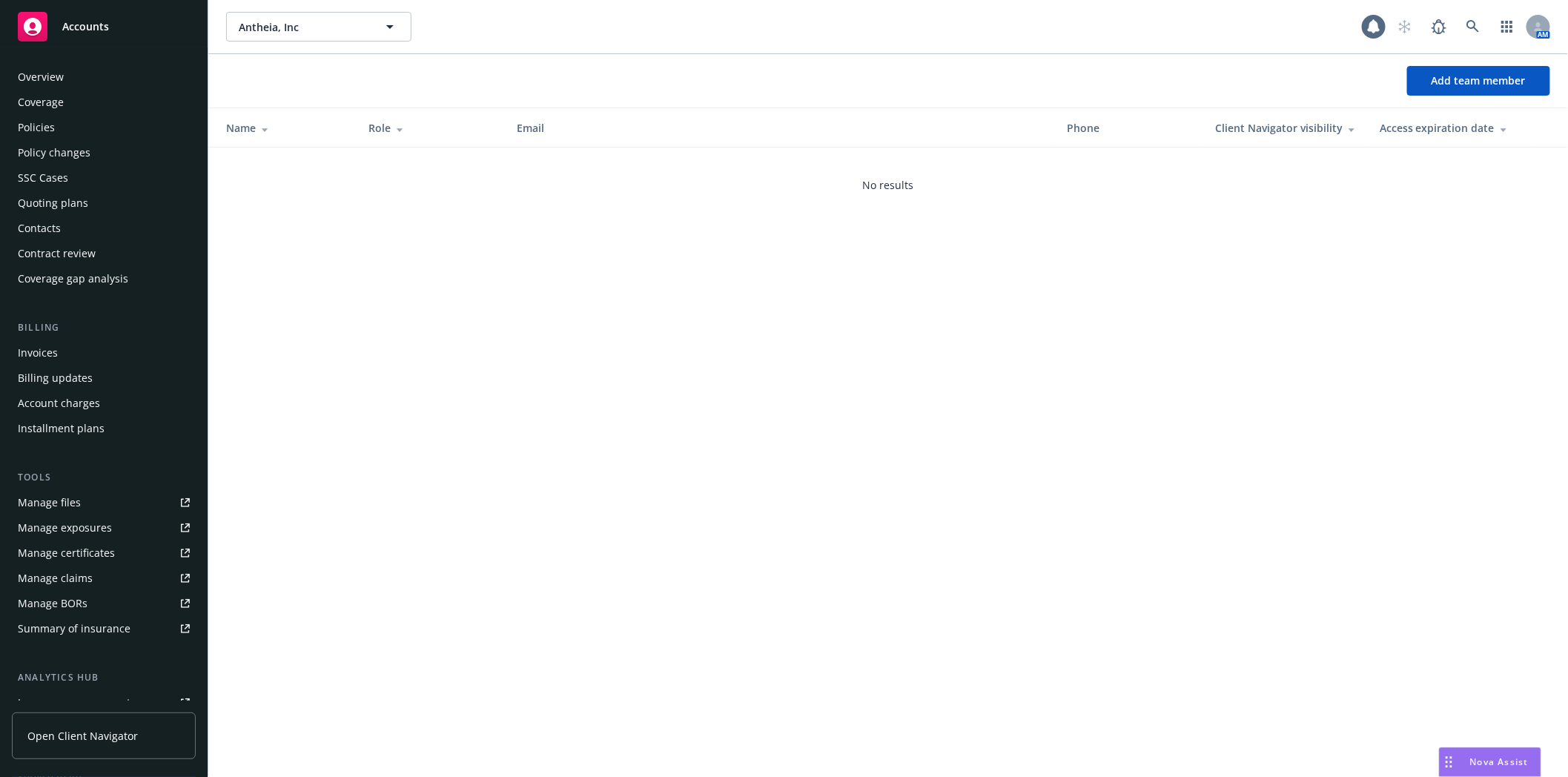
scroll to position [188, 0]
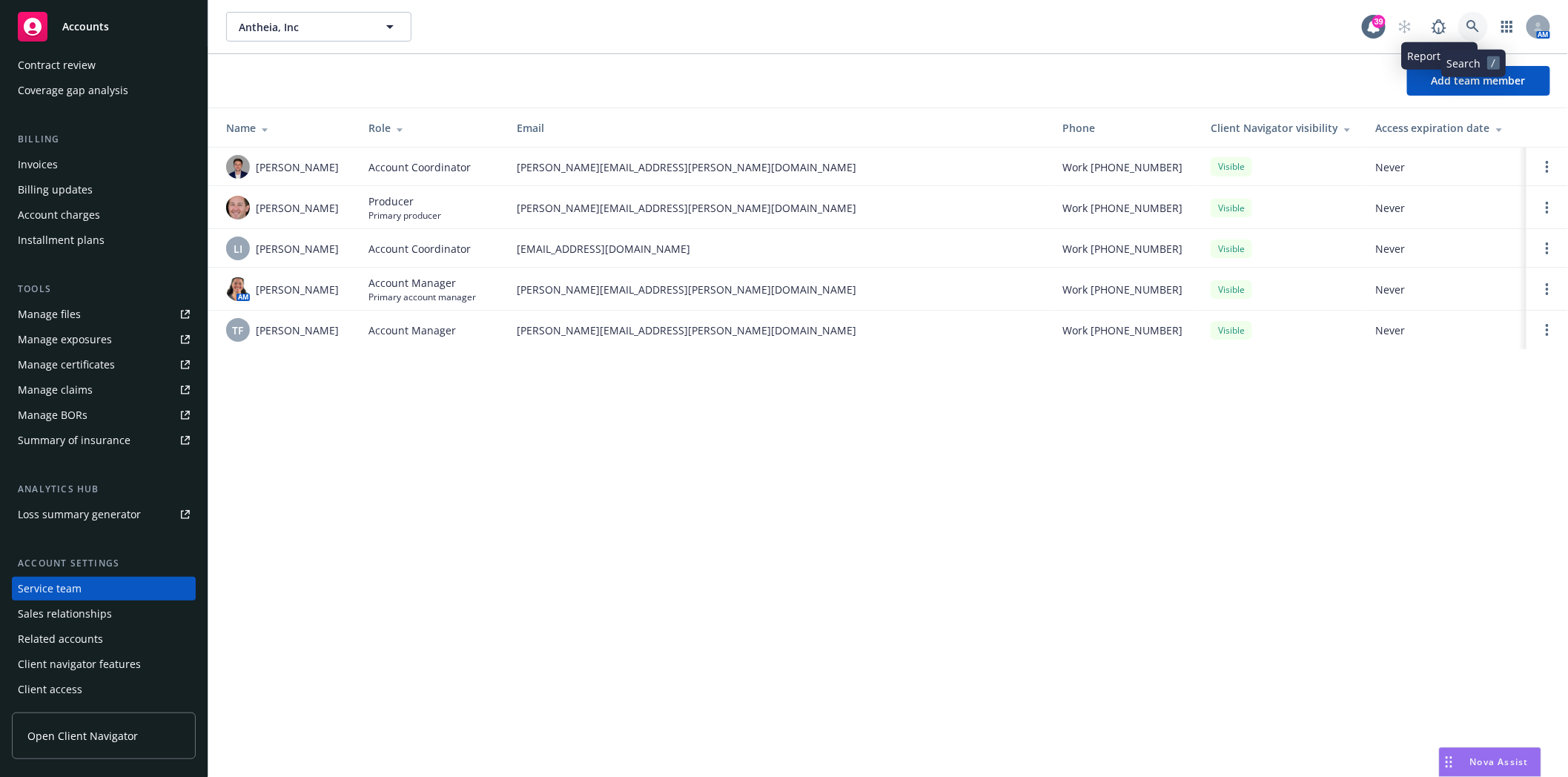
click at [1468, 21] on icon at bounding box center [1473, 26] width 14 height 14
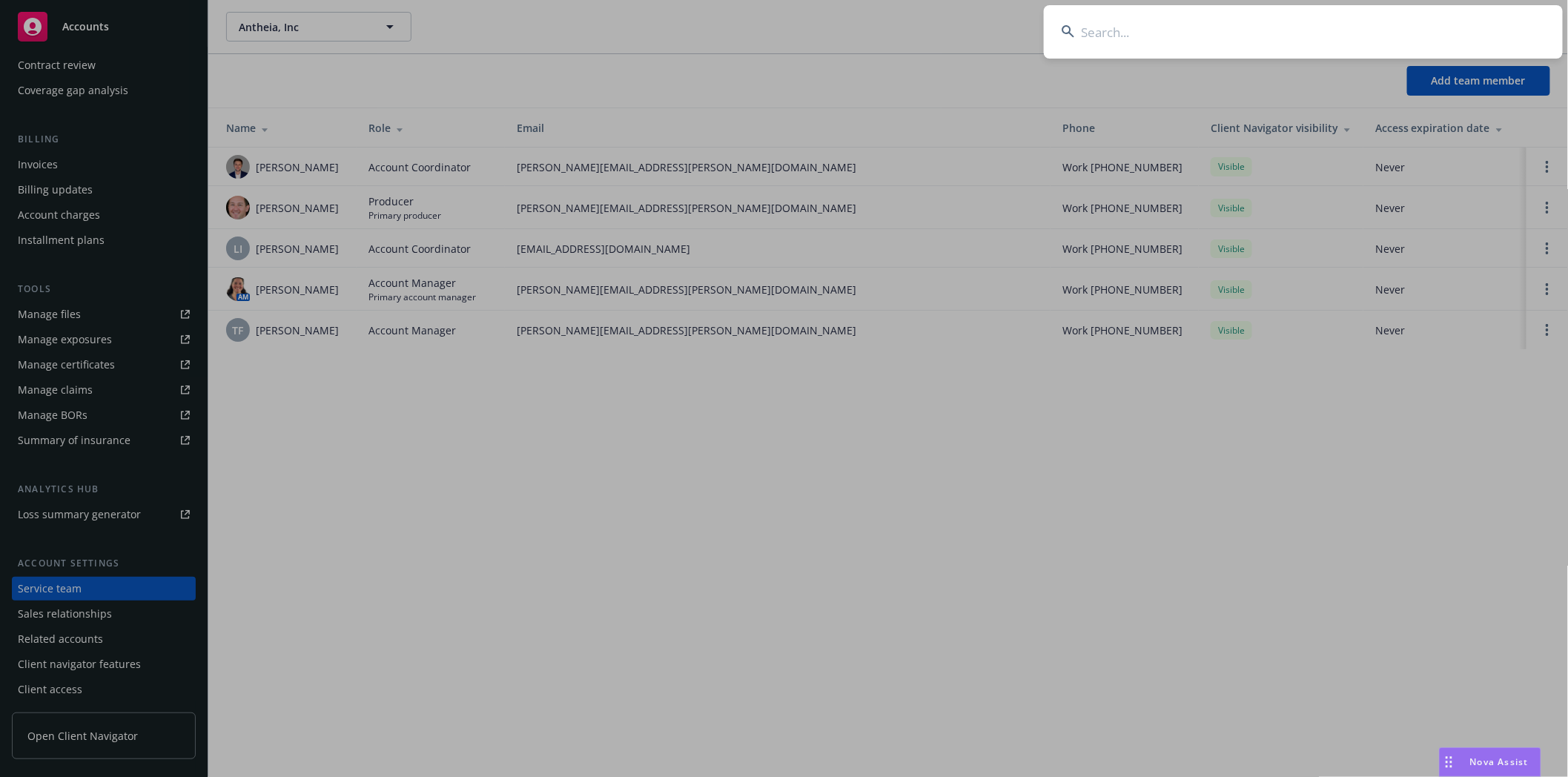
click at [1139, 42] on input at bounding box center [1303, 31] width 519 height 54
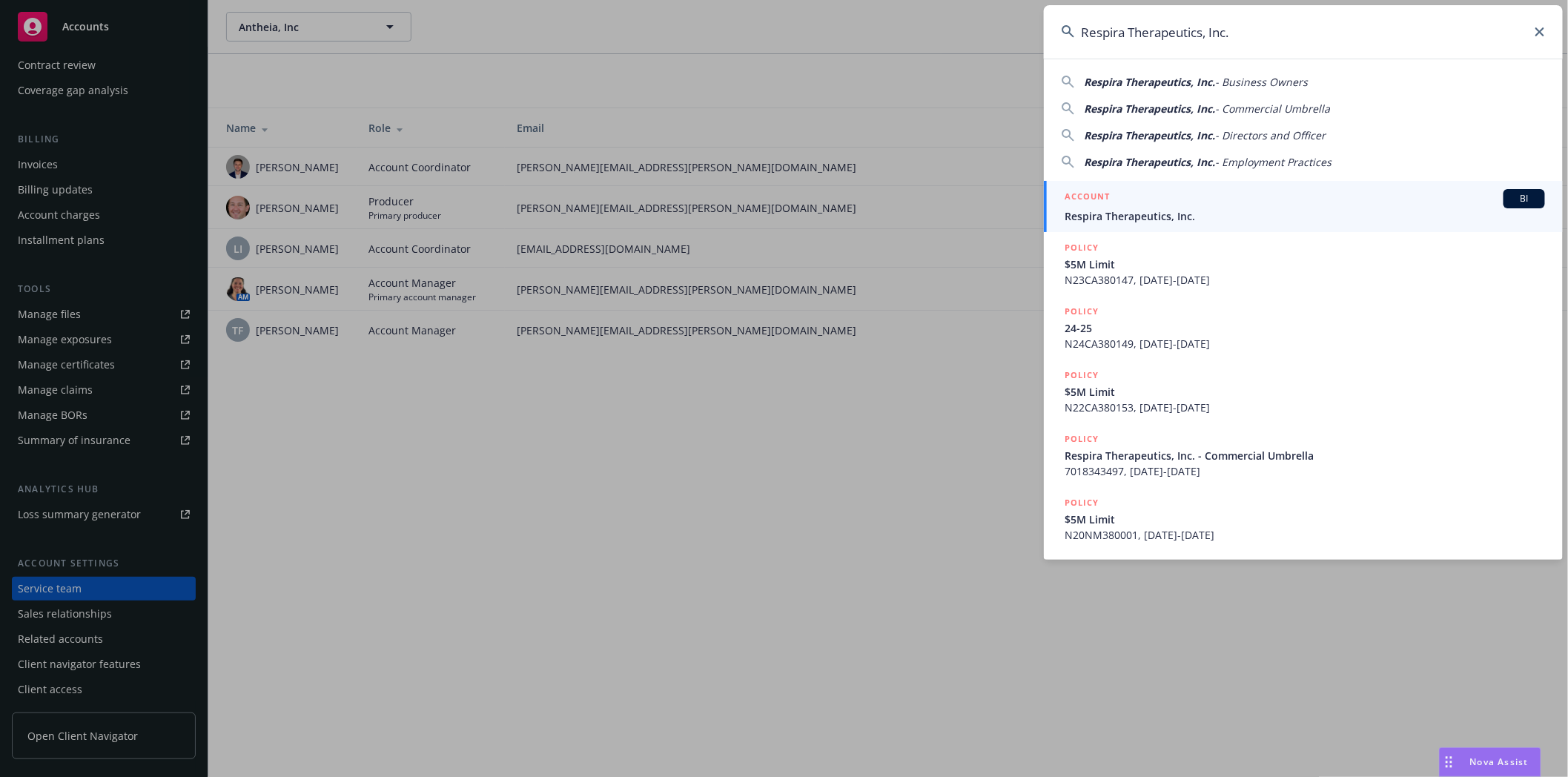
type input "Respira Therapeutics, Inc."
click at [1120, 214] on span "Respira Therapeutics, Inc." at bounding box center [1305, 215] width 480 height 15
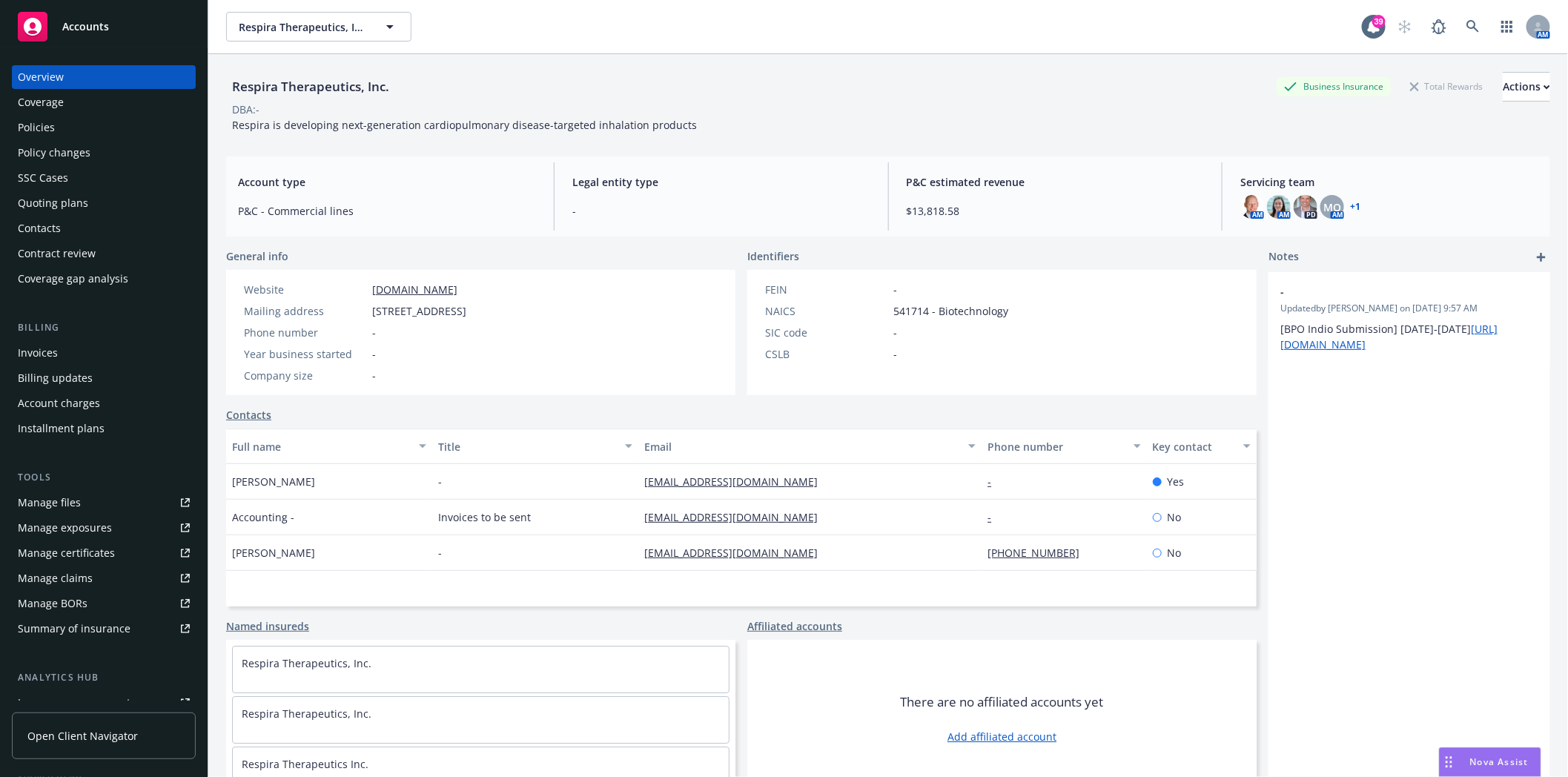
click at [42, 123] on div "Policies" at bounding box center [36, 128] width 37 height 24
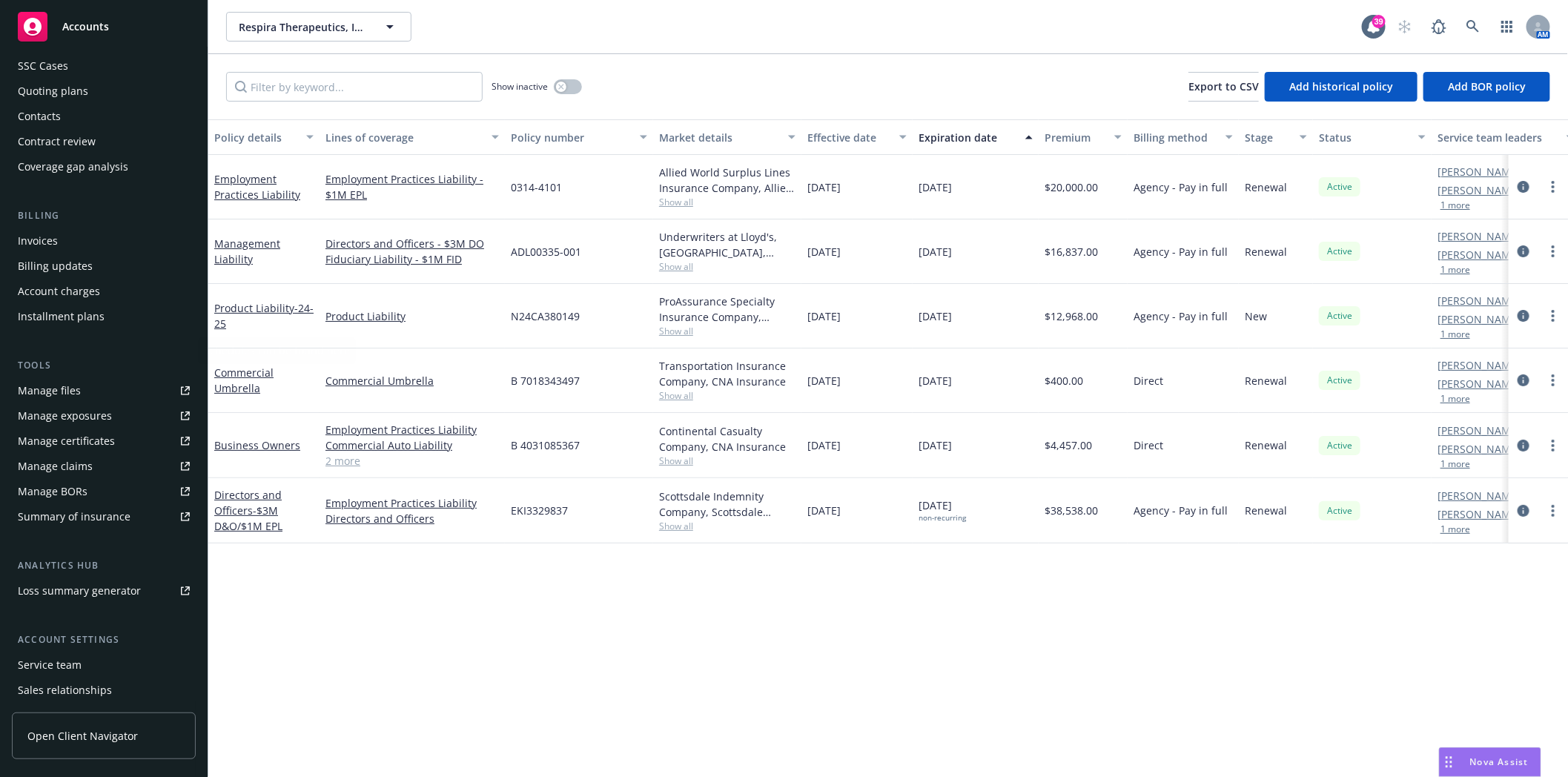
scroll to position [188, 0]
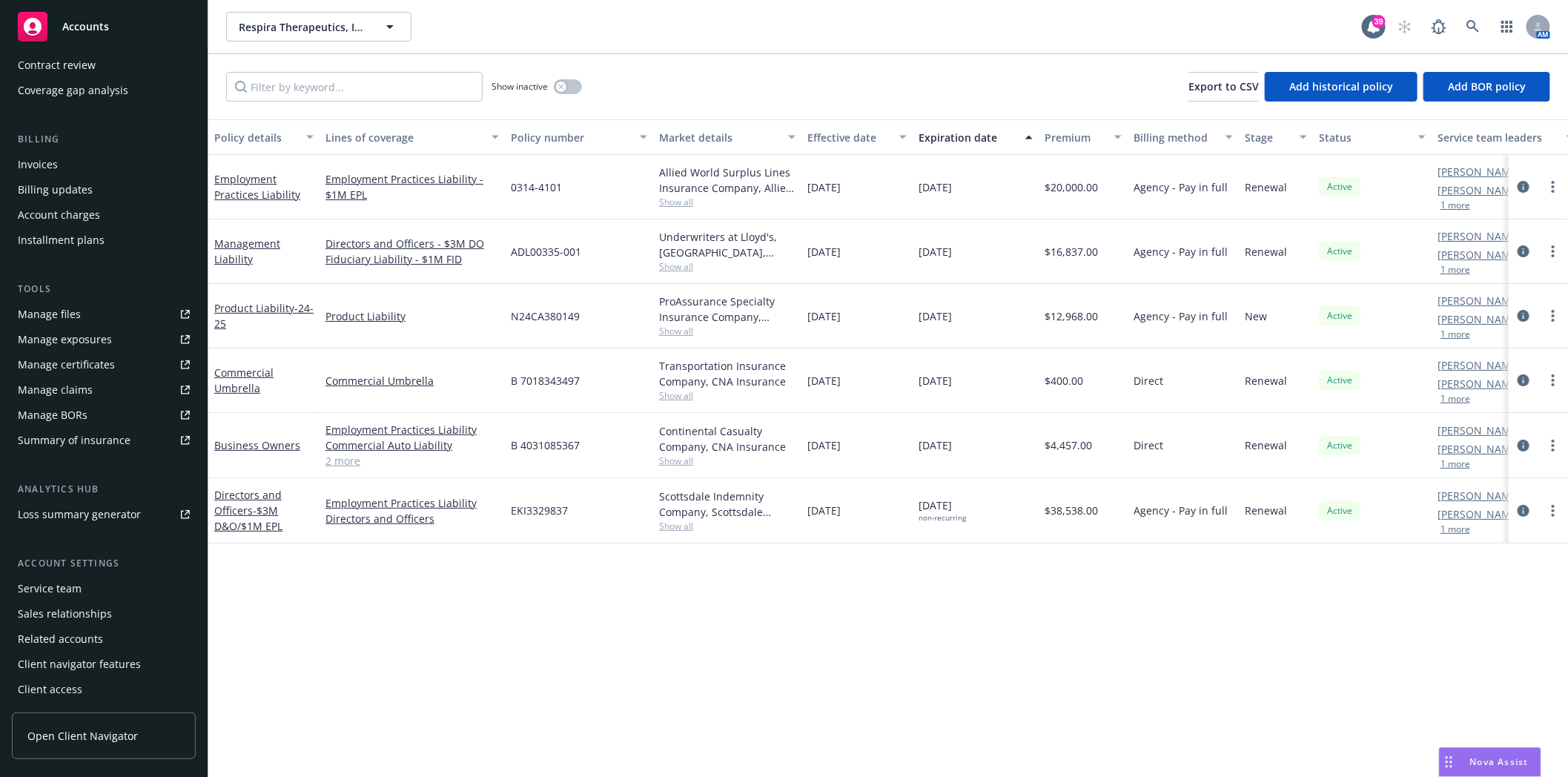
click at [57, 590] on div "Service team" at bounding box center [50, 589] width 64 height 24
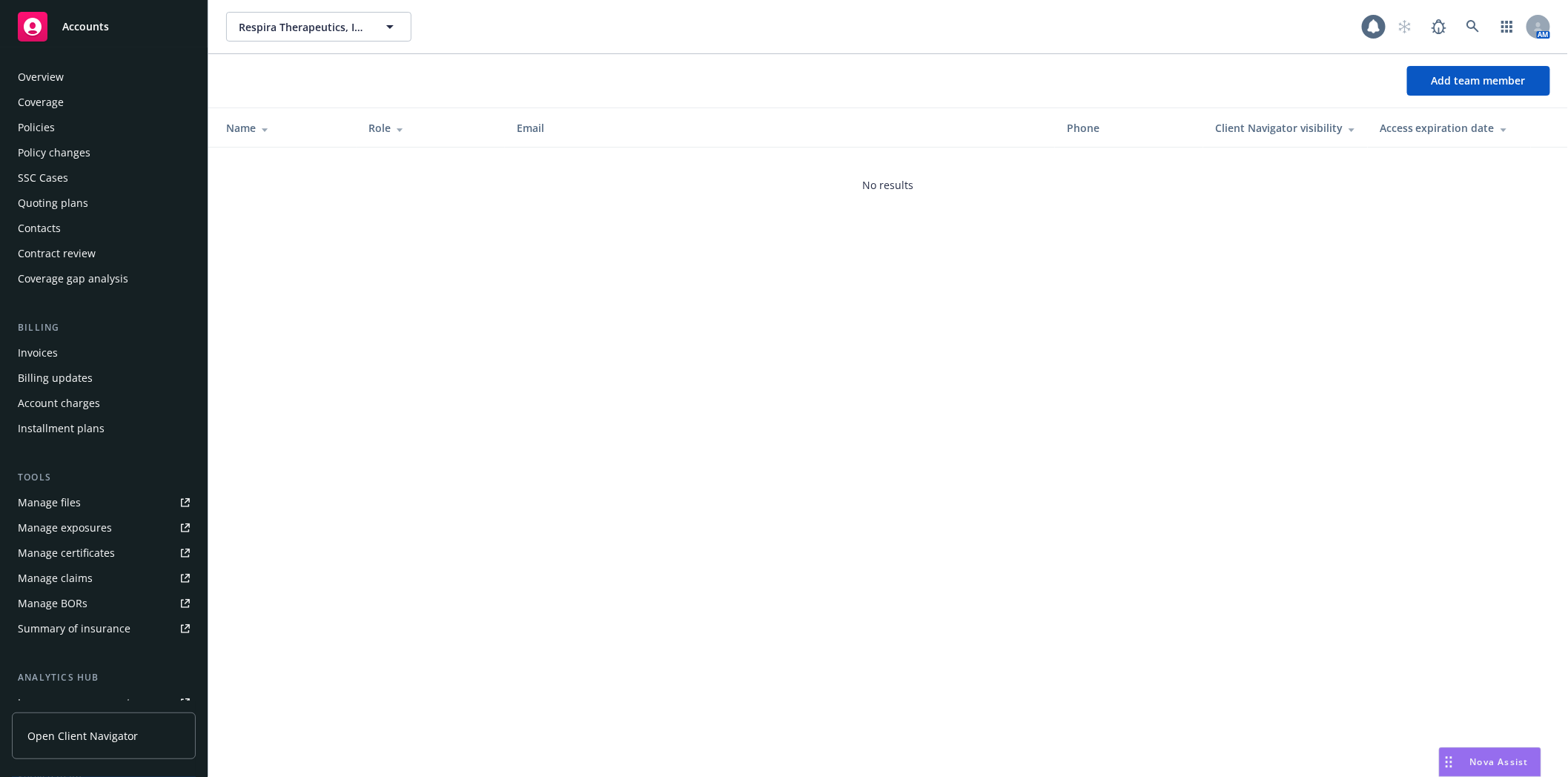
scroll to position [188, 0]
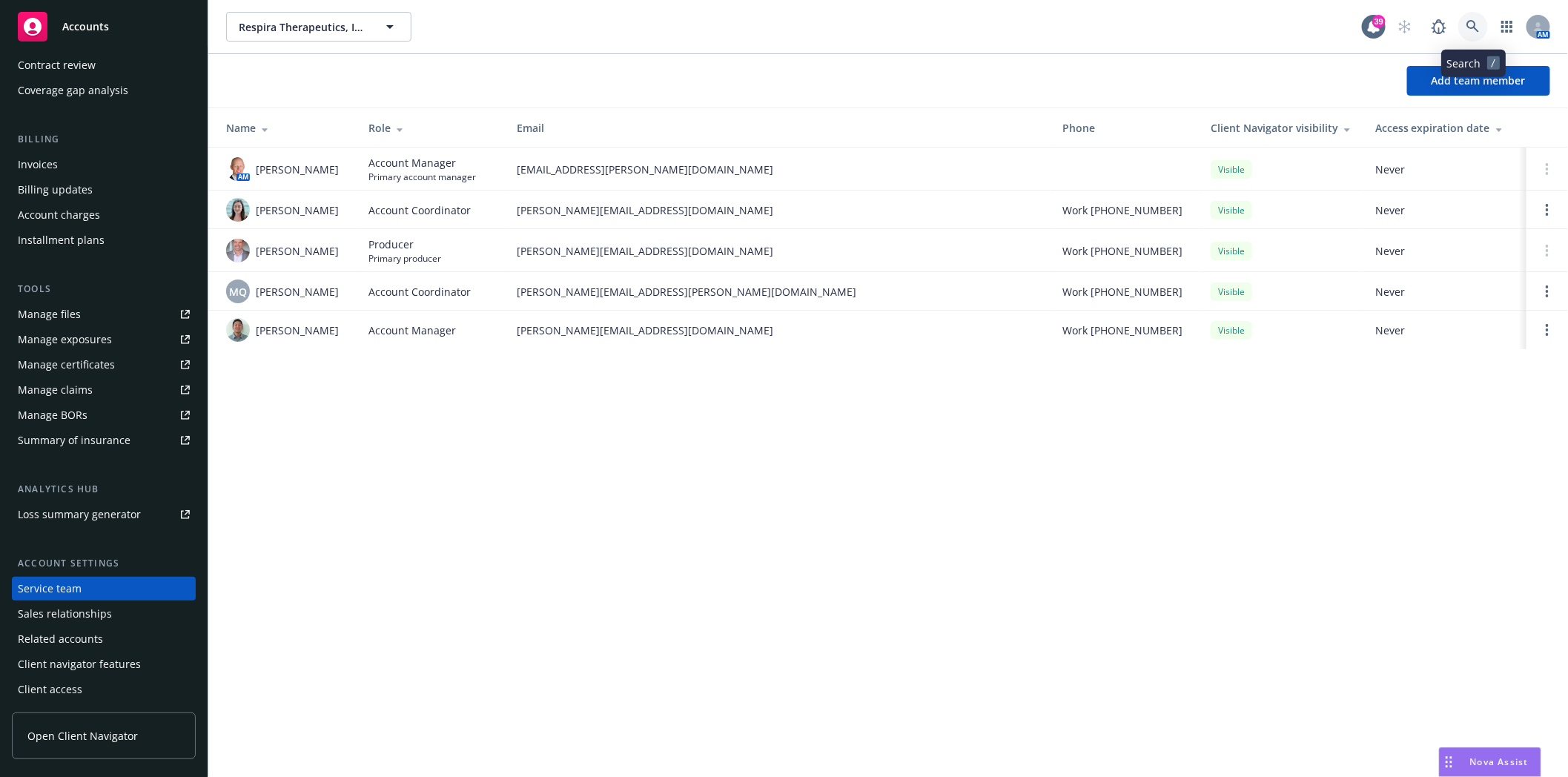
click at [1474, 22] on icon at bounding box center [1473, 26] width 13 height 13
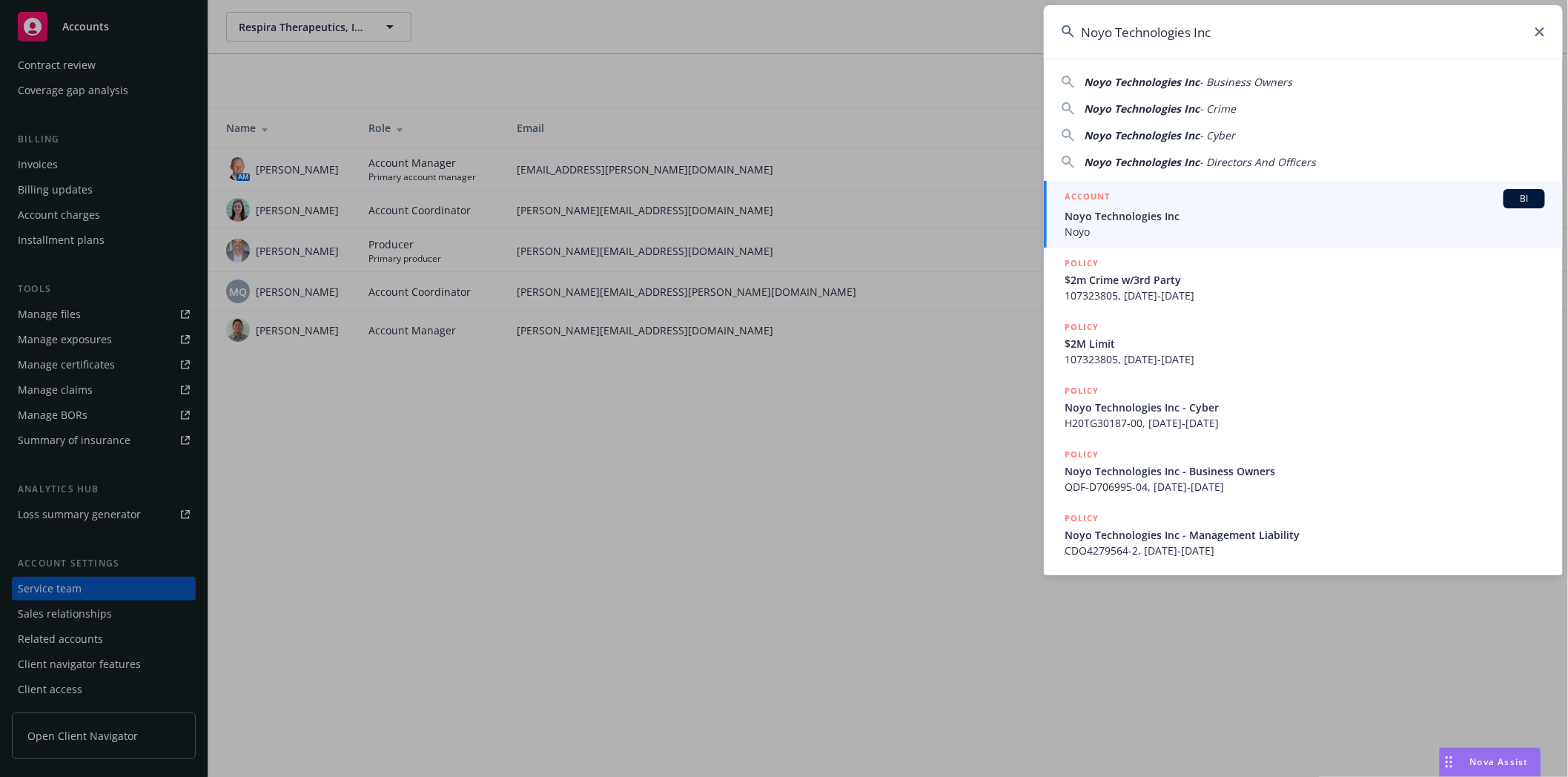
type input "Noyo Technologies Inc"
click at [1097, 210] on span "Noyo Technologies Inc" at bounding box center [1305, 215] width 480 height 15
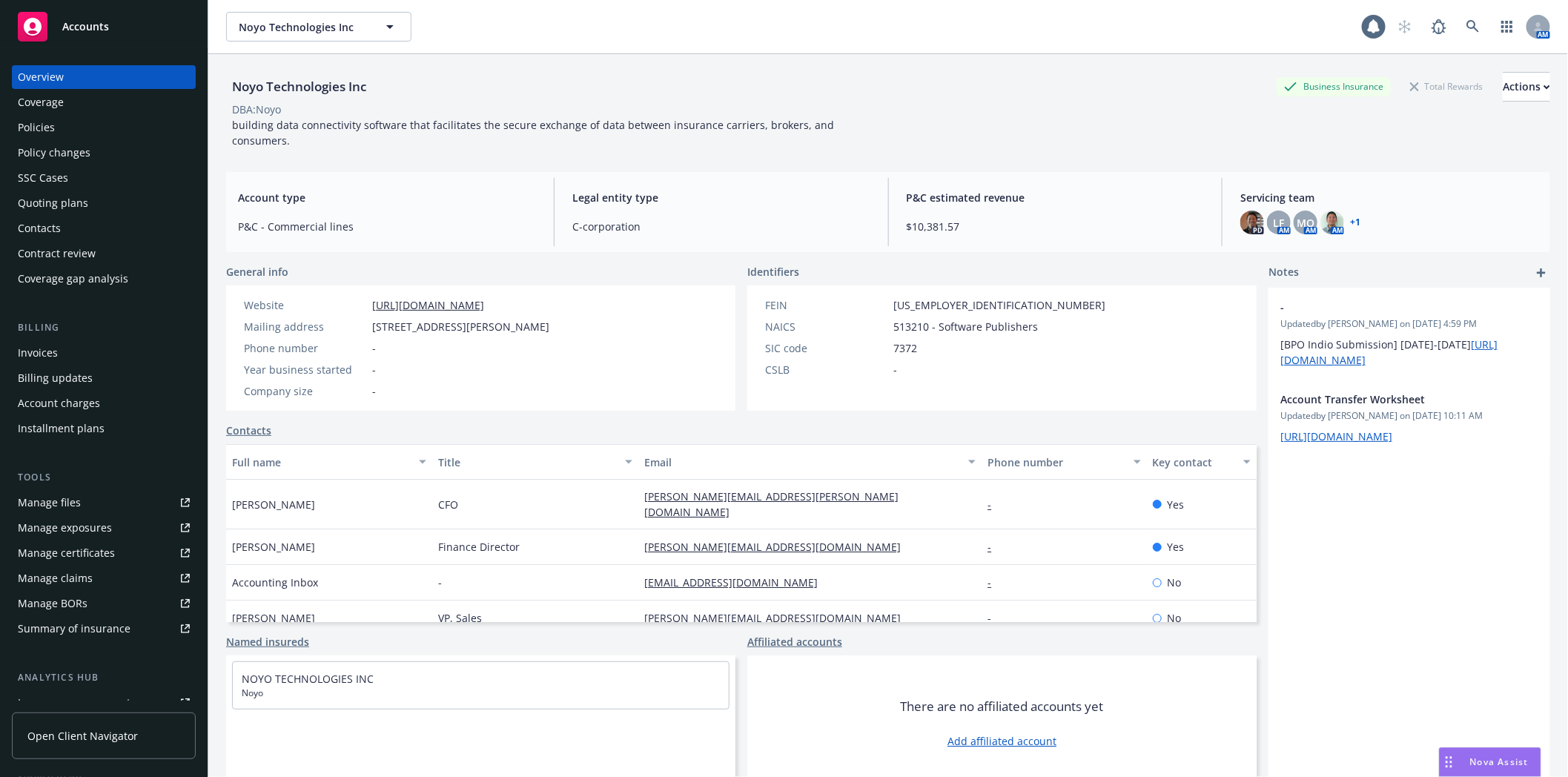
click at [70, 134] on div "Policies" at bounding box center [103, 128] width 172 height 24
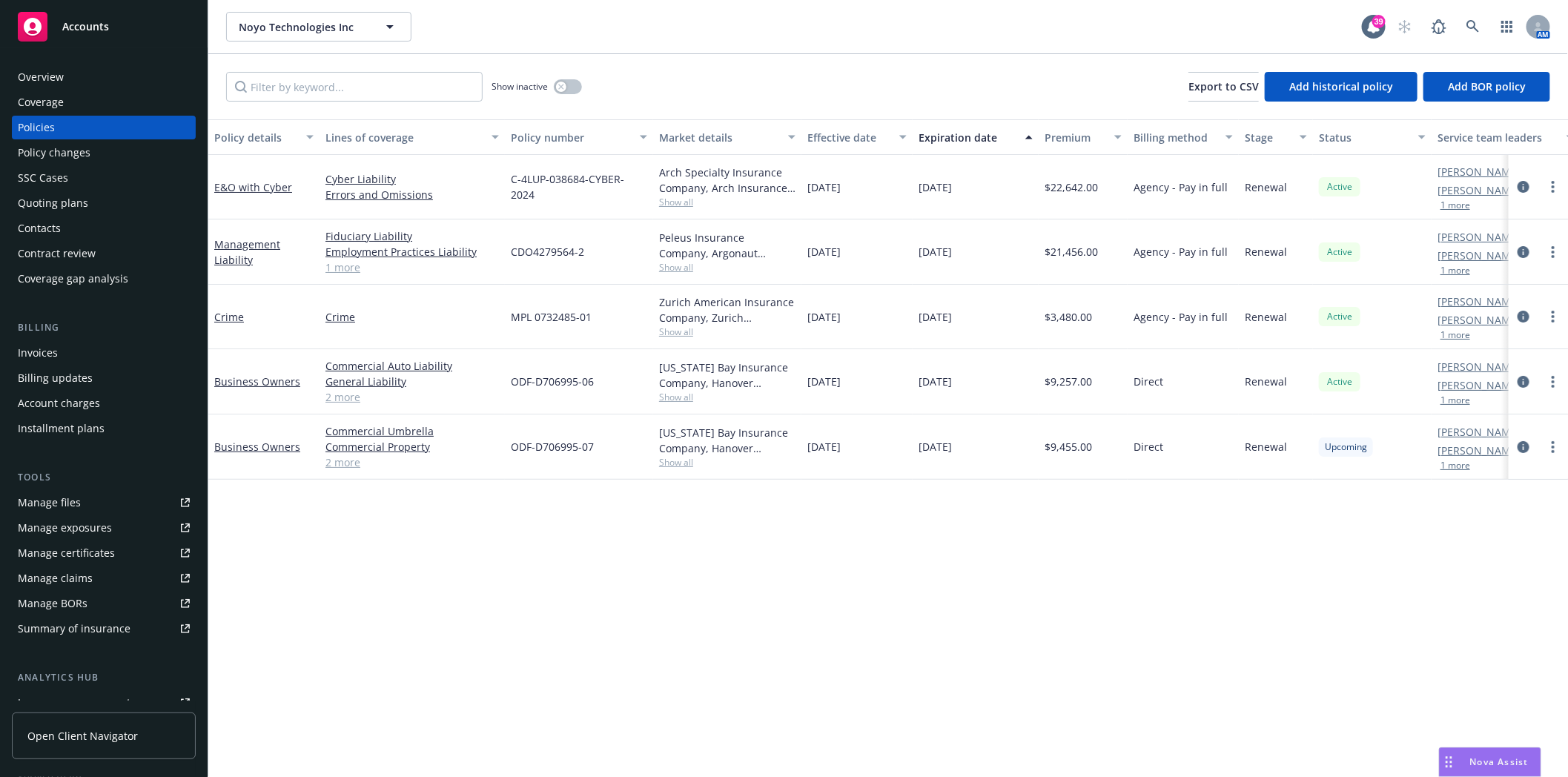
scroll to position [165, 0]
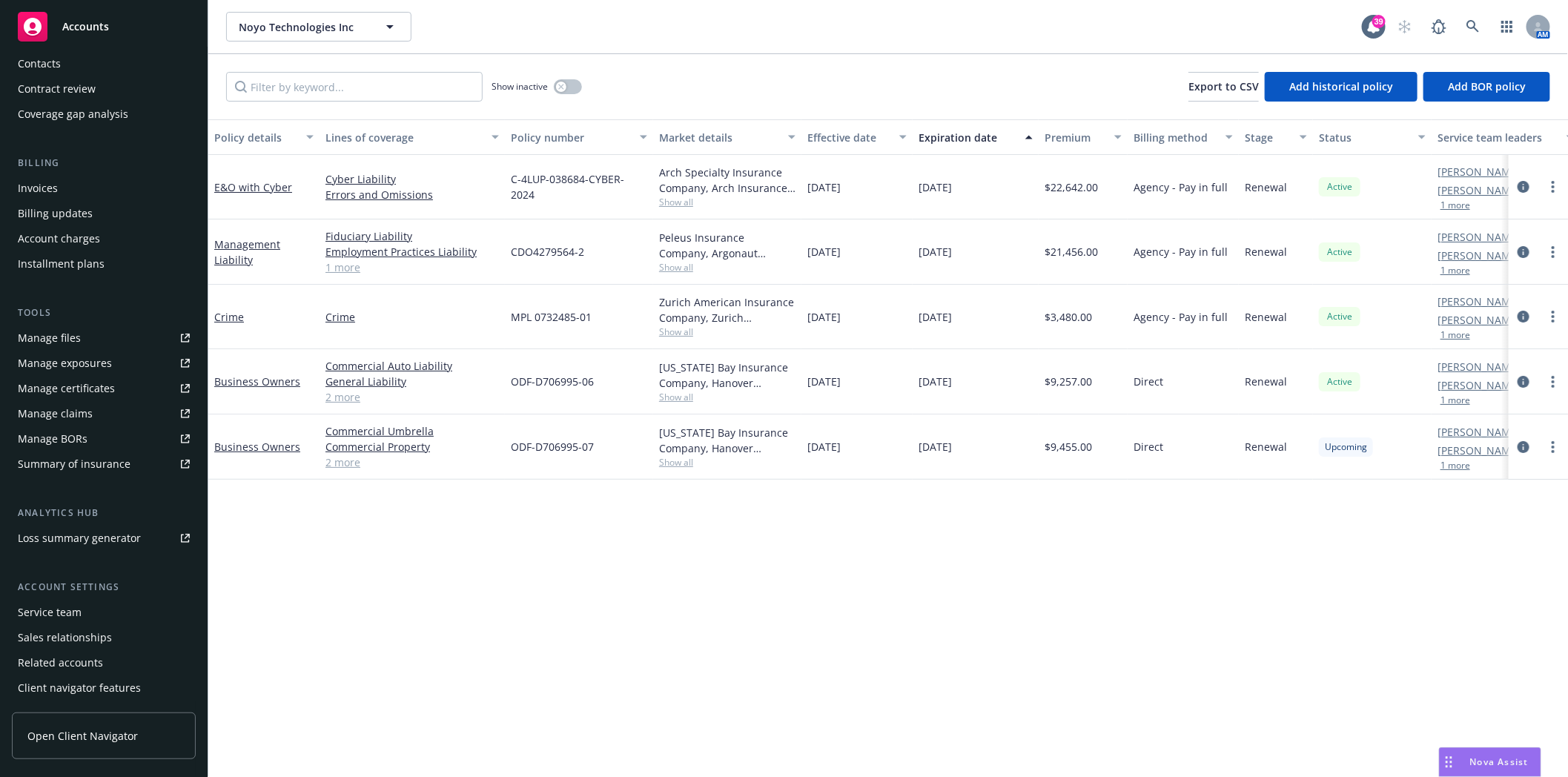
click at [78, 617] on div "Service team" at bounding box center [50, 612] width 64 height 24
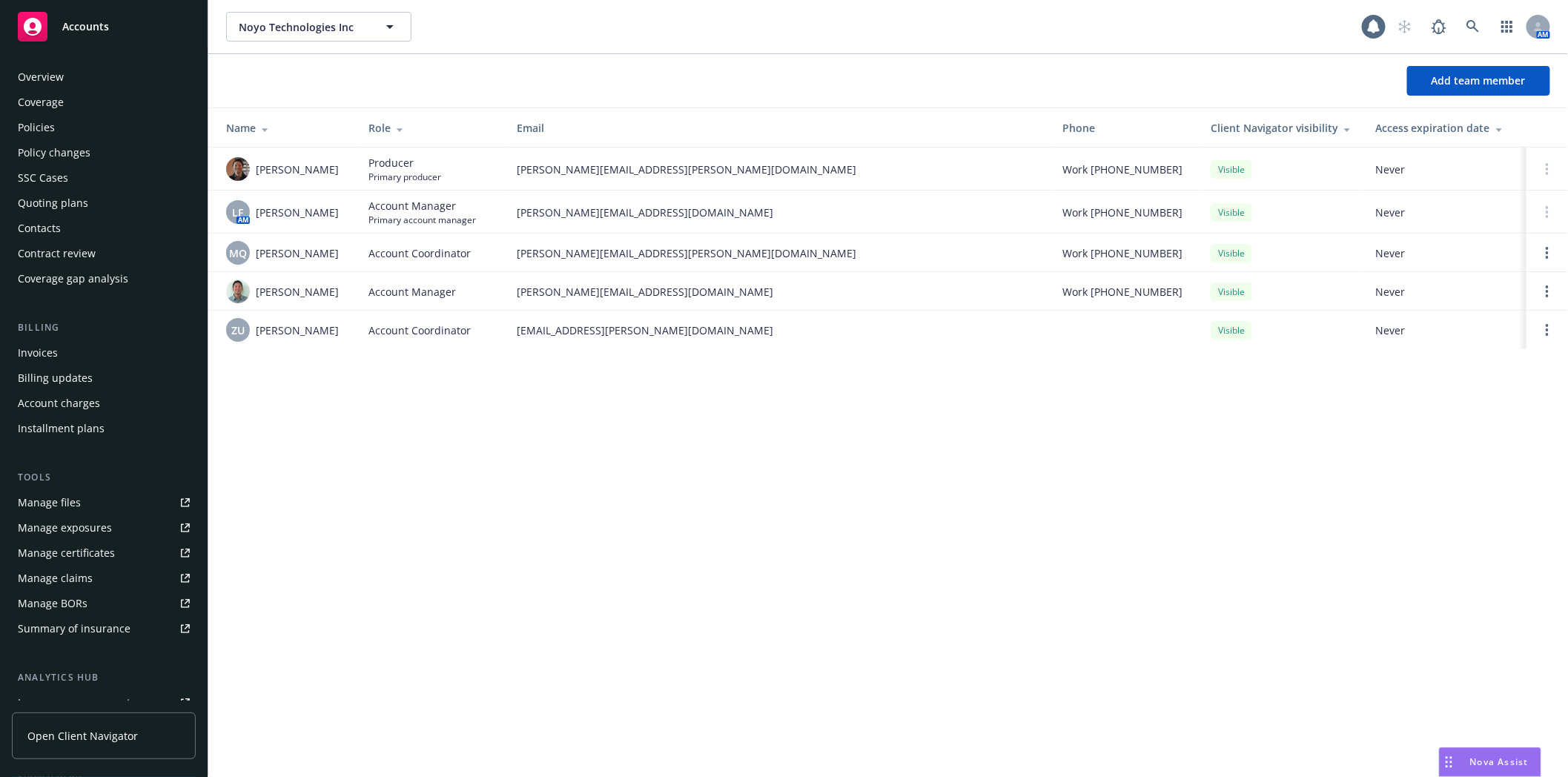
scroll to position [188, 0]
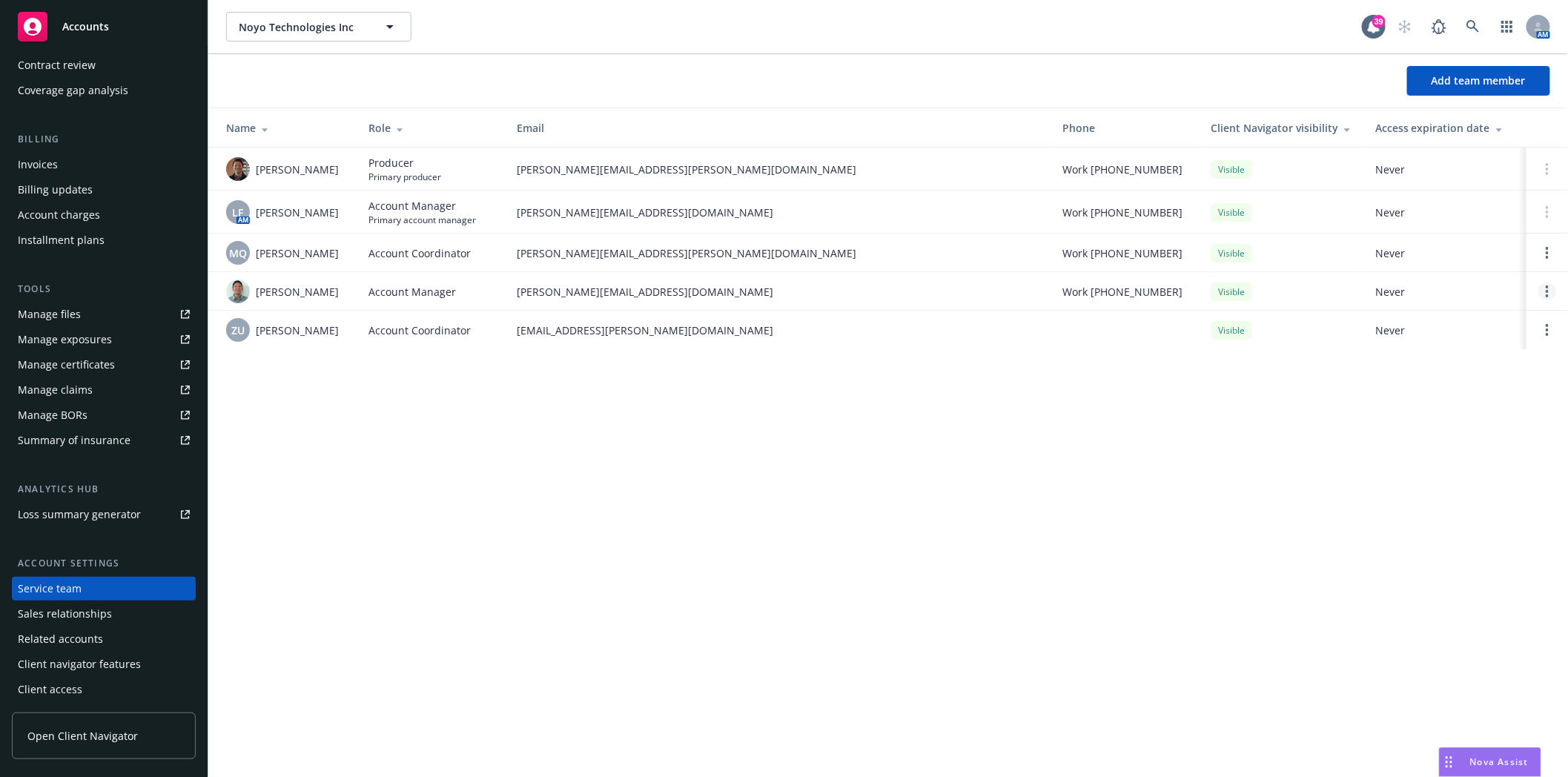
click at [1546, 293] on circle "Open options" at bounding box center [1547, 291] width 3 height 3
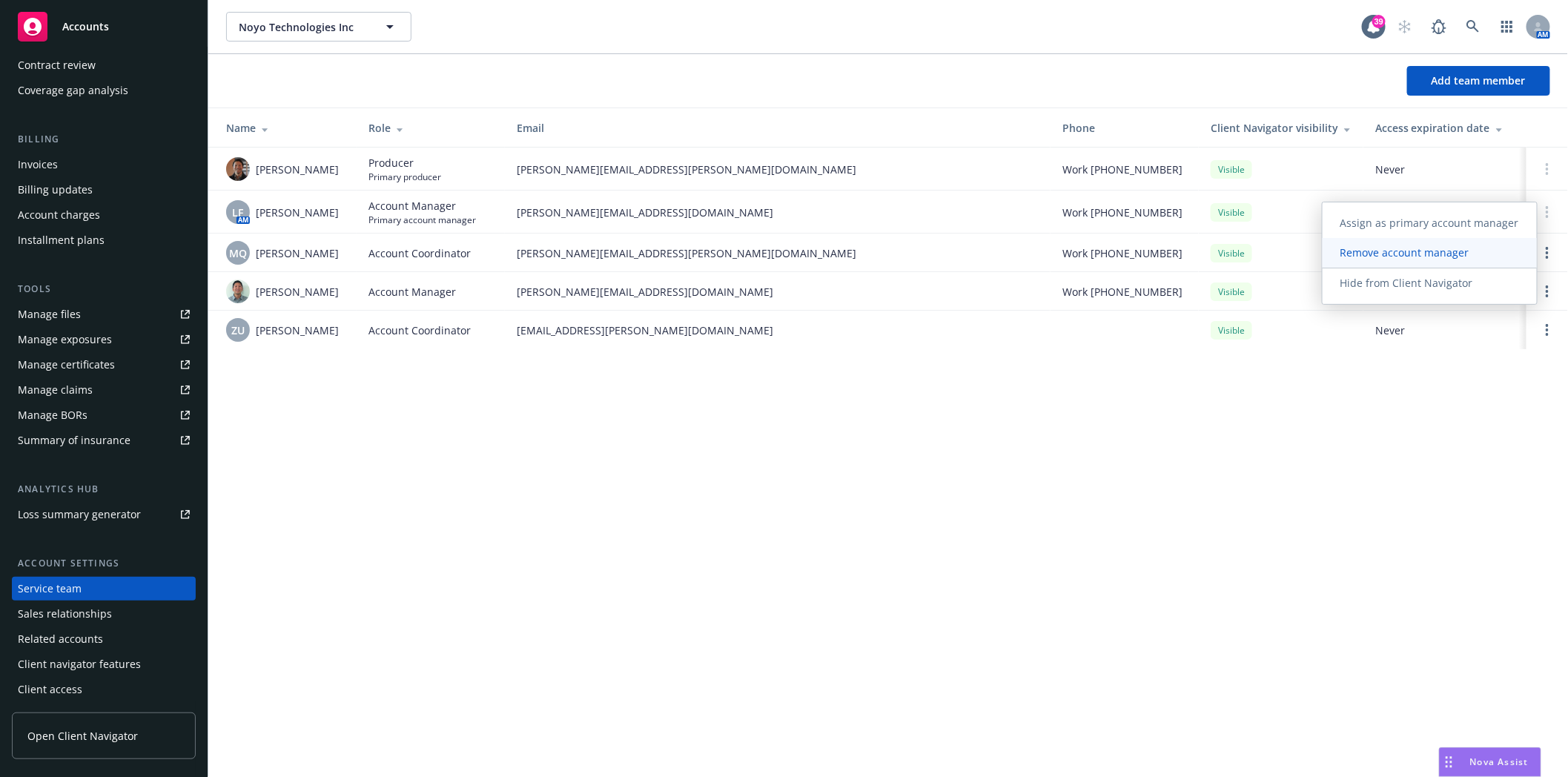
click at [1406, 254] on span "Remove account manager" at bounding box center [1406, 253] width 165 height 14
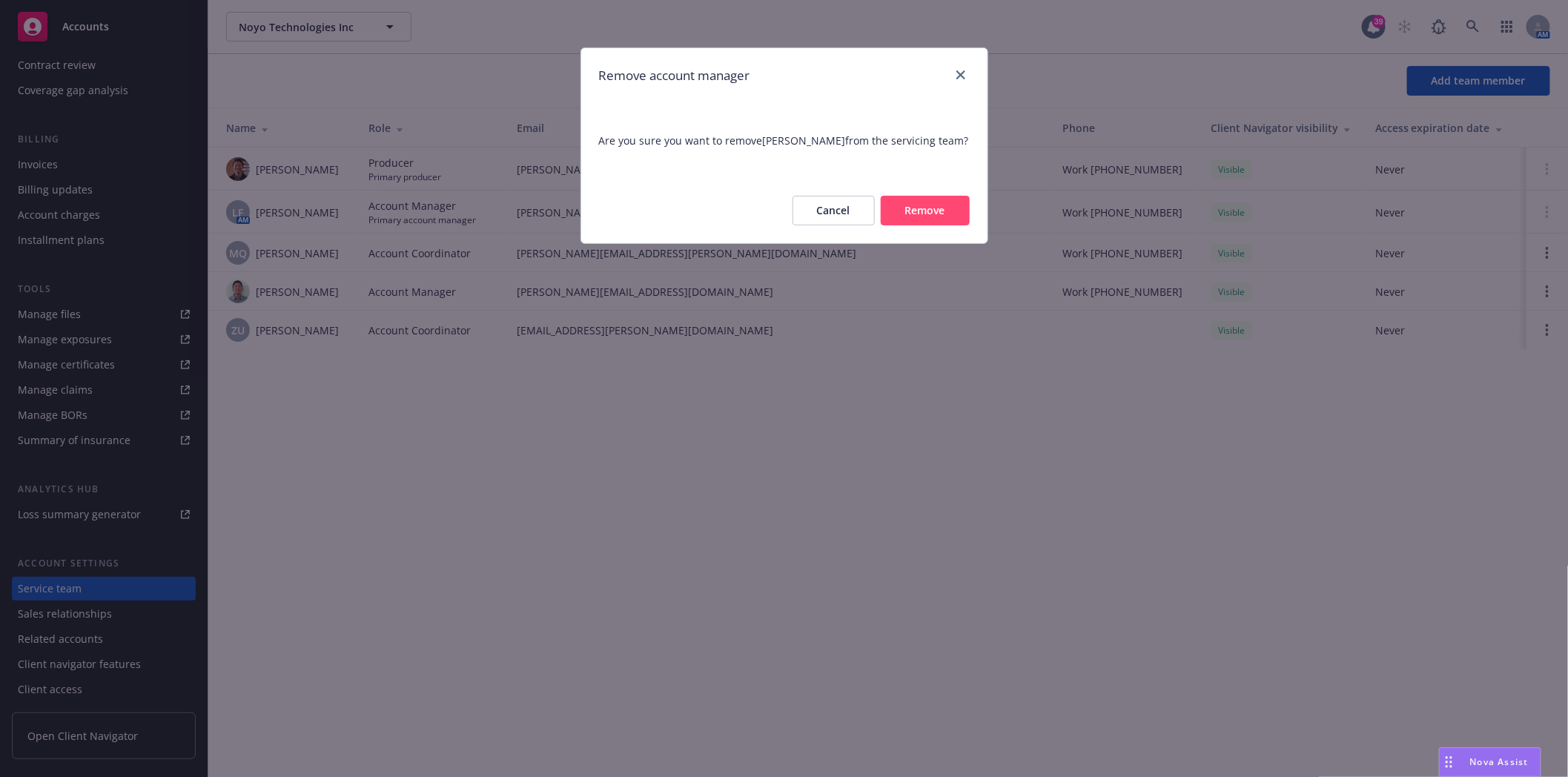
click at [923, 209] on button "Remove" at bounding box center [925, 210] width 89 height 30
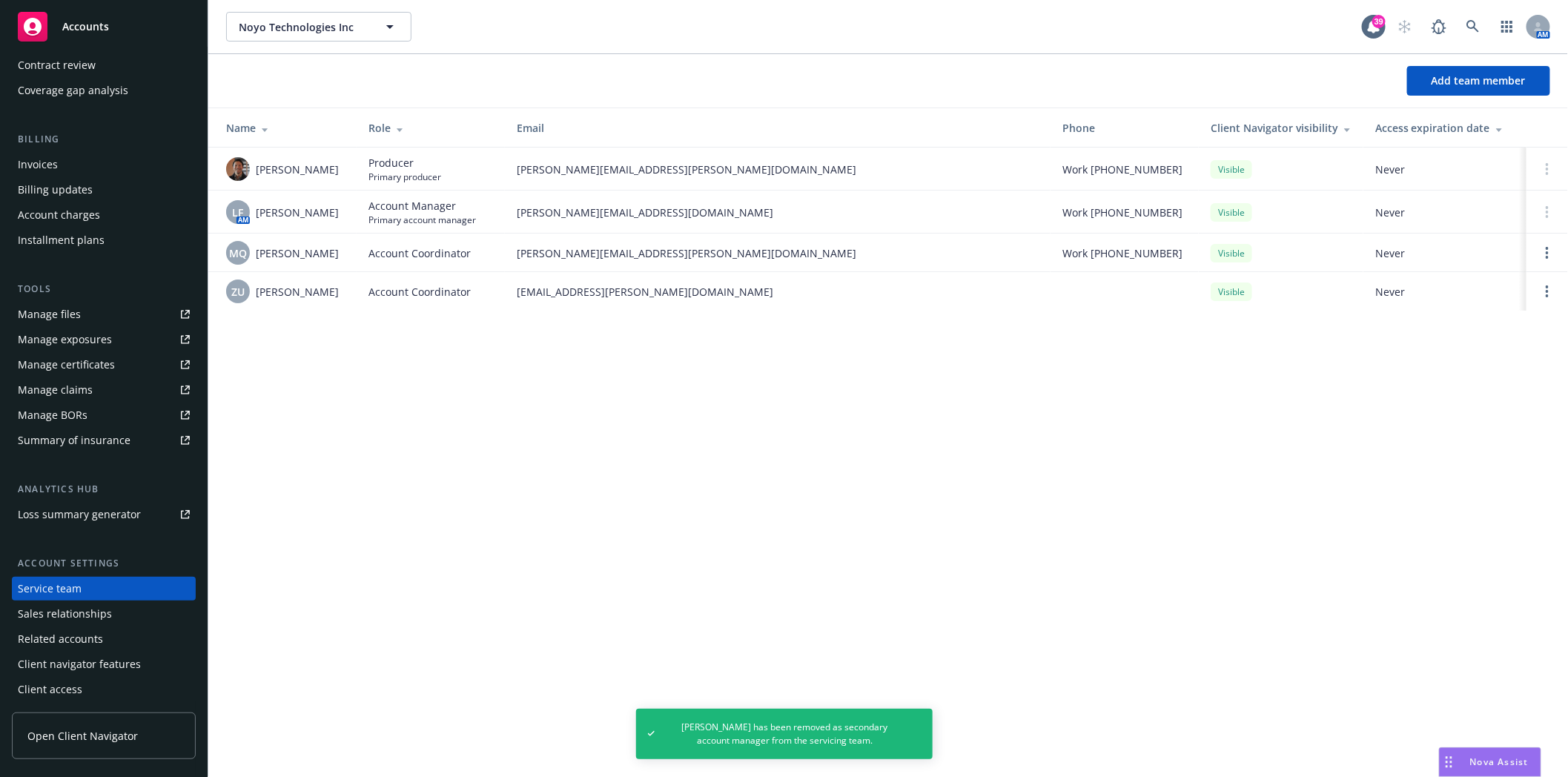
click at [1558, 255] on td at bounding box center [1547, 253] width 42 height 38
click at [1556, 255] on link "Open options" at bounding box center [1547, 253] width 18 height 18
click at [1442, 218] on span "Remove account coordinator" at bounding box center [1448, 214] width 178 height 14
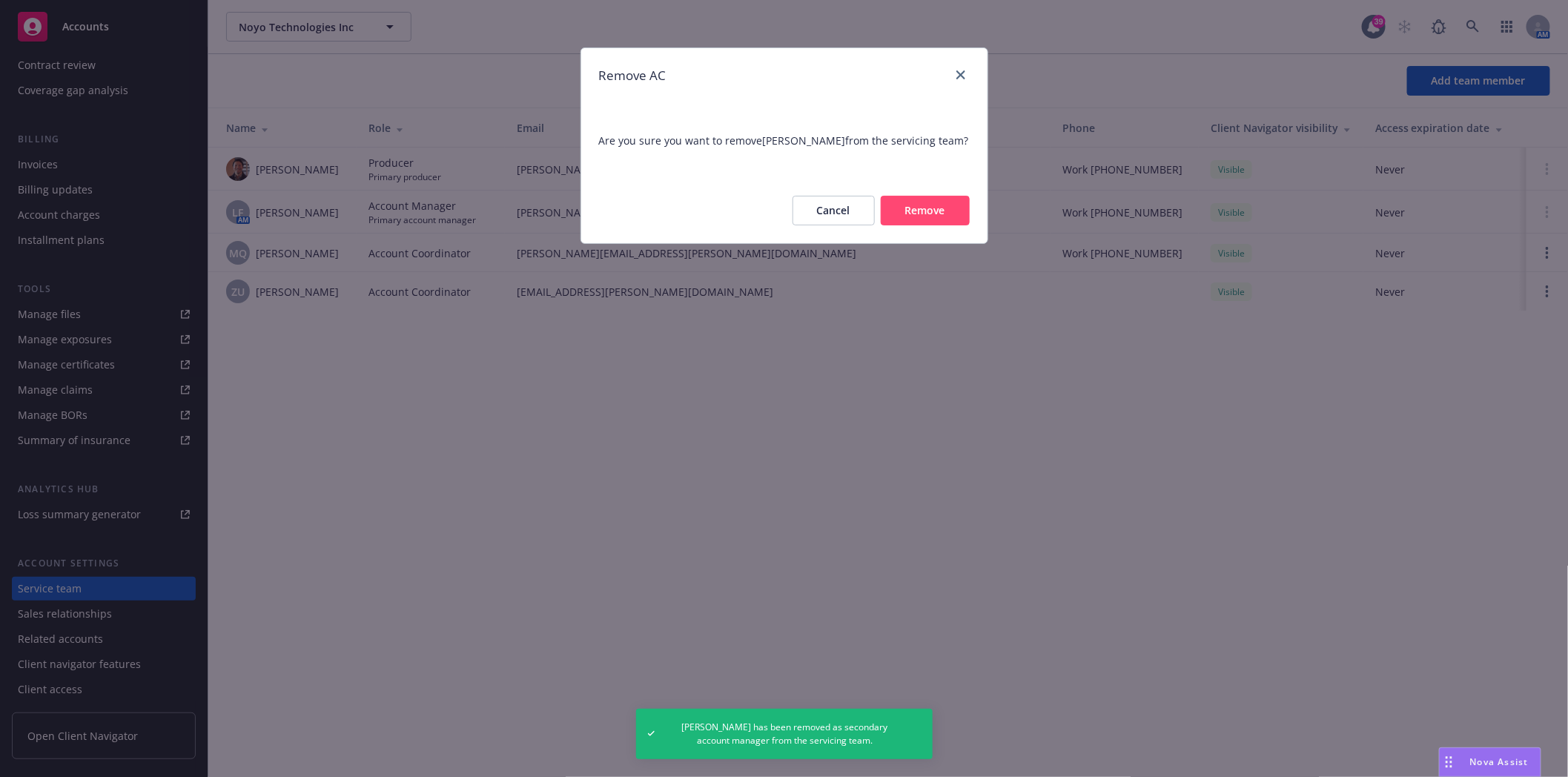
click at [927, 210] on button "Remove" at bounding box center [925, 210] width 89 height 30
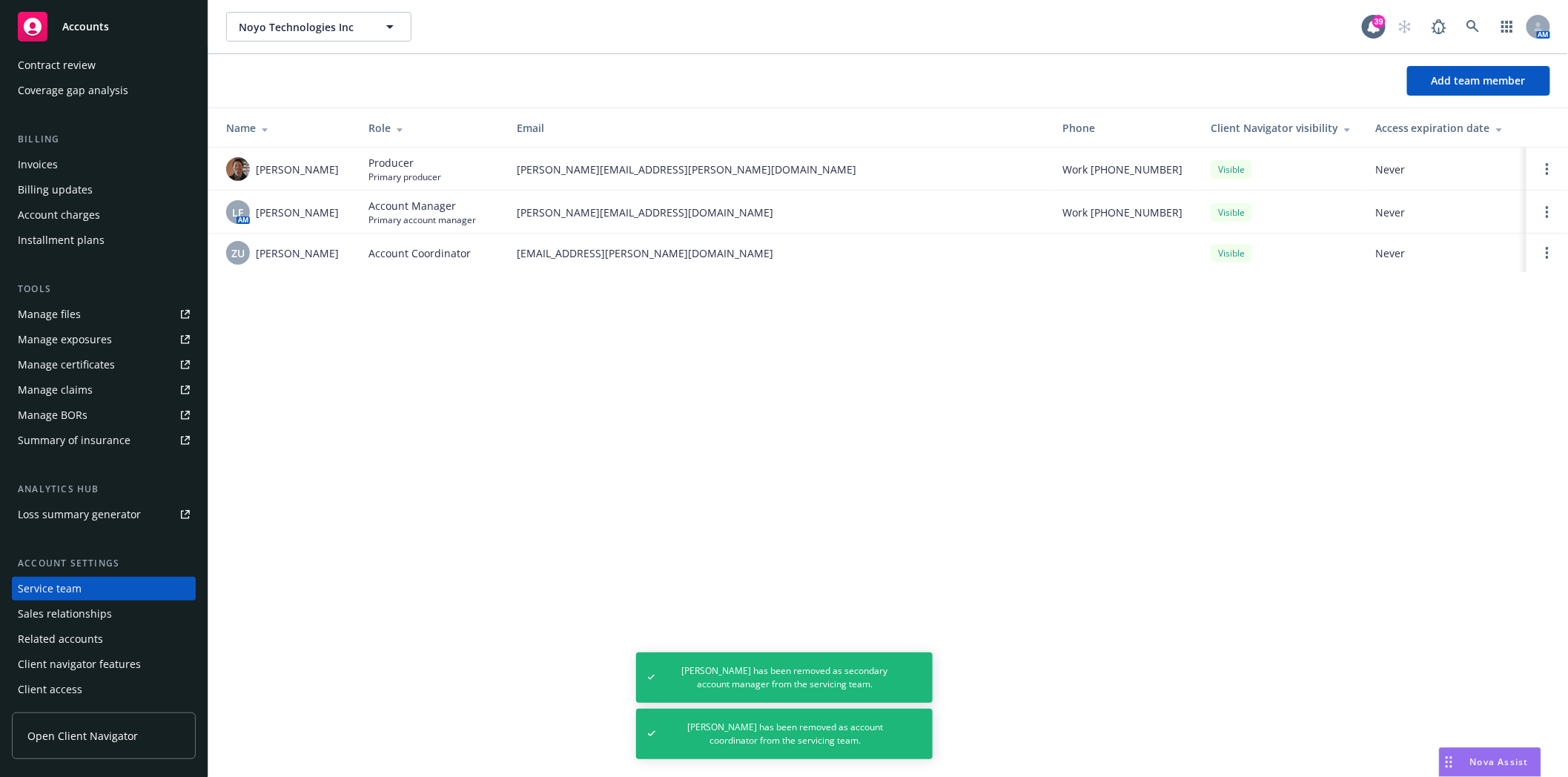
scroll to position [0, 0]
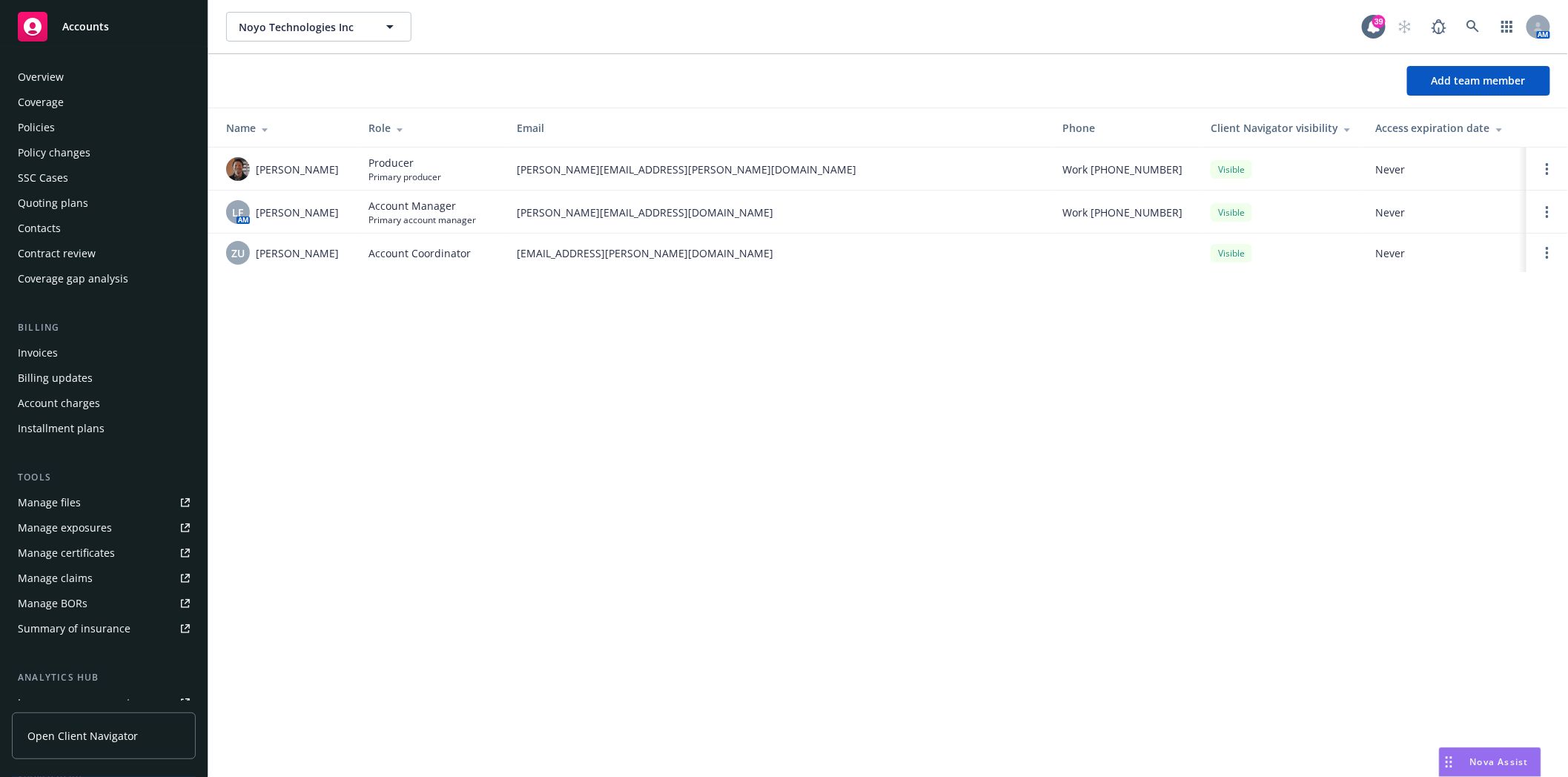
click at [55, 124] on div "Policies" at bounding box center [103, 128] width 172 height 24
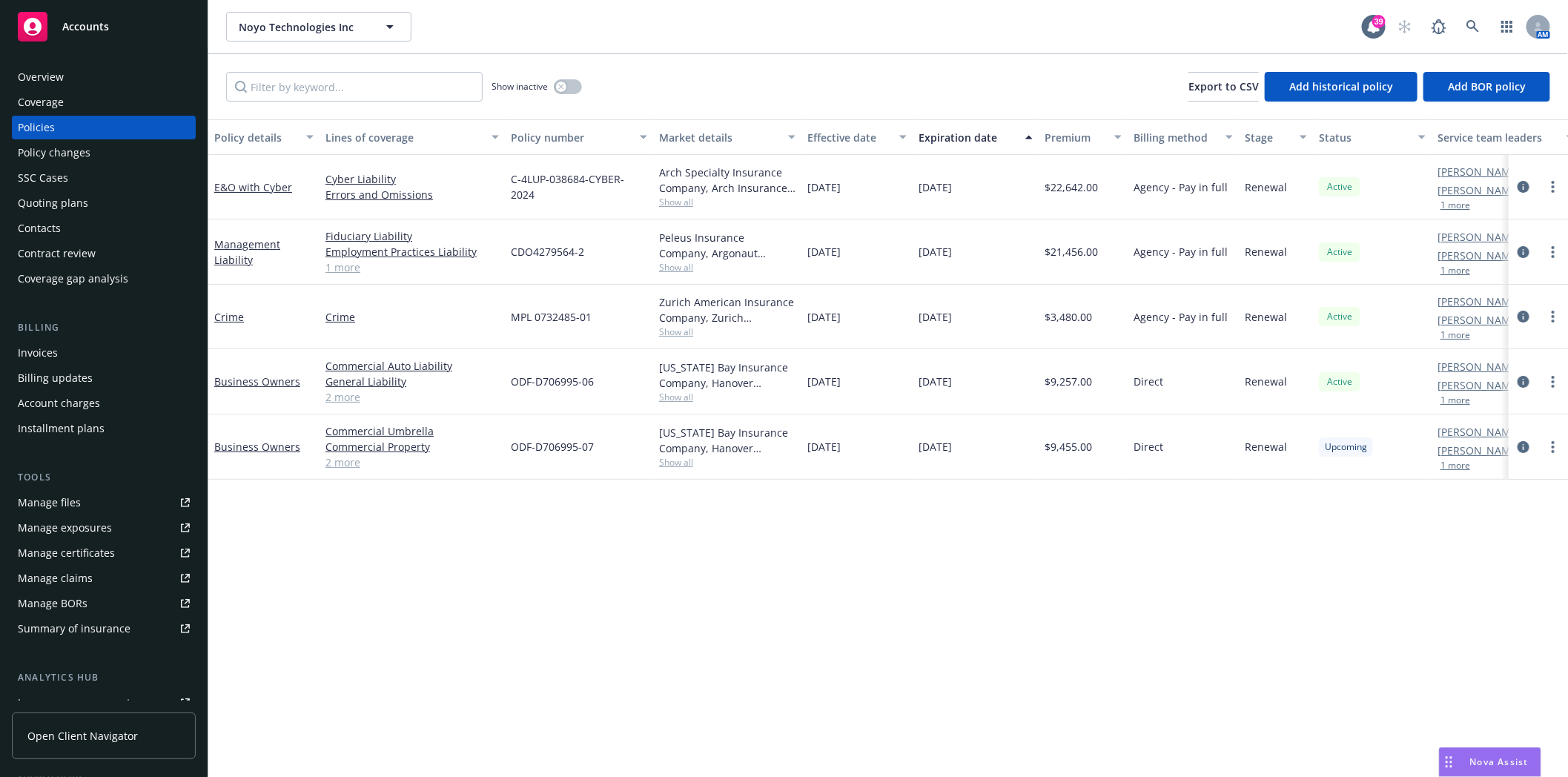
click at [1454, 269] on button "1 more" at bounding box center [1455, 270] width 30 height 9
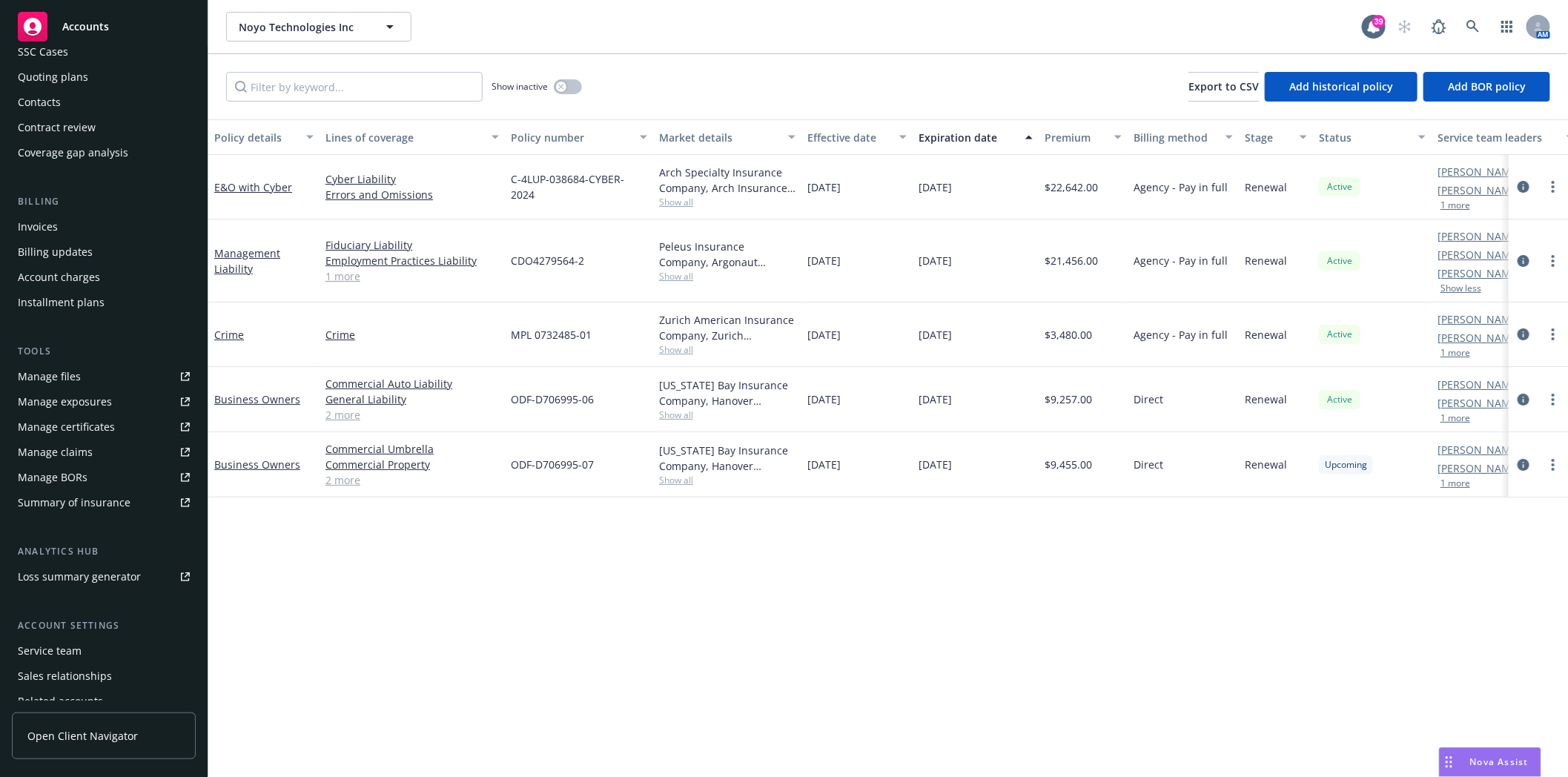
scroll to position [165, 0]
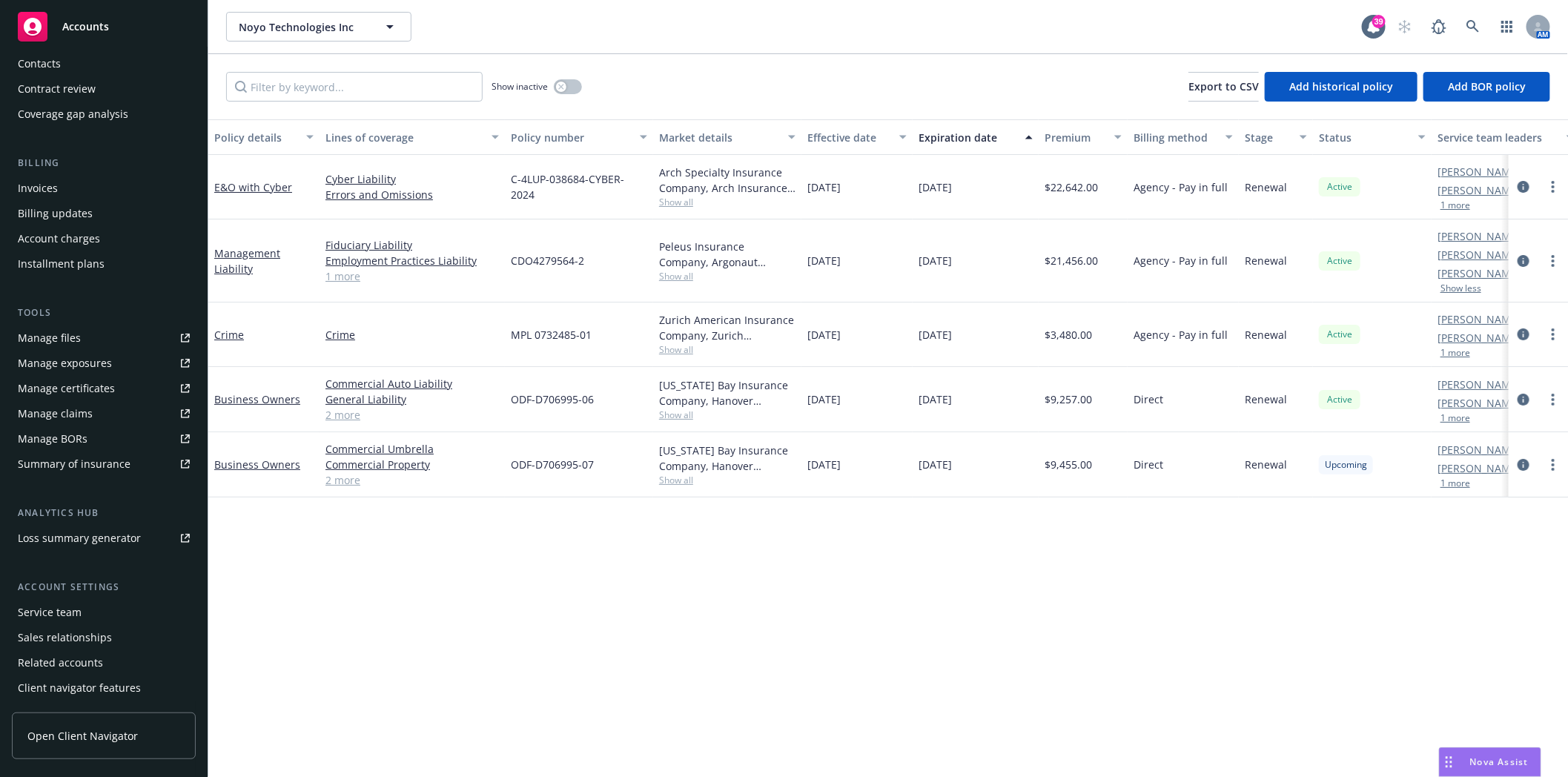
click at [53, 613] on div "Service team" at bounding box center [50, 612] width 64 height 24
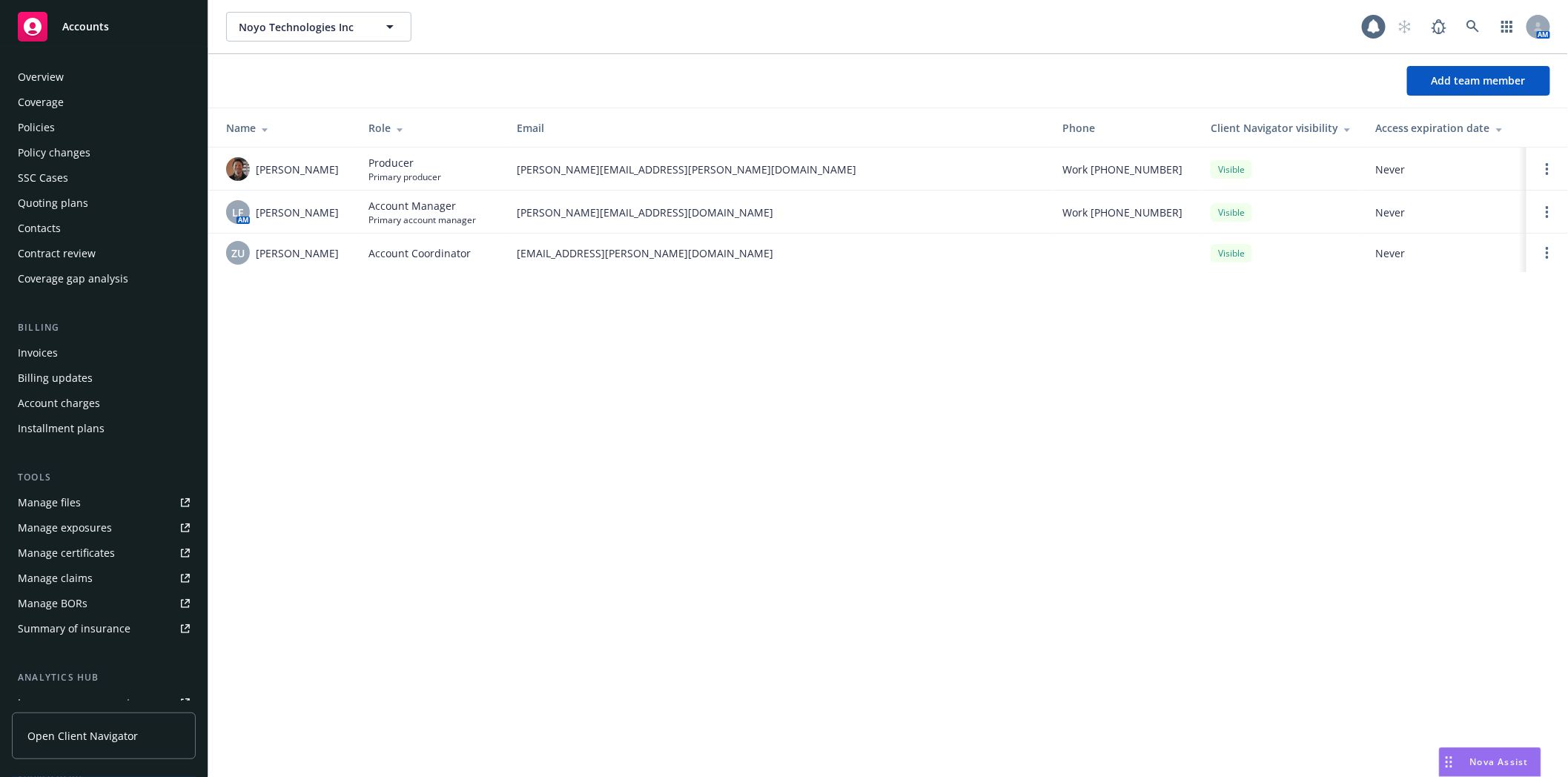
click at [42, 124] on div "Policies" at bounding box center [36, 128] width 37 height 24
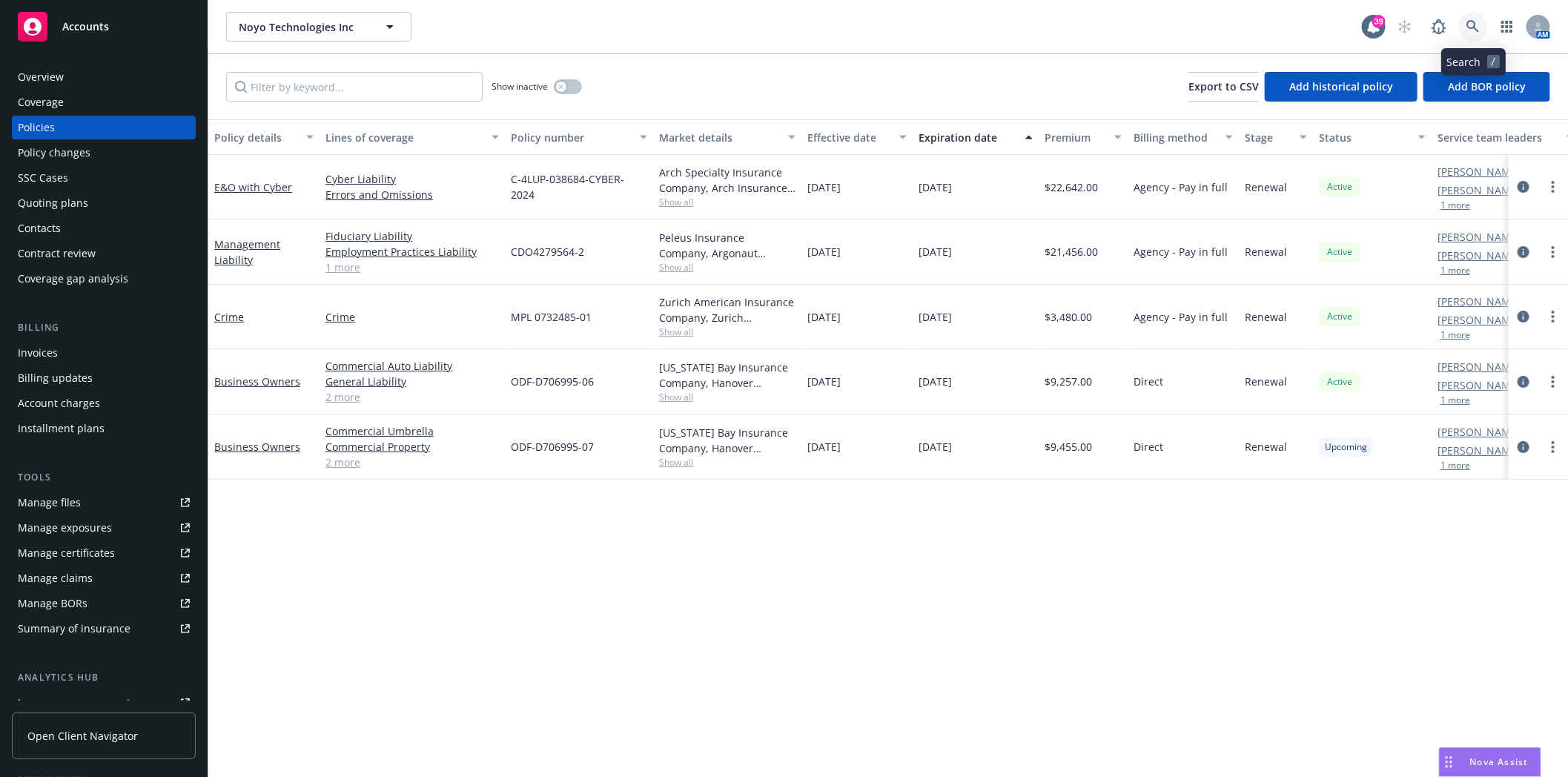
click at [1476, 20] on icon at bounding box center [1473, 26] width 14 height 14
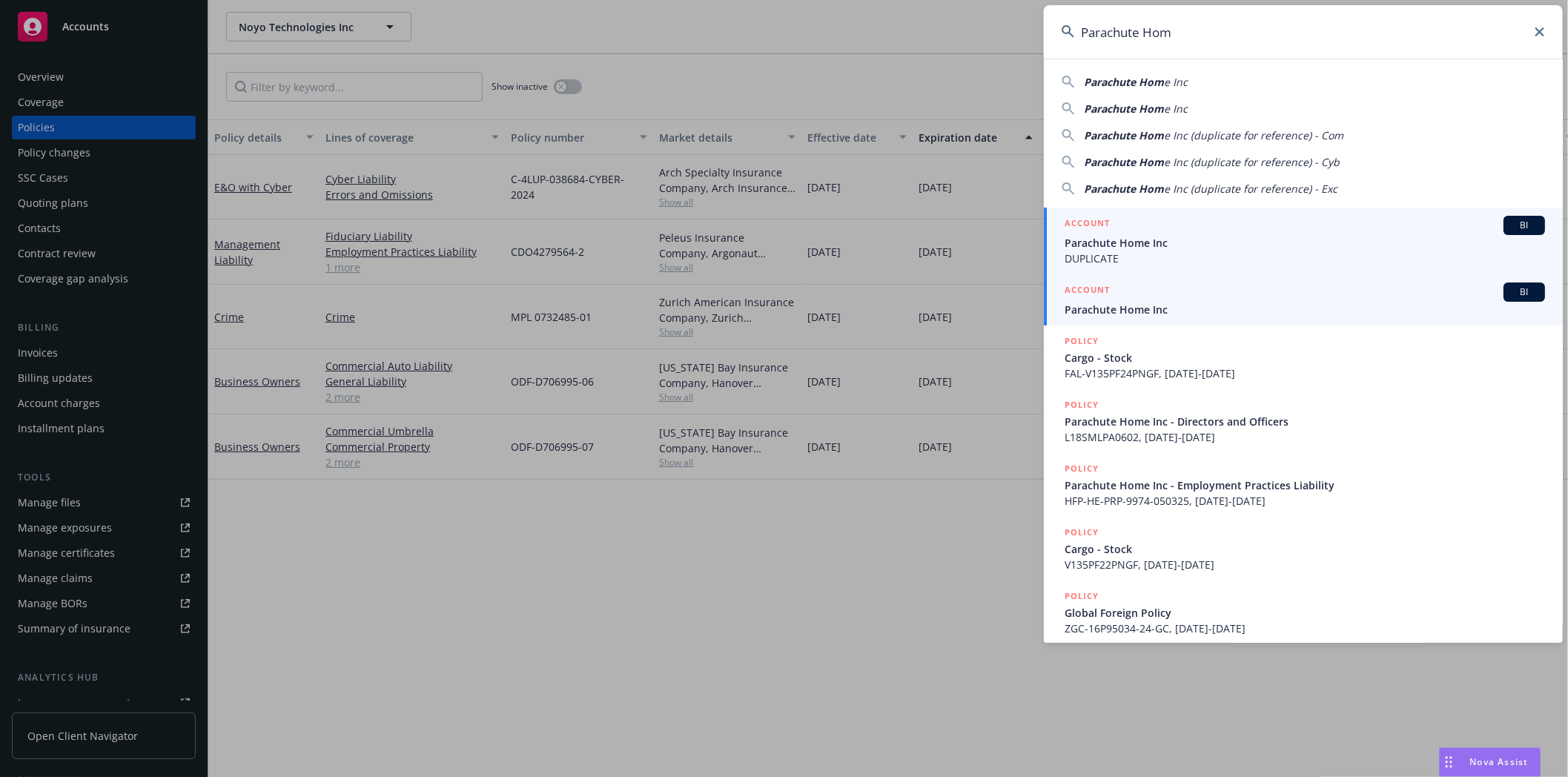
type input "Parachute Hom"
click at [1094, 302] on span "Parachute Home Inc" at bounding box center [1305, 309] width 480 height 15
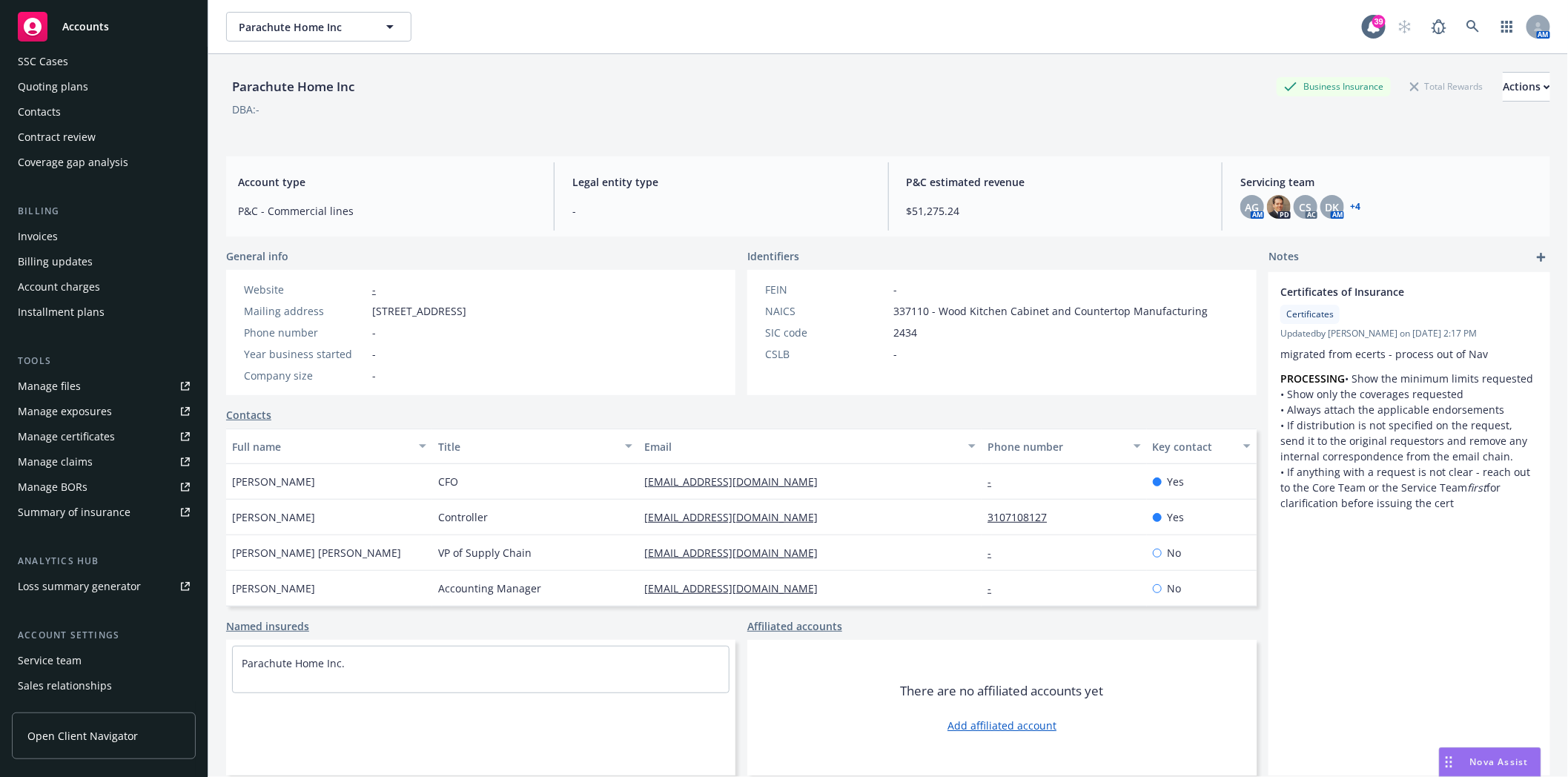
scroll to position [188, 0]
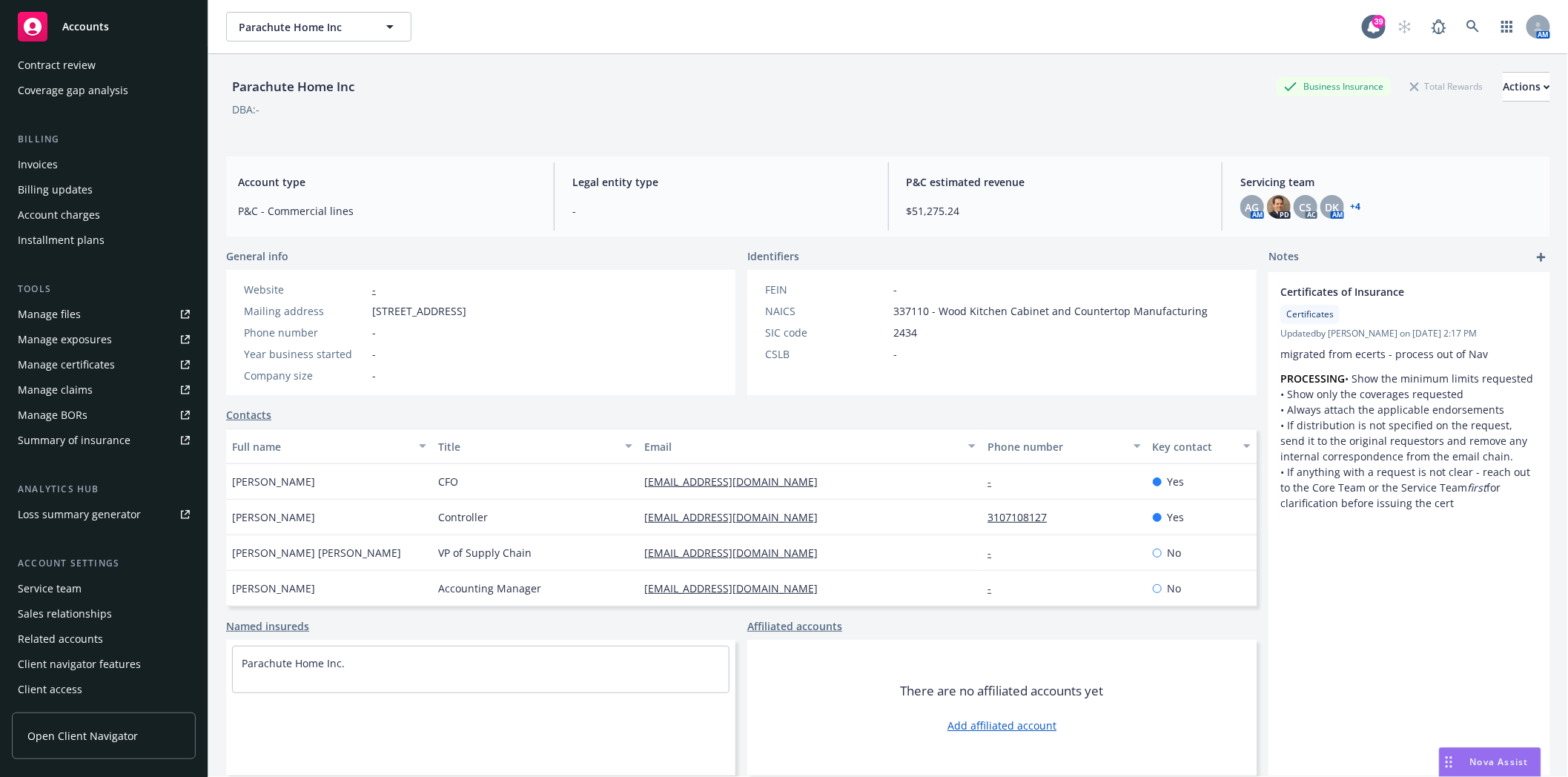
click at [45, 591] on div "Service team" at bounding box center [50, 589] width 64 height 24
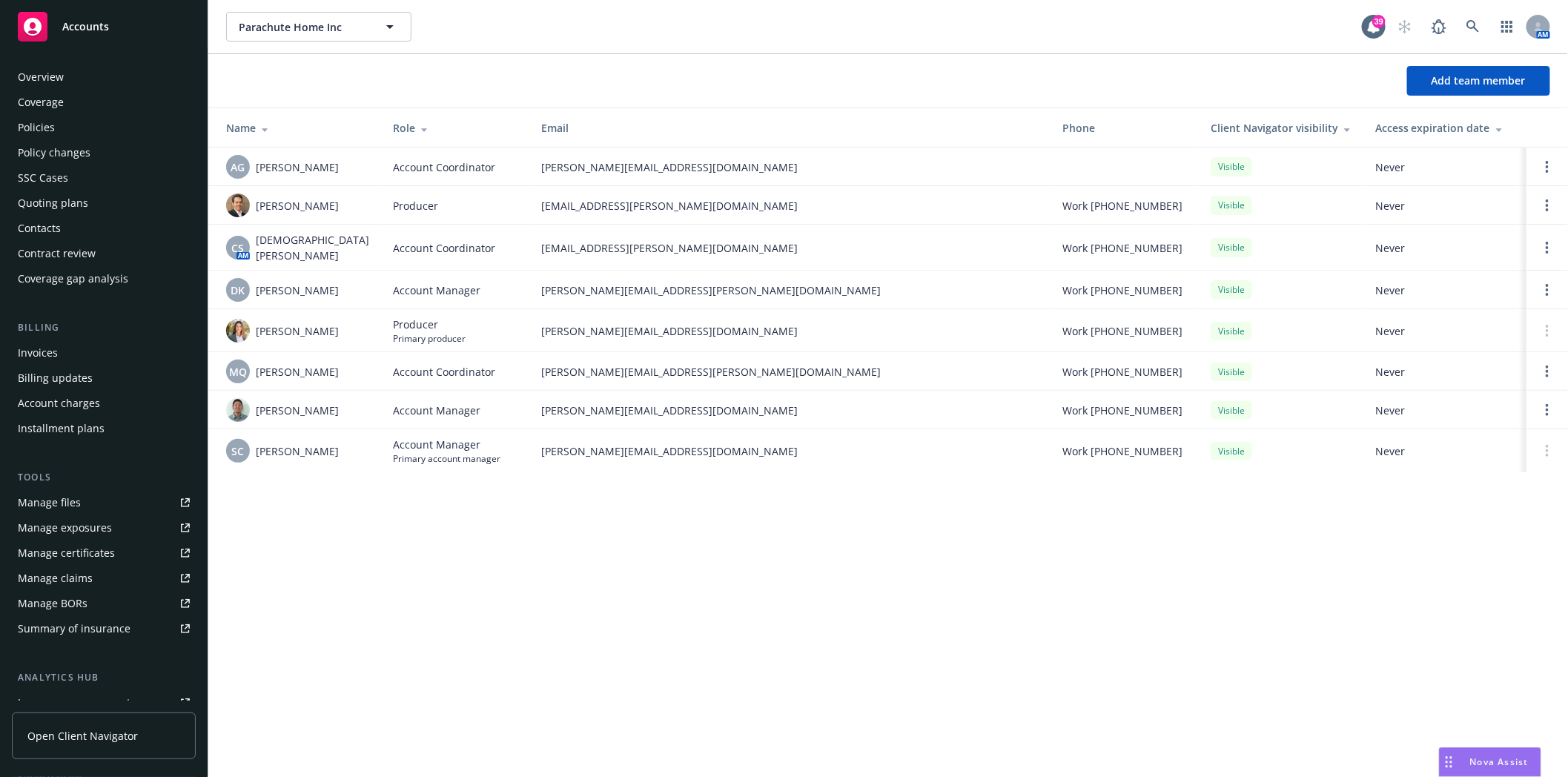
click at [31, 126] on div "Policies" at bounding box center [36, 128] width 37 height 24
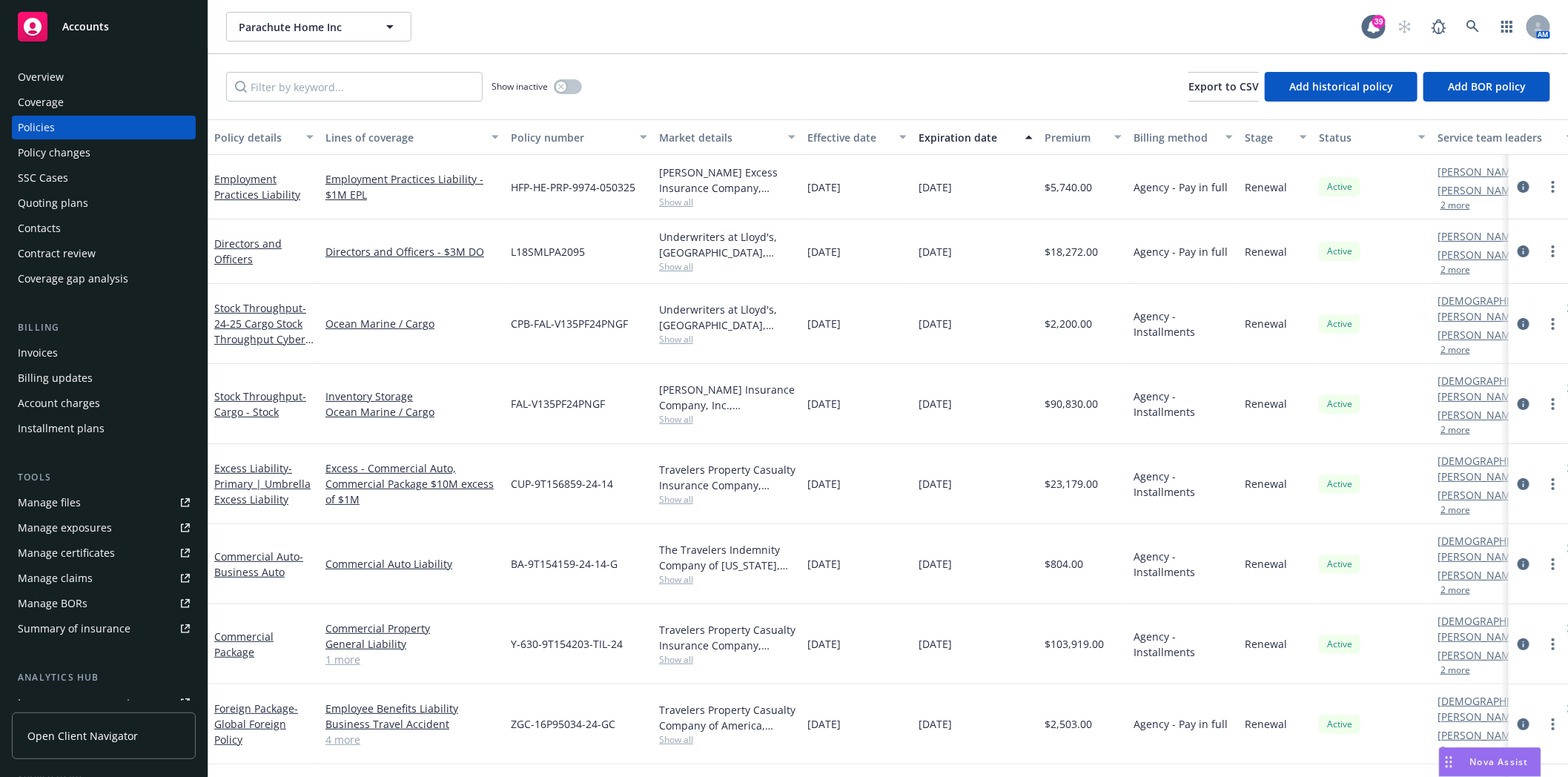
click at [38, 207] on div "Quoting plans" at bounding box center [53, 203] width 70 height 24
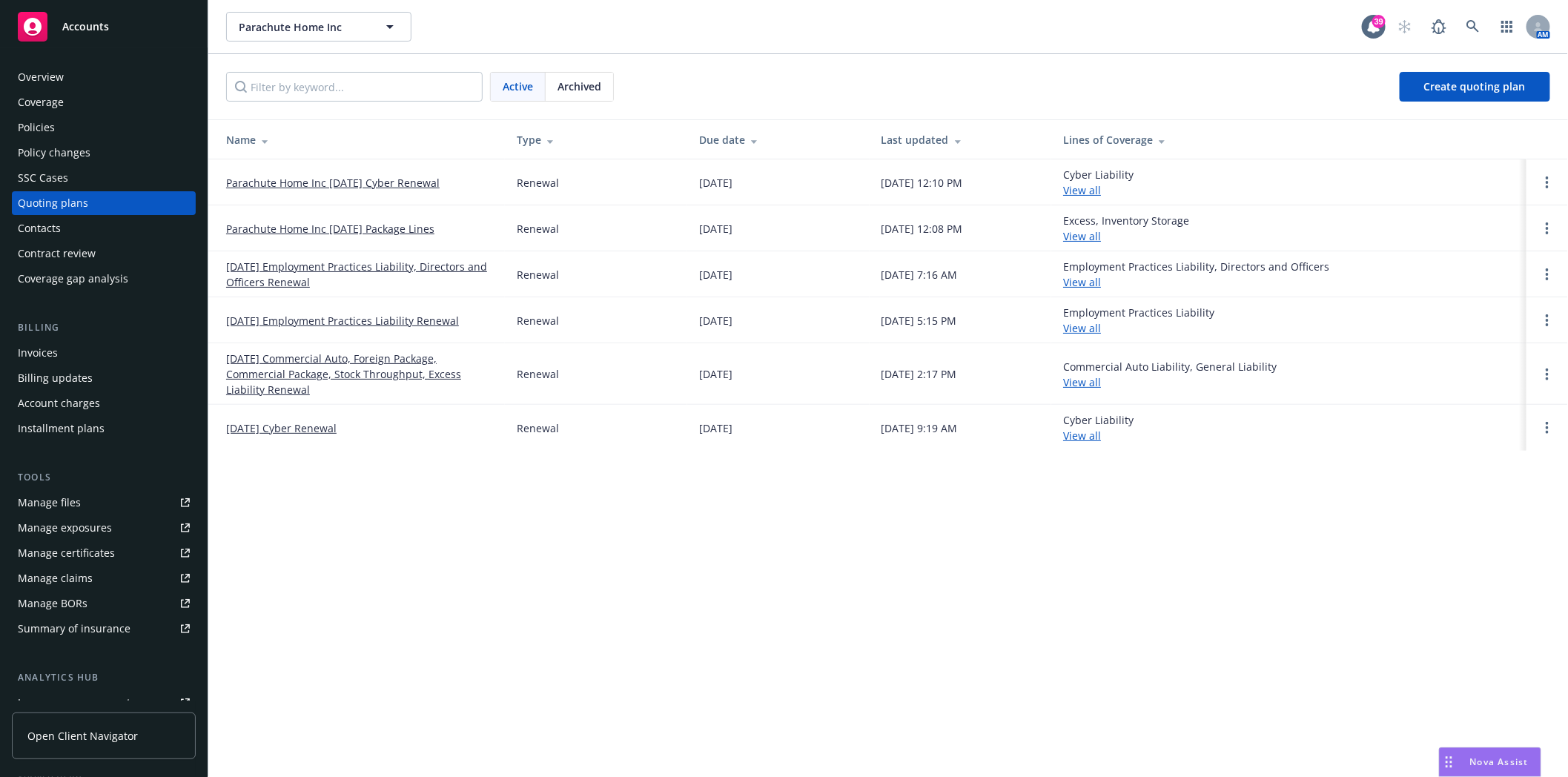
click at [286, 272] on link "[DATE] Employment Practices Liability, Directors and Officers Renewal" at bounding box center [359, 274] width 267 height 31
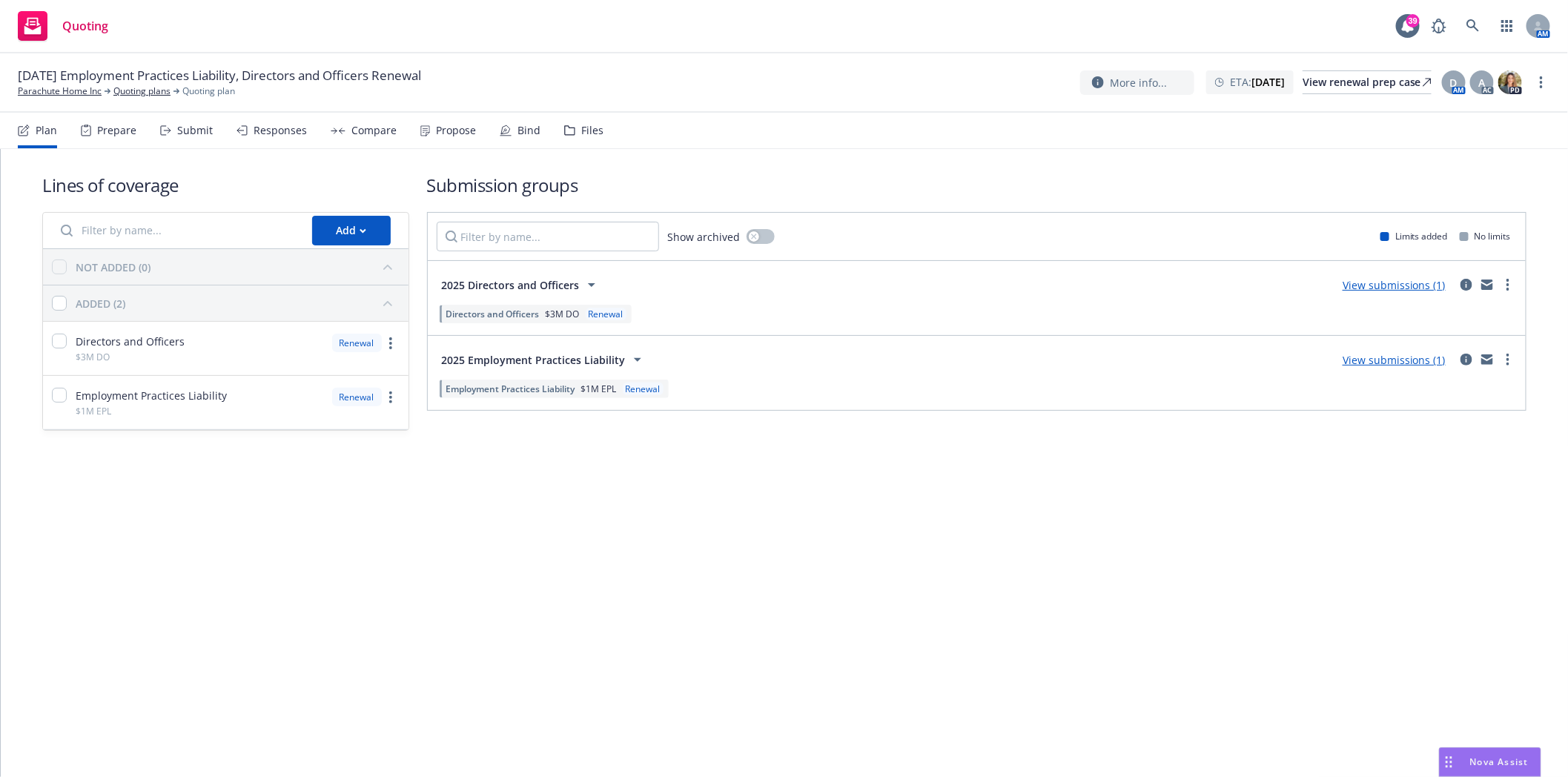
click at [581, 129] on div "Files" at bounding box center [592, 130] width 22 height 12
